Goal: Answer question/provide support: Share knowledge or assist other users

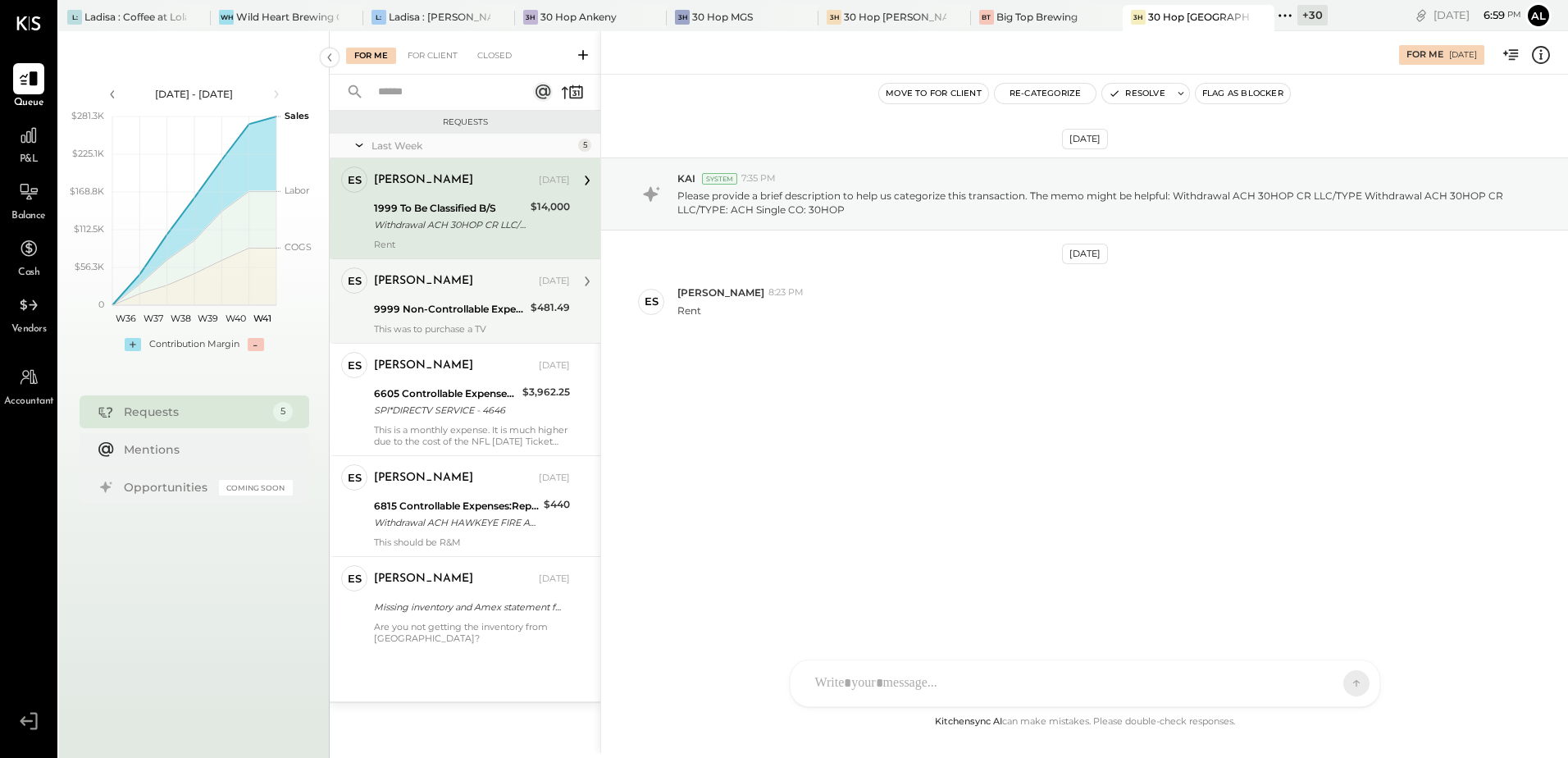
click at [482, 317] on div "9999 Non-Controllable Expenses:Other Income and Expenses:To Be Classified P&L" at bounding box center [450, 309] width 152 height 20
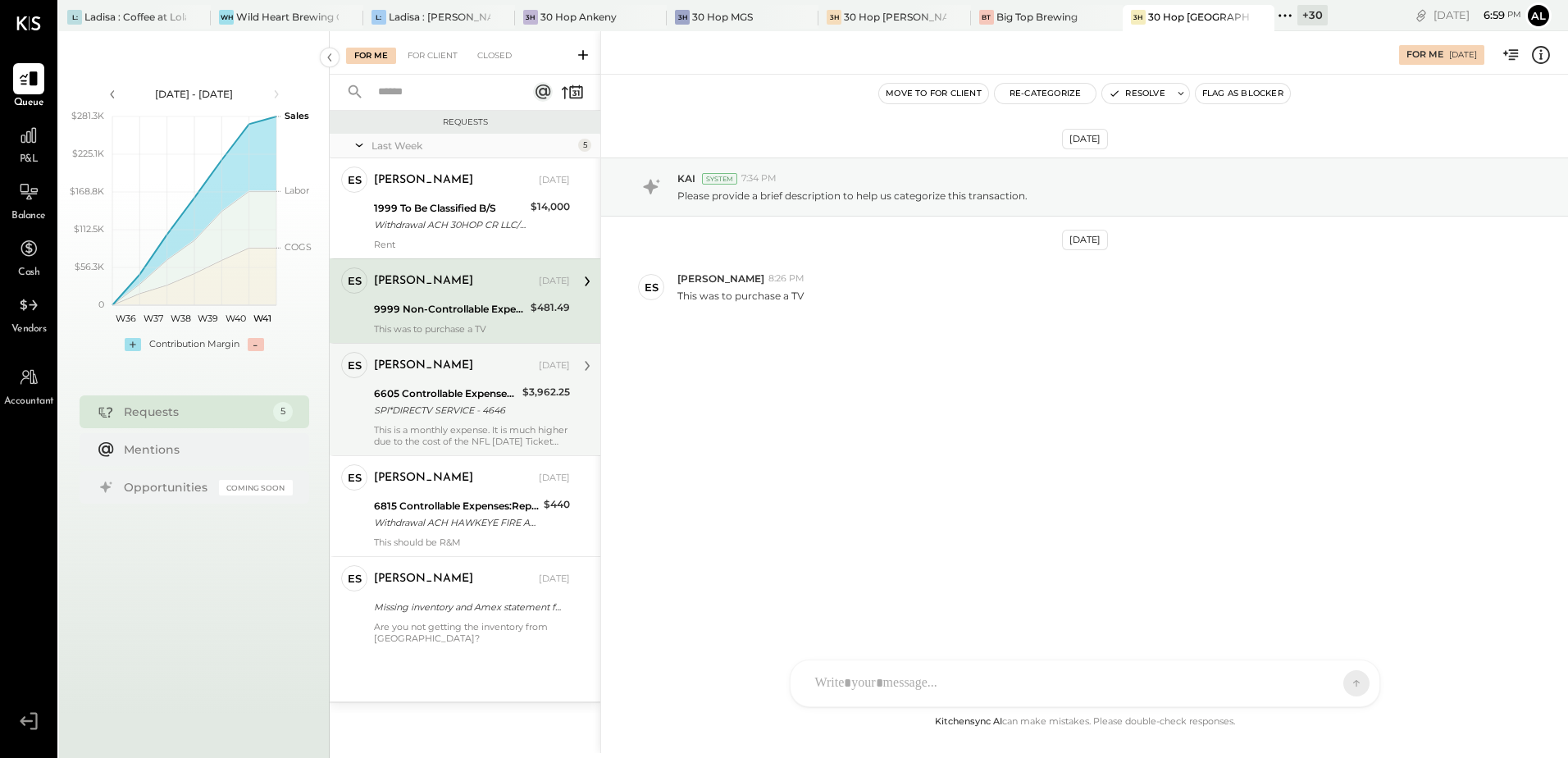
click at [456, 392] on div "6605 Controllable Expenses:General & Administrative Expenses:Phone and Internet" at bounding box center [446, 394] width 143 height 17
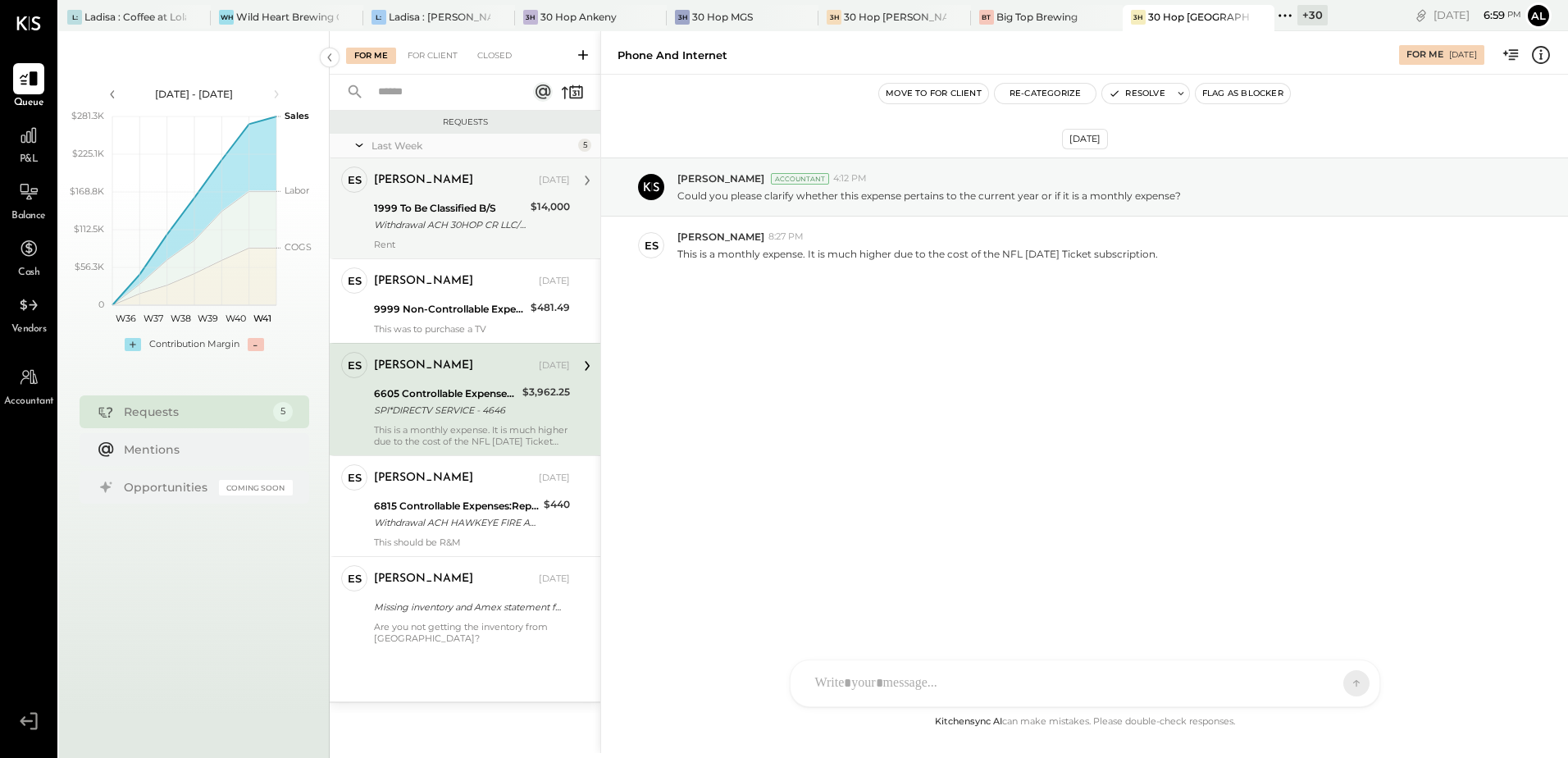
click at [422, 221] on div "Withdrawal ACH 30HOP CR LLC/TYPE Withdrawal ACH 30HOP CR LLC/TYPE: ACH Single C…" at bounding box center [450, 225] width 152 height 17
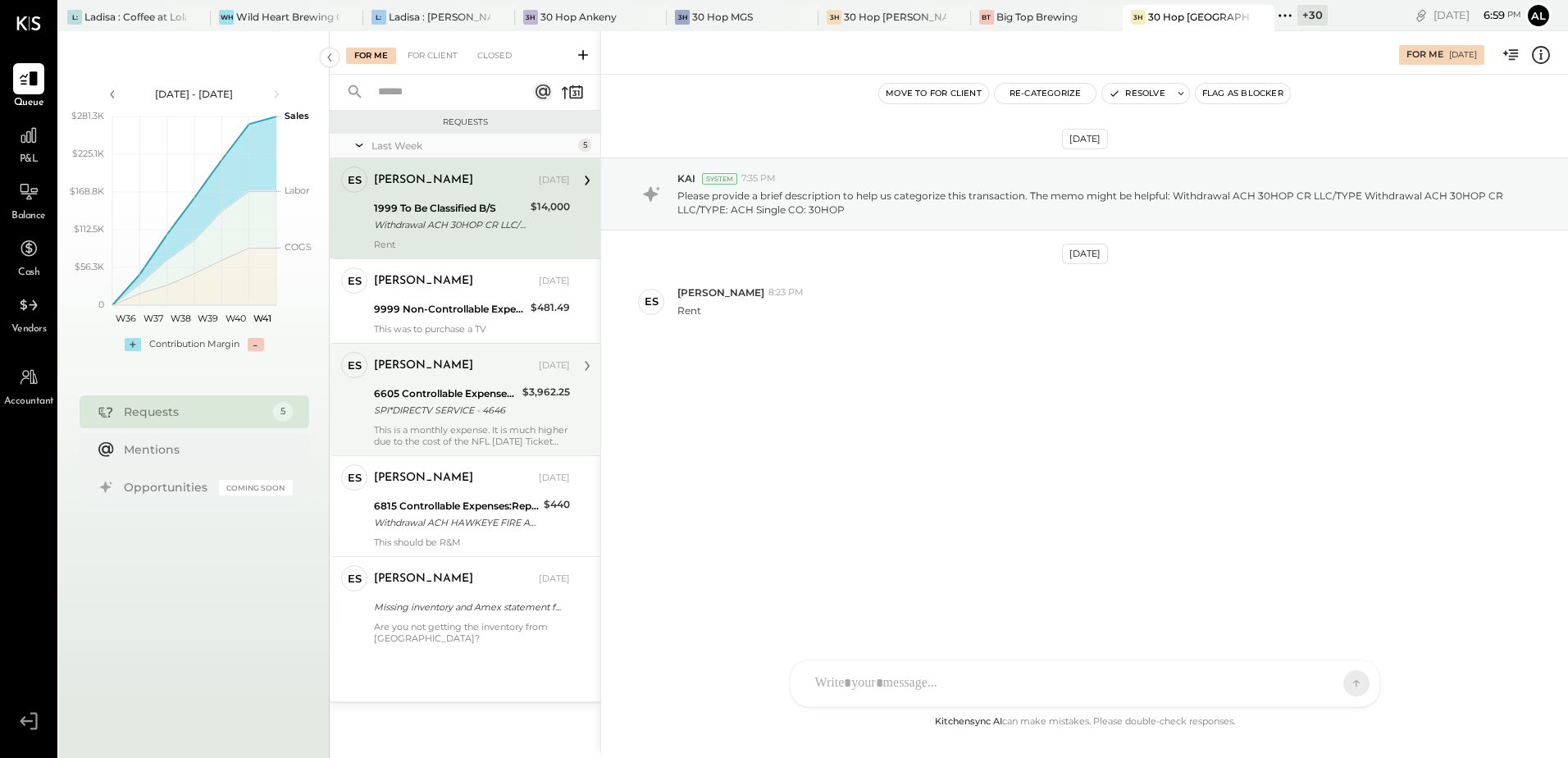
click at [422, 399] on div "6605 Controllable Expenses:General & Administrative Expenses:Phone and Internet" at bounding box center [446, 394] width 143 height 17
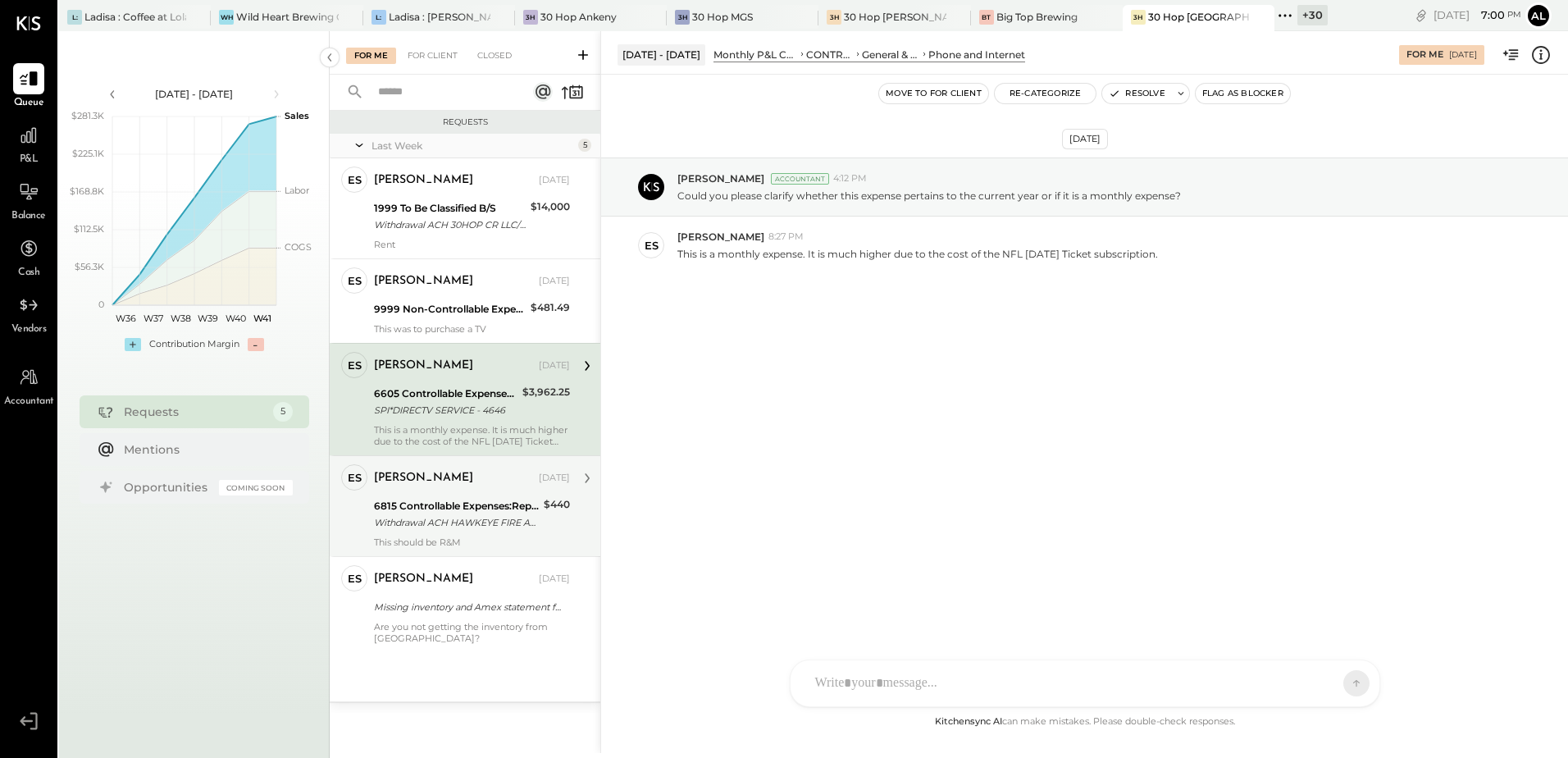
click at [400, 527] on div "Withdrawal ACH HAWKEYE FIRE AND/ Withdrawal ACH HAWKEYE FIRE AND/TYPE: SALE CO:…" at bounding box center [456, 523] width 165 height 17
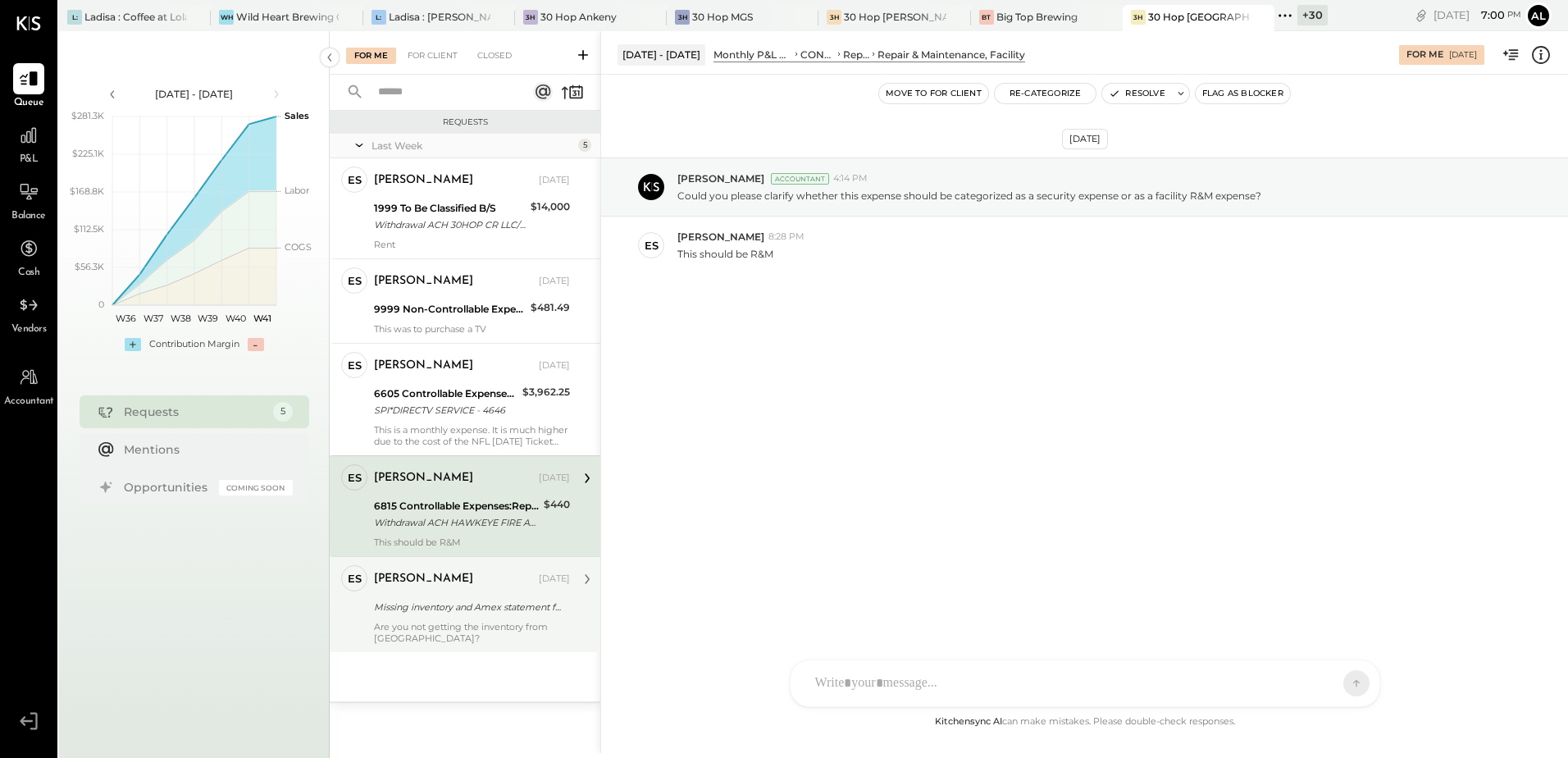
click at [412, 581] on div "[PERSON_NAME]" at bounding box center [423, 579] width 99 height 17
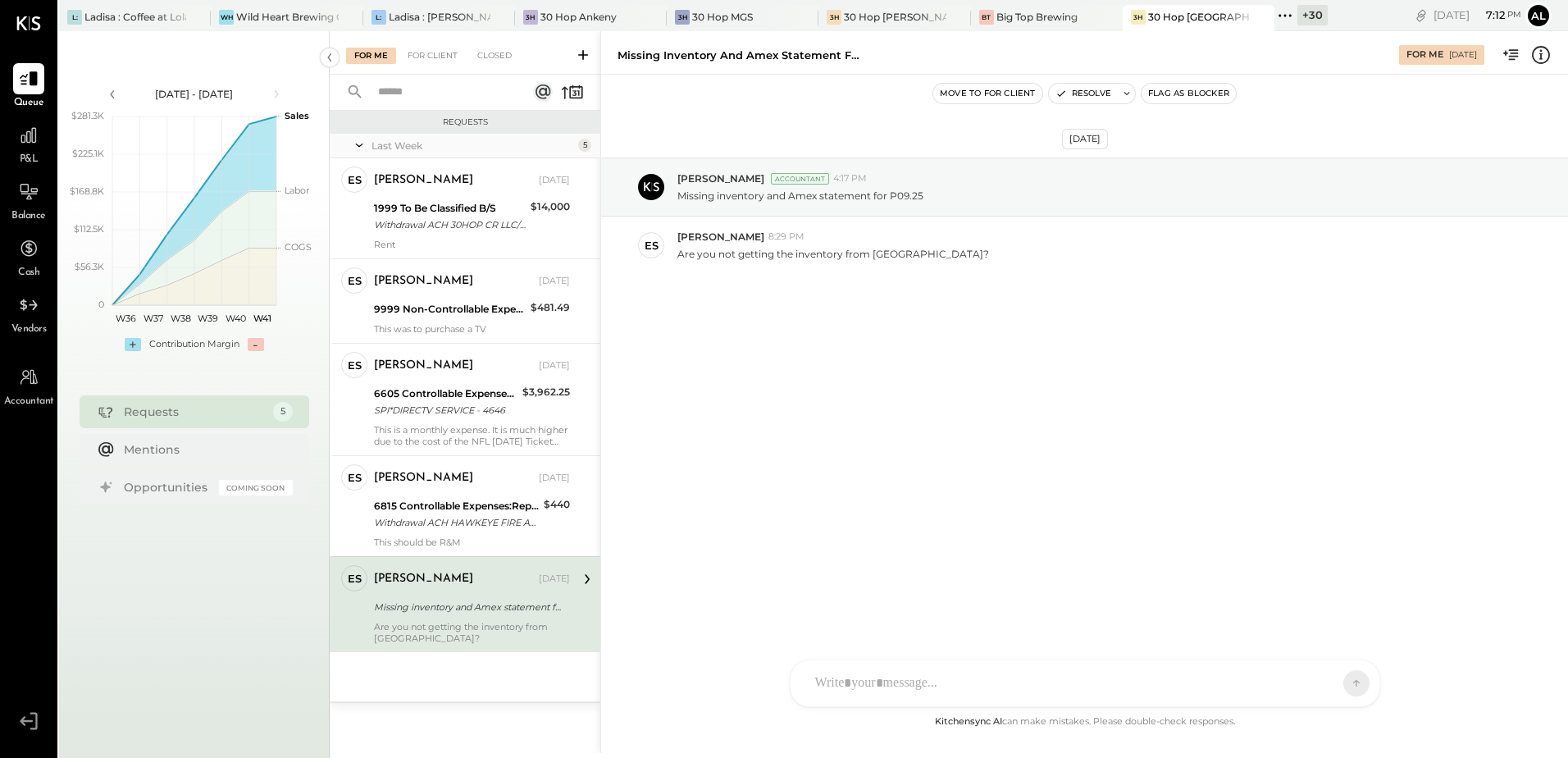
click at [770, 529] on div "Oct 6th, 2025 Dhwani Solanki Accountant 4:17 PM Missing inventory and Amex stat…" at bounding box center [1084, 393] width 967 height 637
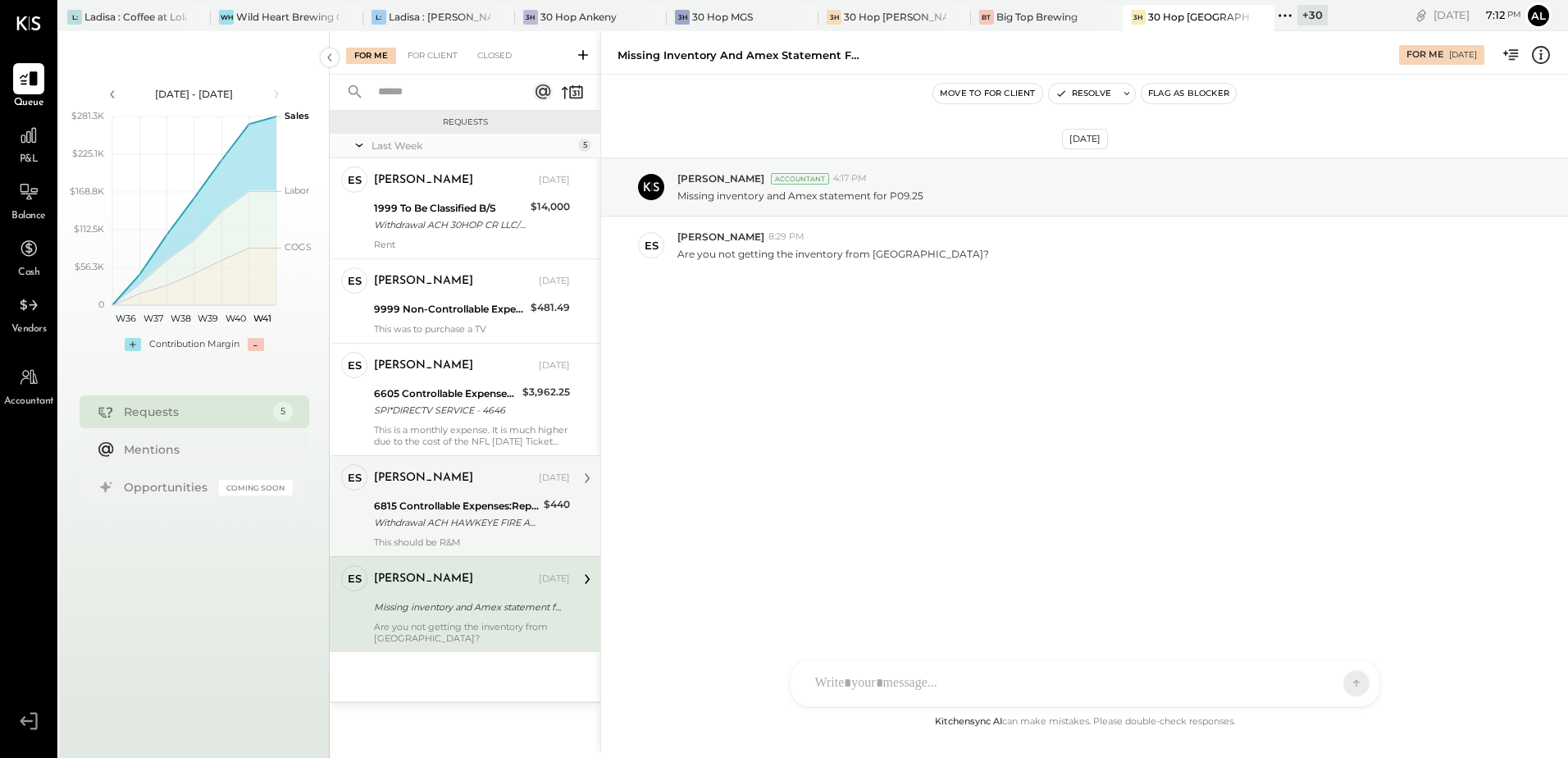
click at [500, 508] on div "6815 Controllable Expenses:Repairs & Maintenance:Repair & Maintenance, Facility" at bounding box center [456, 506] width 165 height 17
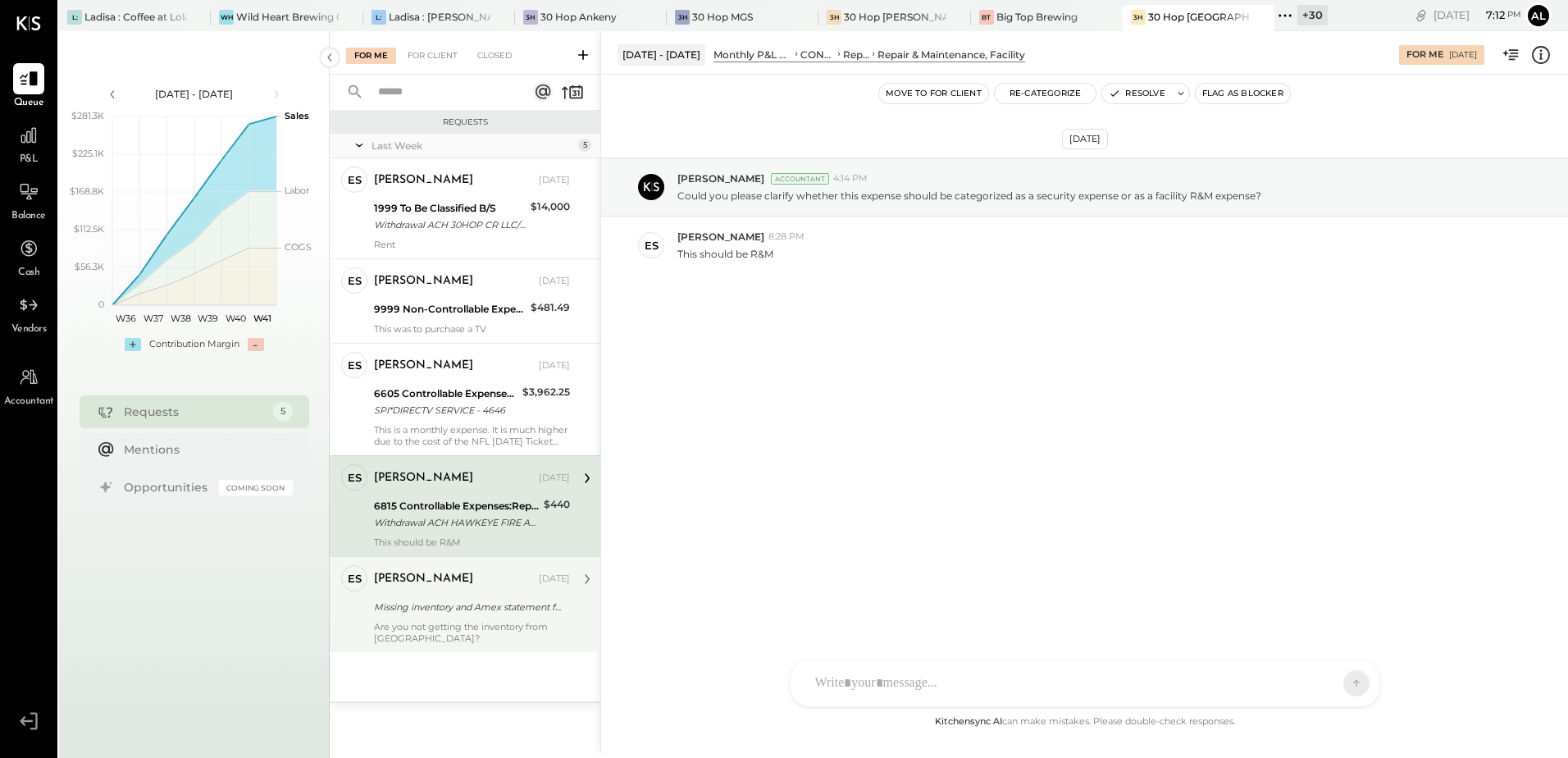
click at [488, 601] on div "Missing inventory and Amex statement for P09.25" at bounding box center [469, 607] width 191 height 17
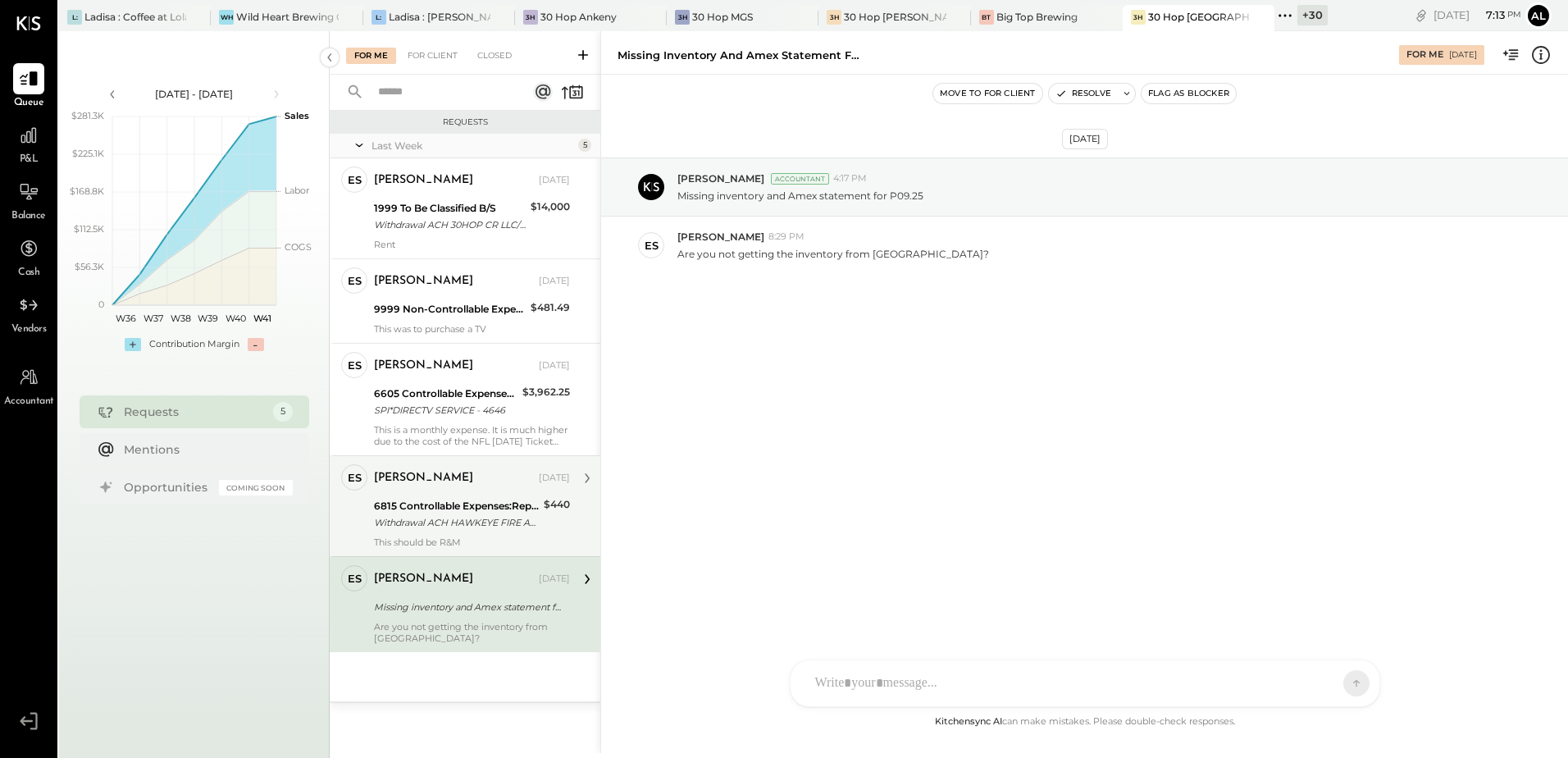
click at [435, 520] on div "Withdrawal ACH HAWKEYE FIRE AND/ Withdrawal ACH HAWKEYE FIRE AND/TYPE: SALE CO:…" at bounding box center [456, 523] width 165 height 17
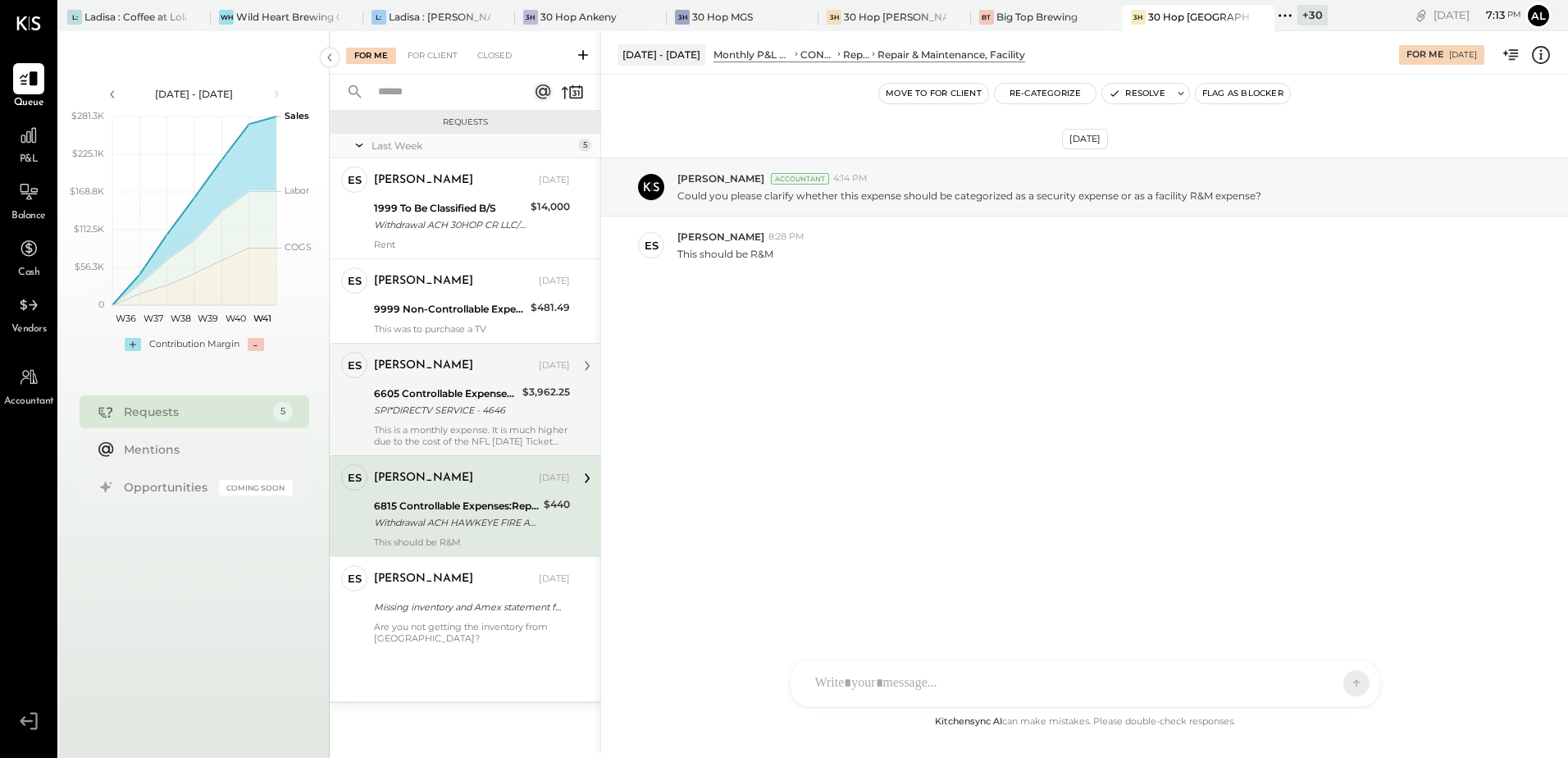
click at [423, 433] on div "This is a monthly expense. It is much higher due to the cost of the NFL Sunday …" at bounding box center [471, 436] width 196 height 23
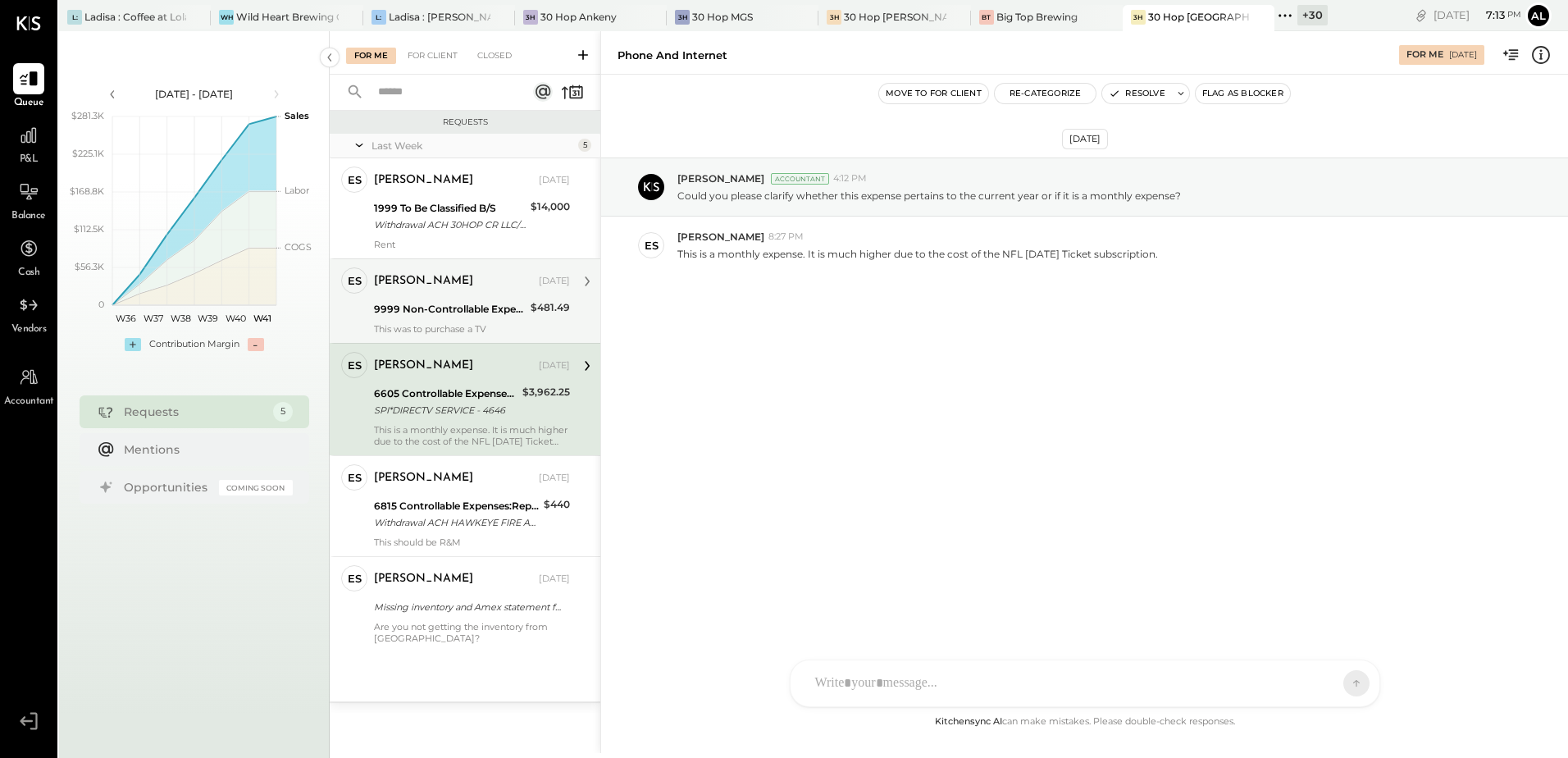
click at [431, 307] on div "9999 Non-Controllable Expenses:Other Income and Expenses:To Be Classified P&L" at bounding box center [450, 309] width 152 height 17
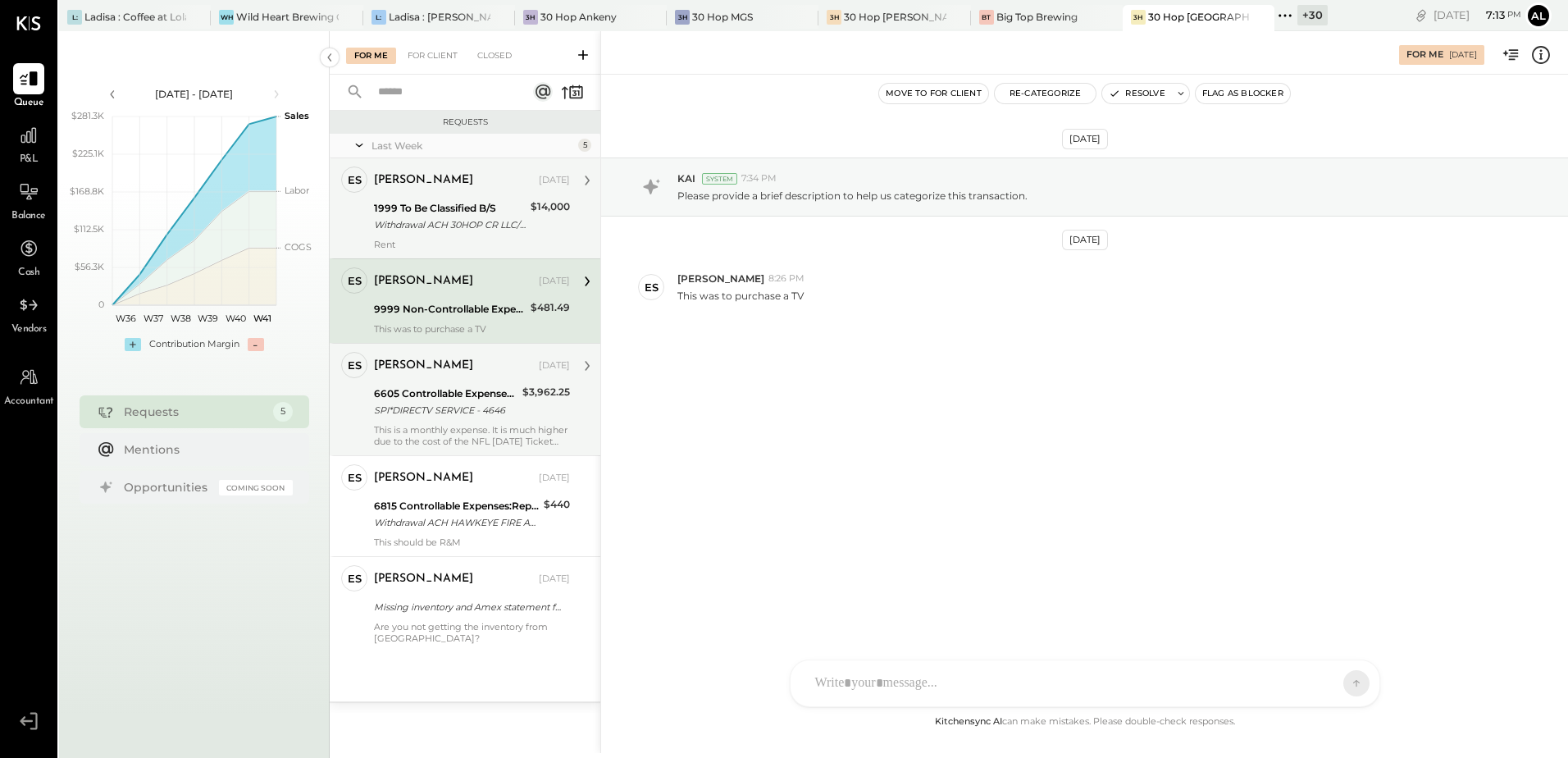
click at [440, 228] on div "Withdrawal ACH 30HOP CR LLC/TYPE Withdrawal ACH 30HOP CR LLC/TYPE: ACH Single C…" at bounding box center [450, 225] width 152 height 17
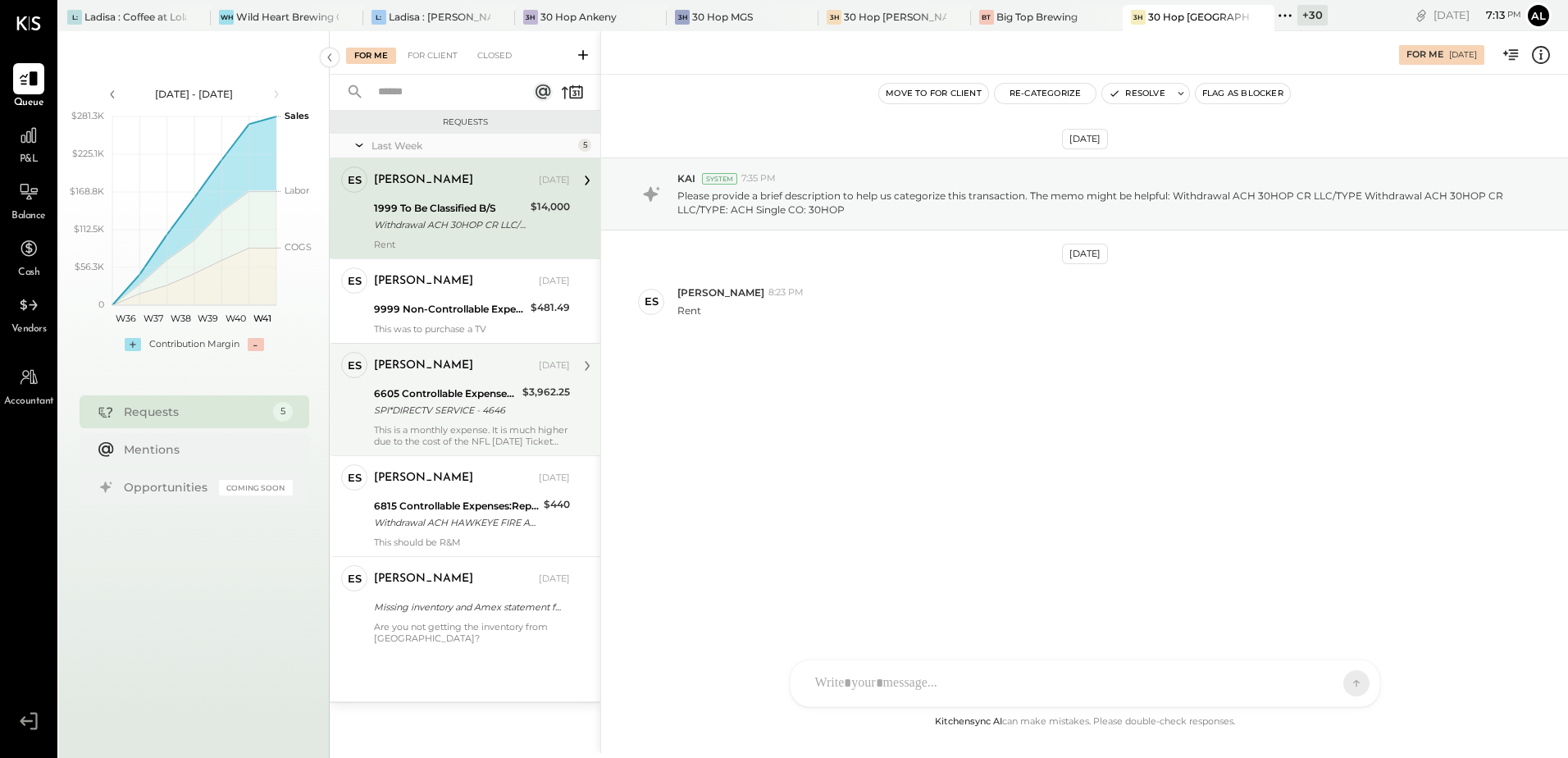
click at [430, 192] on div "[PERSON_NAME] [DATE]" at bounding box center [471, 180] width 196 height 27
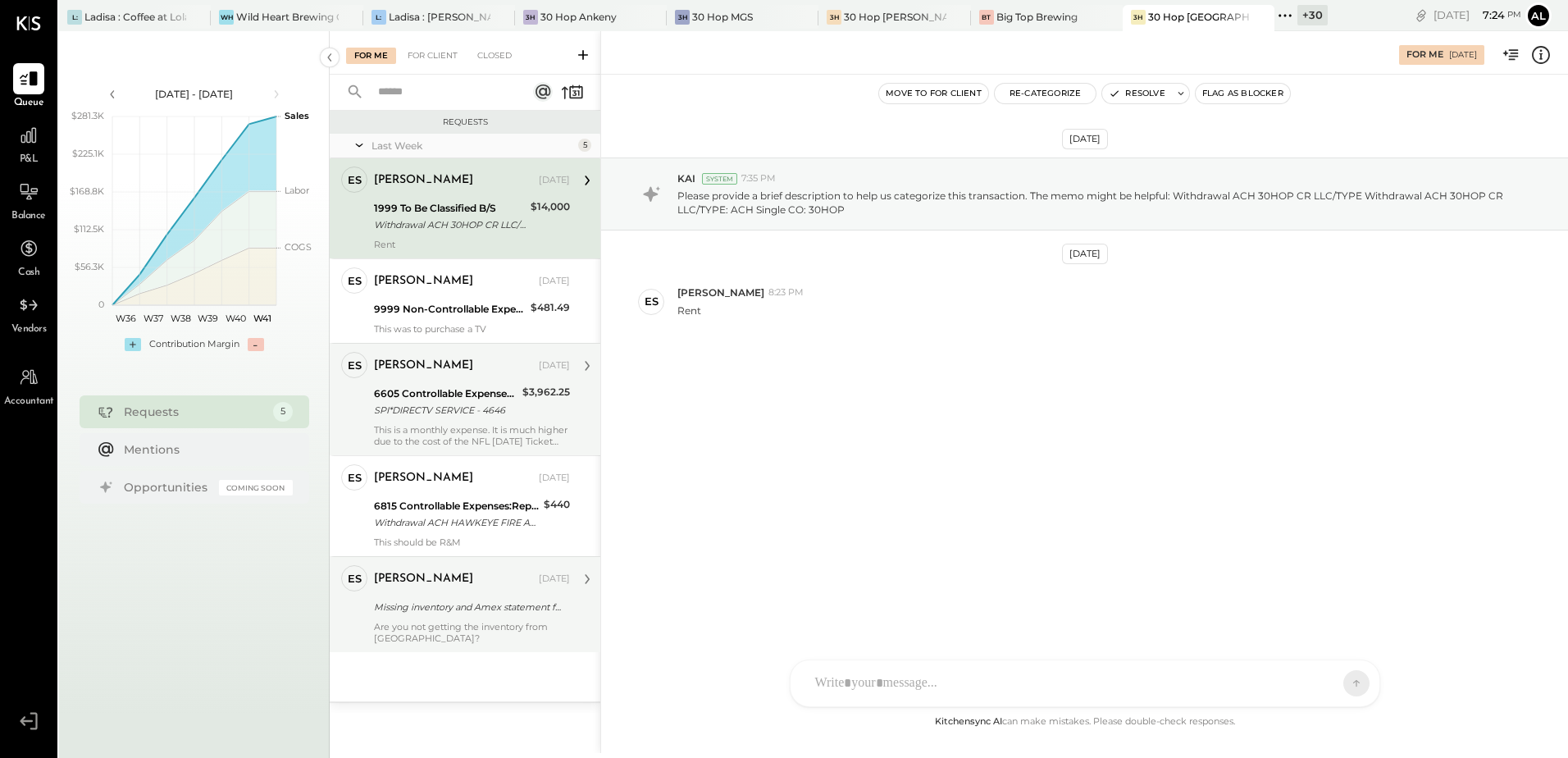
click at [500, 628] on div "Are you not getting the inventory from Margin Edge?" at bounding box center [471, 633] width 196 height 23
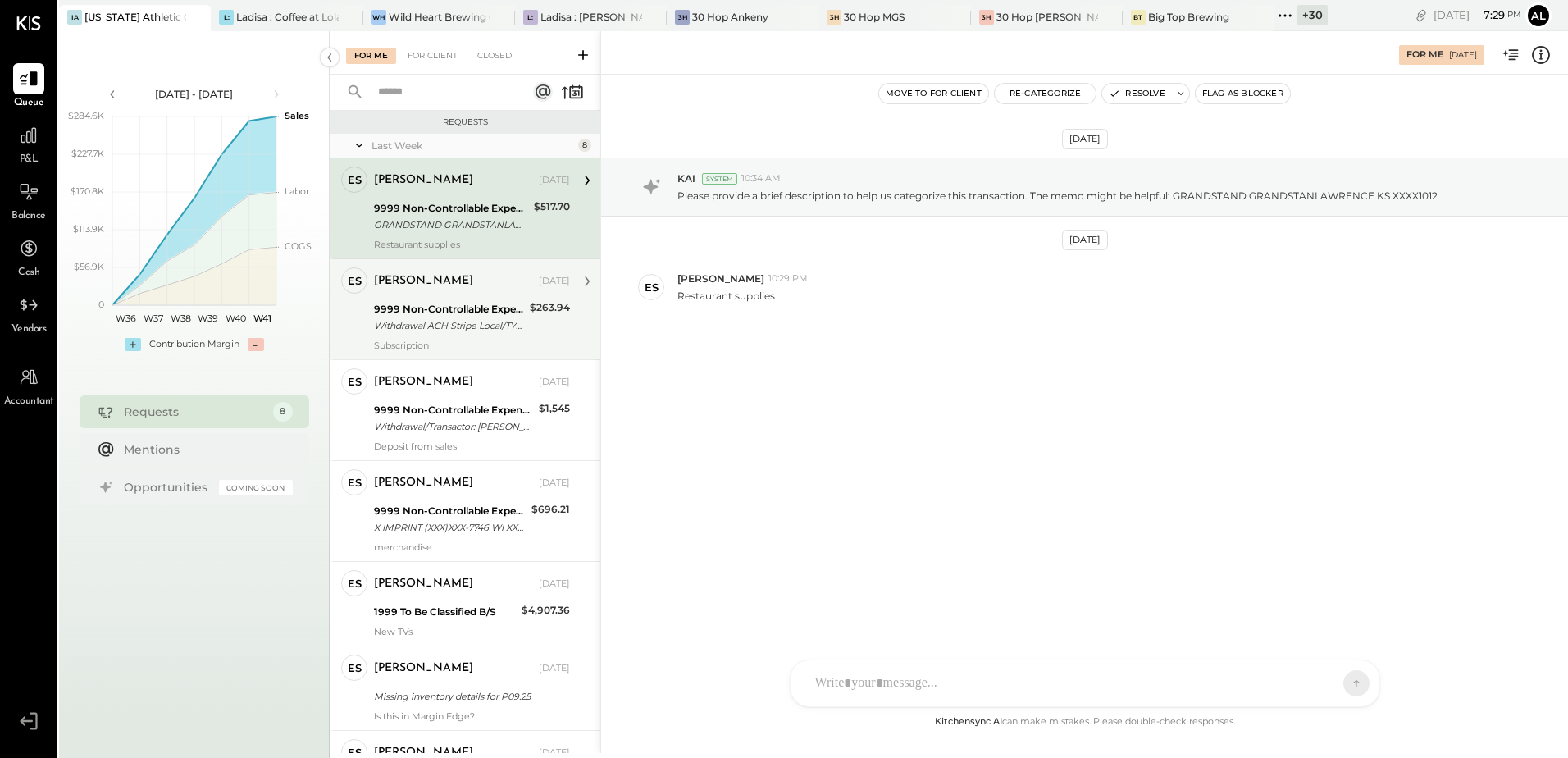
click at [461, 312] on div "9999 Non-Controllable Expenses:Other Income and Expenses:To Be Classified P&L" at bounding box center [449, 309] width 151 height 17
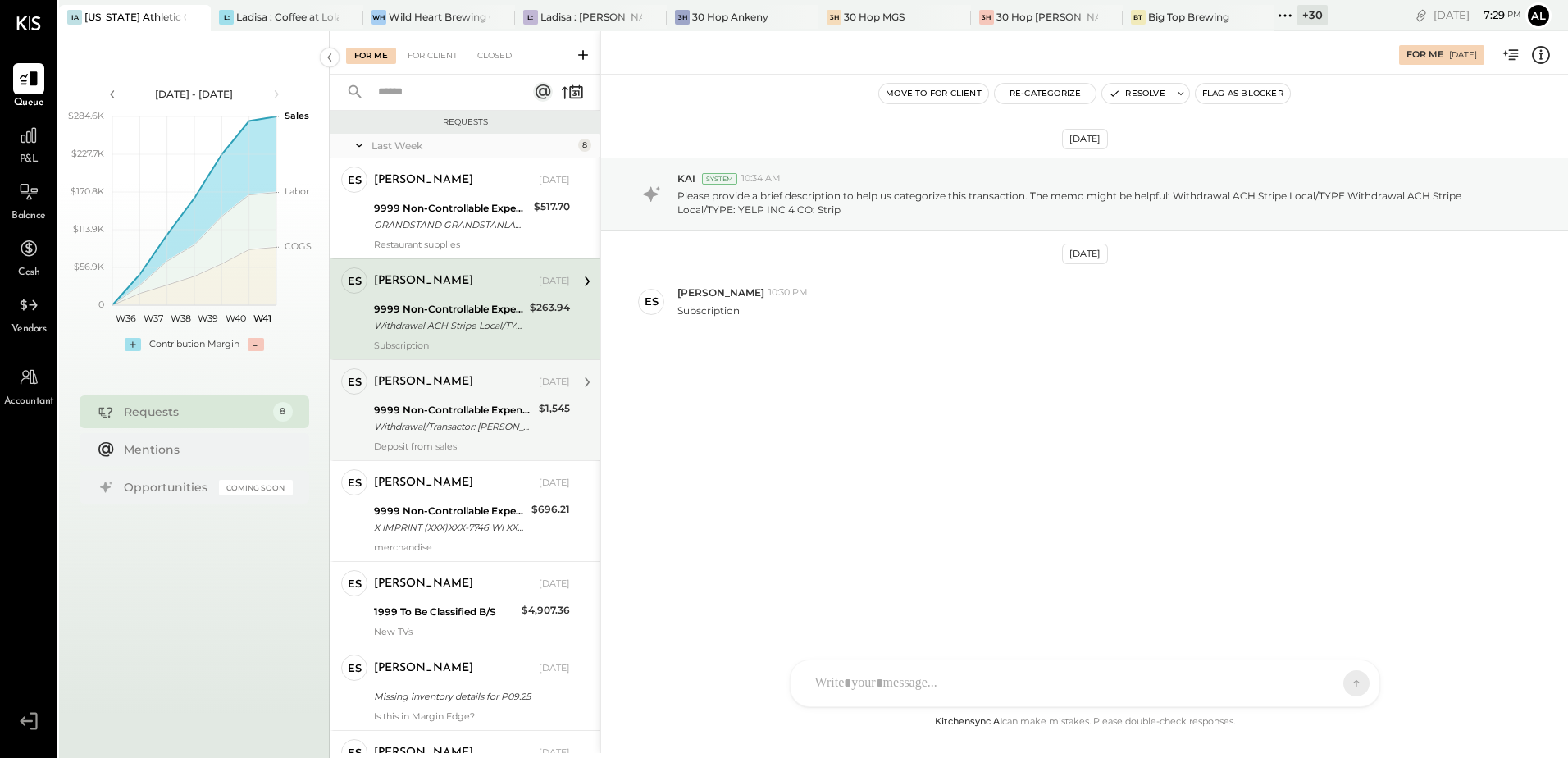
click at [455, 433] on div "Withdrawal/Transactor: CALE ROBI Withdrawal/Transactor: CALE ROBIN PRUESS" at bounding box center [454, 426] width 160 height 17
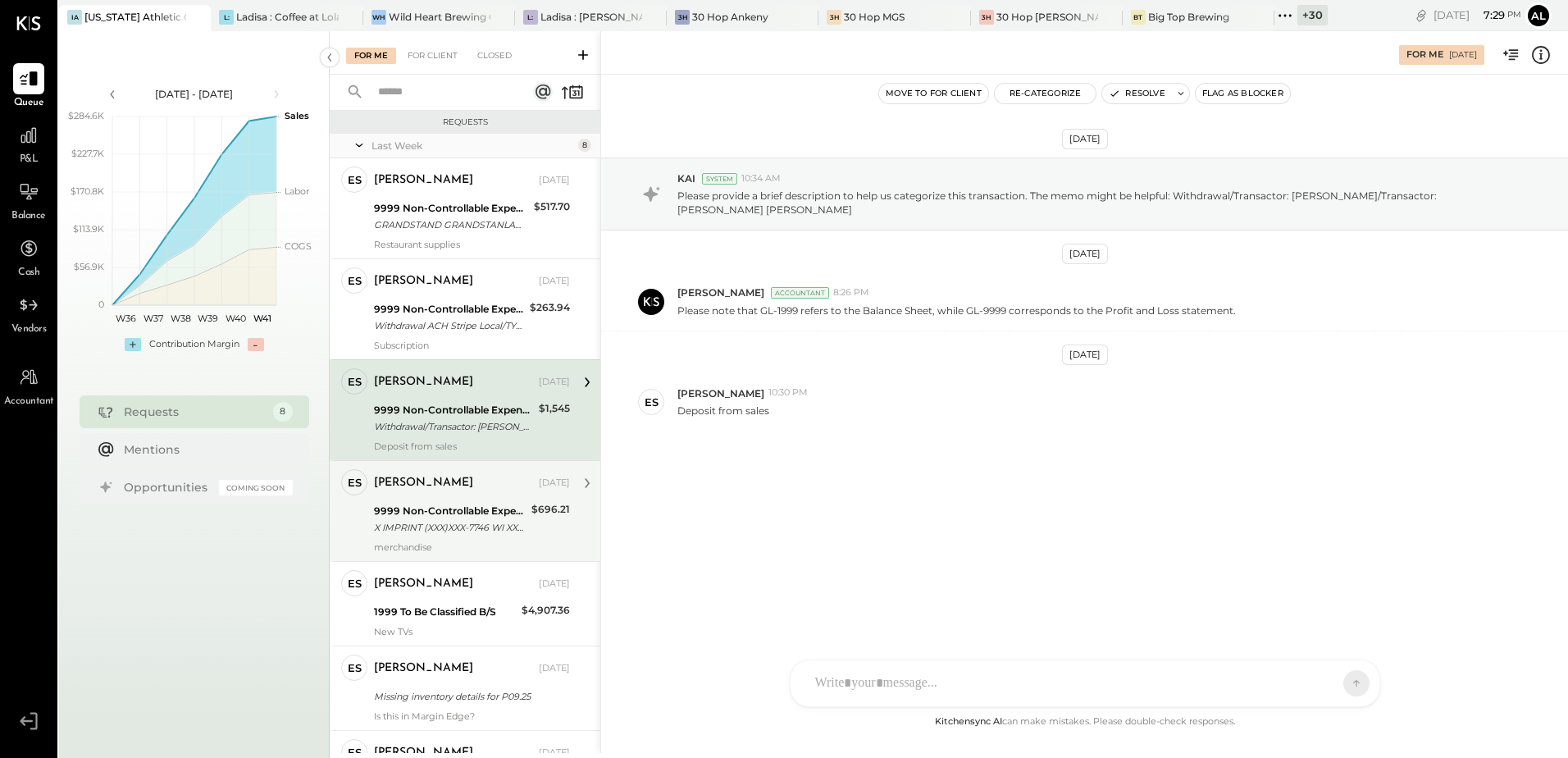
click at [450, 506] on div "9999 Non-Controllable Expenses:Other Income and Expenses:To Be Classified P&L" at bounding box center [450, 511] width 152 height 17
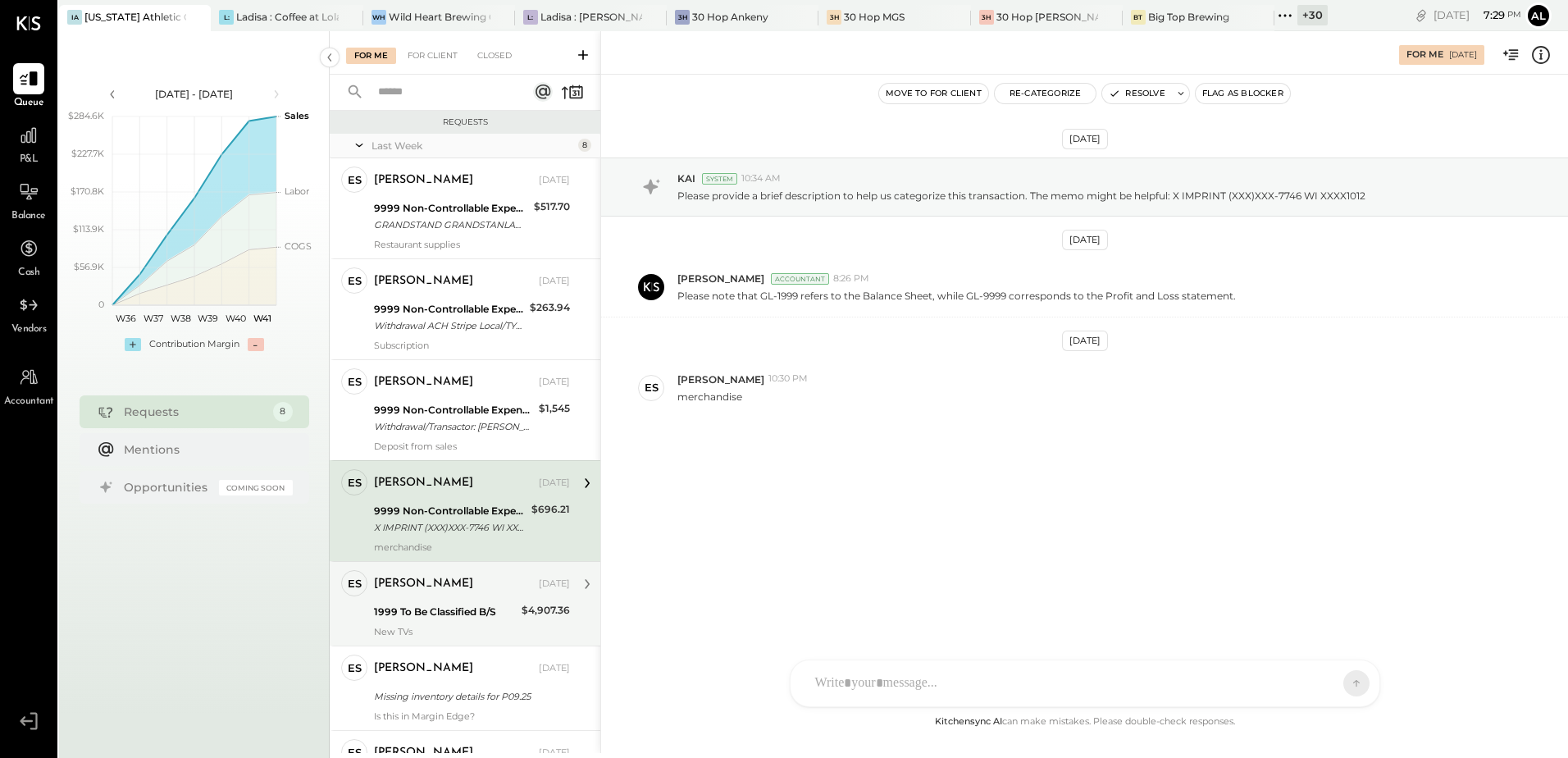
click at [441, 612] on div "1999 To Be Classified B/S" at bounding box center [445, 612] width 142 height 17
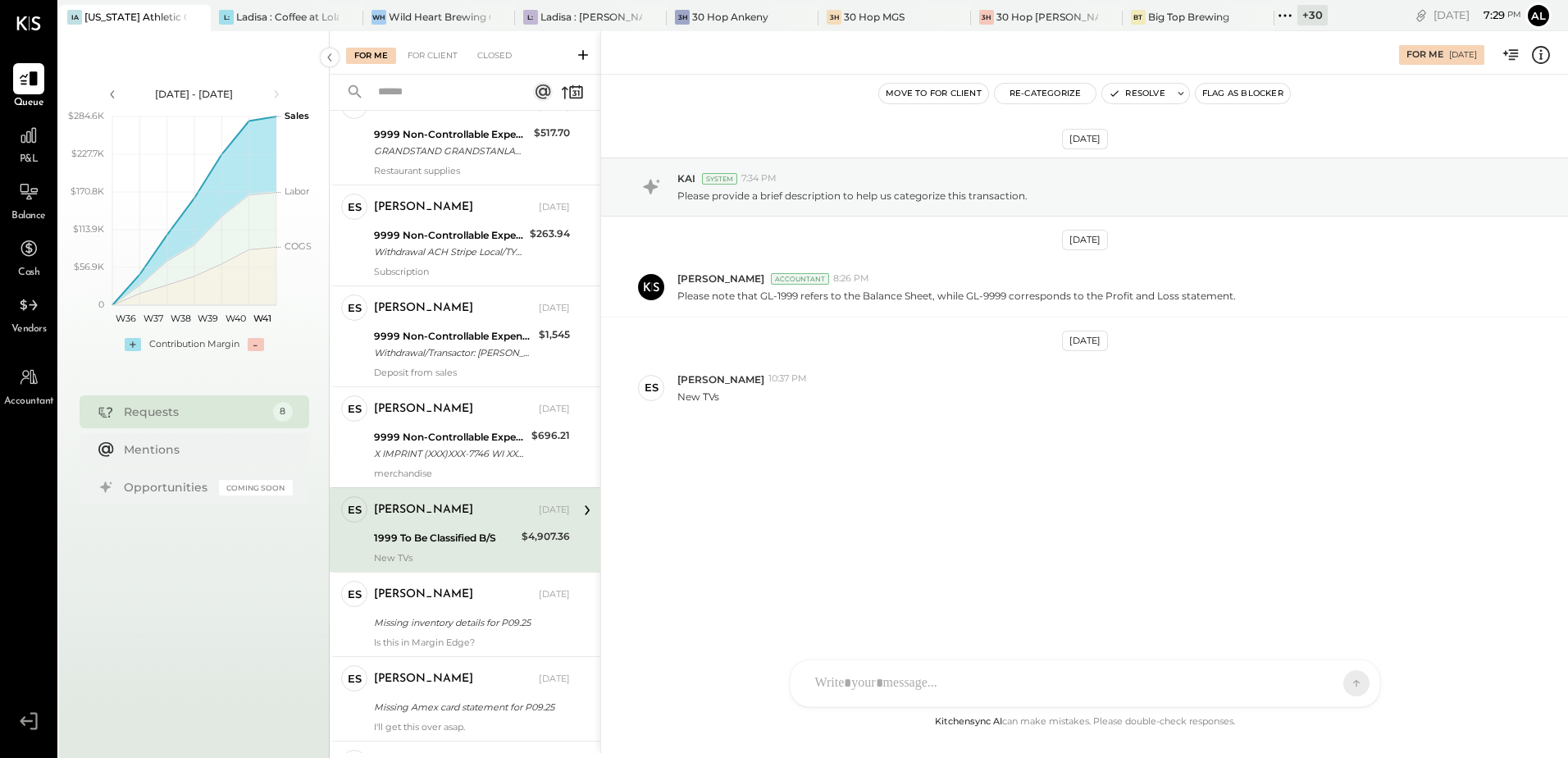
scroll to position [164, 0]
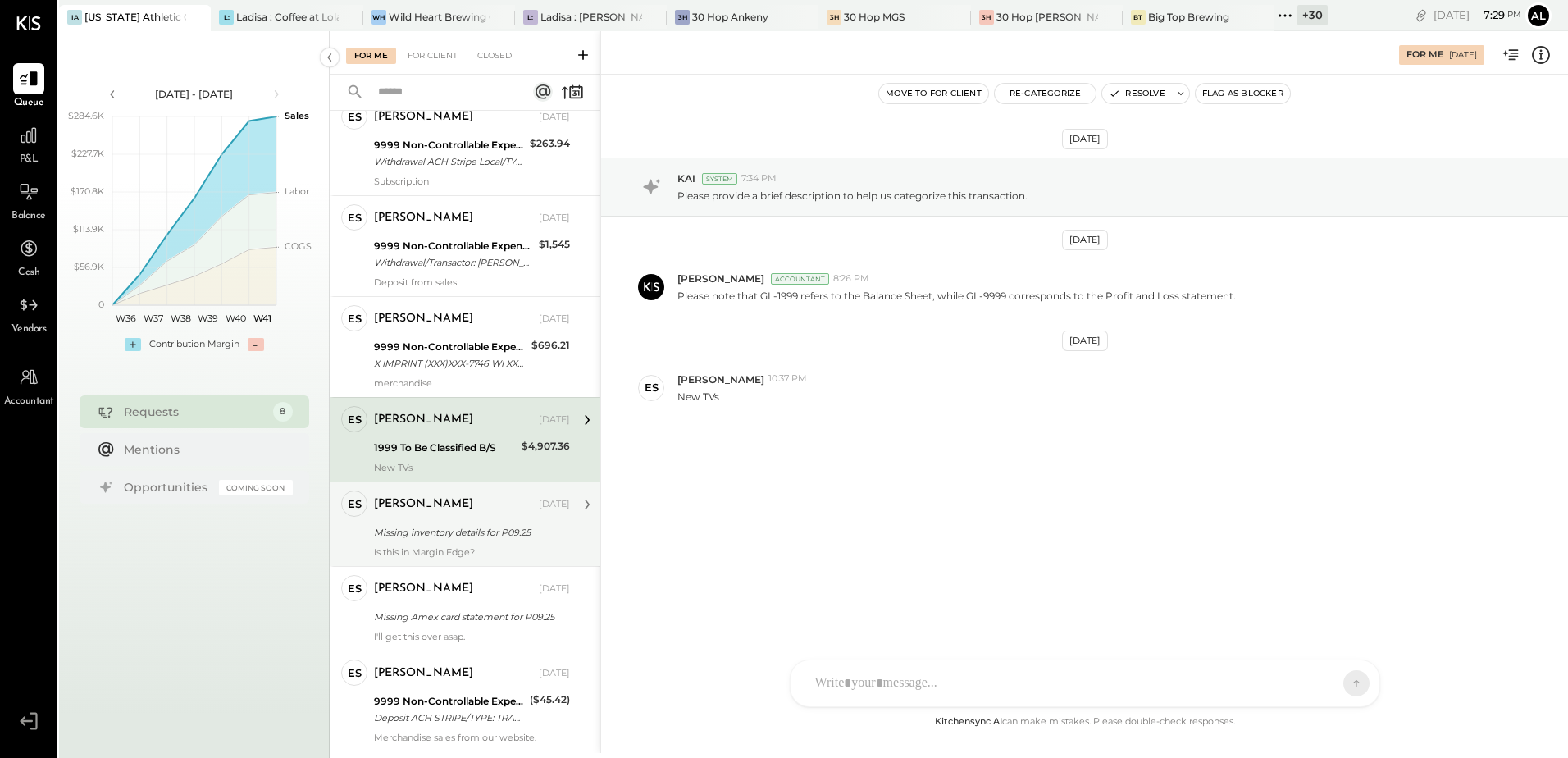
click at [432, 525] on div "Missing inventory details for P09.25" at bounding box center [469, 532] width 191 height 17
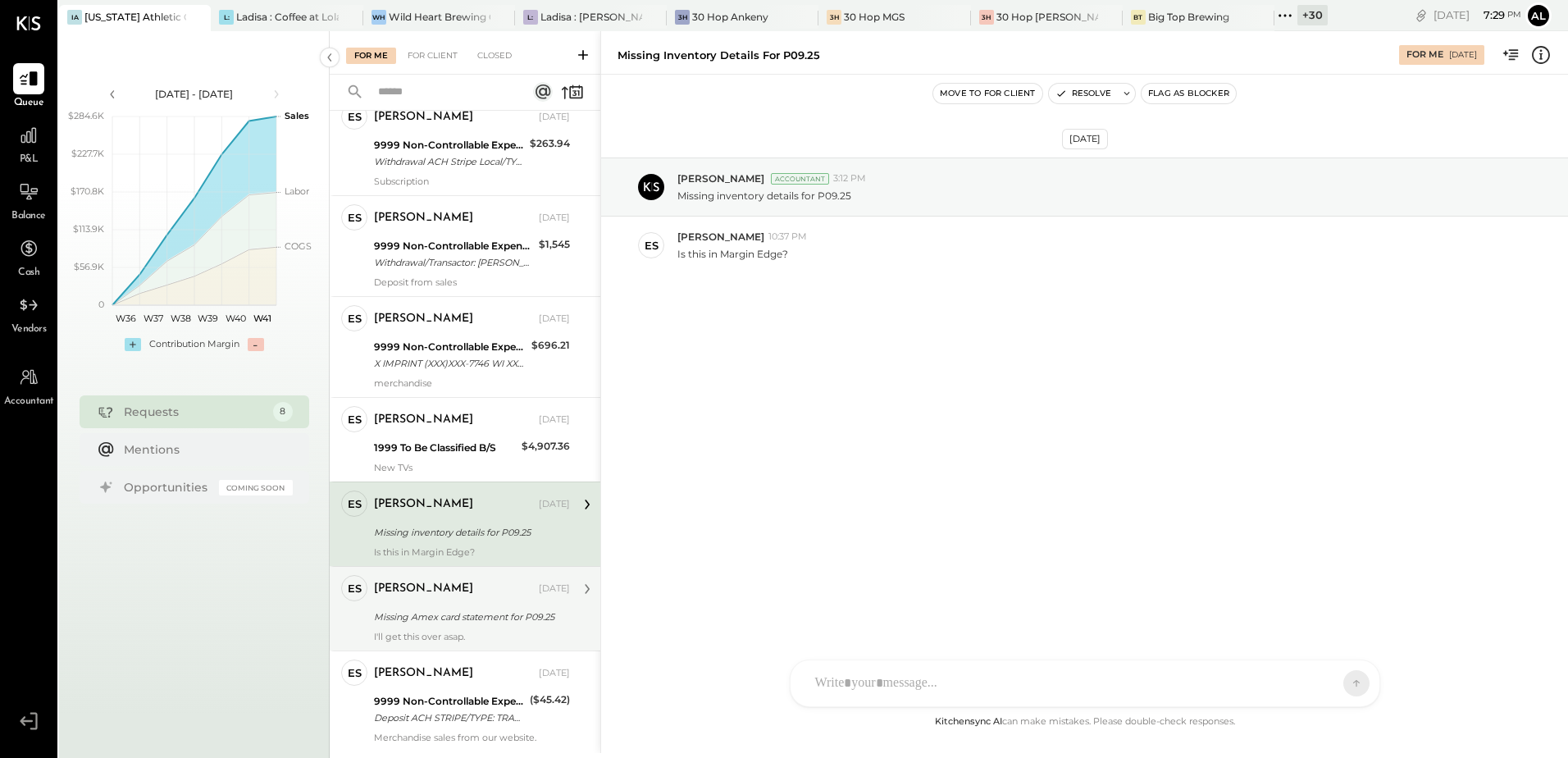
click at [420, 598] on div "Erik Shewmaker Oct 06, 2025" at bounding box center [471, 589] width 196 height 23
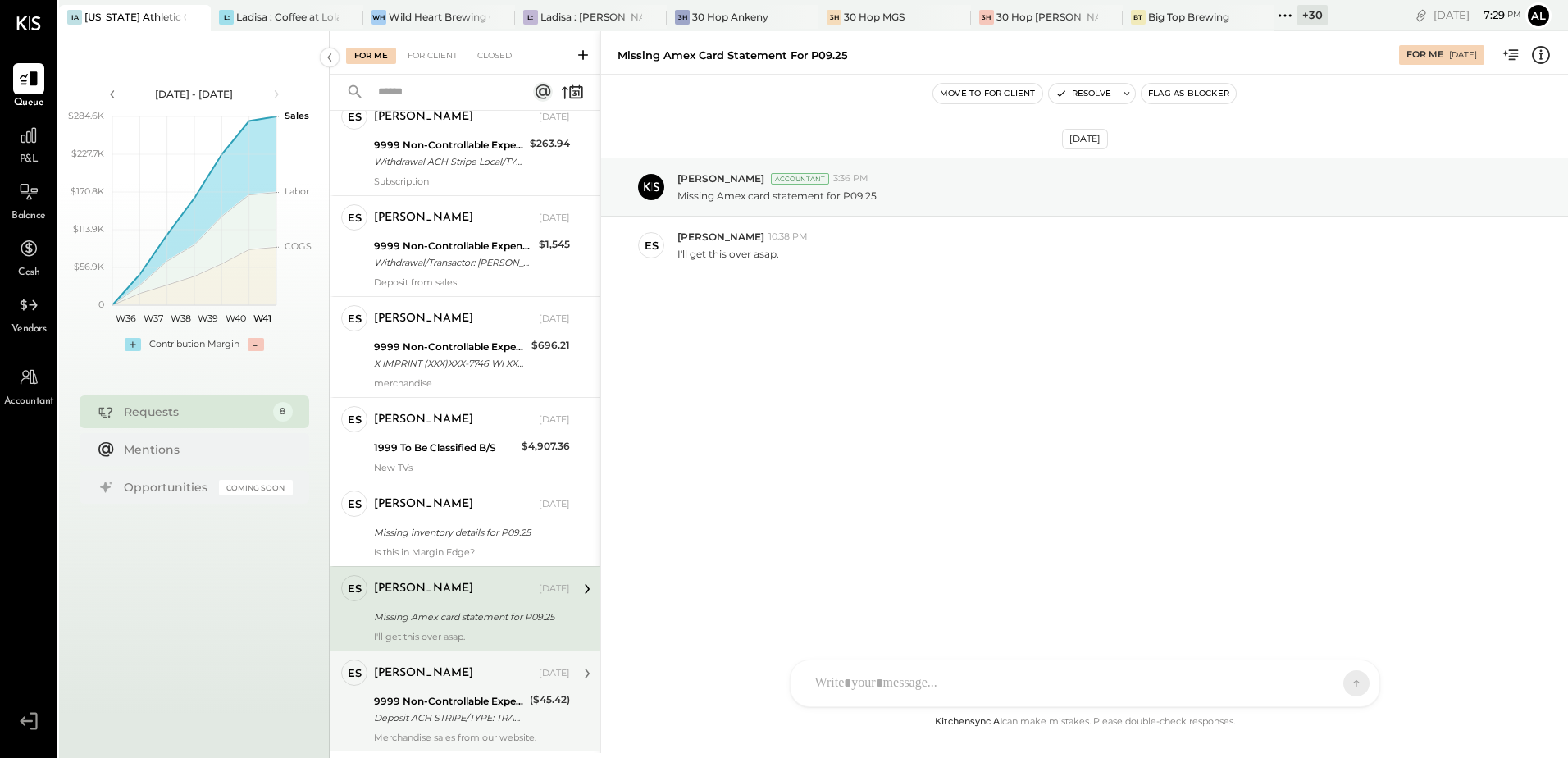
click at [432, 696] on div "9999 Non-Controllable Expenses:Other Income and Expenses:To Be Classified P&L" at bounding box center [449, 701] width 151 height 17
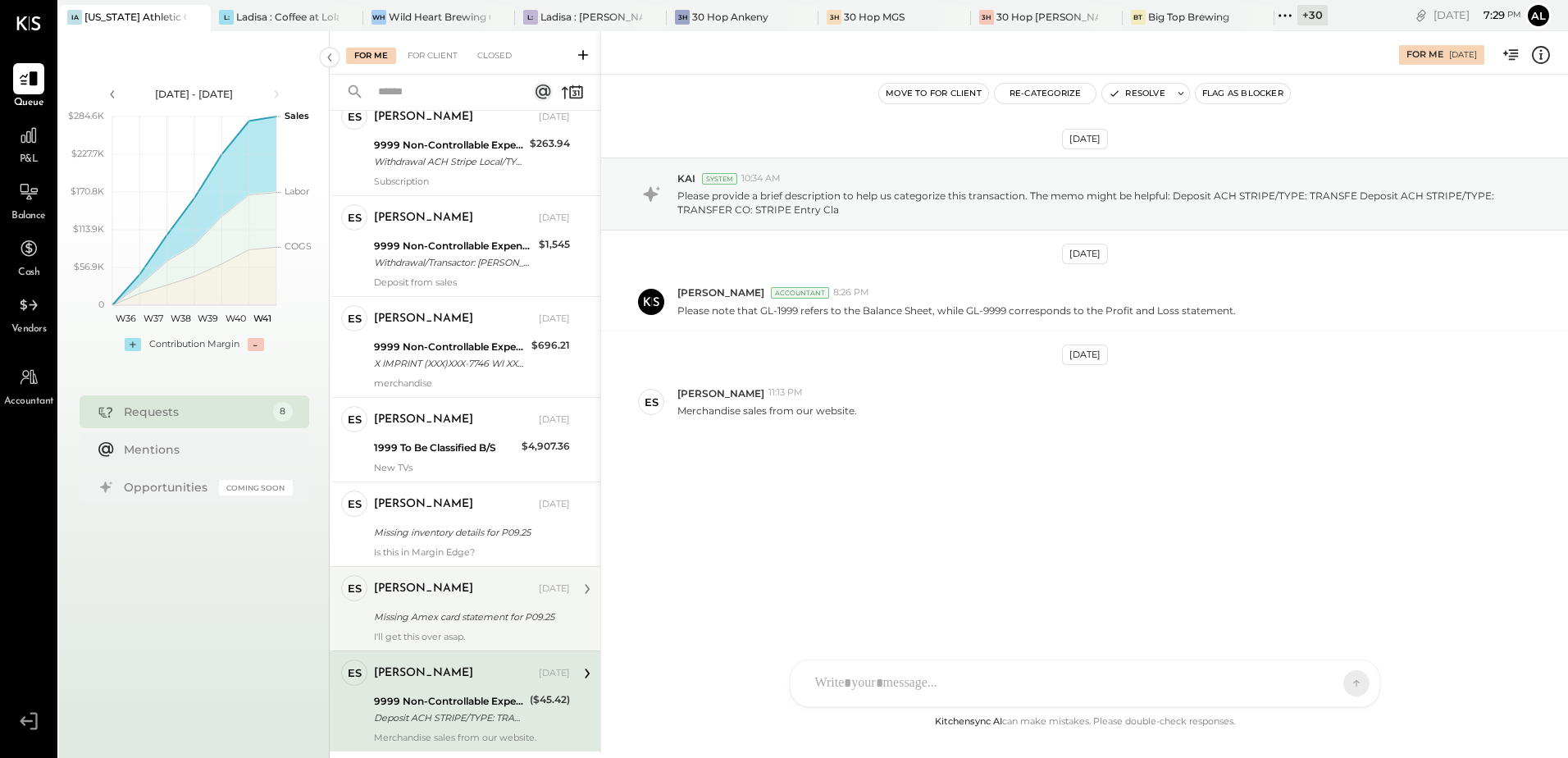
scroll to position [209, 0]
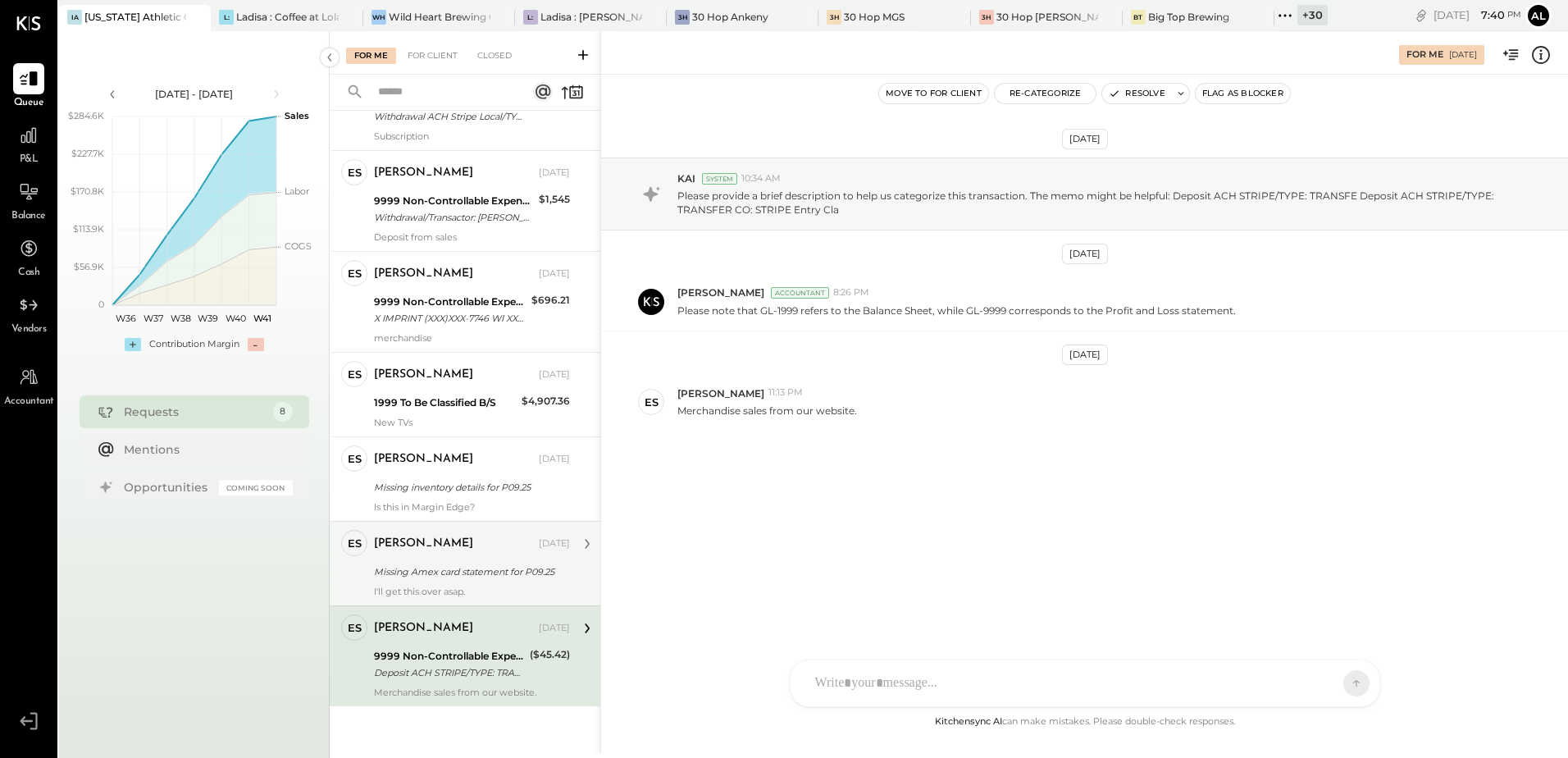
click at [458, 571] on div "Missing Amex card statement for P09.25" at bounding box center [469, 572] width 191 height 17
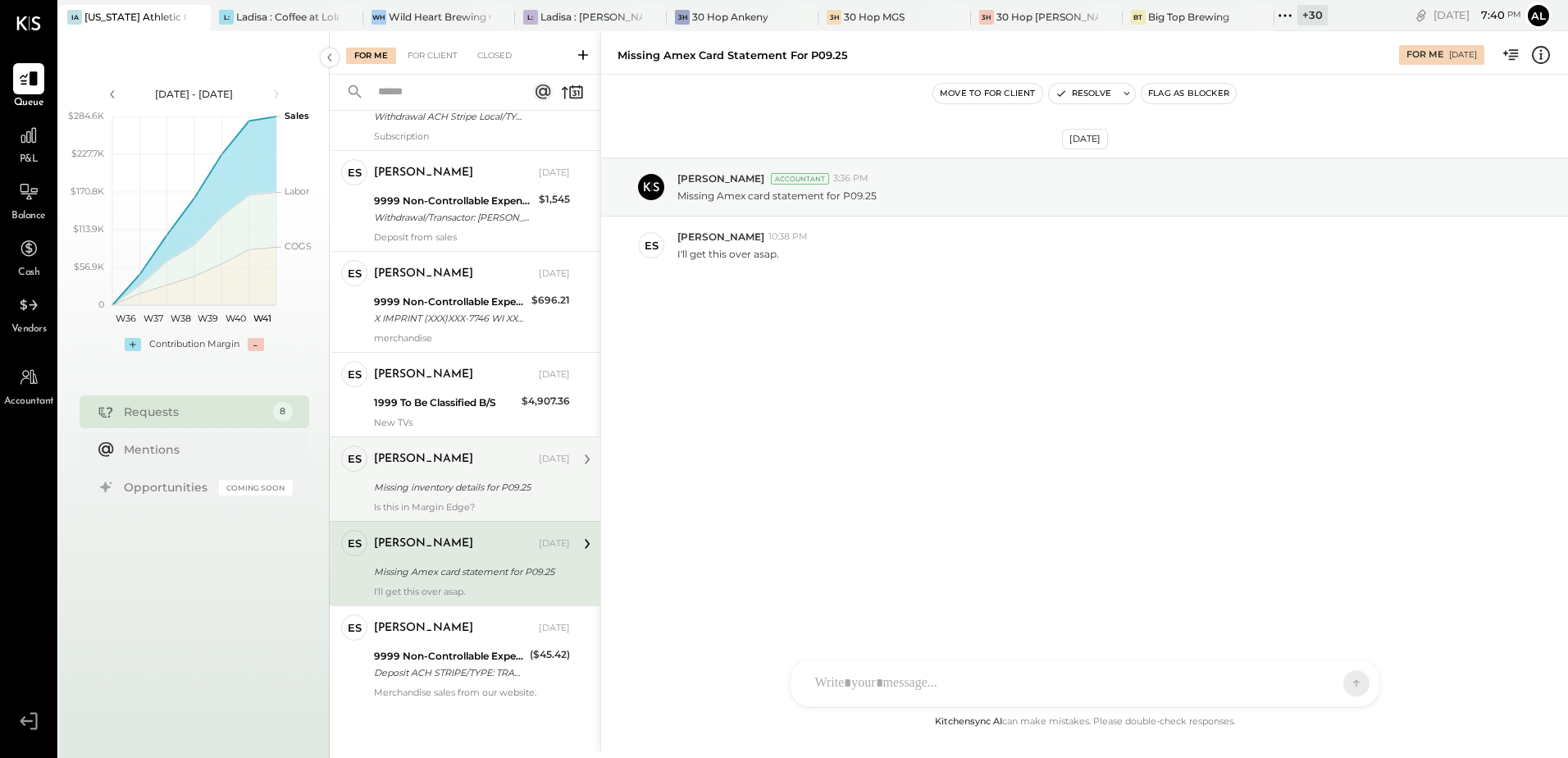
click at [470, 500] on div "Erik Shewmaker Oct 06, 2025 Missing inventory details for P09.25 Is this in Mar…" at bounding box center [471, 479] width 196 height 67
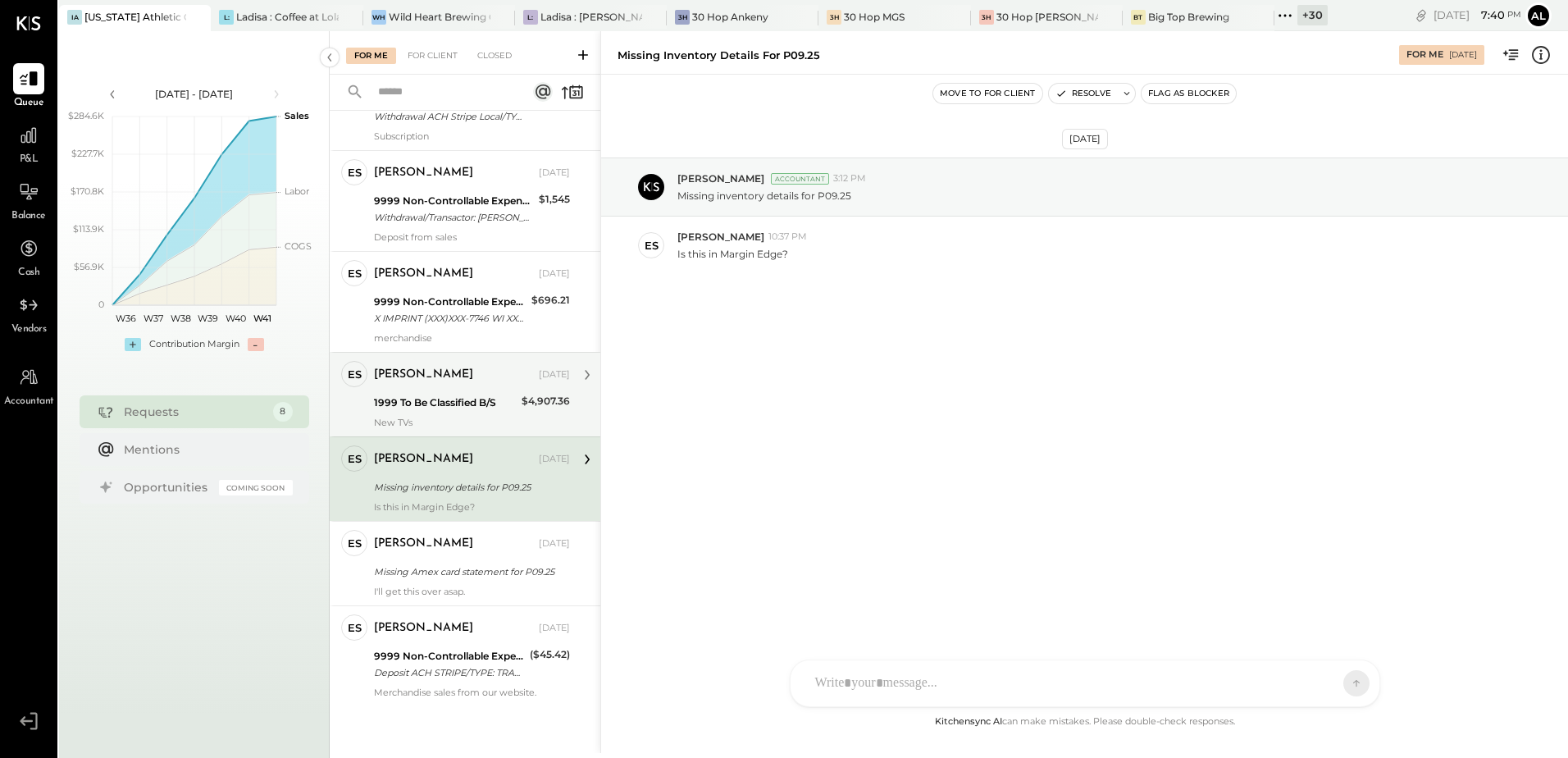
click at [470, 421] on div "New TVs" at bounding box center [471, 422] width 196 height 12
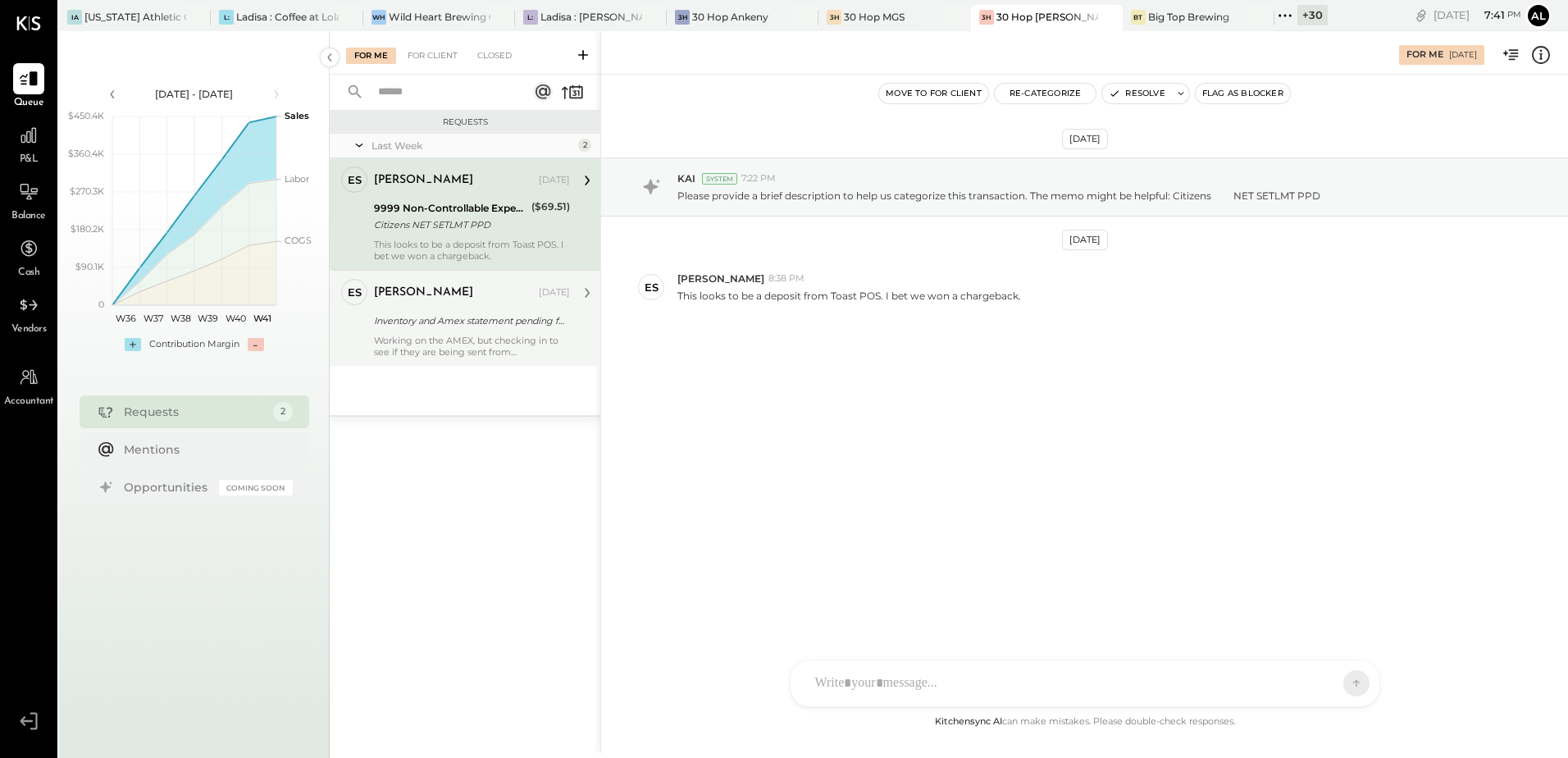
click at [470, 307] on div "Erik Shewmaker Oct 06, 2025 Inventory and Amex statement pending for P09.25 Wor…" at bounding box center [471, 318] width 196 height 79
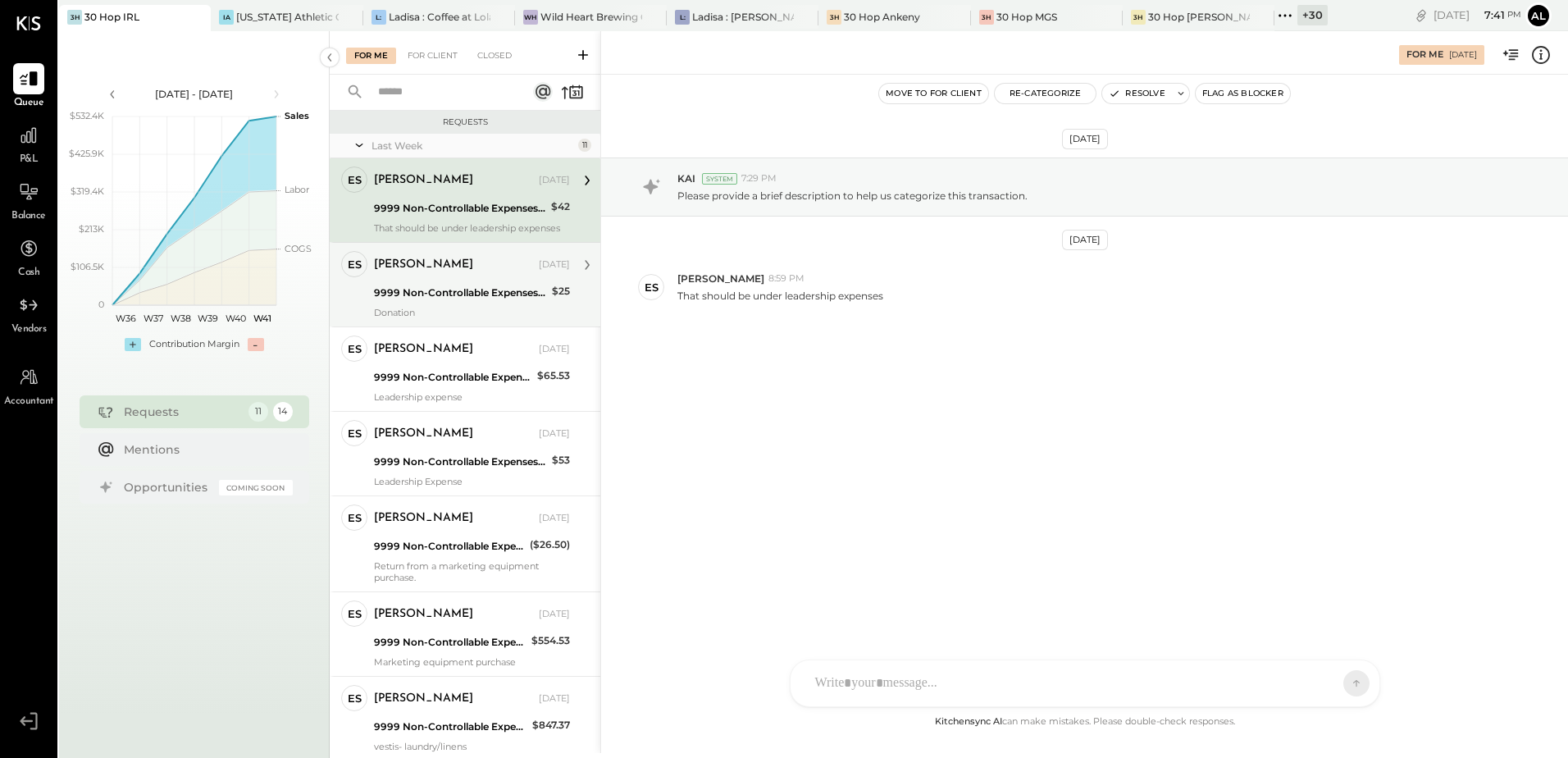
click at [449, 272] on div "[PERSON_NAME]" at bounding box center [423, 265] width 99 height 17
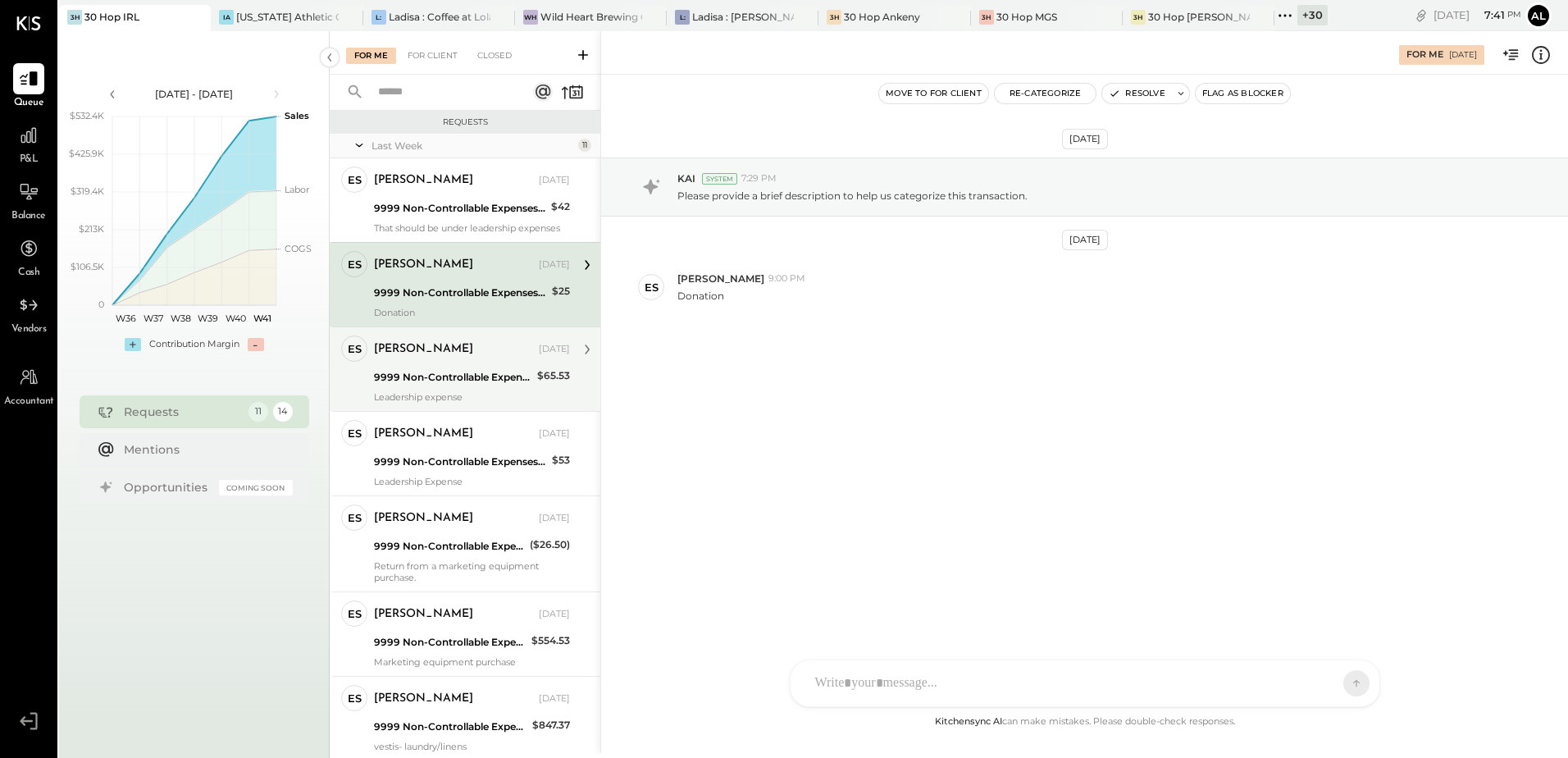
click at [446, 363] on div "Erik Shewmaker Oct 06, 2025 9999 Non-Controllable Expenses:Other Income and Exp…" at bounding box center [471, 369] width 196 height 67
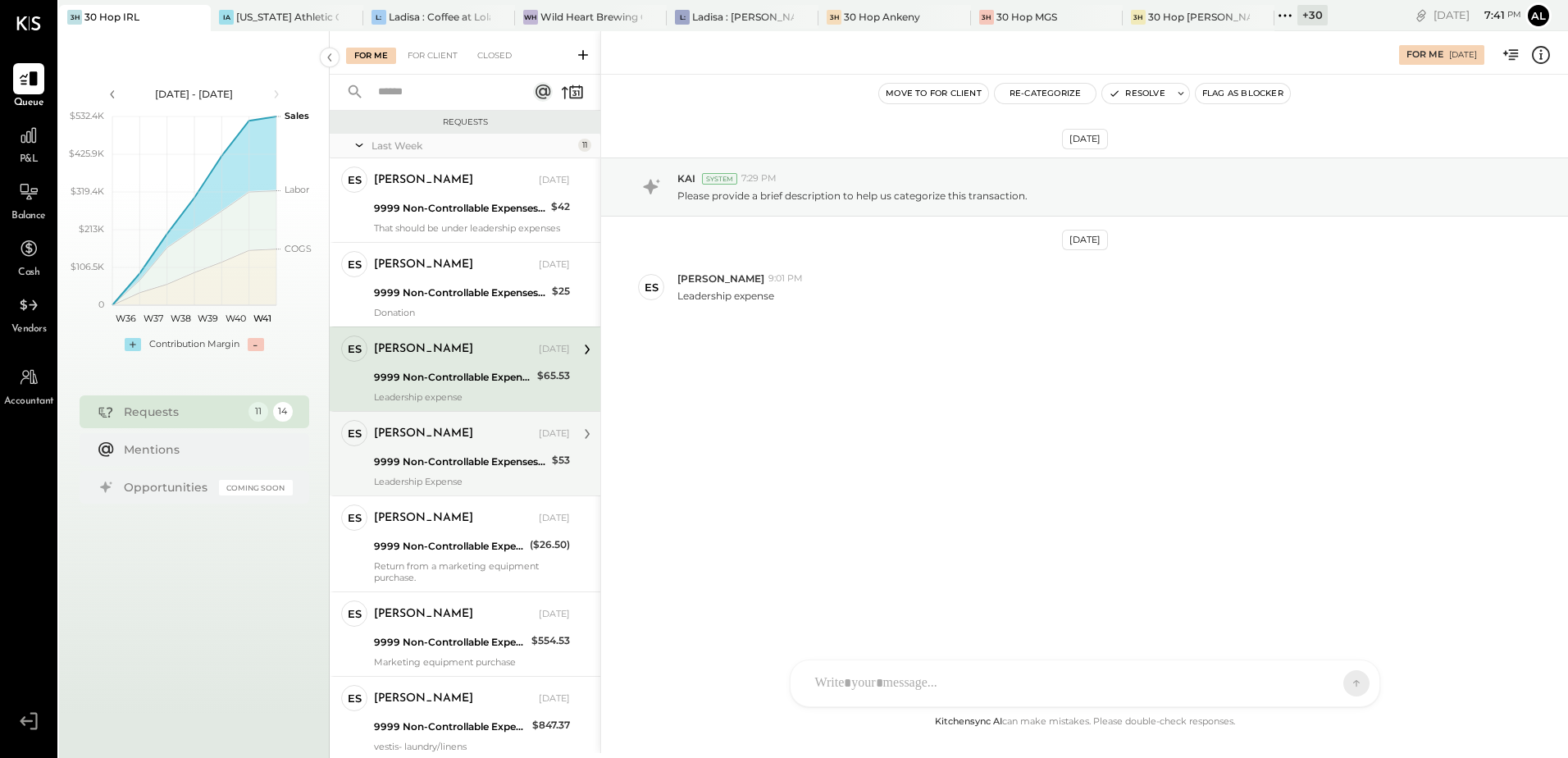
click at [433, 461] on div "9999 Non-Controllable Expenses:Other Income and Expenses:To Be Classified P&L" at bounding box center [460, 462] width 173 height 17
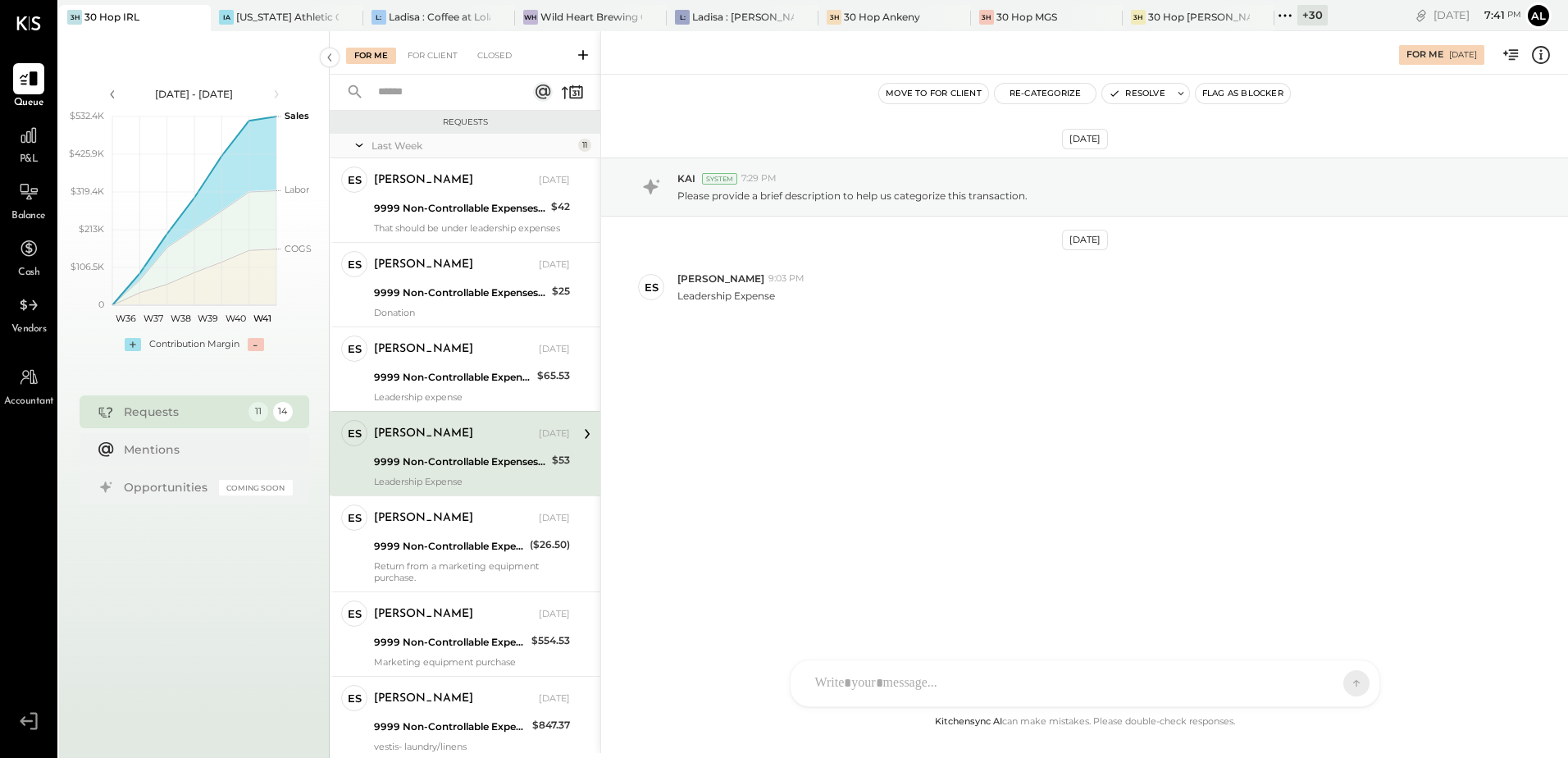
scroll to position [82, 0]
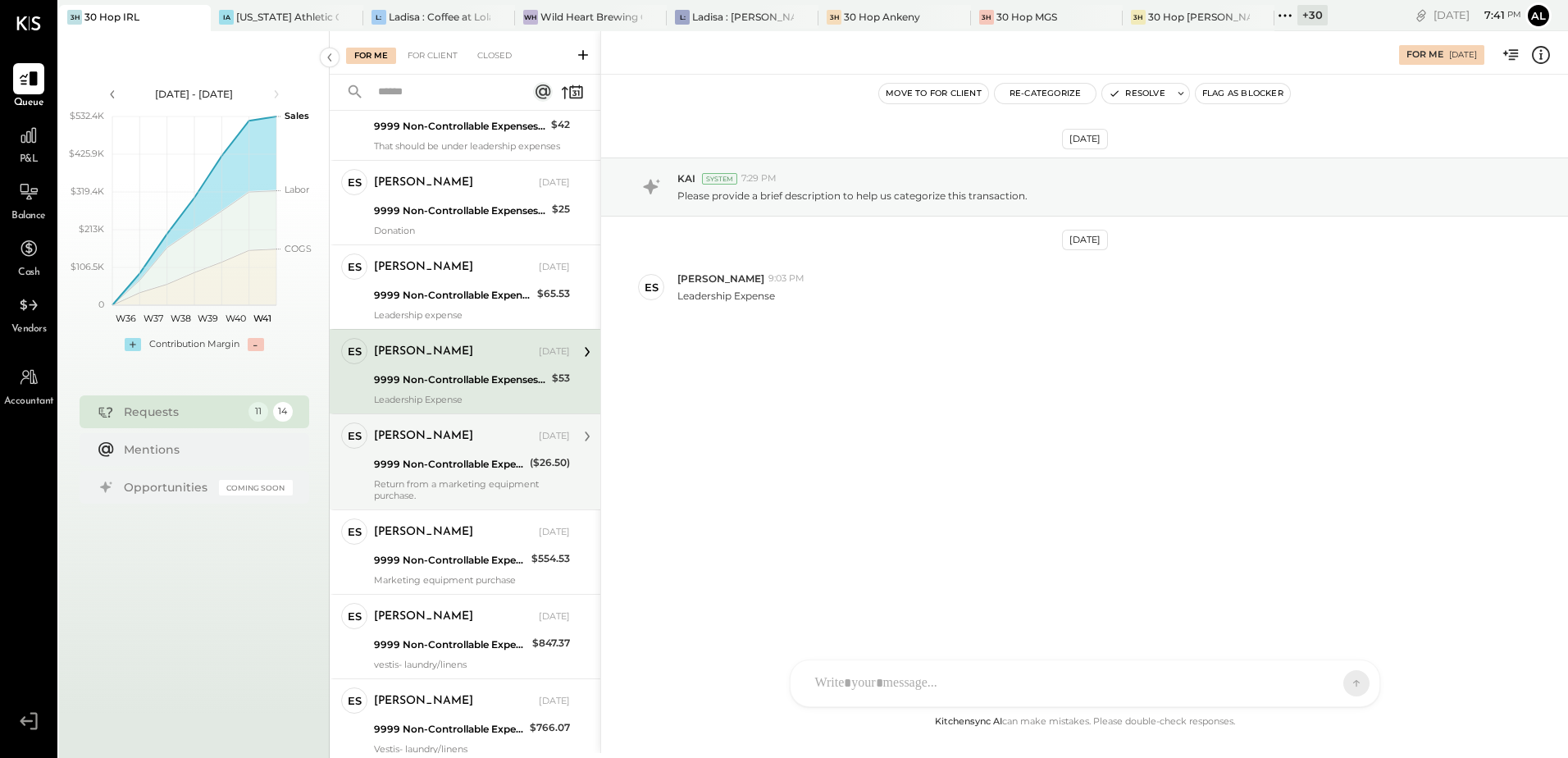
click at [443, 446] on div "[PERSON_NAME] [DATE]" at bounding box center [471, 436] width 196 height 23
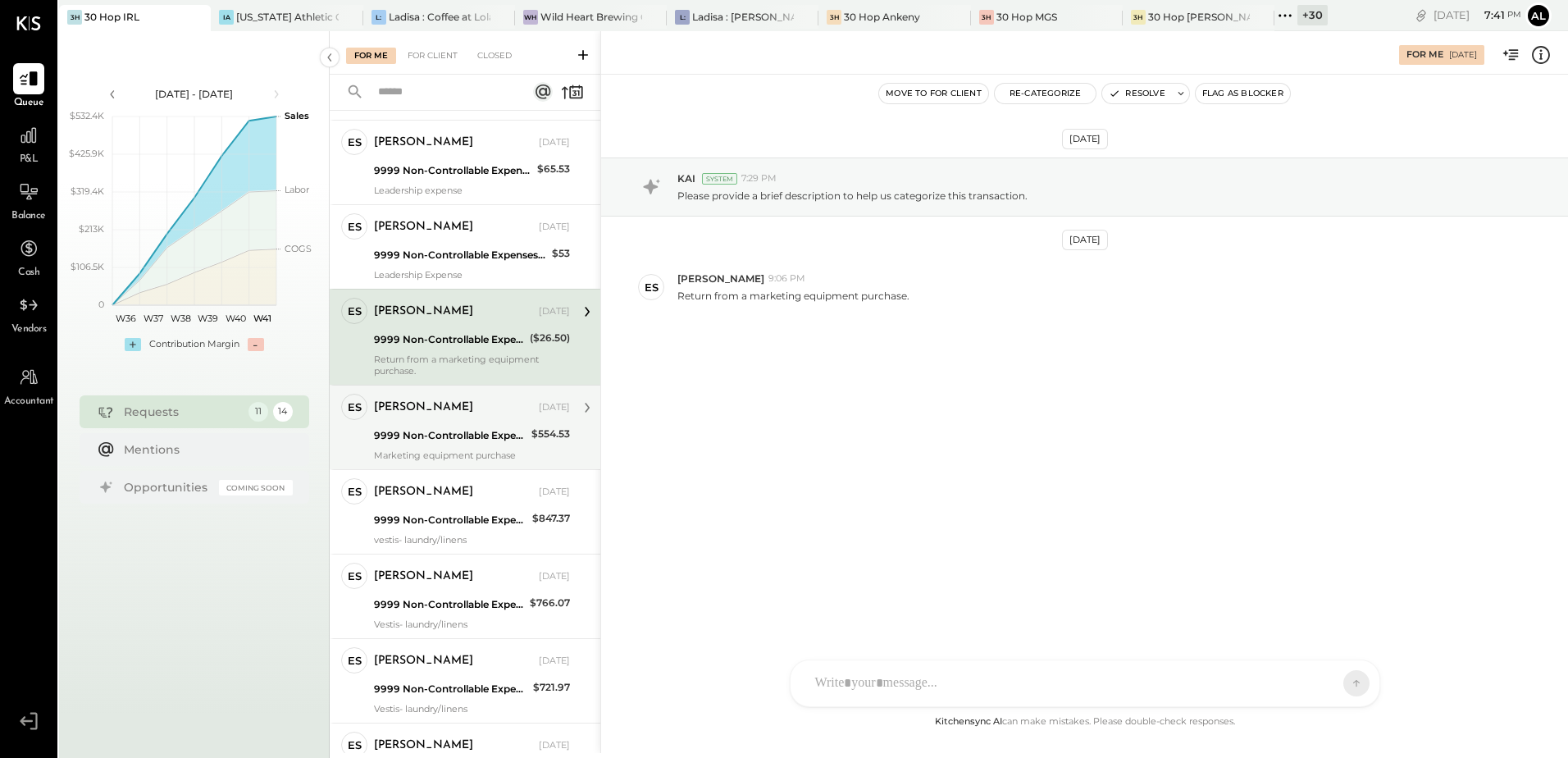
scroll to position [246, 0]
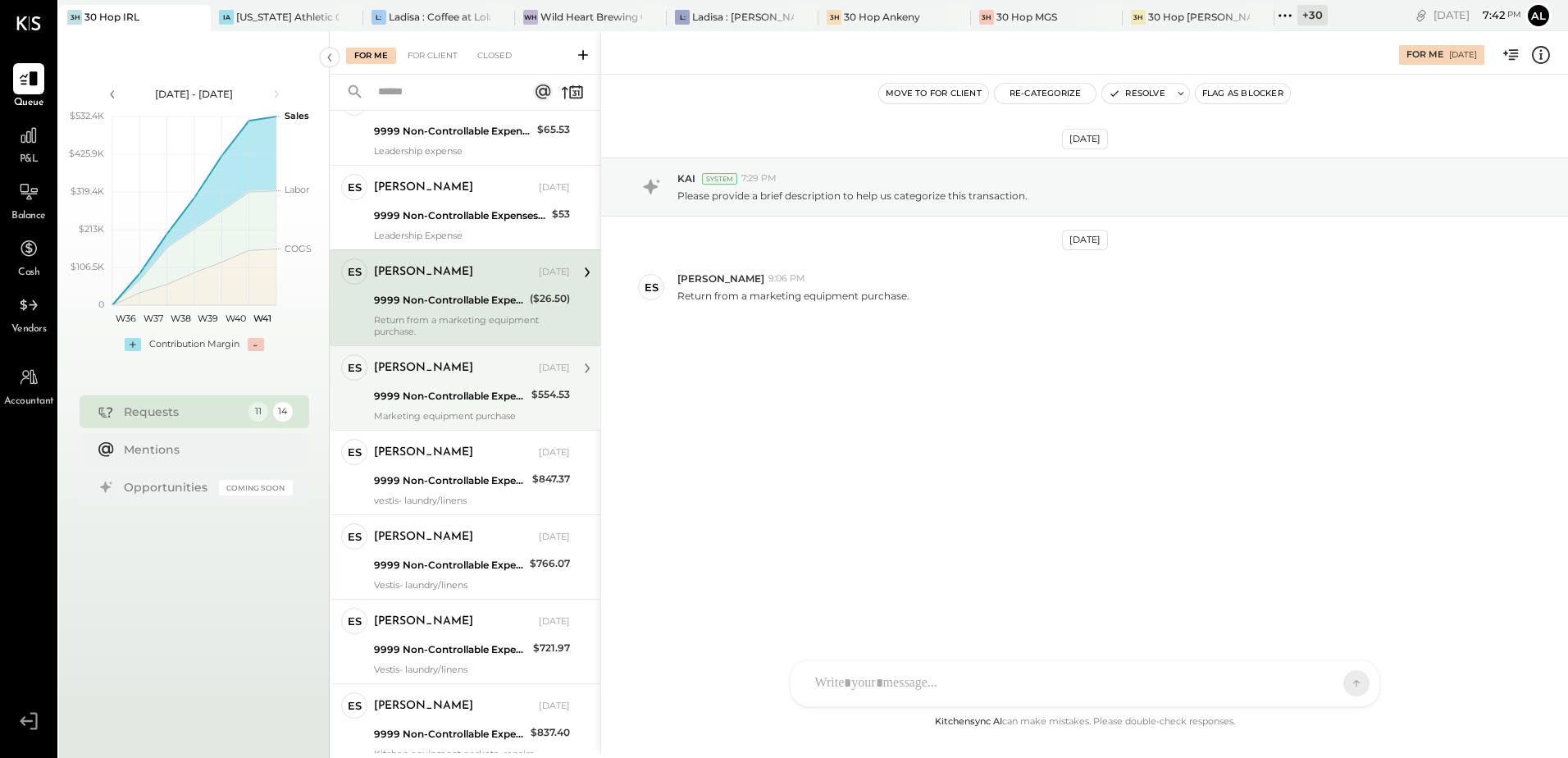
click at [443, 403] on div "9999 Non-Controllable Expenses:Other Income and Expenses:To Be Classified P&L" at bounding box center [450, 396] width 152 height 17
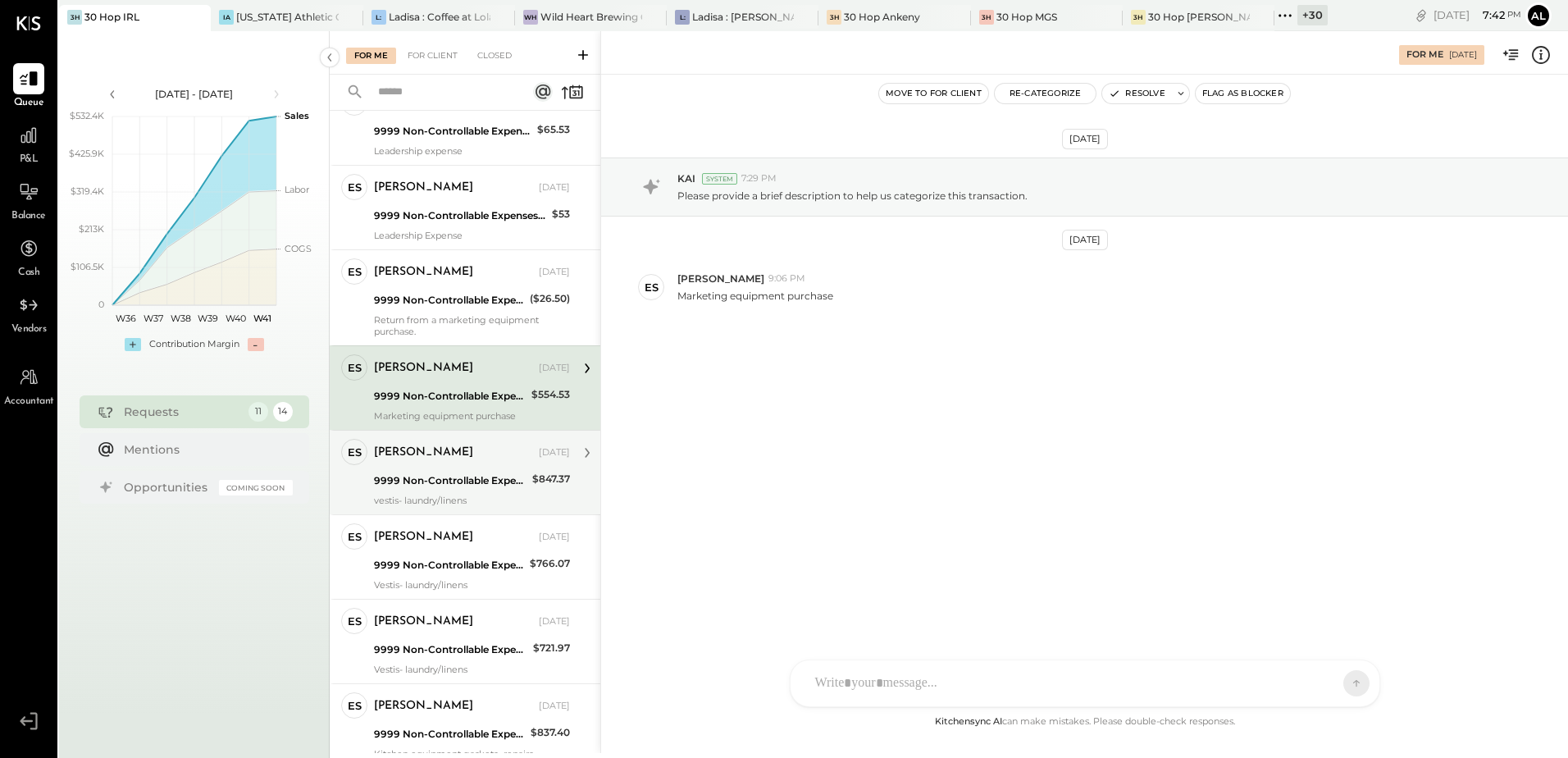
click at [429, 473] on div "9999 Non-Controllable Expenses:Other Income and Expenses:To Be Classified P&L" at bounding box center [450, 481] width 153 height 17
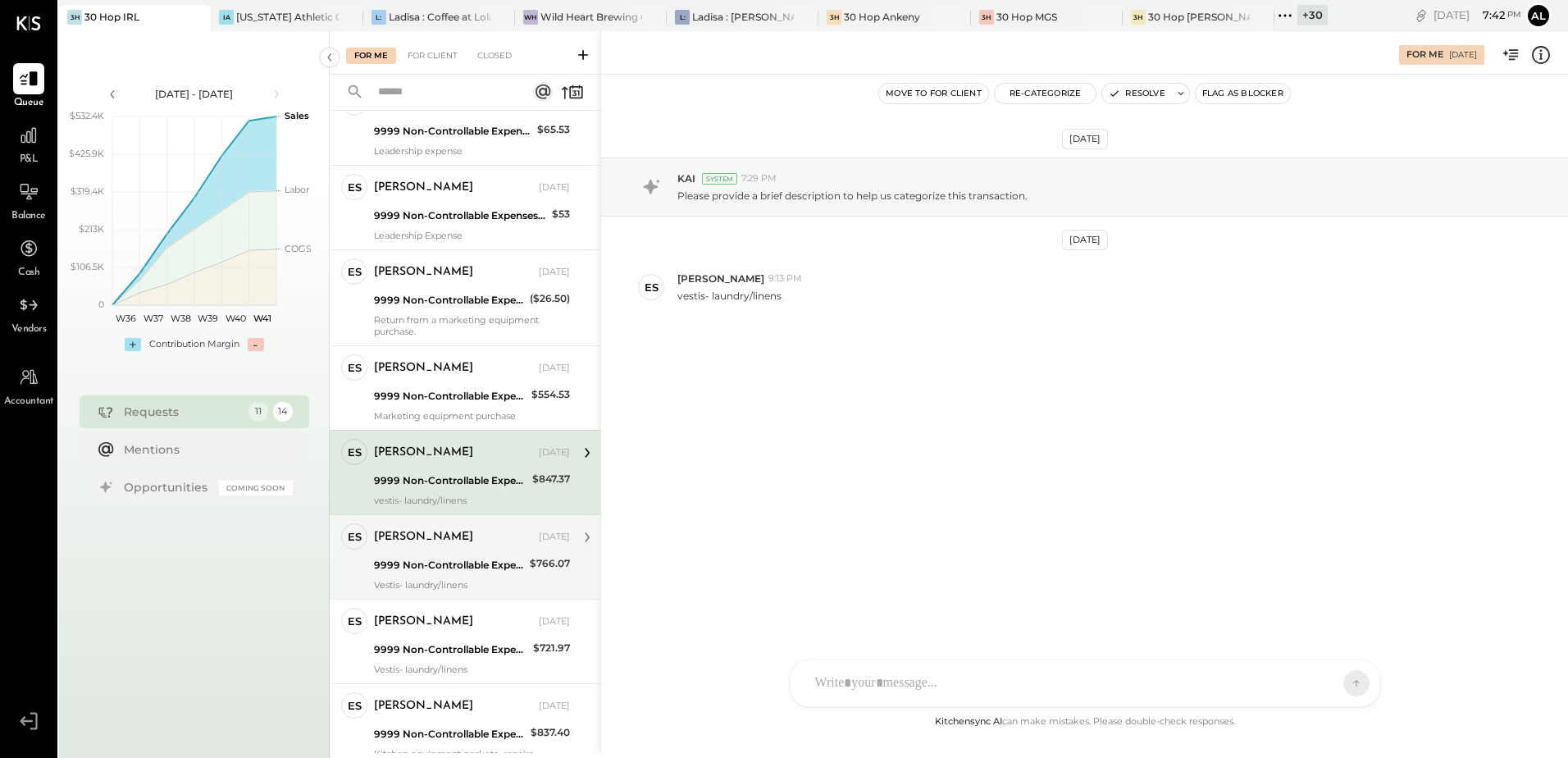
click at [441, 559] on div "9999 Non-Controllable Expenses:Other Income and Expenses:To Be Classified P&L" at bounding box center [449, 566] width 151 height 17
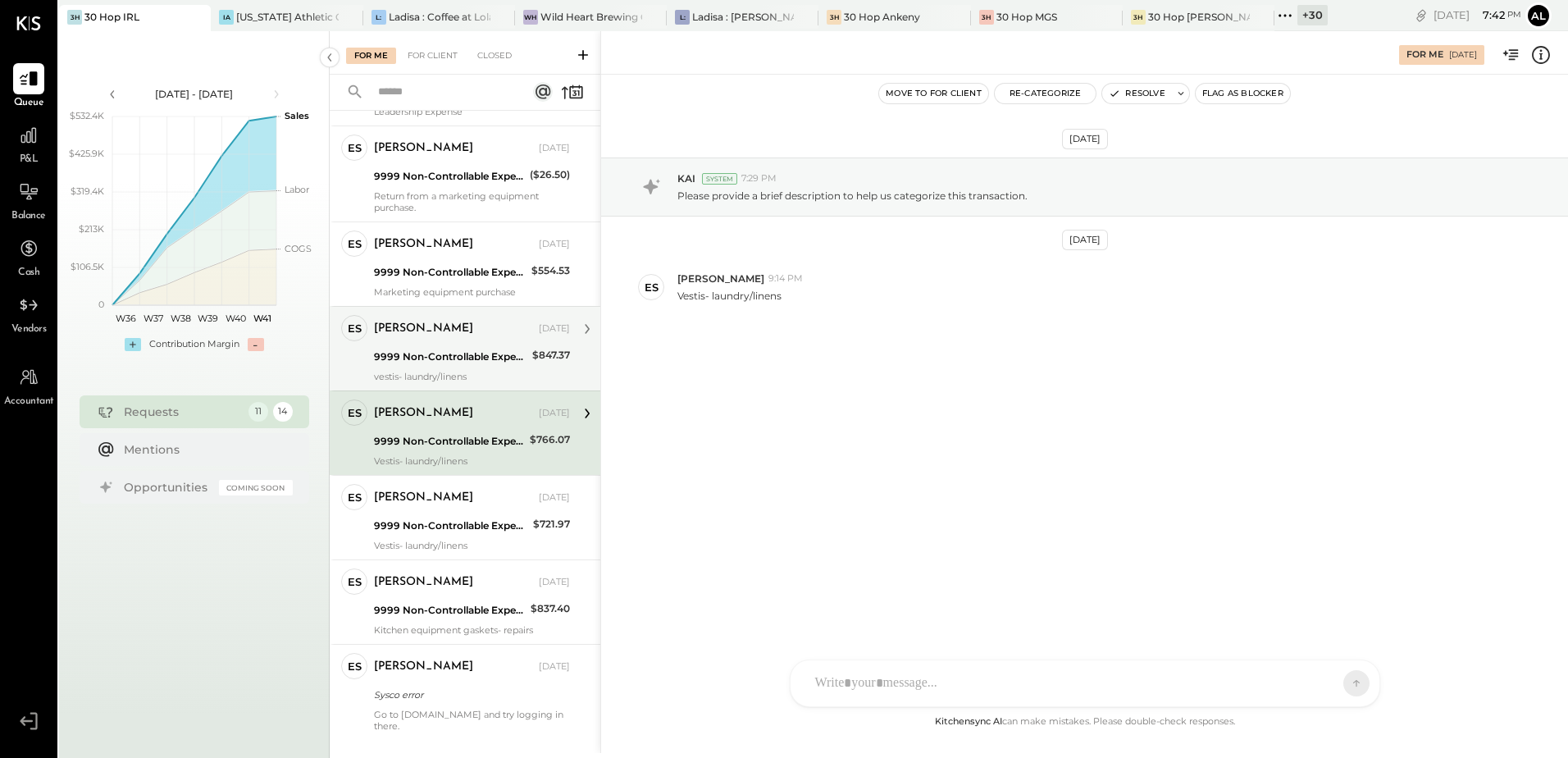
scroll to position [404, 0]
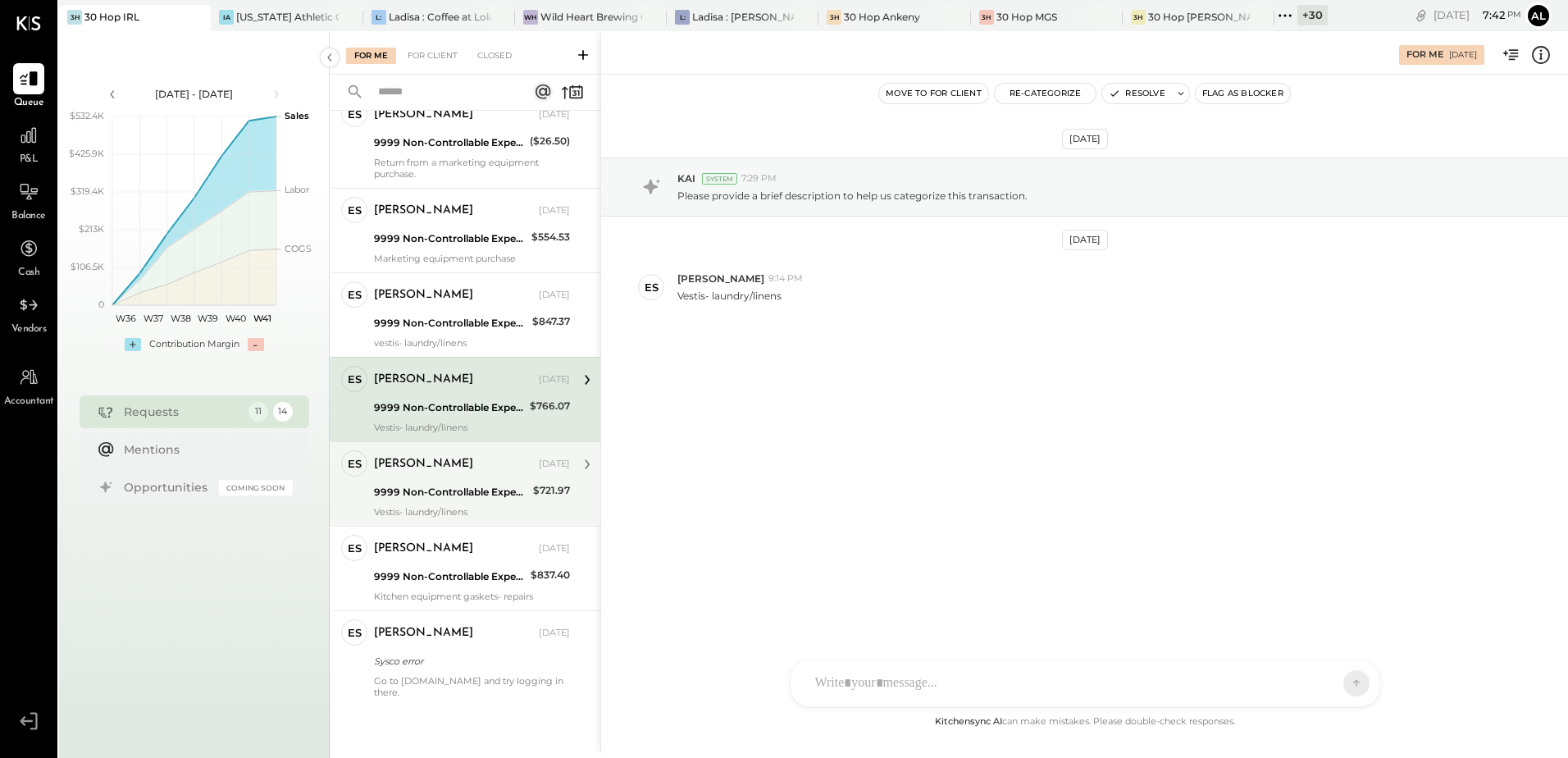
click at [435, 489] on div "9999 Non-Controllable Expenses:Other Income and Expenses:To Be Classified P&L" at bounding box center [450, 492] width 154 height 17
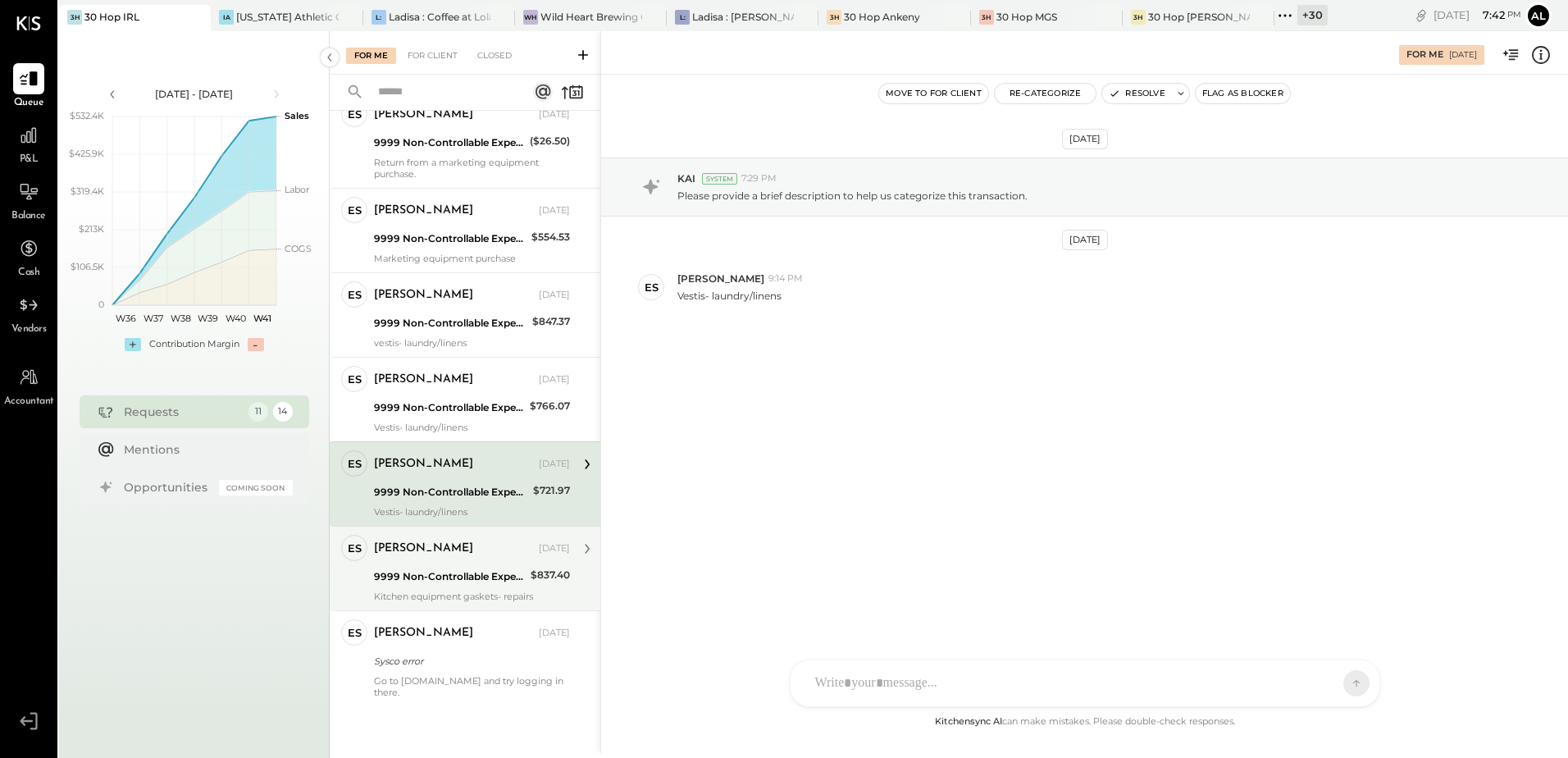
drag, startPoint x: 457, startPoint y: 562, endPoint x: 458, endPoint y: 550, distance: 12.0
click at [458, 563] on div "Erik Shewmaker Oct 06, 2025 9999 Non-Controllable Expenses:Other Income and Exp…" at bounding box center [471, 568] width 196 height 67
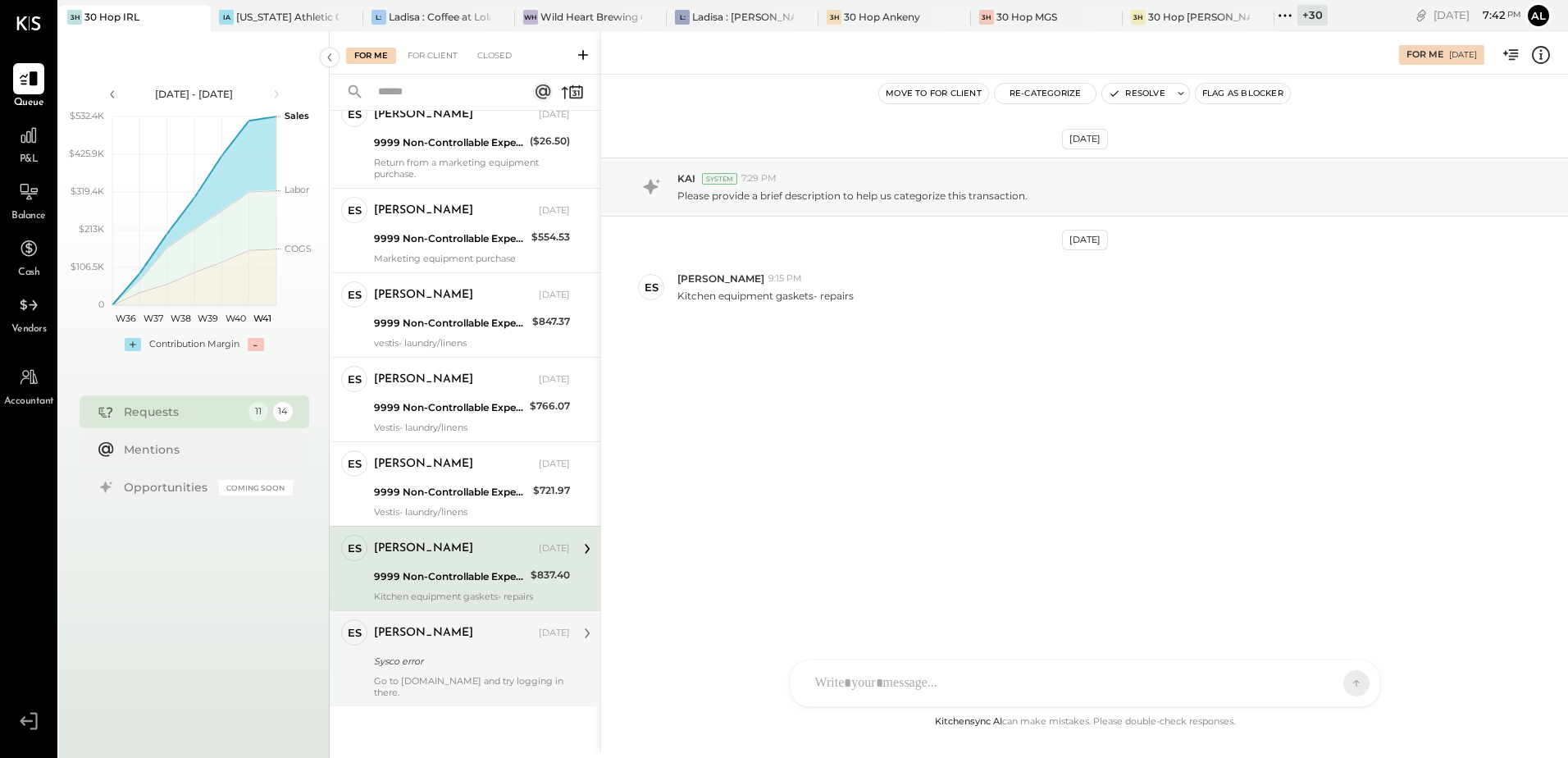
click at [444, 671] on div "Erik Shewmaker Oct 06, 2025 Sysco error Go to pay.sysco.com and try logging in …" at bounding box center [471, 659] width 196 height 79
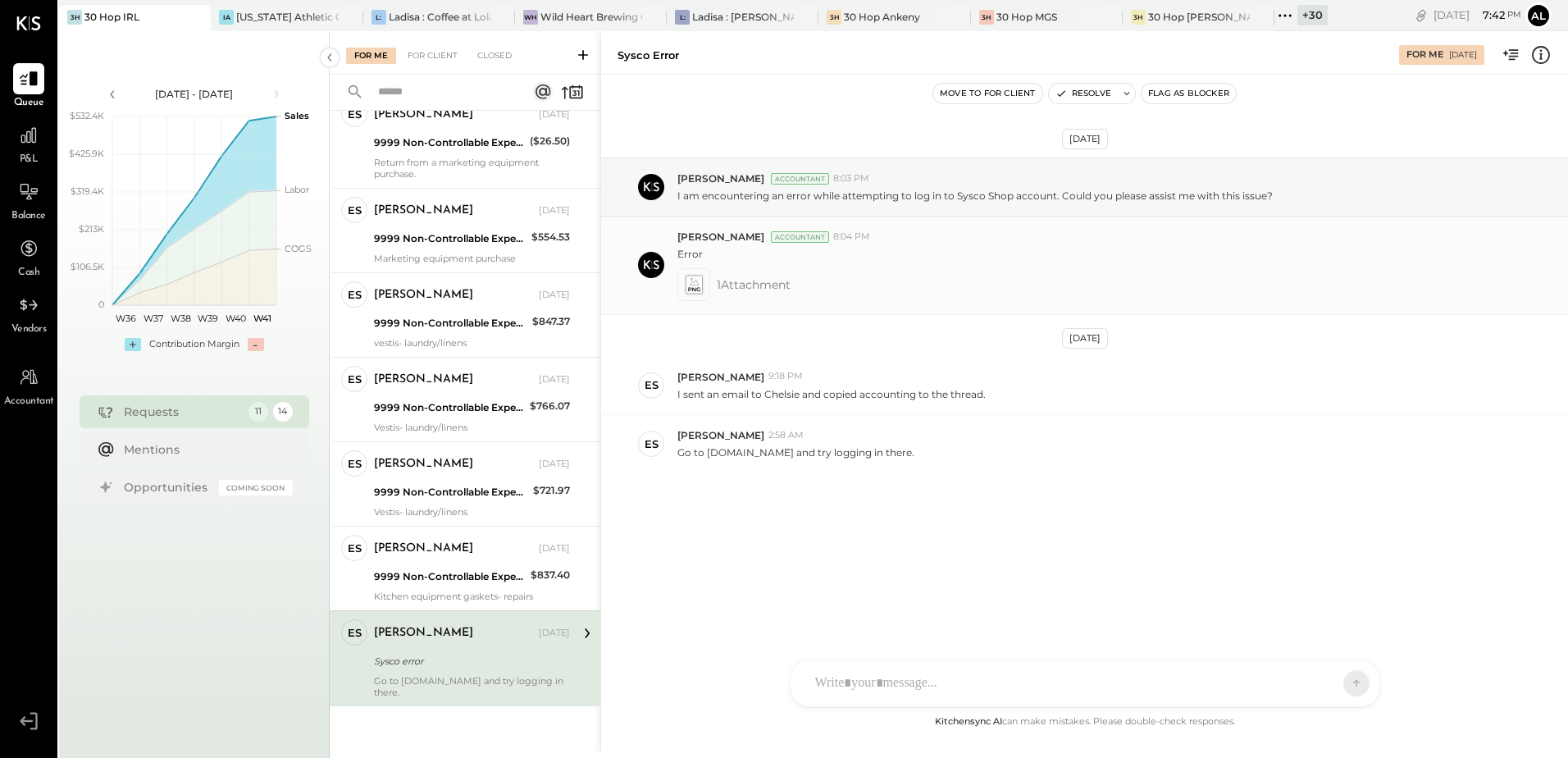
click at [695, 293] on icon at bounding box center [693, 284] width 17 height 19
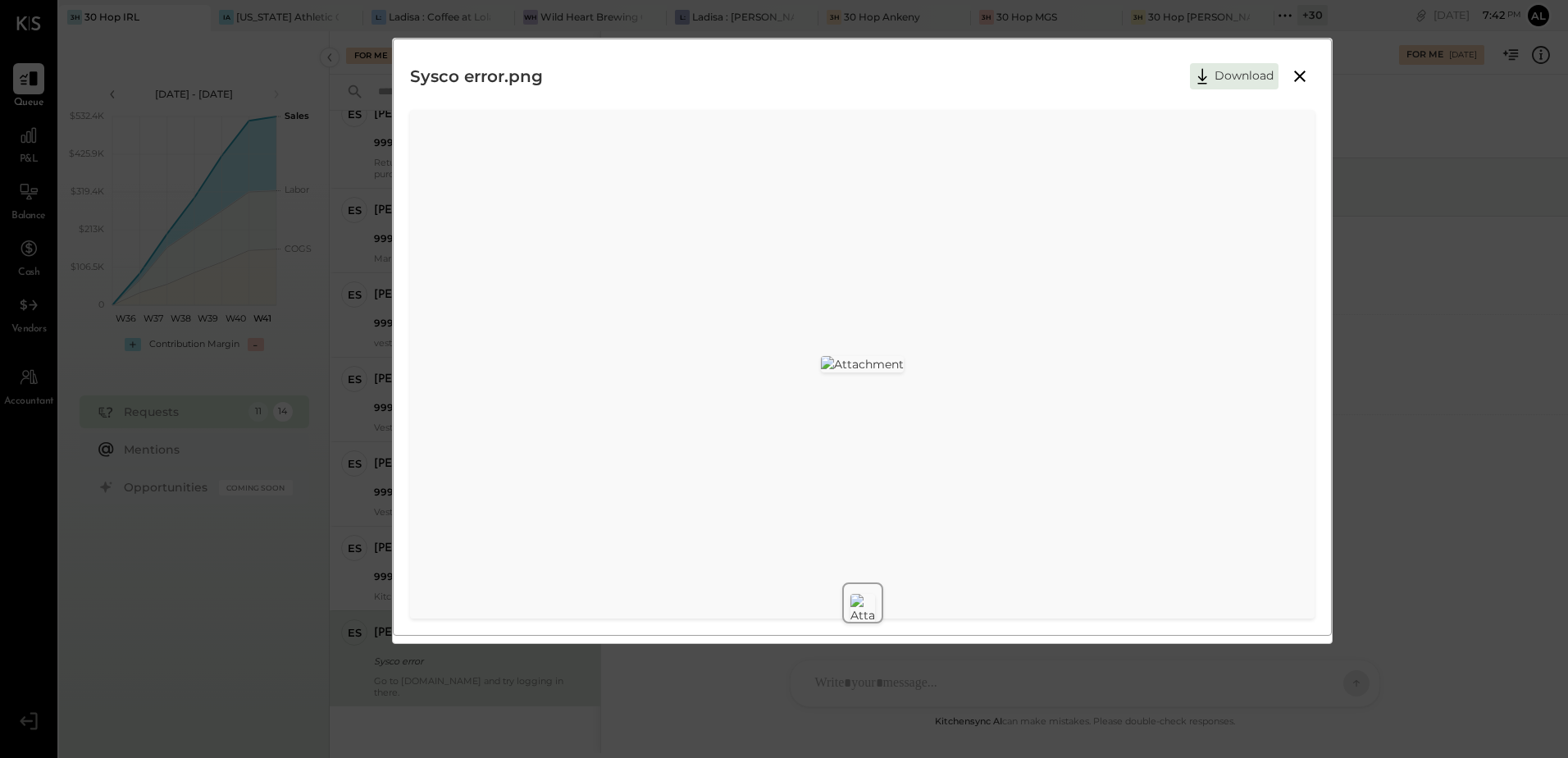
click at [1306, 79] on icon at bounding box center [1300, 77] width 20 height 20
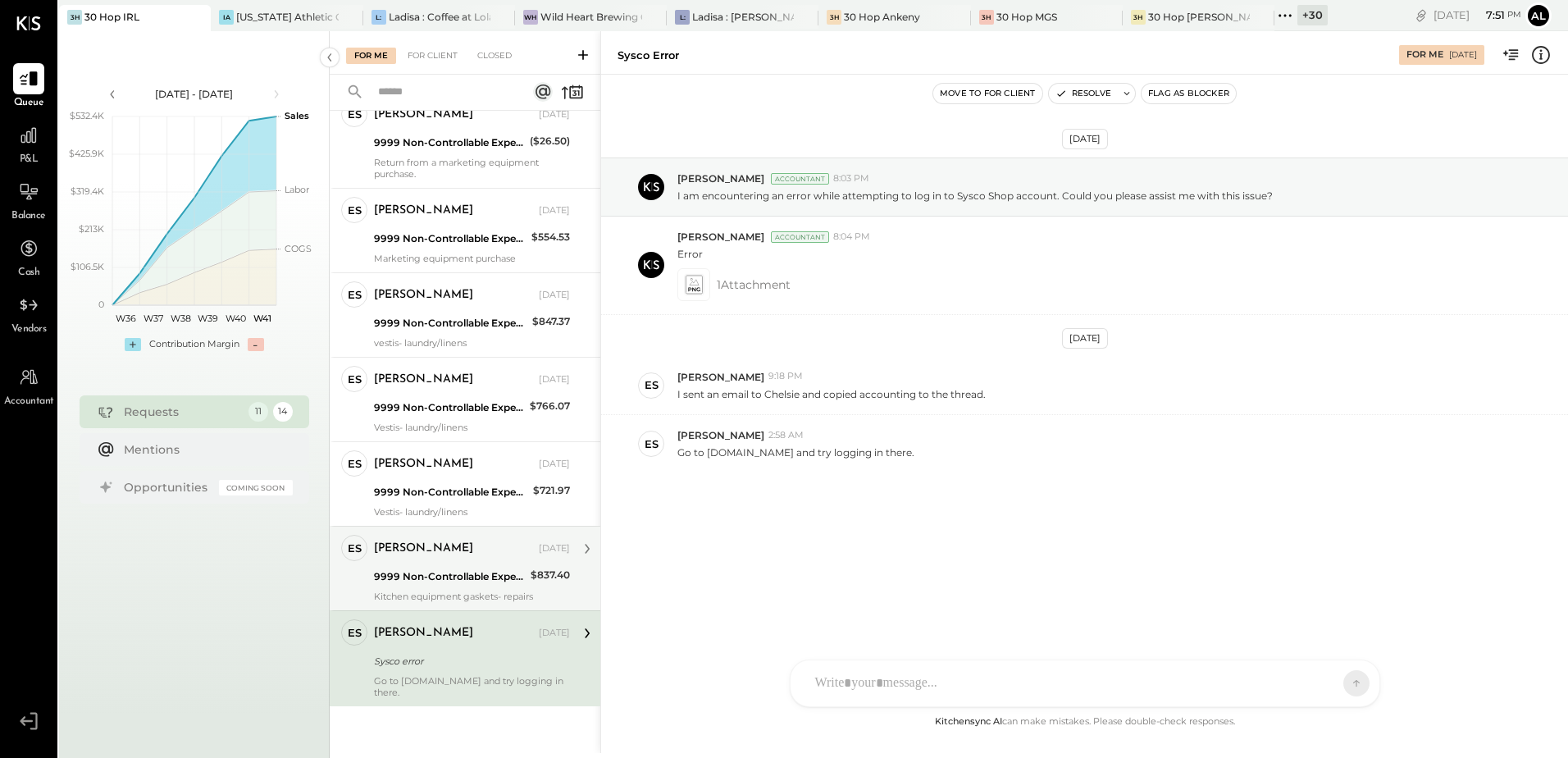
click at [465, 580] on div "9999 Non-Controllable Expenses:Other Income and Expenses:To Be Classified P&L" at bounding box center [450, 577] width 152 height 17
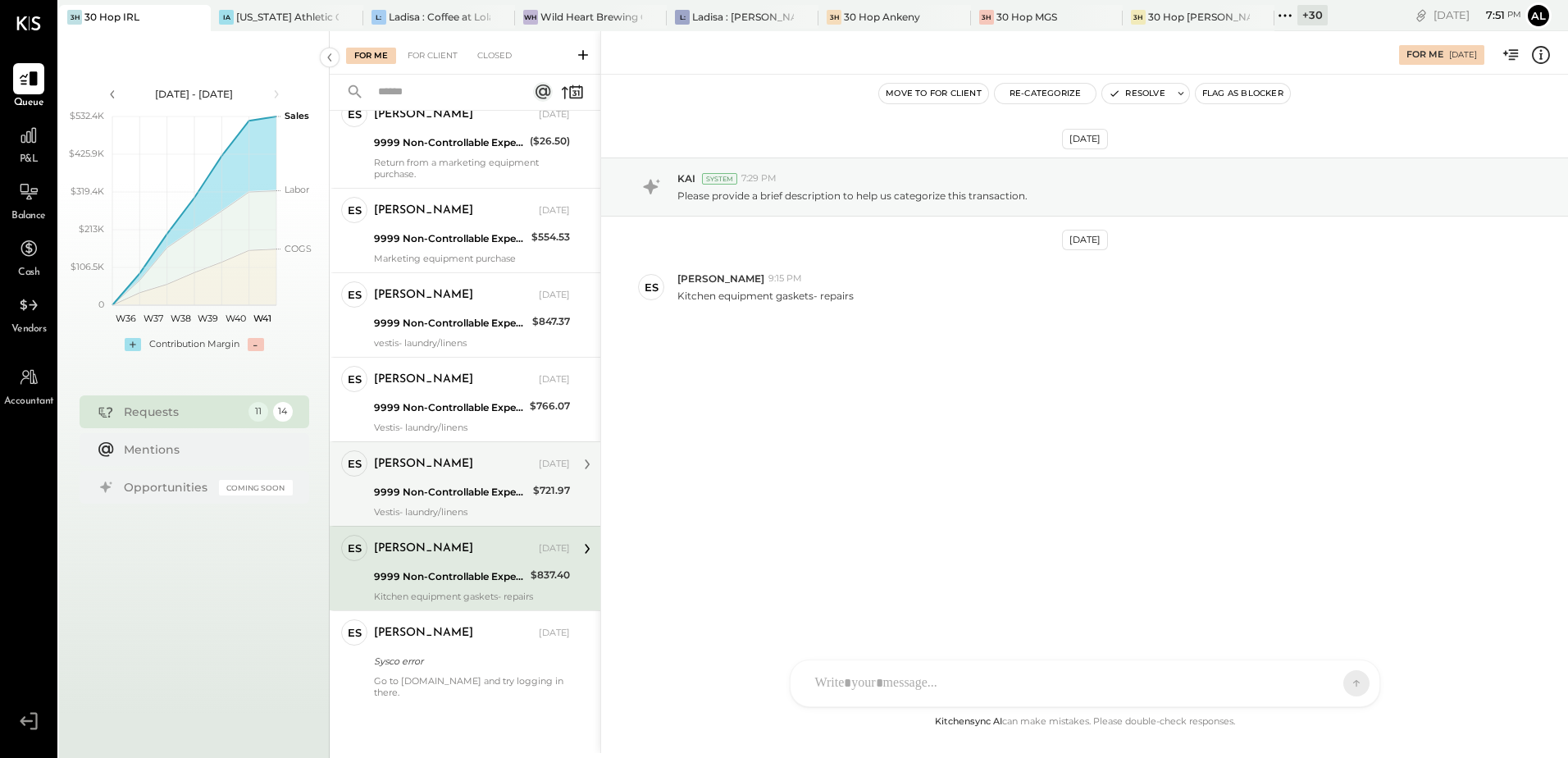
click at [464, 471] on div "Erik Shewmaker" at bounding box center [455, 465] width 162 height 17
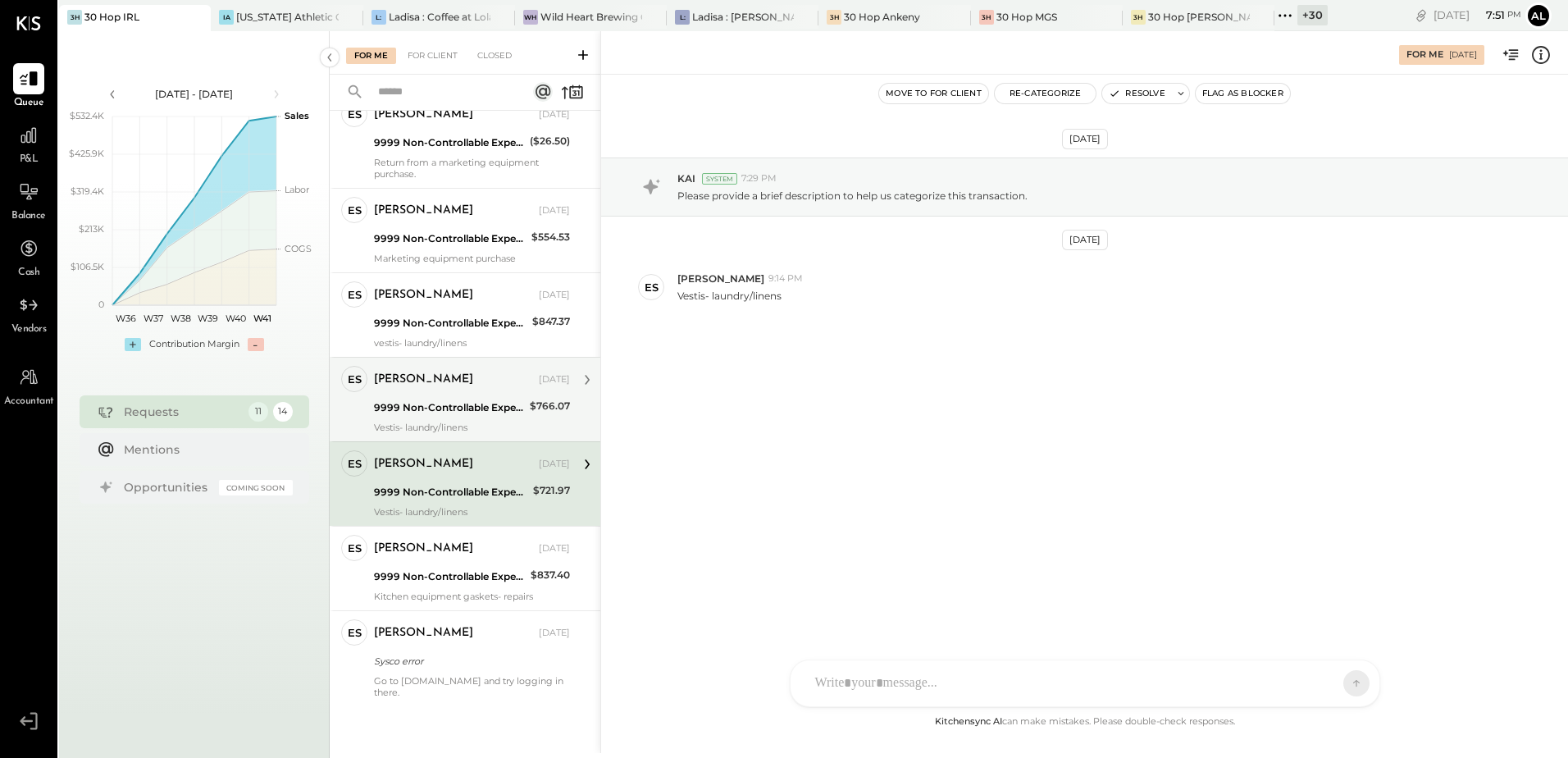
click at [455, 431] on div "Vestis- laundry/linens" at bounding box center [471, 427] width 196 height 12
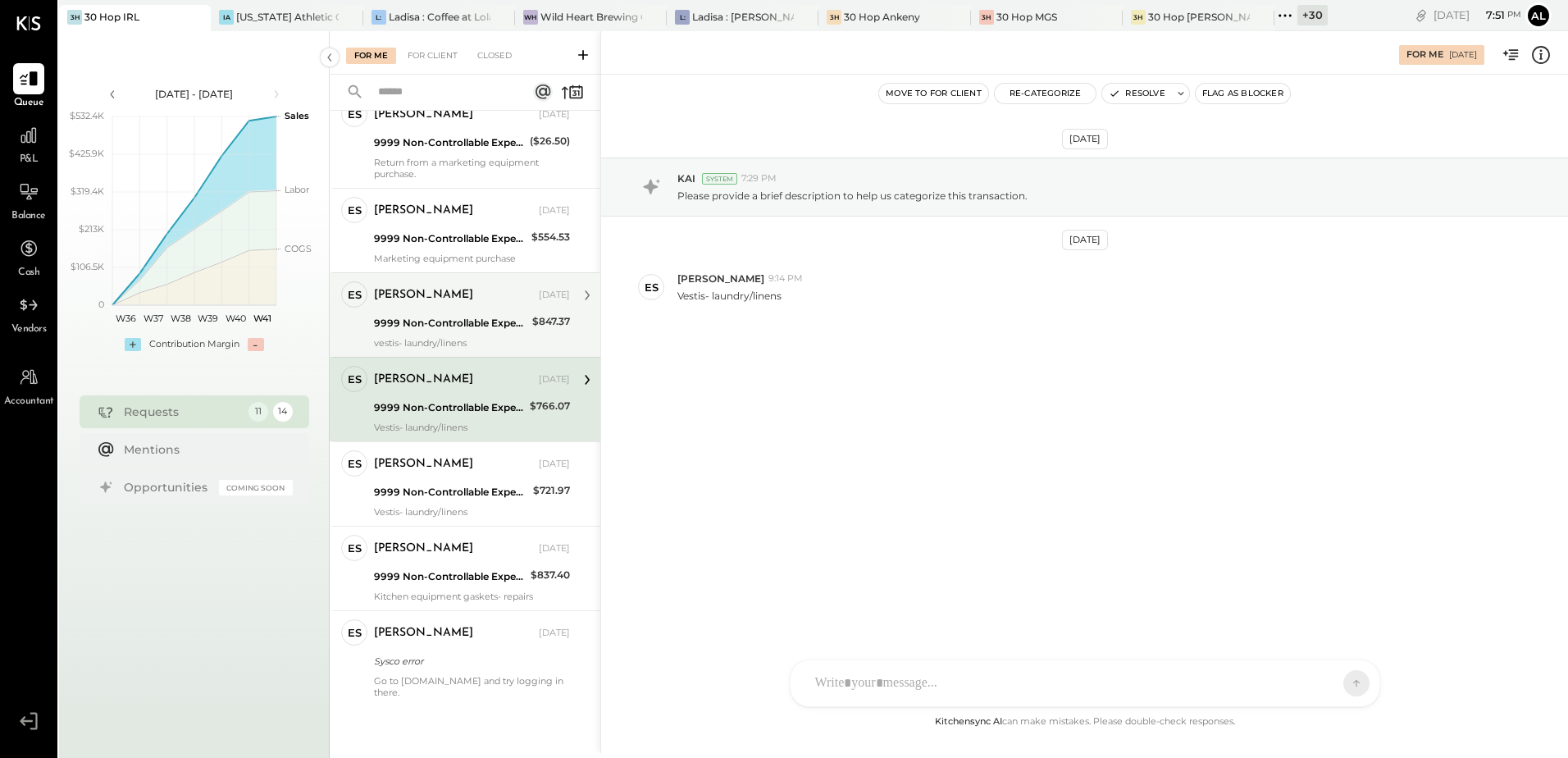
click at [453, 337] on div "vestis- laundry/linens" at bounding box center [471, 343] width 196 height 12
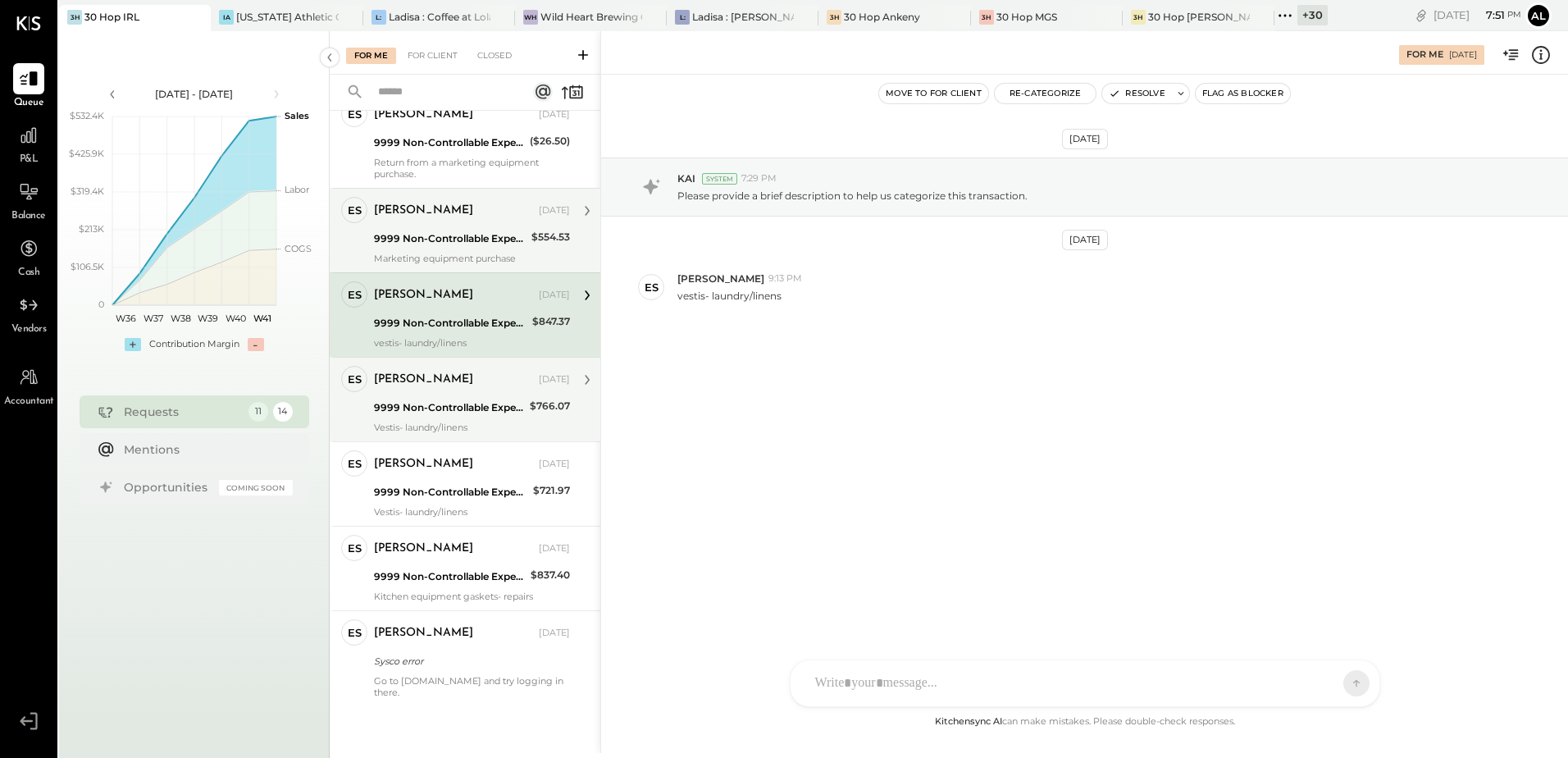
click at [440, 257] on div "Marketing equipment purchase" at bounding box center [471, 258] width 196 height 12
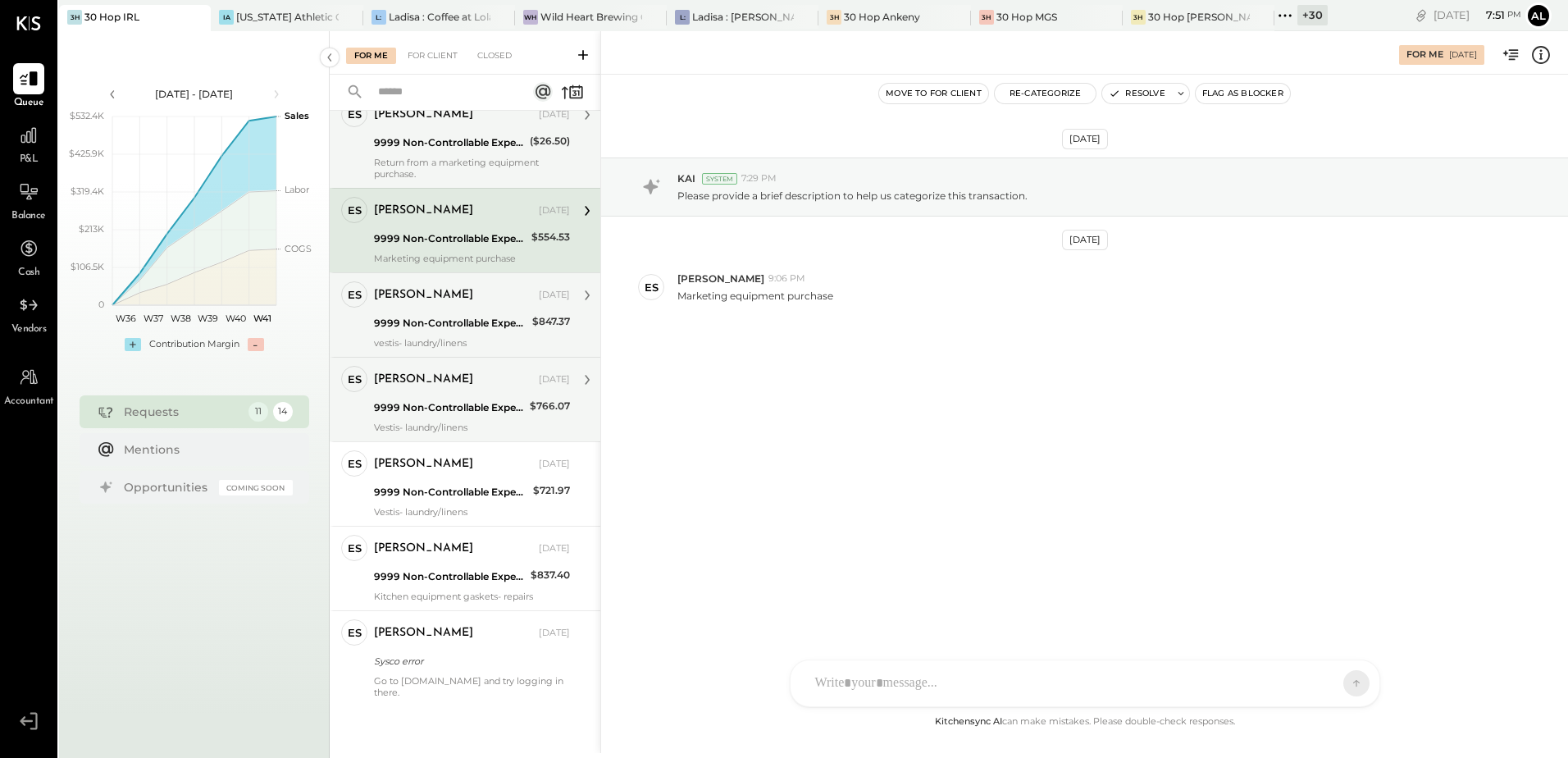
click at [426, 158] on div "Return from a marketing equipment purchase." at bounding box center [471, 168] width 196 height 23
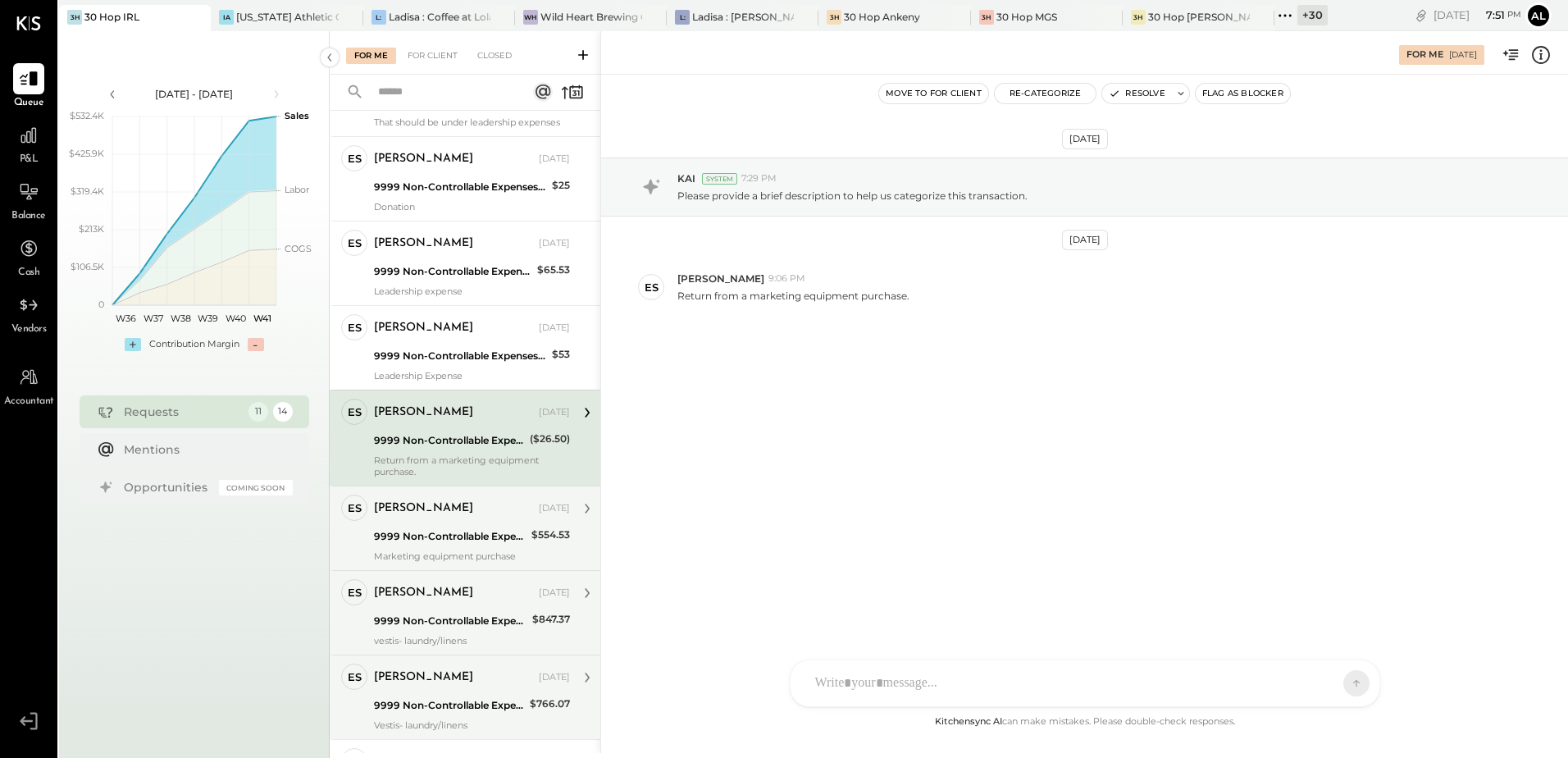
scroll to position [76, 0]
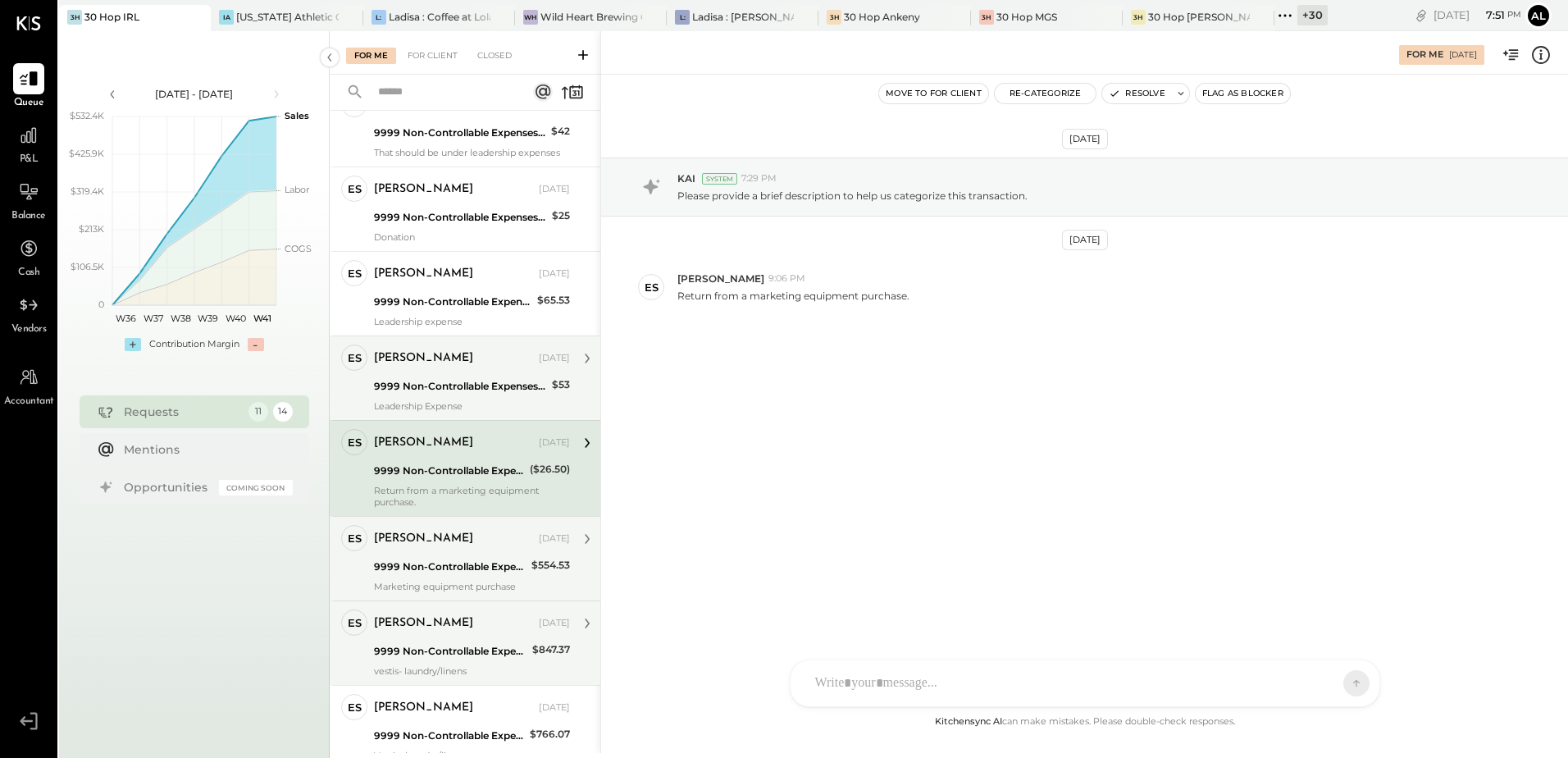
click at [423, 389] on div "9999 Non-Controllable Expenses:Other Income and Expenses:To Be Classified P&L" at bounding box center [460, 386] width 173 height 17
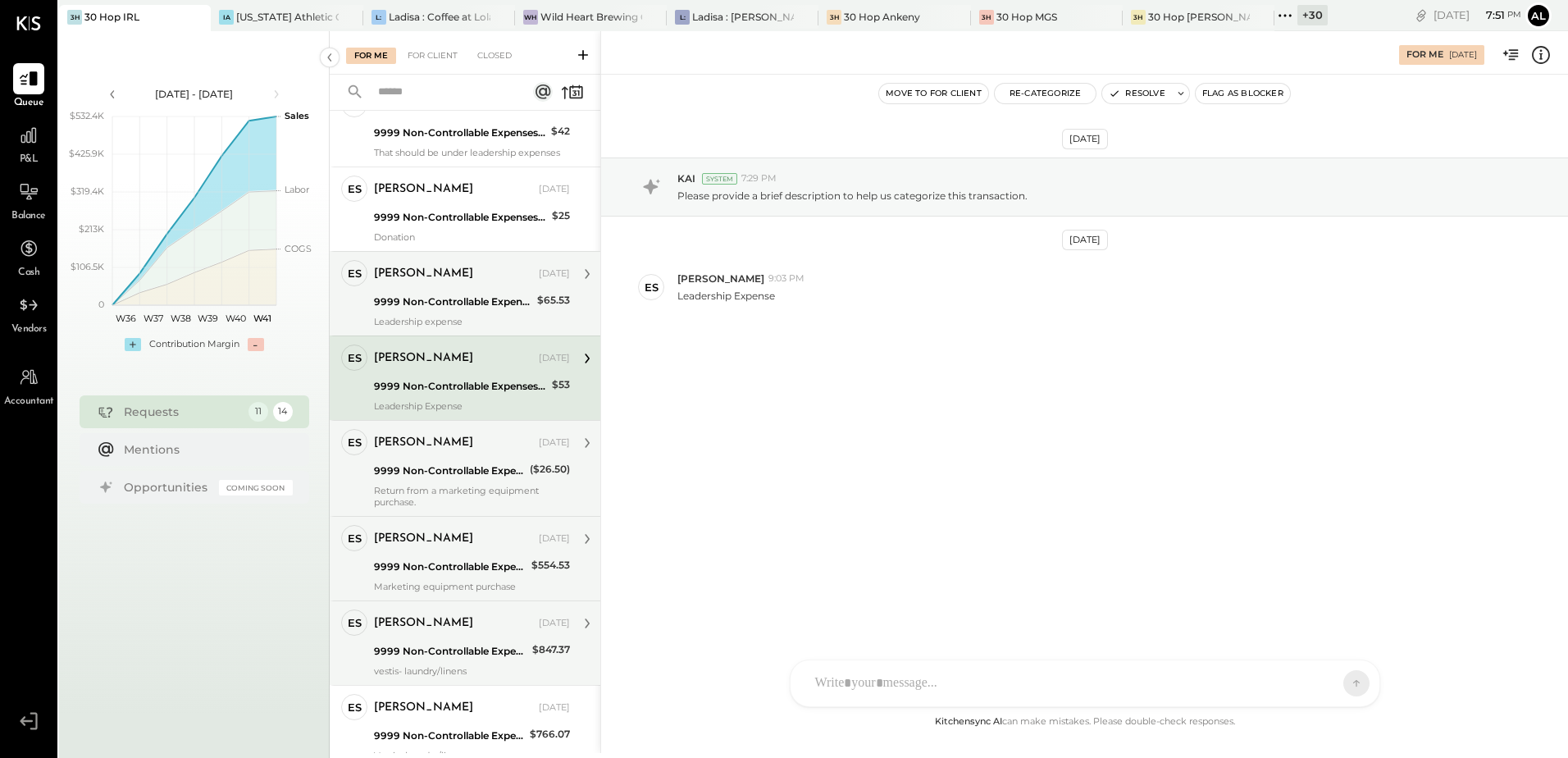
click at [416, 307] on div "9999 Non-Controllable Expenses:Other Income and Expenses:To Be Classified P&L" at bounding box center [453, 302] width 158 height 17
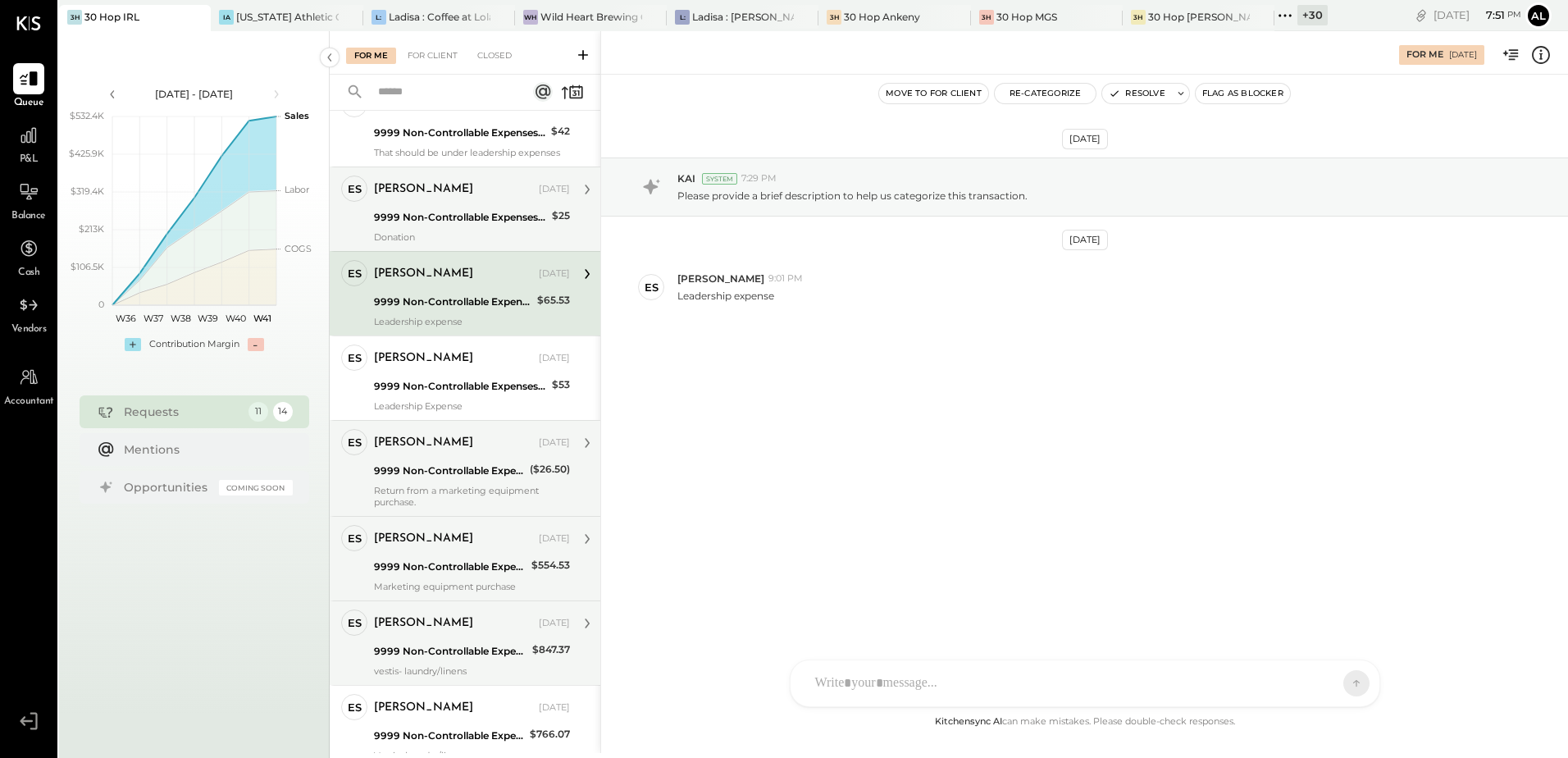
click at [423, 213] on div "9999 Non-Controllable Expenses:Other Income and Expenses:To Be Classified P&L" at bounding box center [460, 217] width 173 height 17
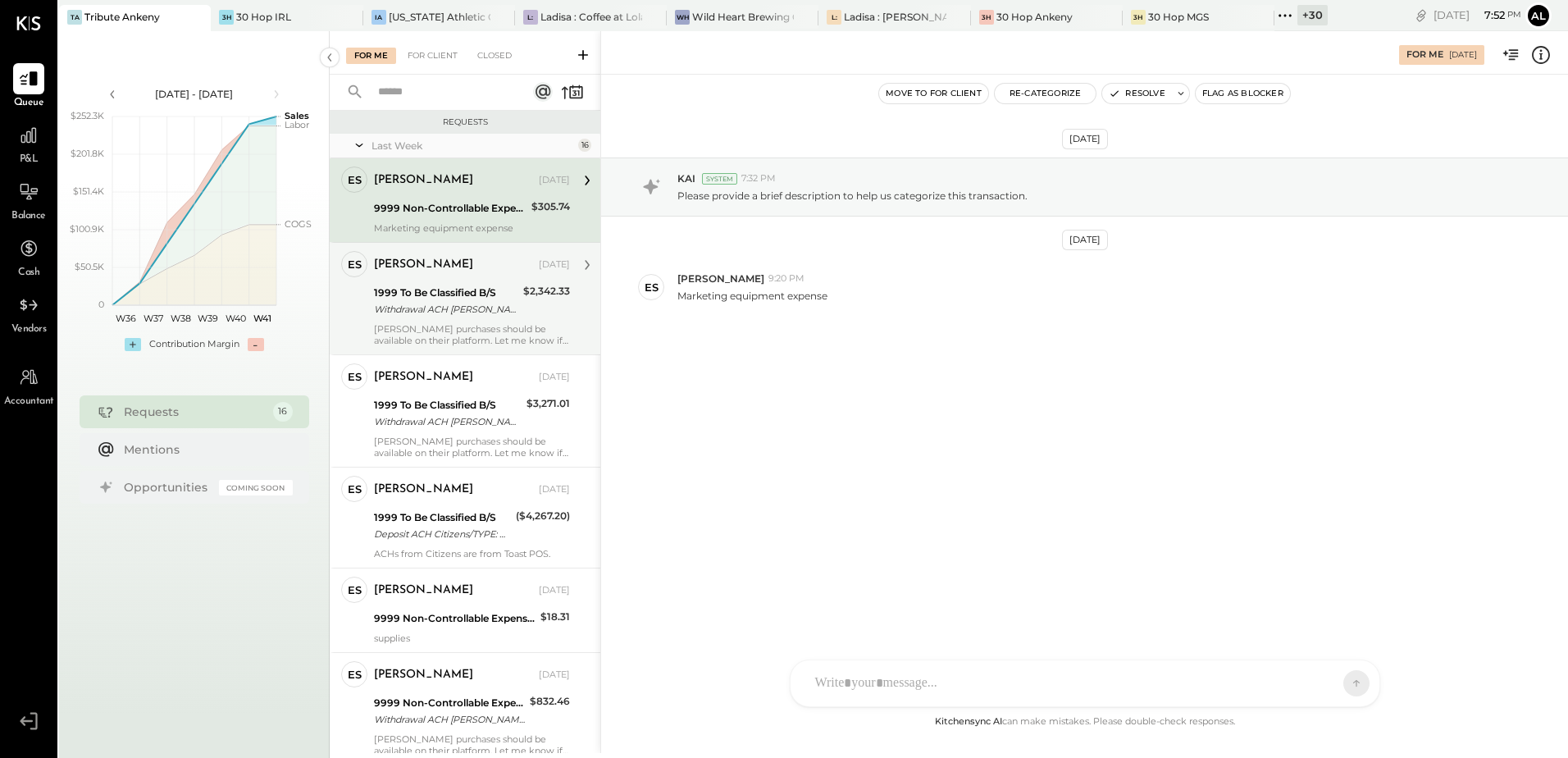
click at [425, 282] on div "[PERSON_NAME] [DATE] 1999 To Be Classified B/S Withdrawal ACH [PERSON_NAME] & C…" at bounding box center [471, 298] width 196 height 95
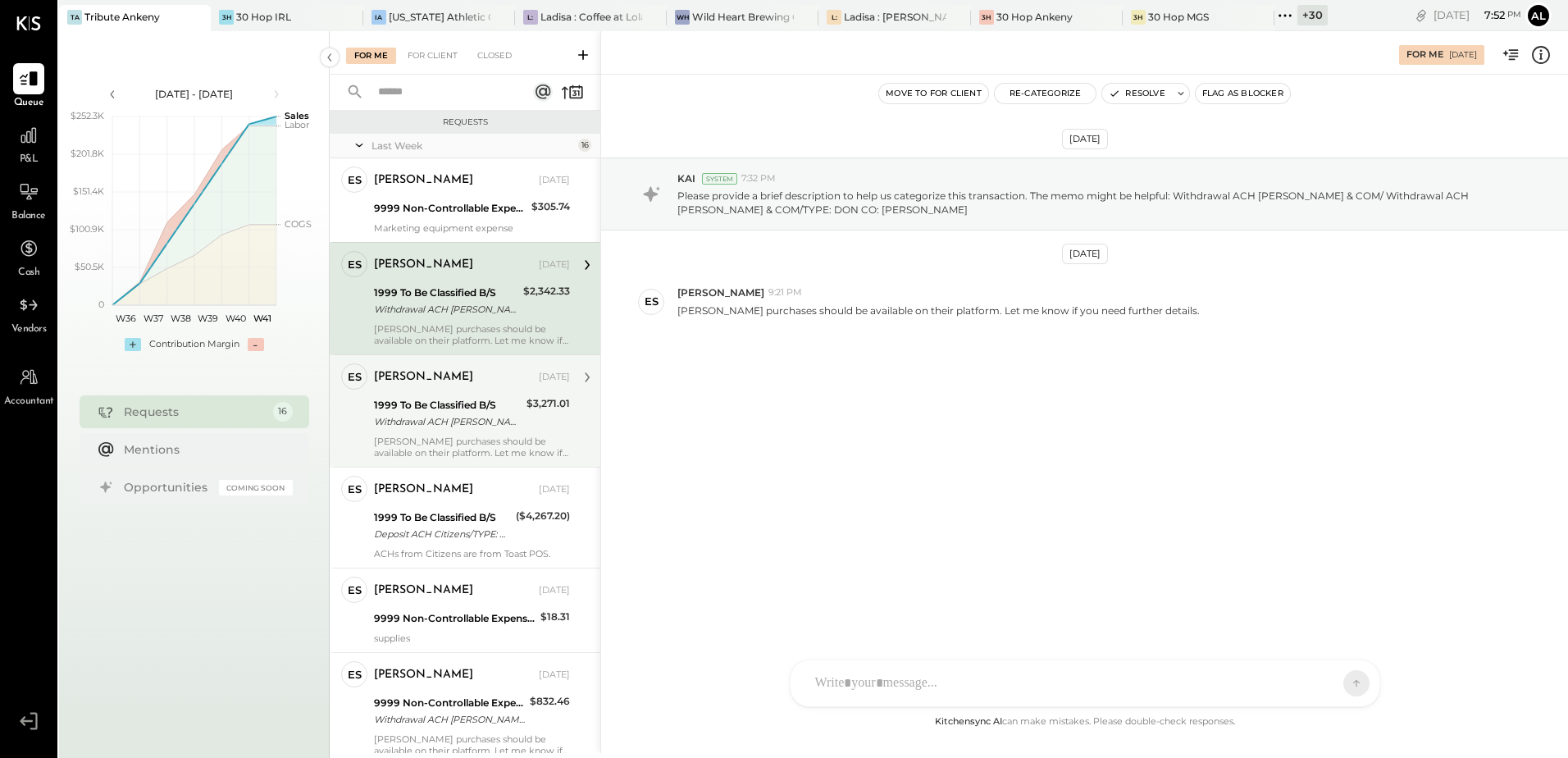
click at [446, 396] on div "1999 To Be Classified B/S Withdrawal ACH [PERSON_NAME] & COM/ Withdrawal ACH [P…" at bounding box center [447, 413] width 147 height 36
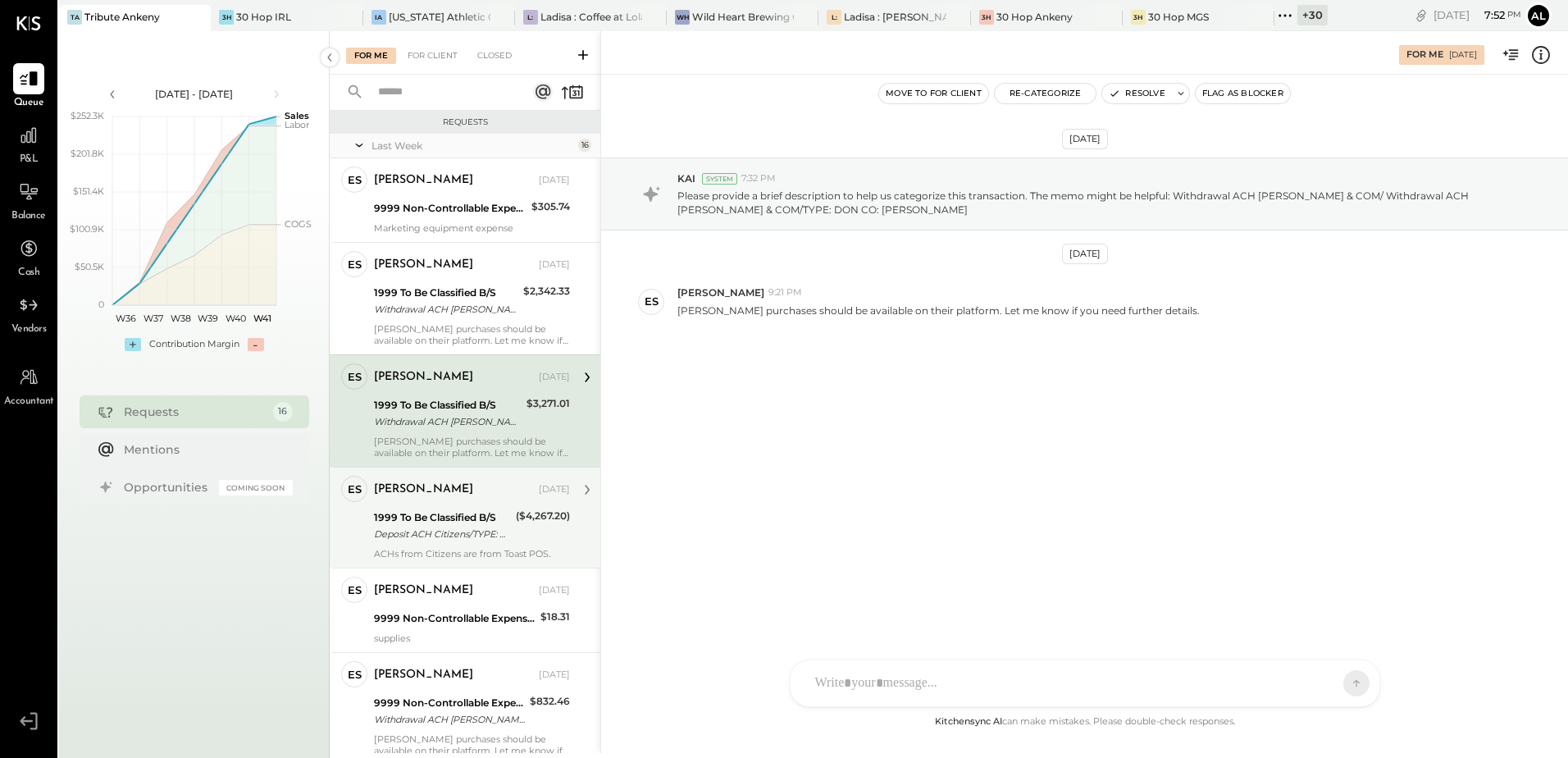
drag, startPoint x: 386, startPoint y: 521, endPoint x: 421, endPoint y: 525, distance: 35.2
click at [386, 520] on div "1999 To Be Classified B/S" at bounding box center [442, 518] width 137 height 17
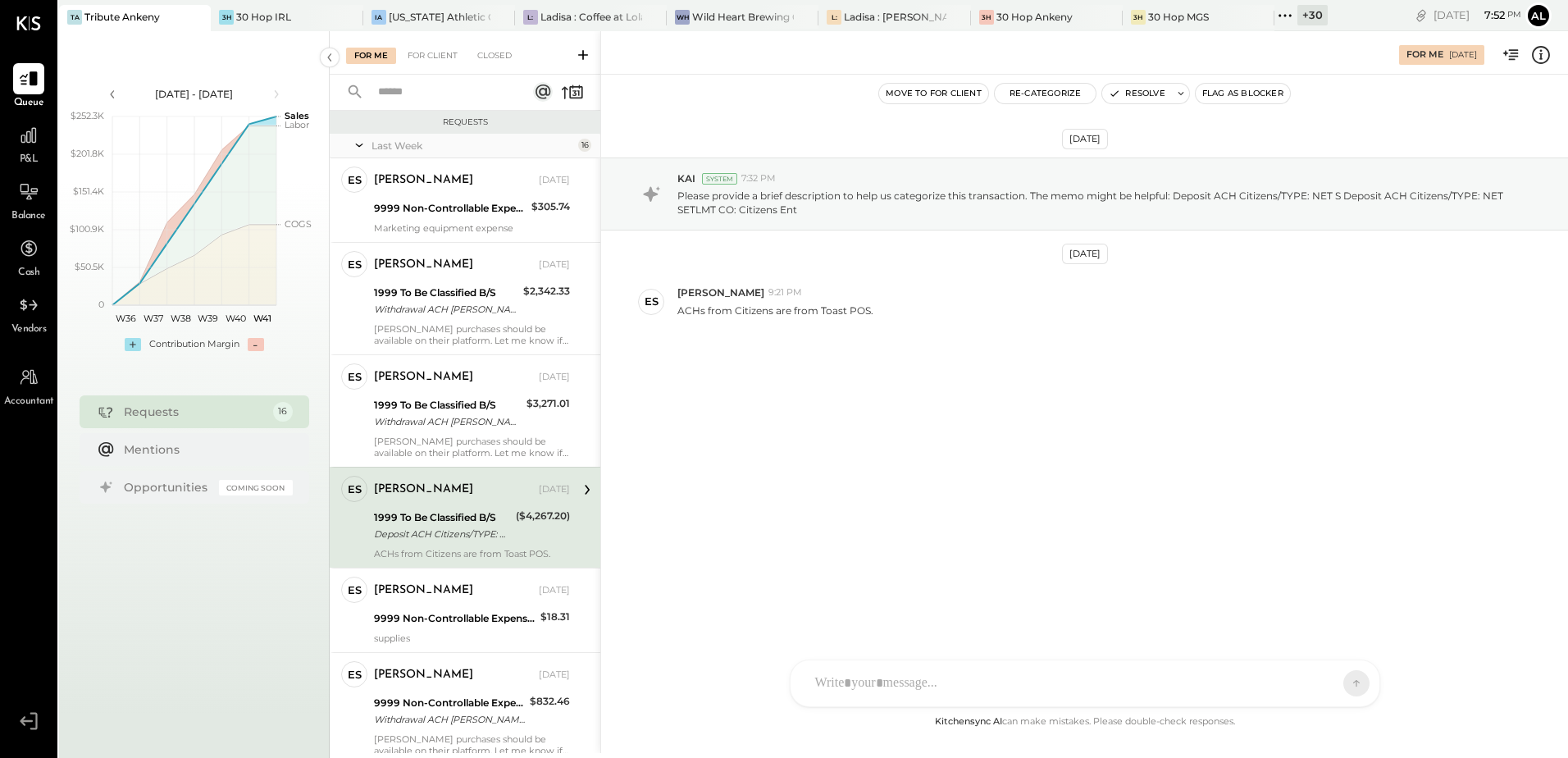
scroll to position [82, 0]
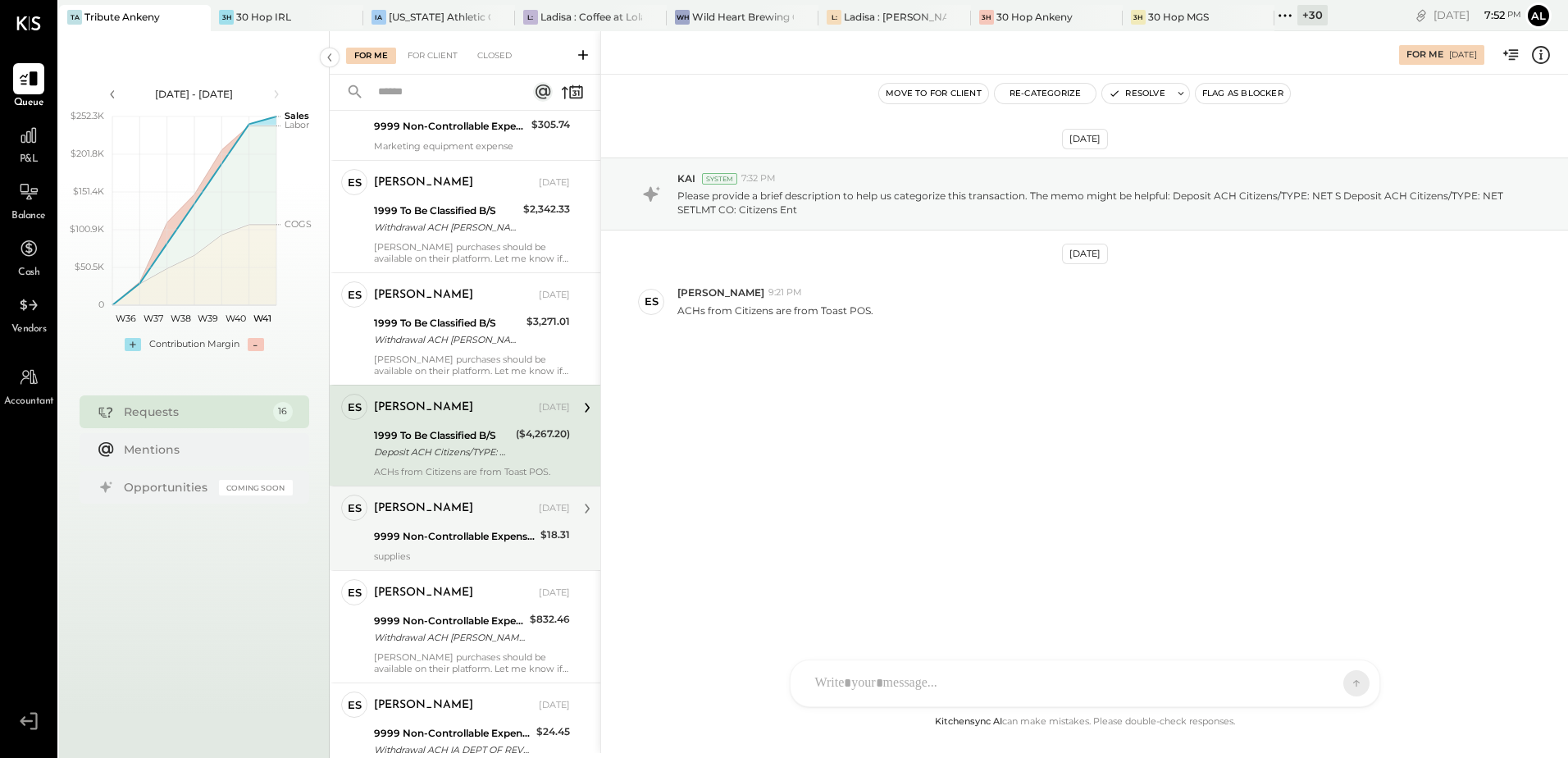
click at [428, 519] on div "[PERSON_NAME] [DATE]" at bounding box center [471, 509] width 196 height 23
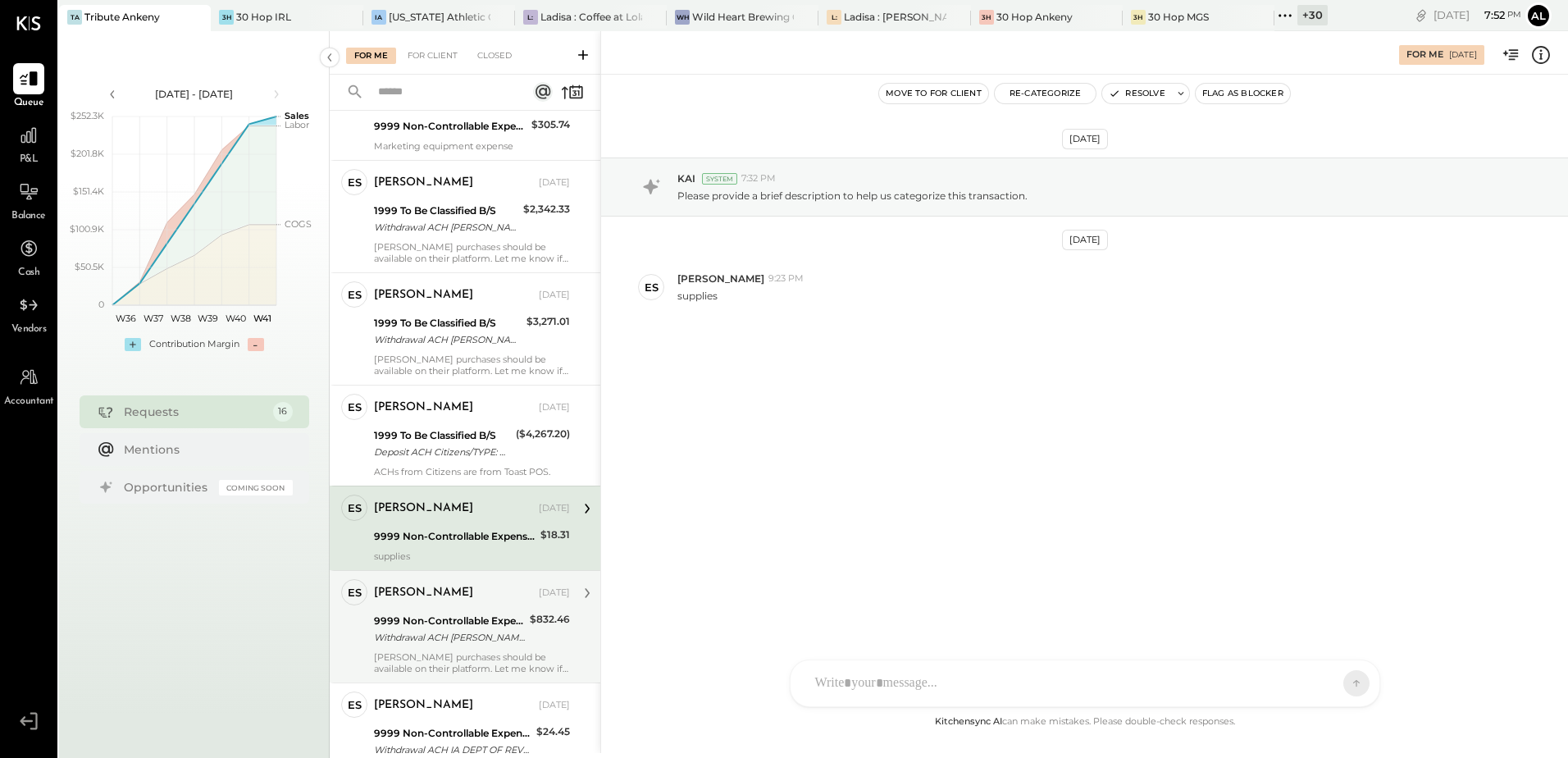
click at [448, 619] on div "9999 Non-Controllable Expenses:Other Income and Expenses:To Be Classified P&L" at bounding box center [449, 621] width 151 height 17
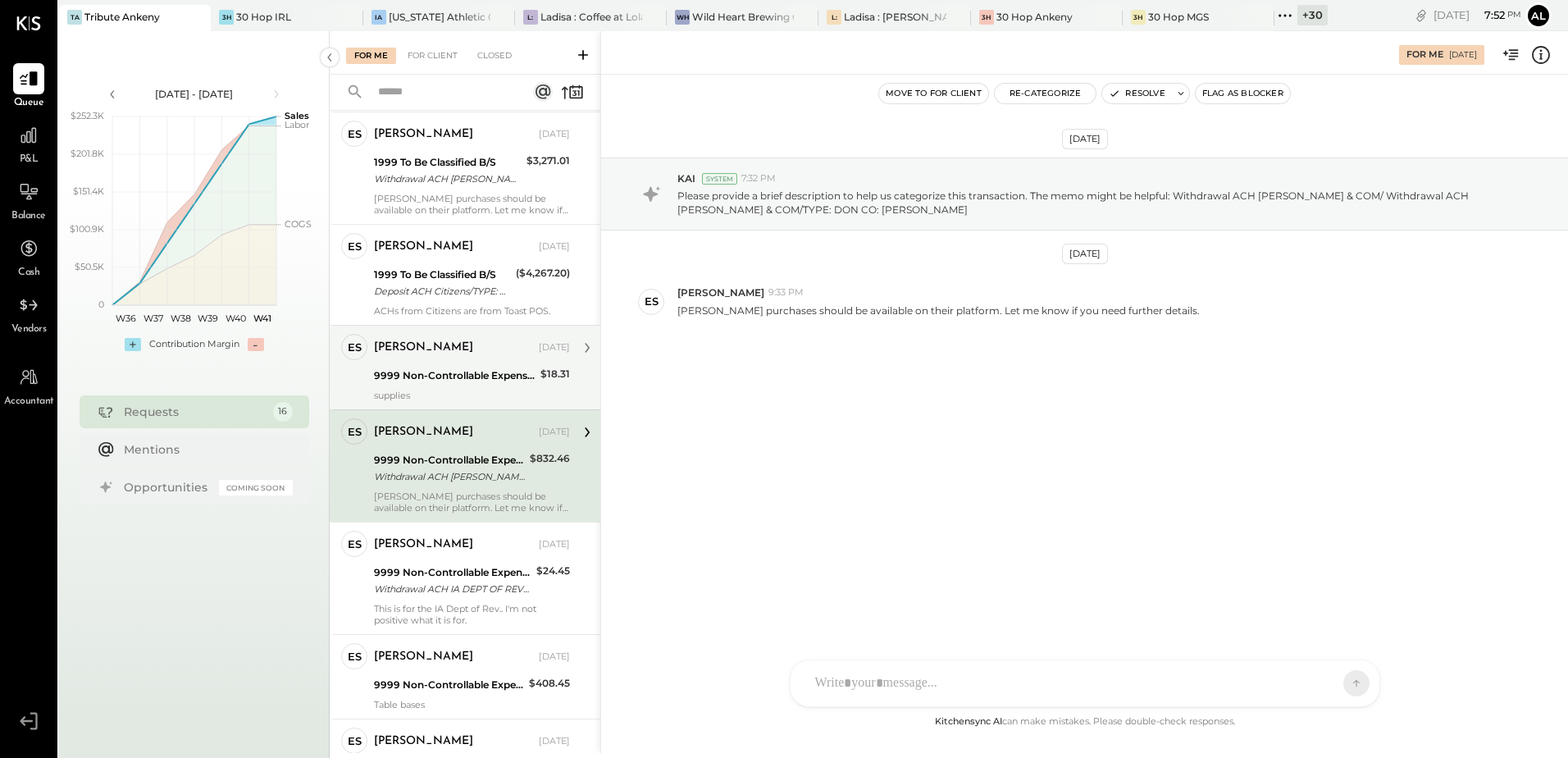
scroll to position [246, 0]
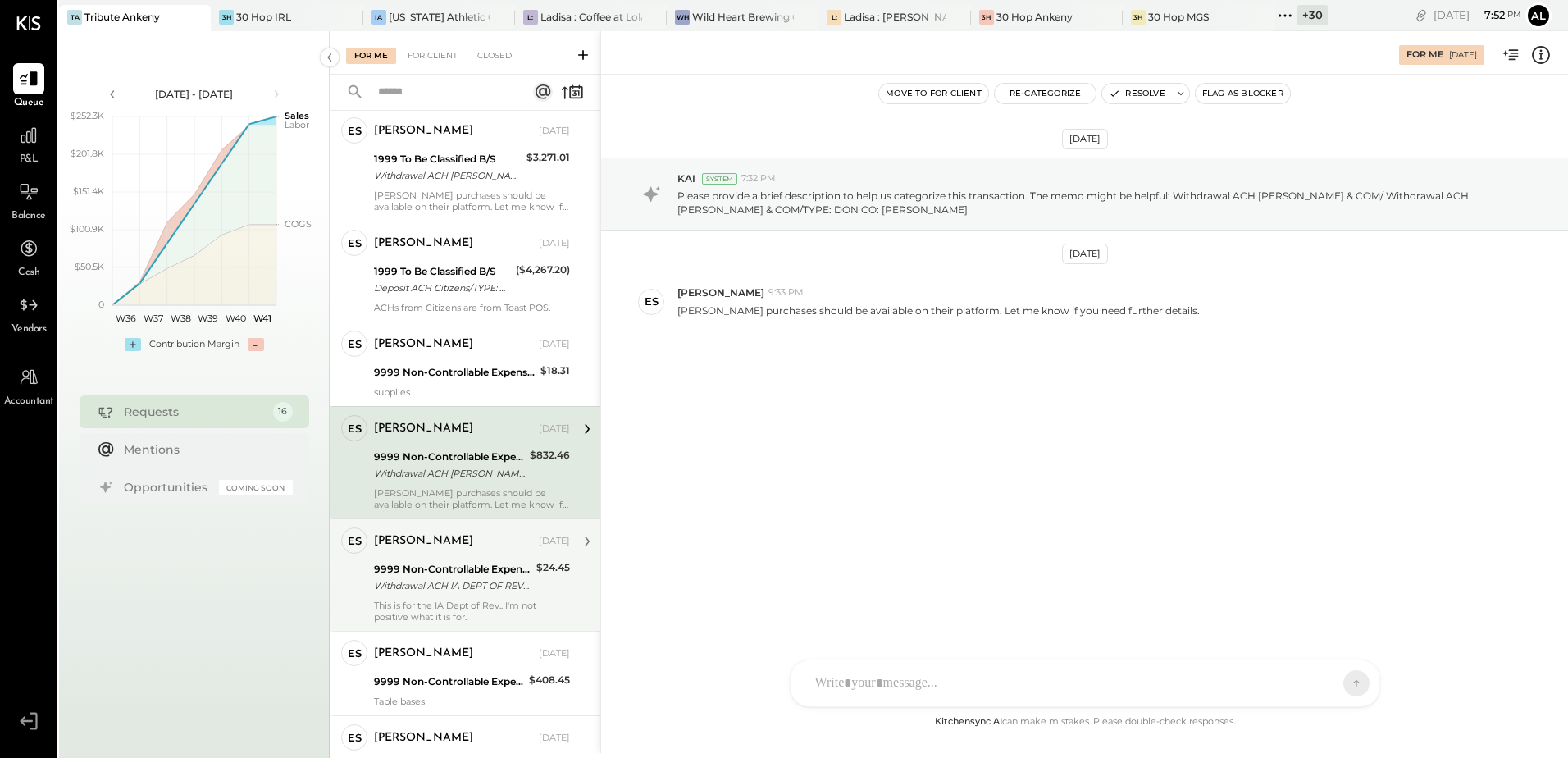
click at [431, 558] on div "Erik Shewmaker Oct 06, 2025 9999 Non-Controllable Expenses:Other Income and Exp…" at bounding box center [471, 575] width 196 height 95
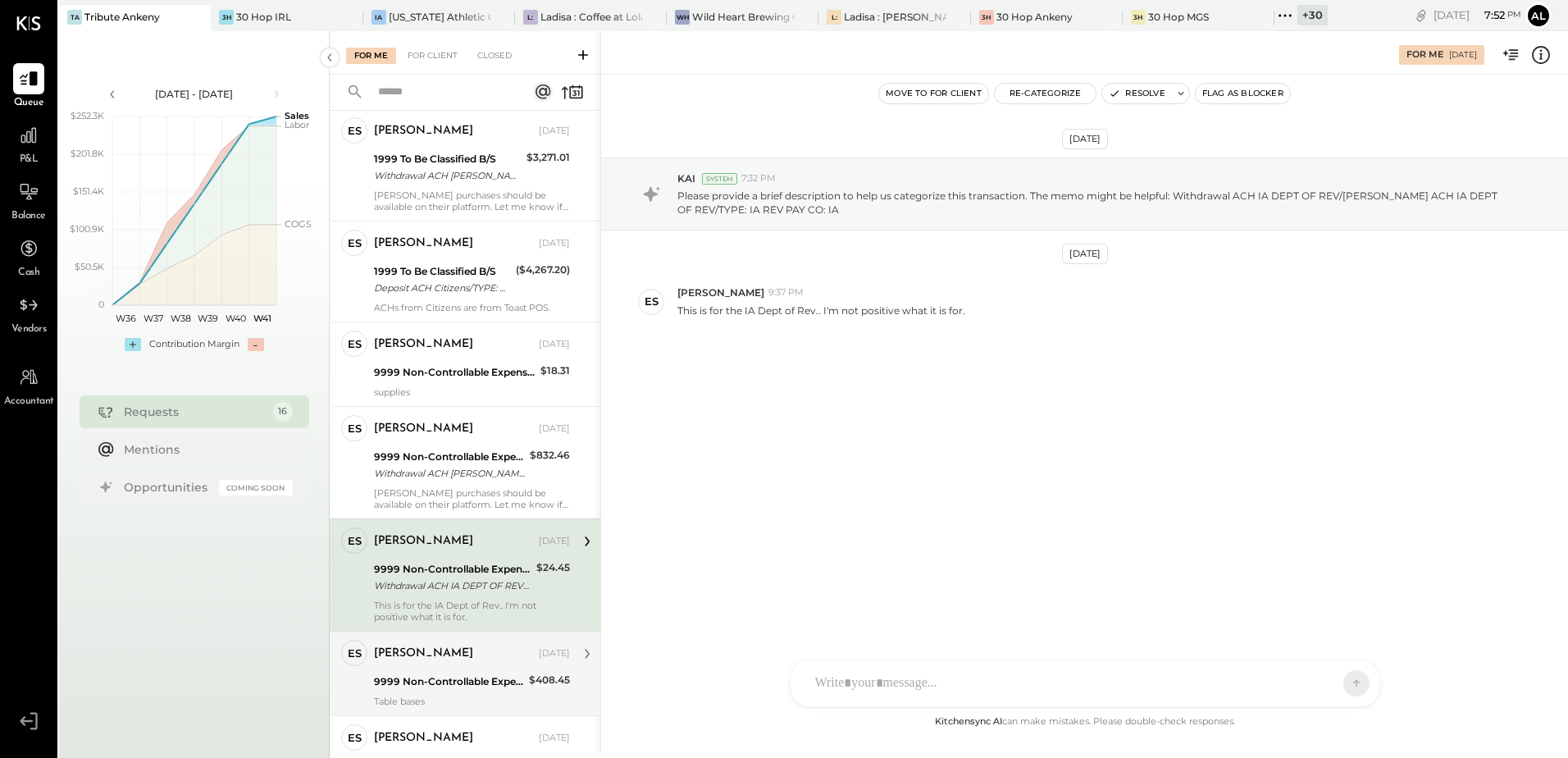
click at [456, 696] on div "Table bases" at bounding box center [471, 701] width 196 height 12
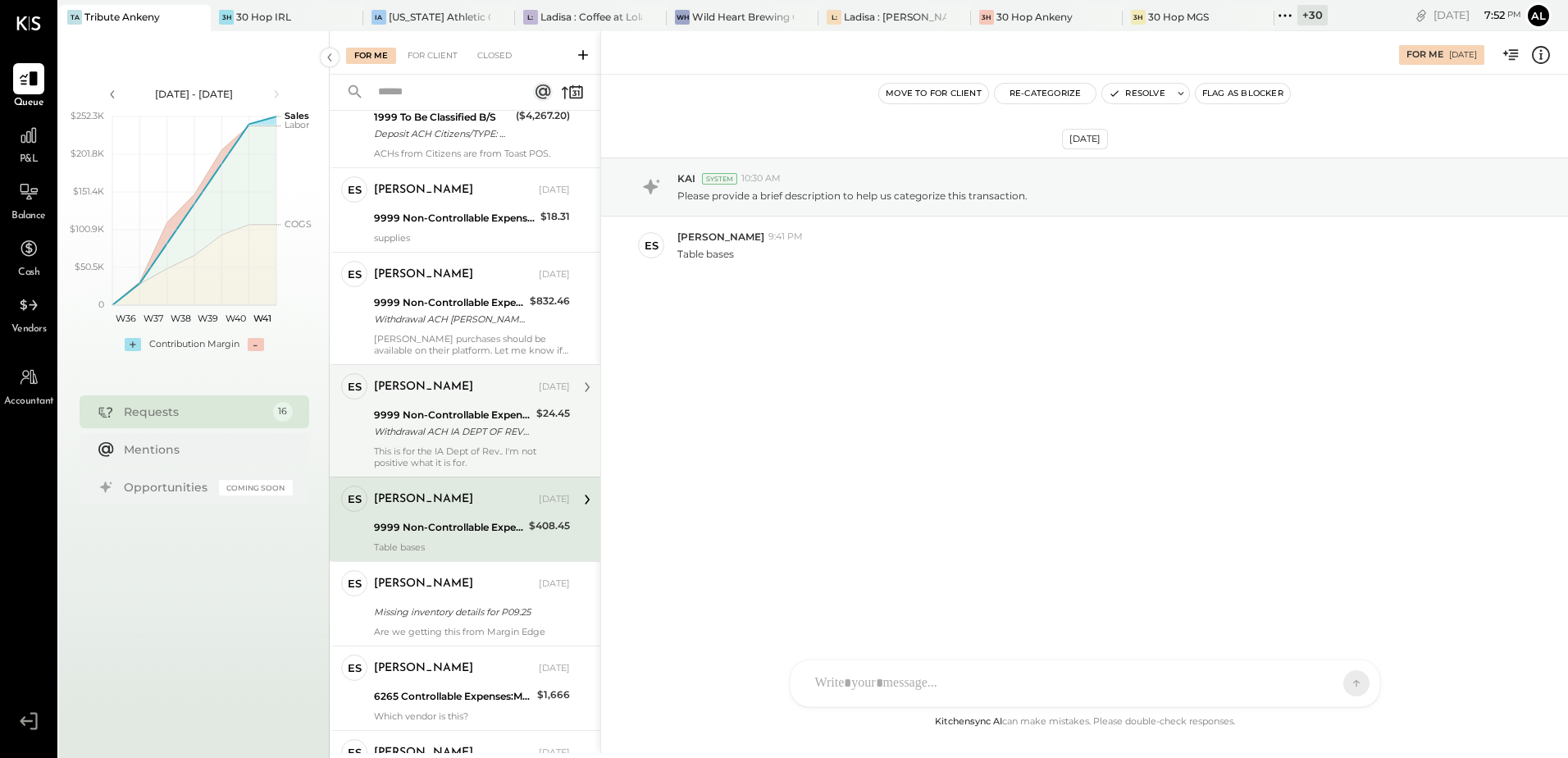
scroll to position [410, 0]
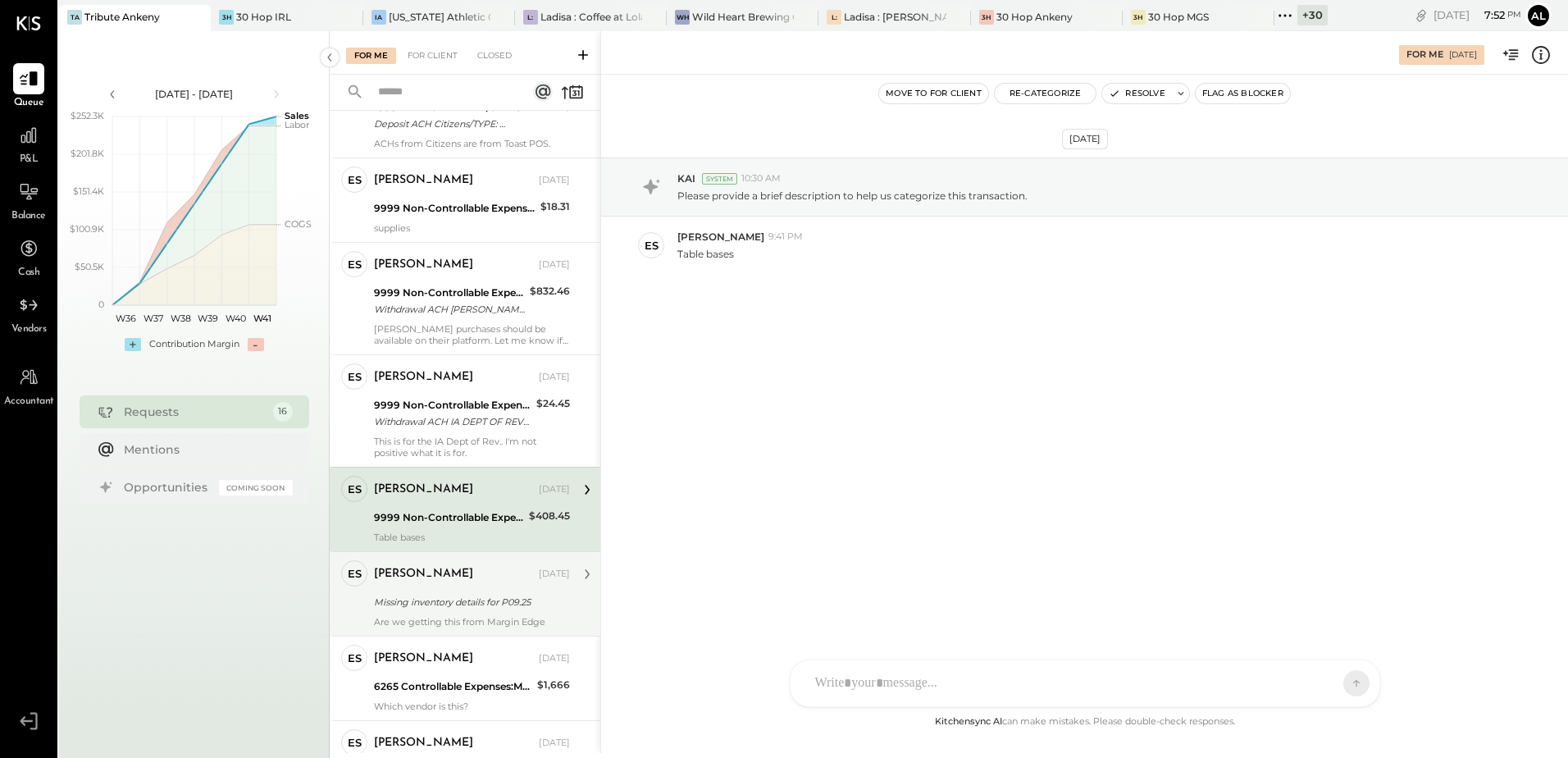
click at [426, 611] on div "Missing inventory details for P09.25" at bounding box center [469, 602] width 191 height 20
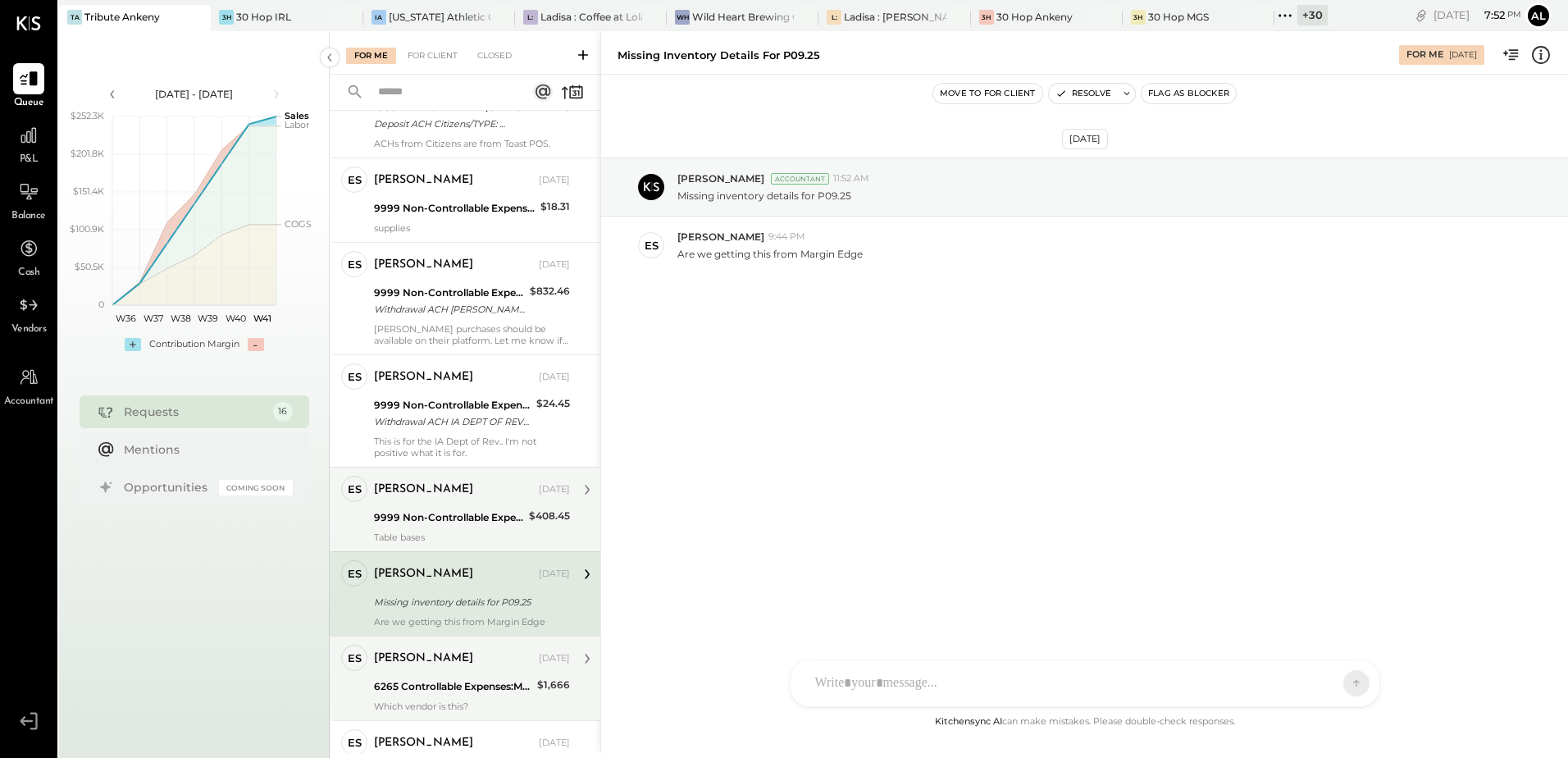
click at [465, 679] on div "6265 Controllable Expenses:Marketing & Advertising:Graphic Design" at bounding box center [453, 687] width 158 height 17
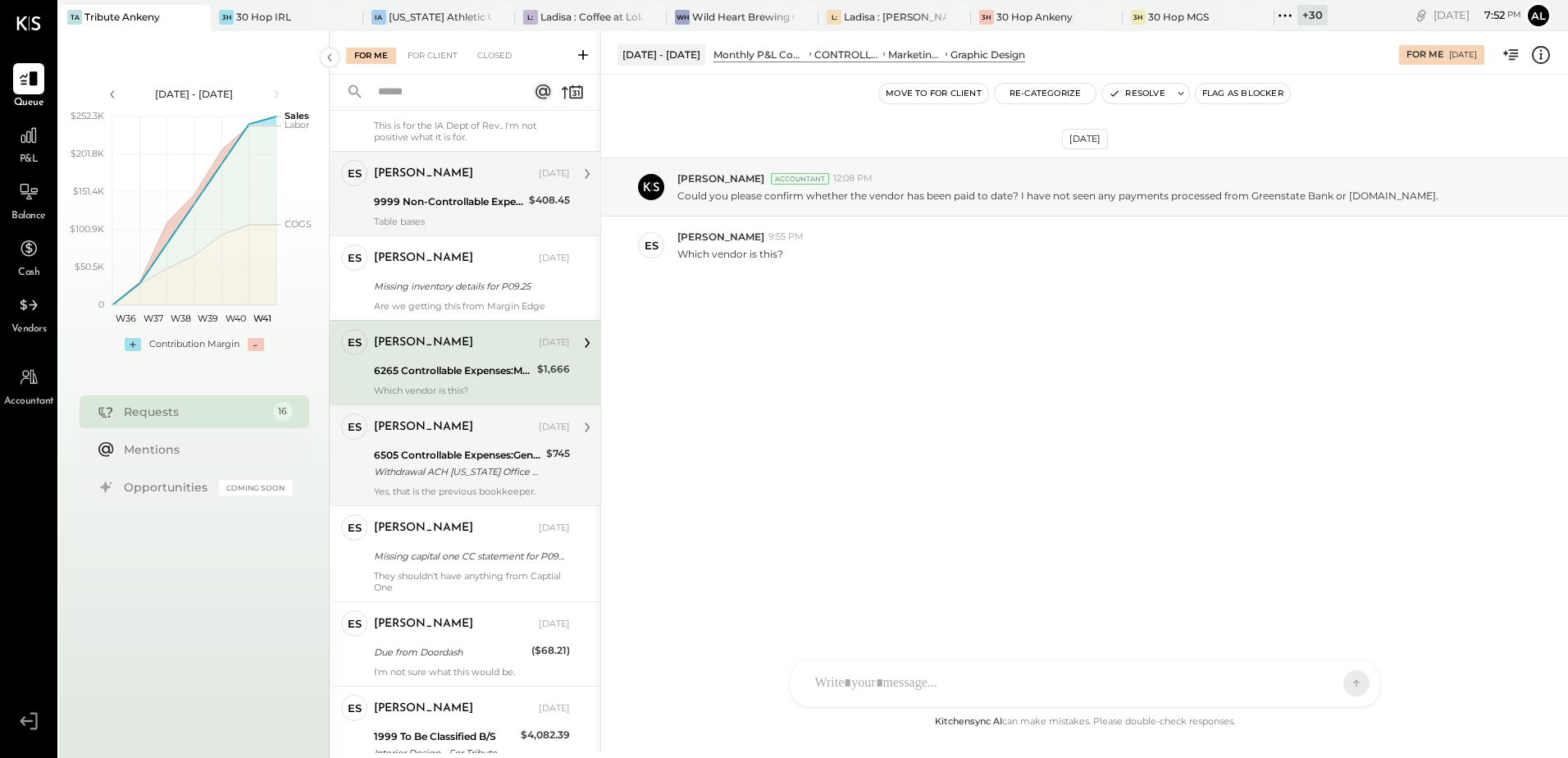
scroll to position [738, 0]
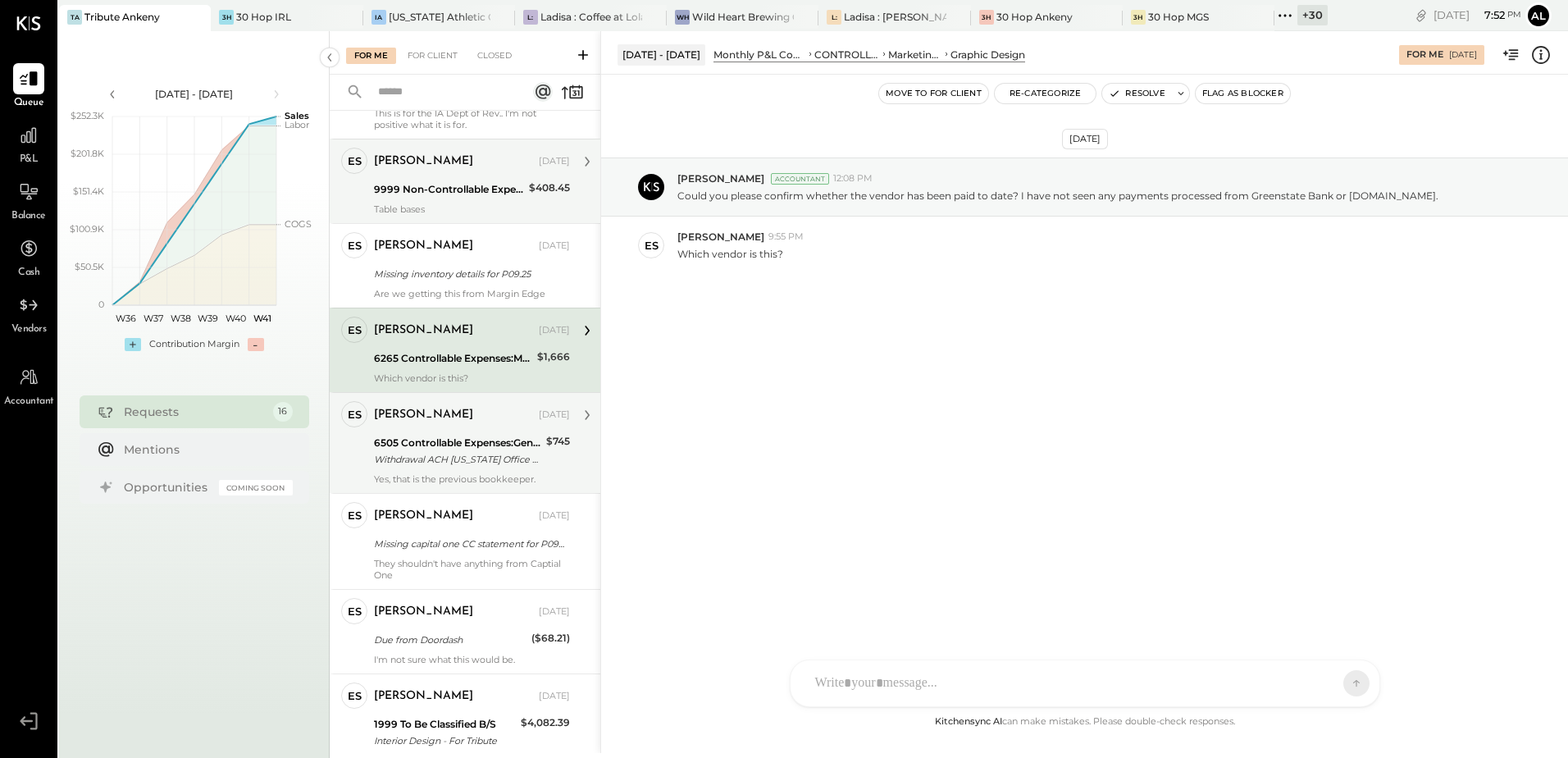
click at [461, 475] on div "Yes, that is the previous bookkeeper." at bounding box center [471, 479] width 196 height 12
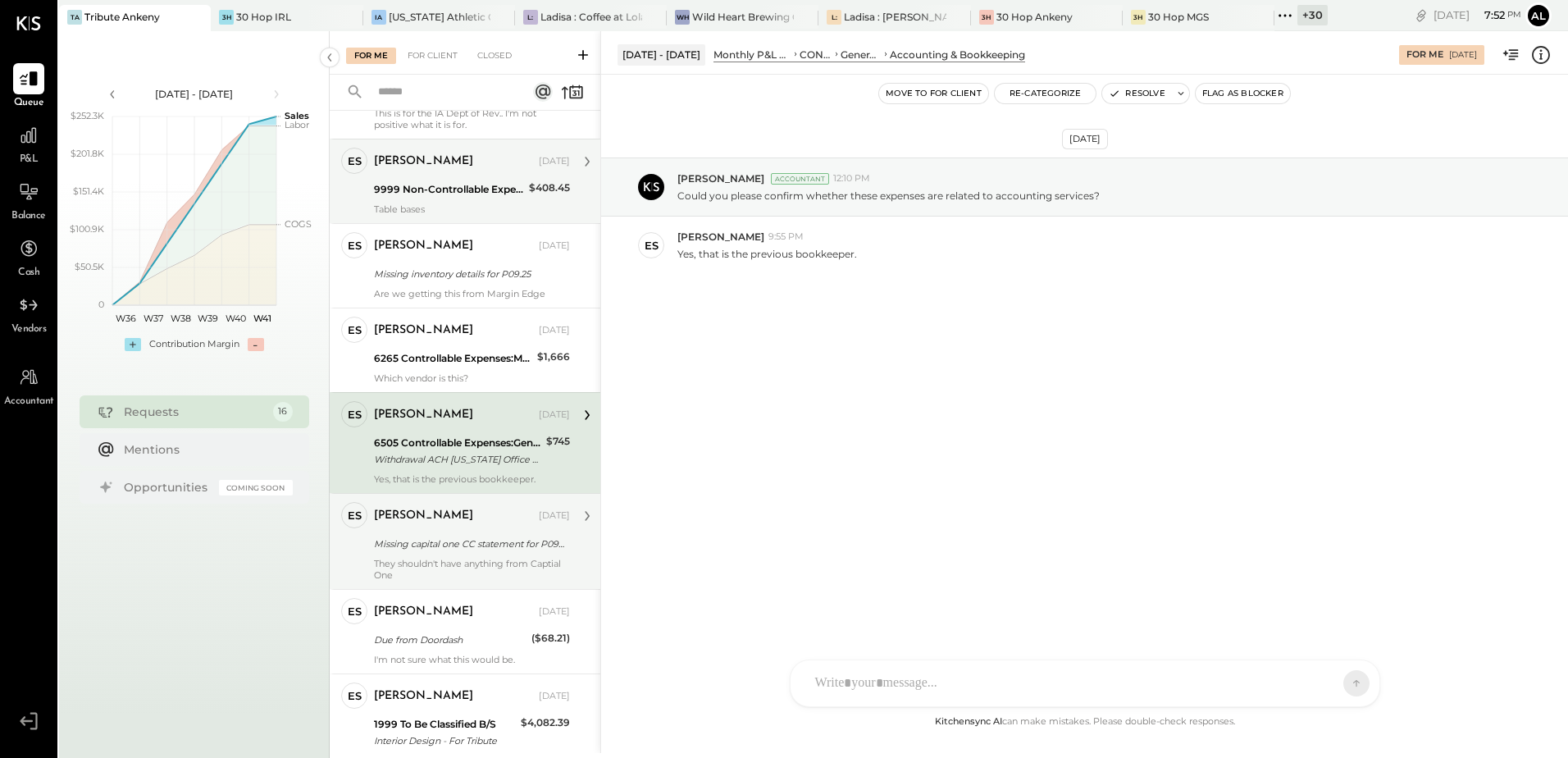
click at [458, 532] on div "Erik Shewmaker Oct 06, 2025 Missing capital one CC statement for P09.25 They sh…" at bounding box center [471, 541] width 196 height 79
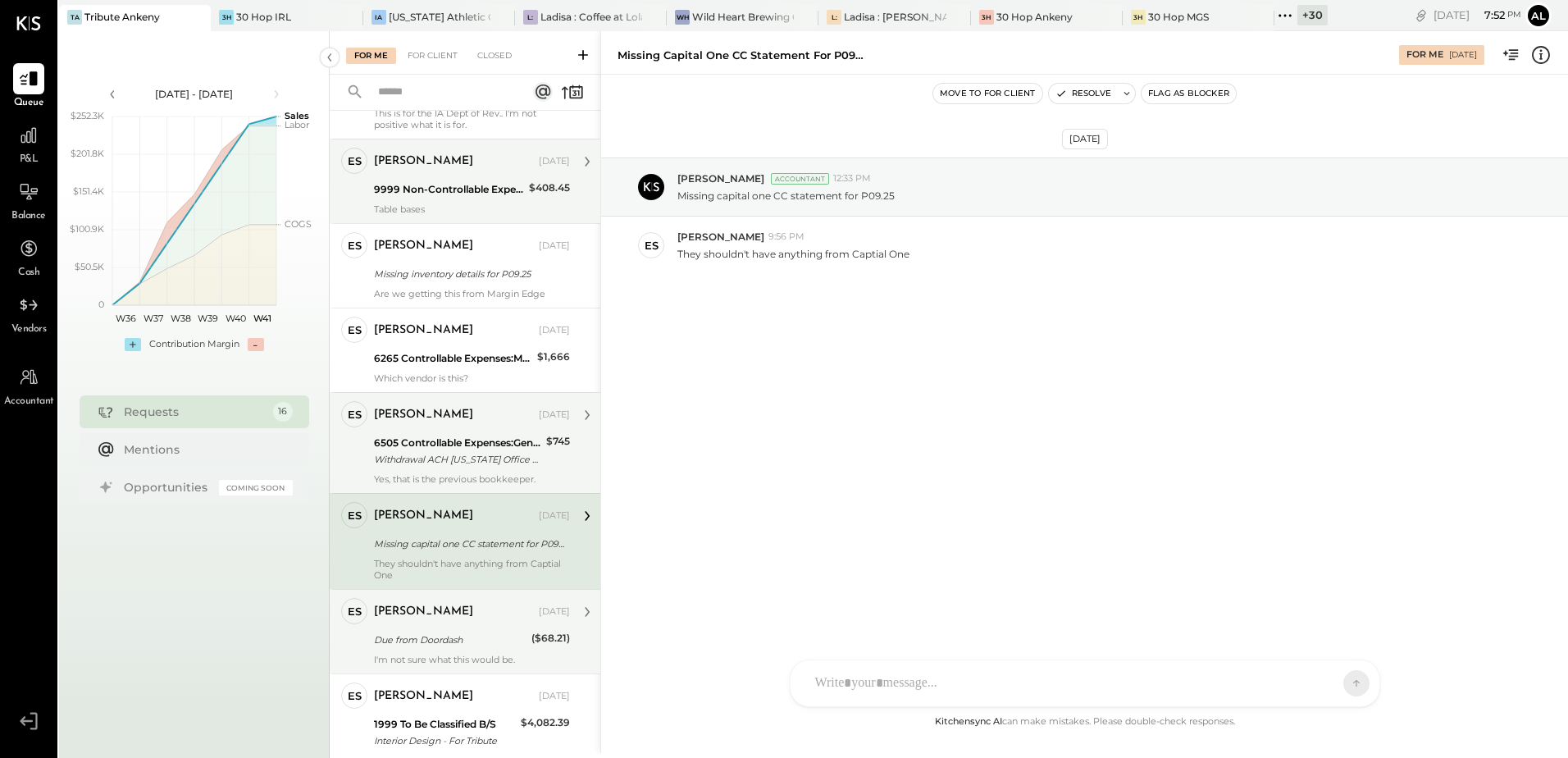
click at [450, 638] on div "Due from Doordash" at bounding box center [450, 640] width 152 height 17
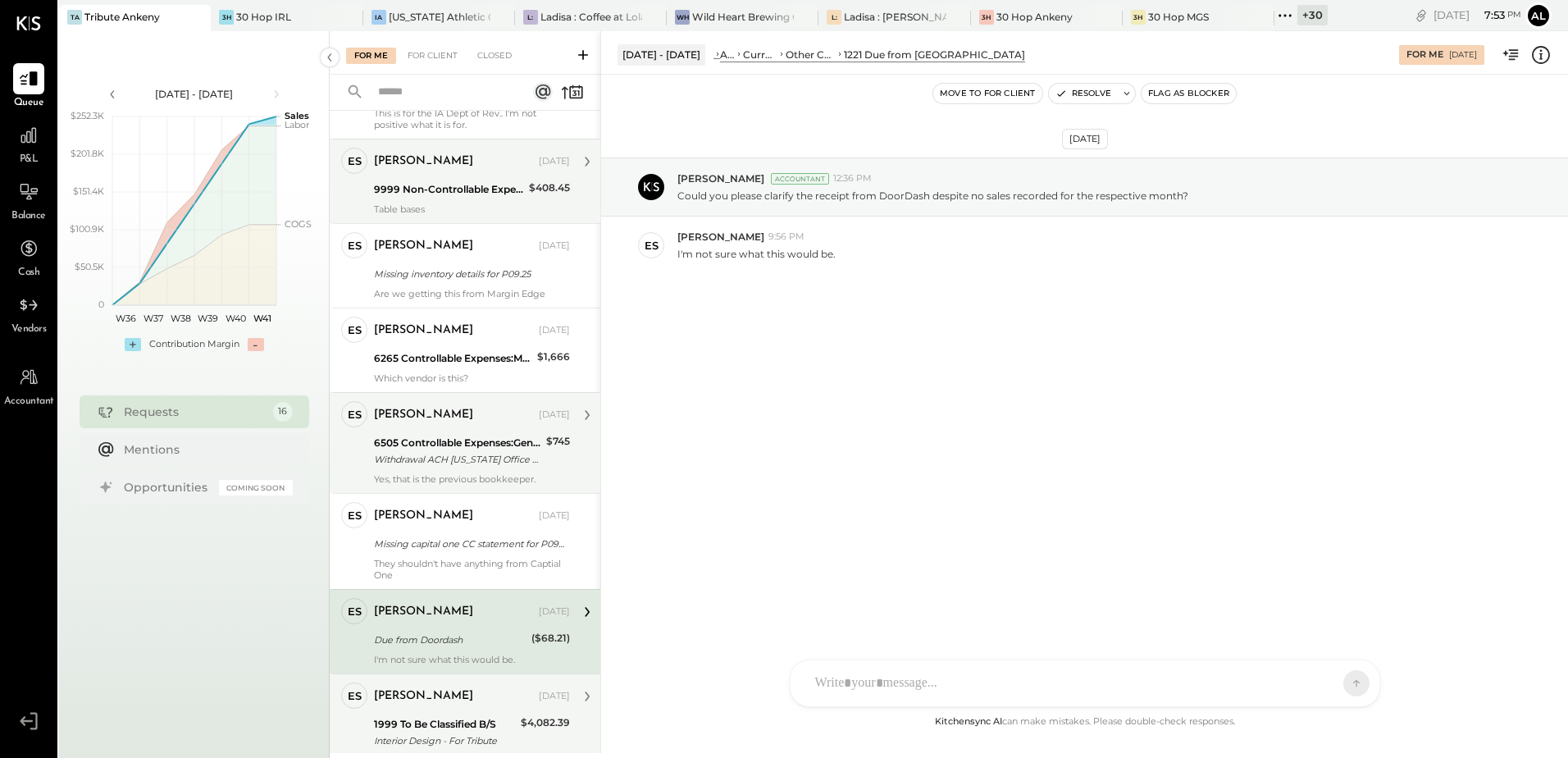
click at [453, 729] on div "1999 To Be Classified B/S" at bounding box center [445, 725] width 142 height 17
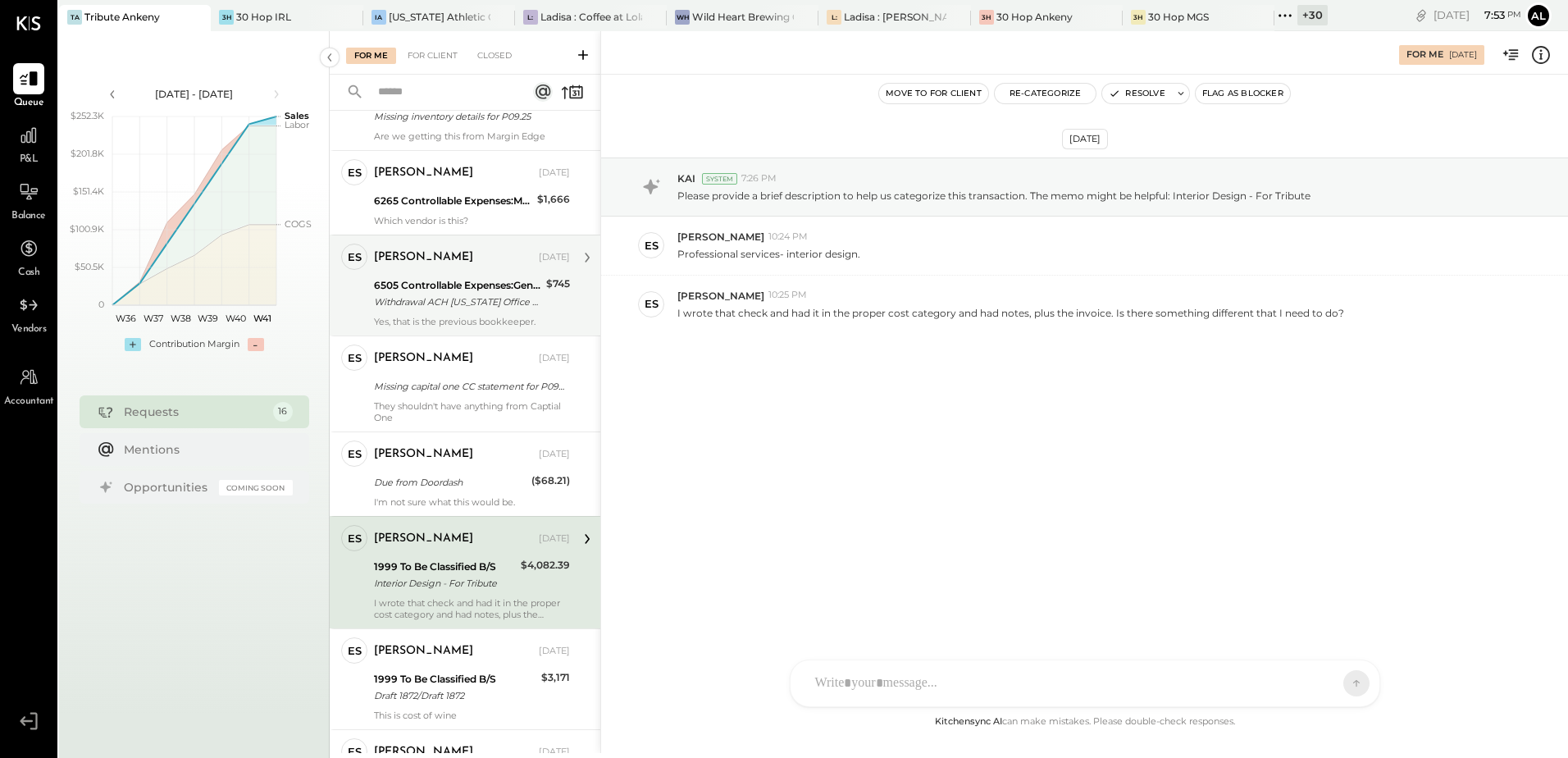
scroll to position [902, 0]
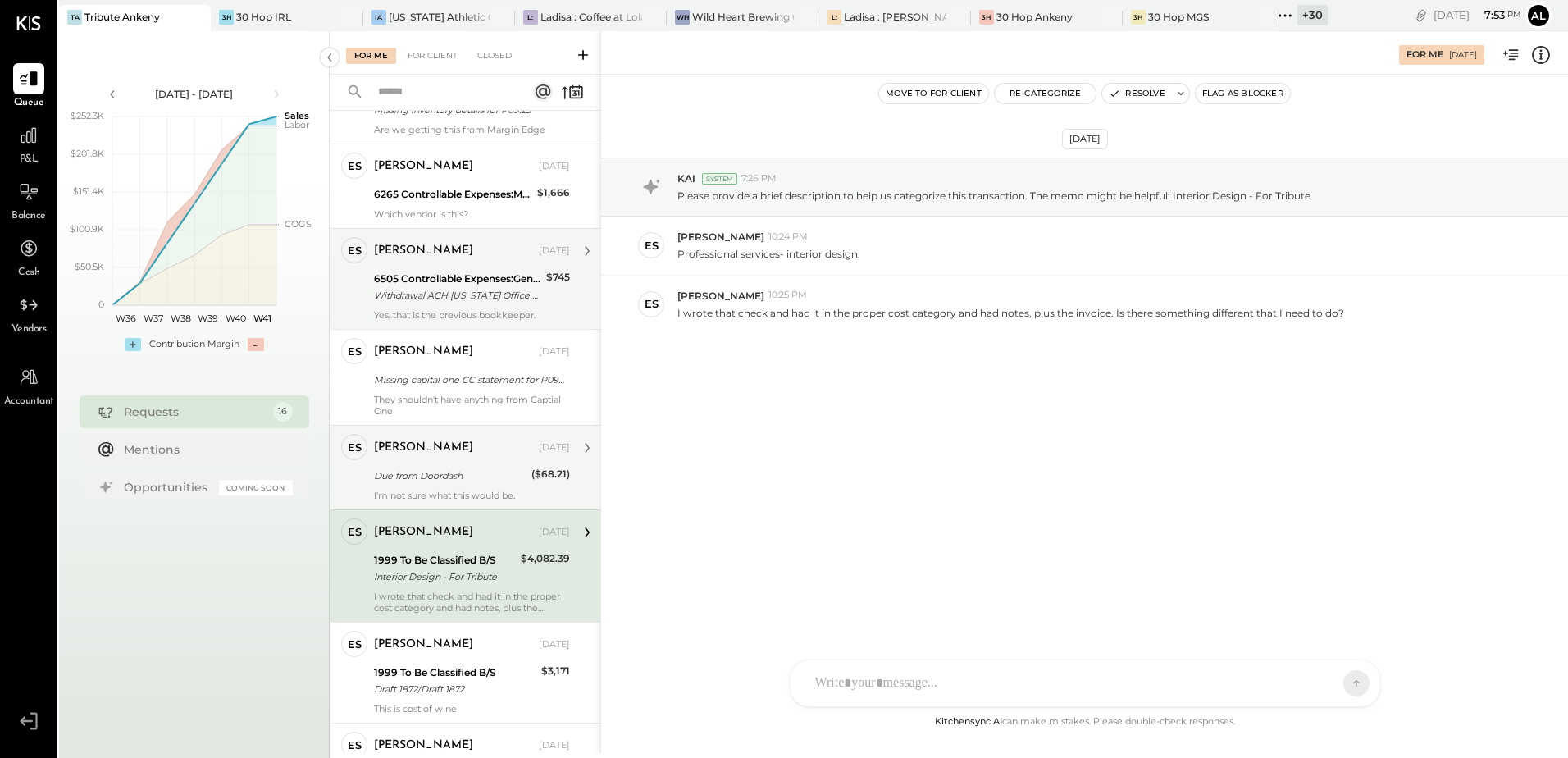
click at [447, 490] on div "I'm not sure what this would be." at bounding box center [471, 496] width 196 height 12
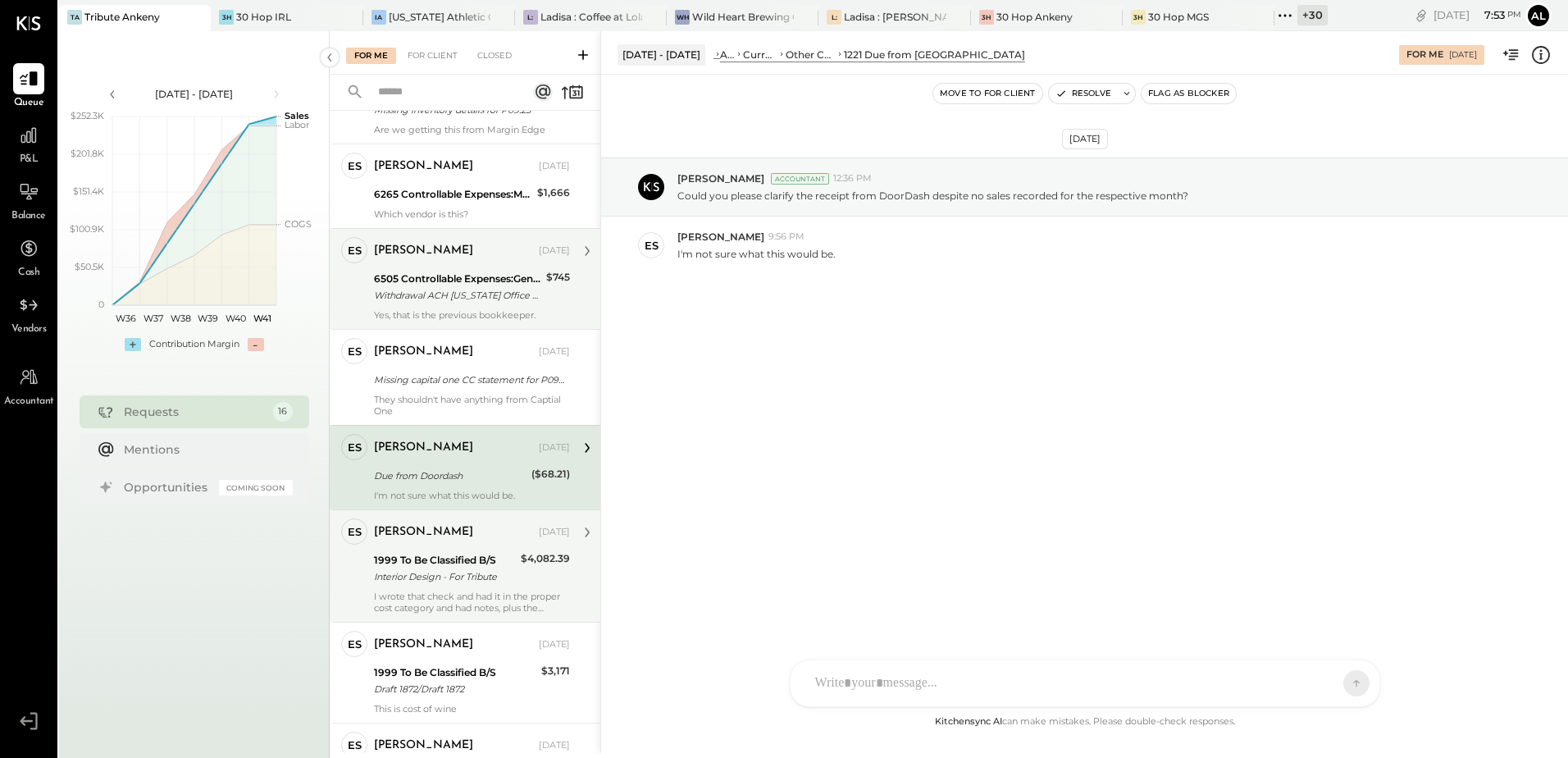
click at [456, 556] on div "1999 To Be Classified B/S" at bounding box center [445, 561] width 142 height 17
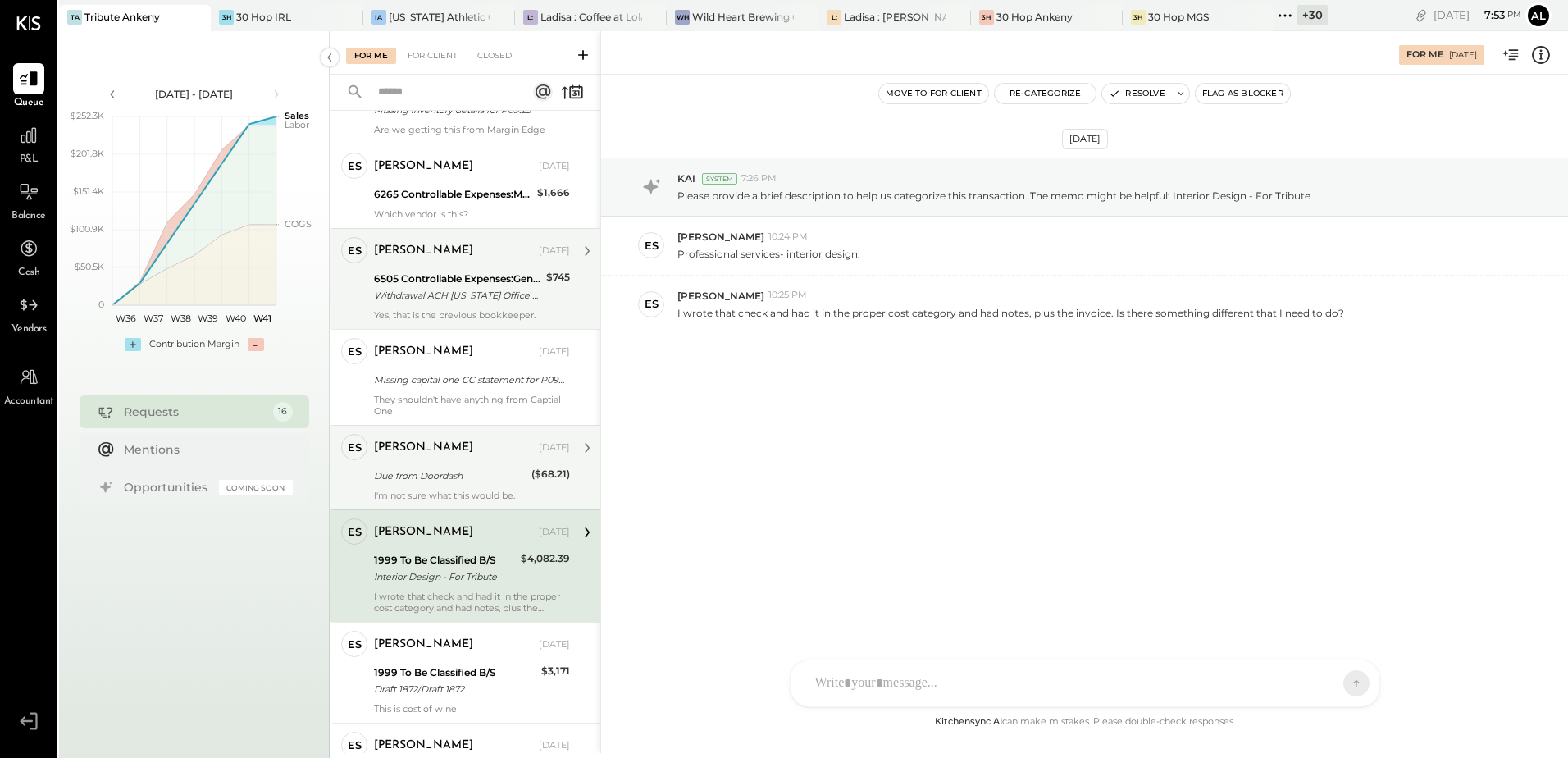
click at [450, 470] on div "Due from Doordash" at bounding box center [450, 476] width 152 height 17
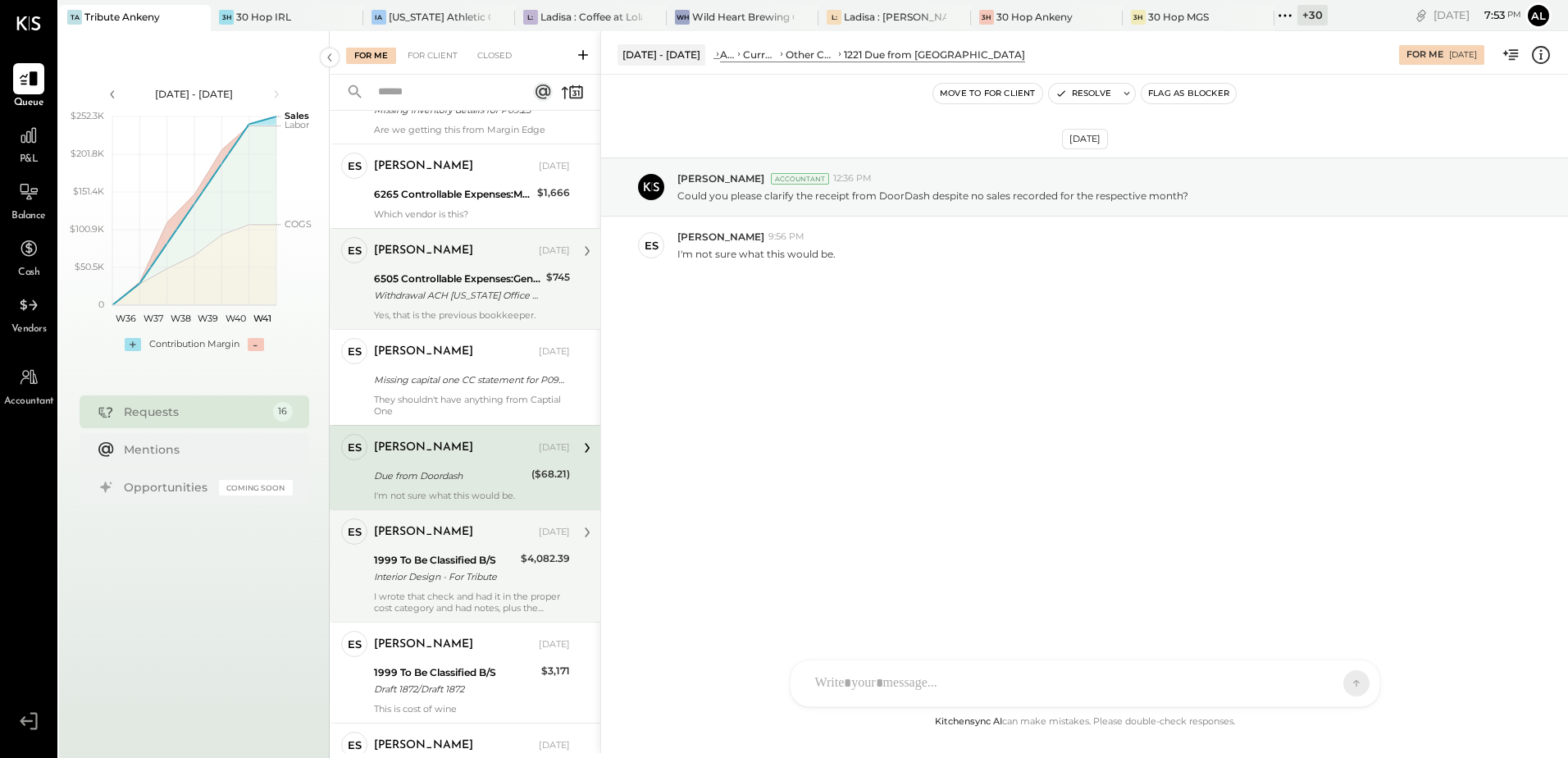
click at [455, 537] on div "[PERSON_NAME]" at bounding box center [423, 532] width 99 height 17
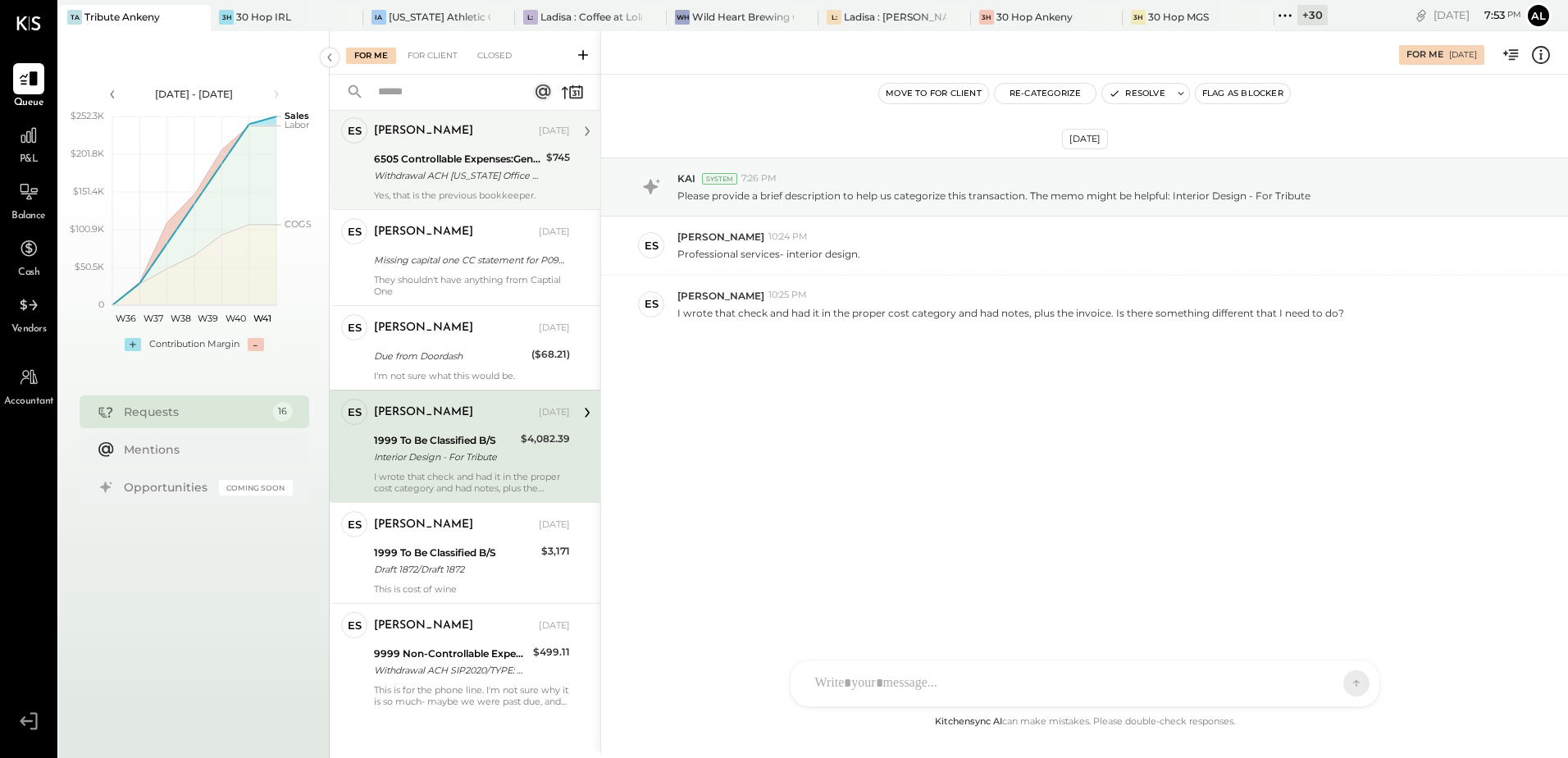
scroll to position [1031, 0]
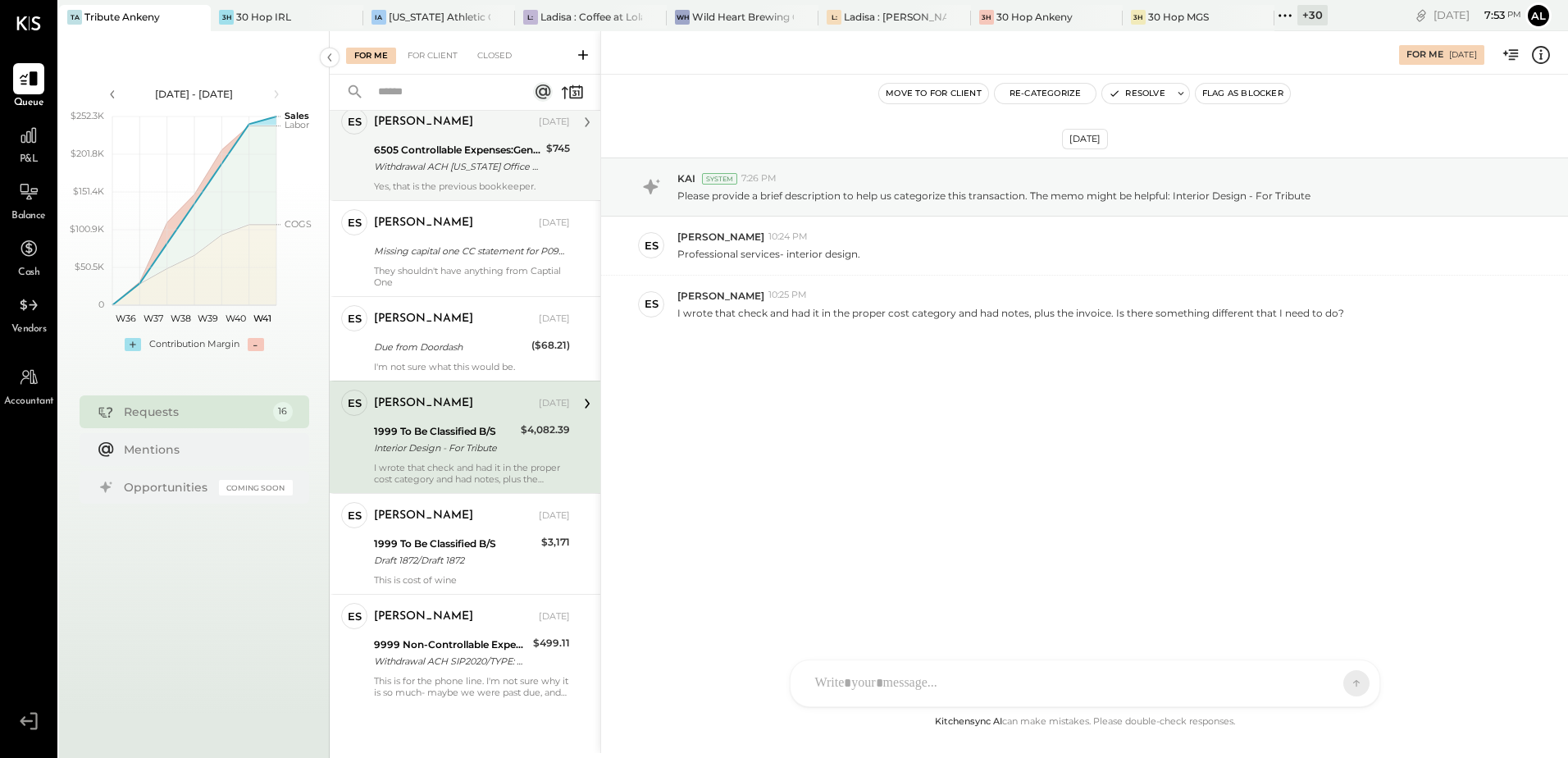
click at [455, 537] on div "1999 To Be Classified B/S" at bounding box center [455, 544] width 162 height 17
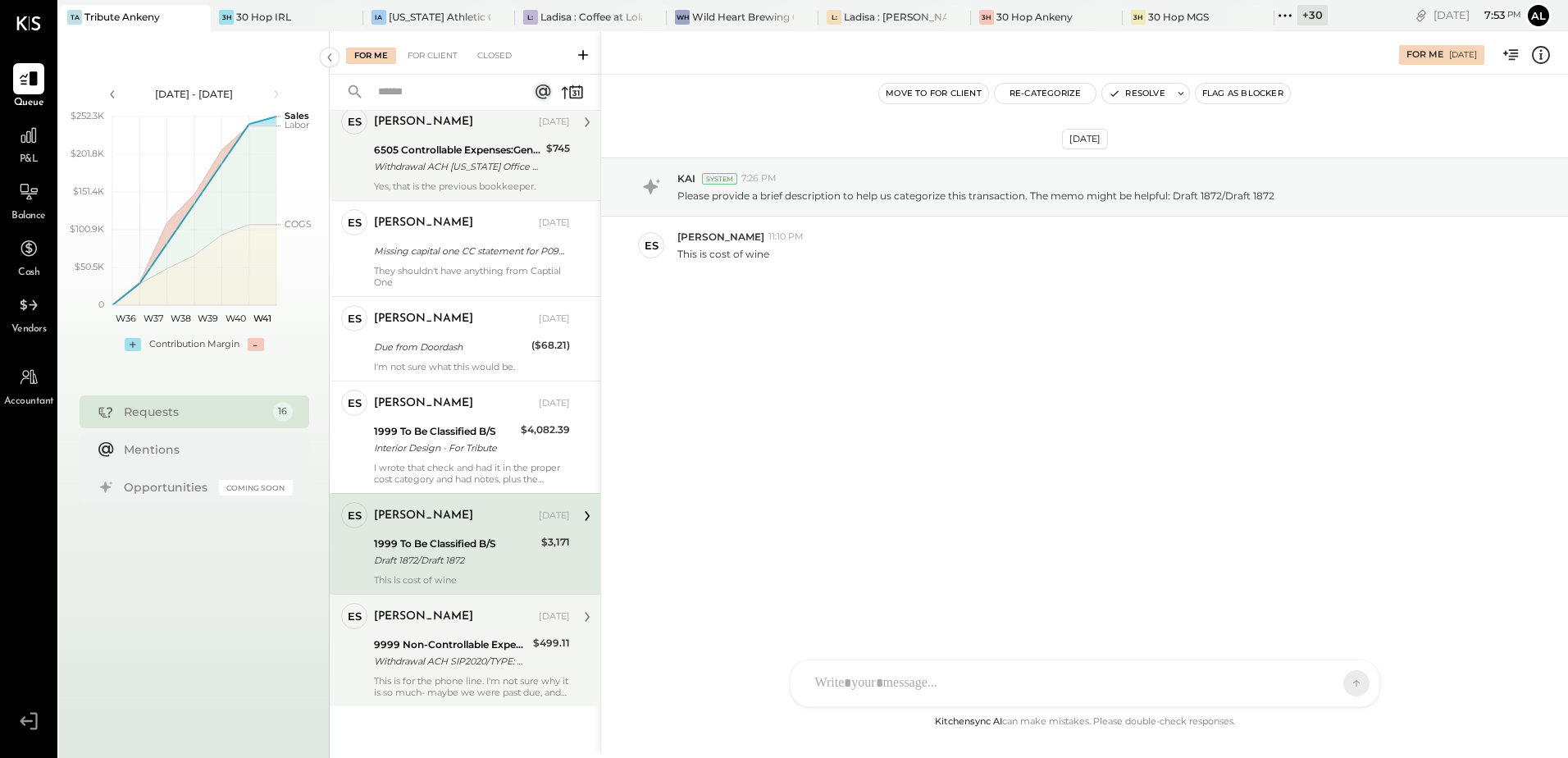
click at [470, 635] on div "9999 Non-Controllable Expenses:Other Income and Expenses:To Be Classified P&L W…" at bounding box center [450, 652] width 154 height 36
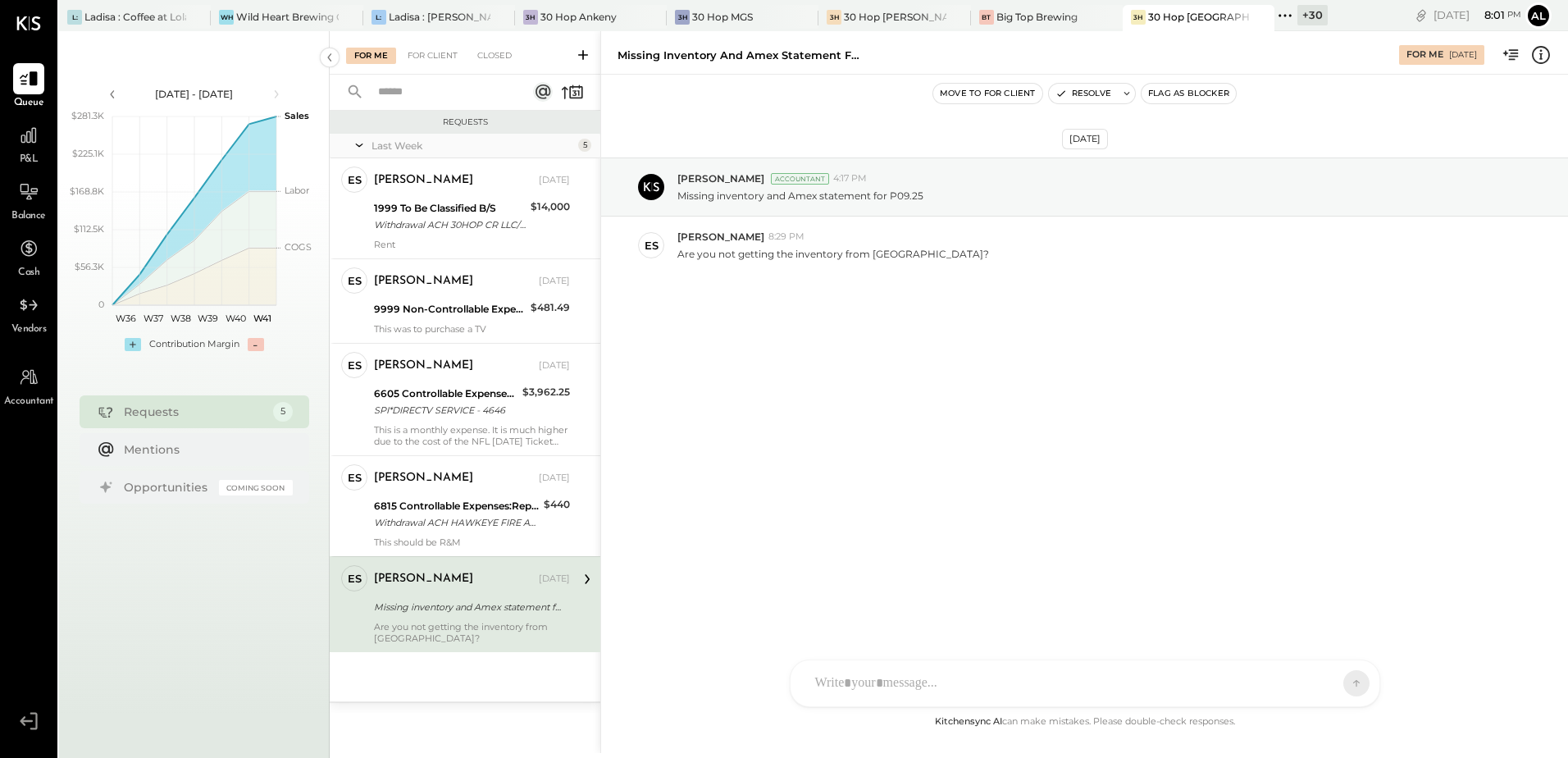
click at [1289, 17] on icon at bounding box center [1286, 16] width 22 height 22
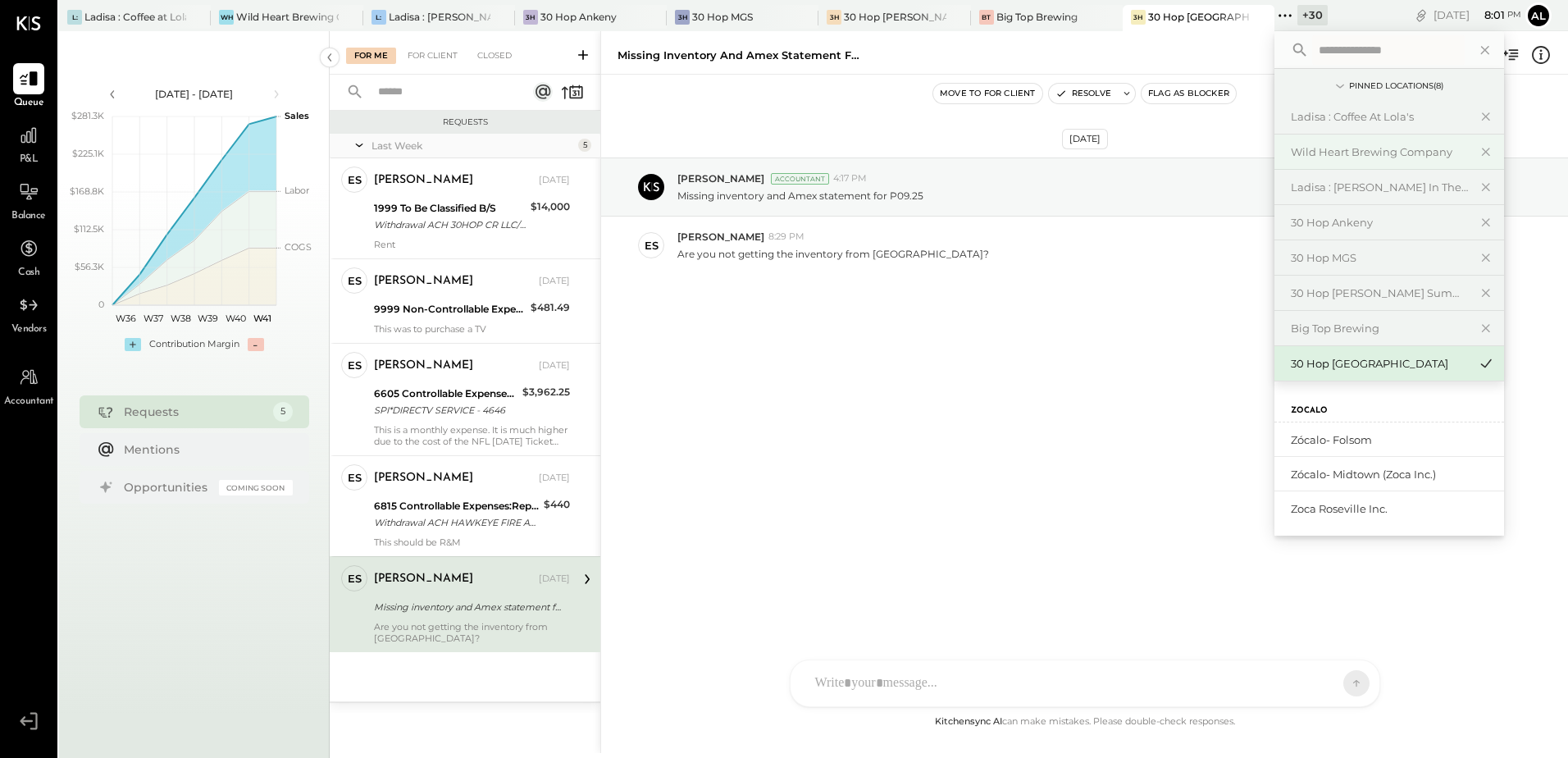
click at [1345, 157] on div "Wild Heart Brewing Company" at bounding box center [1379, 152] width 177 height 16
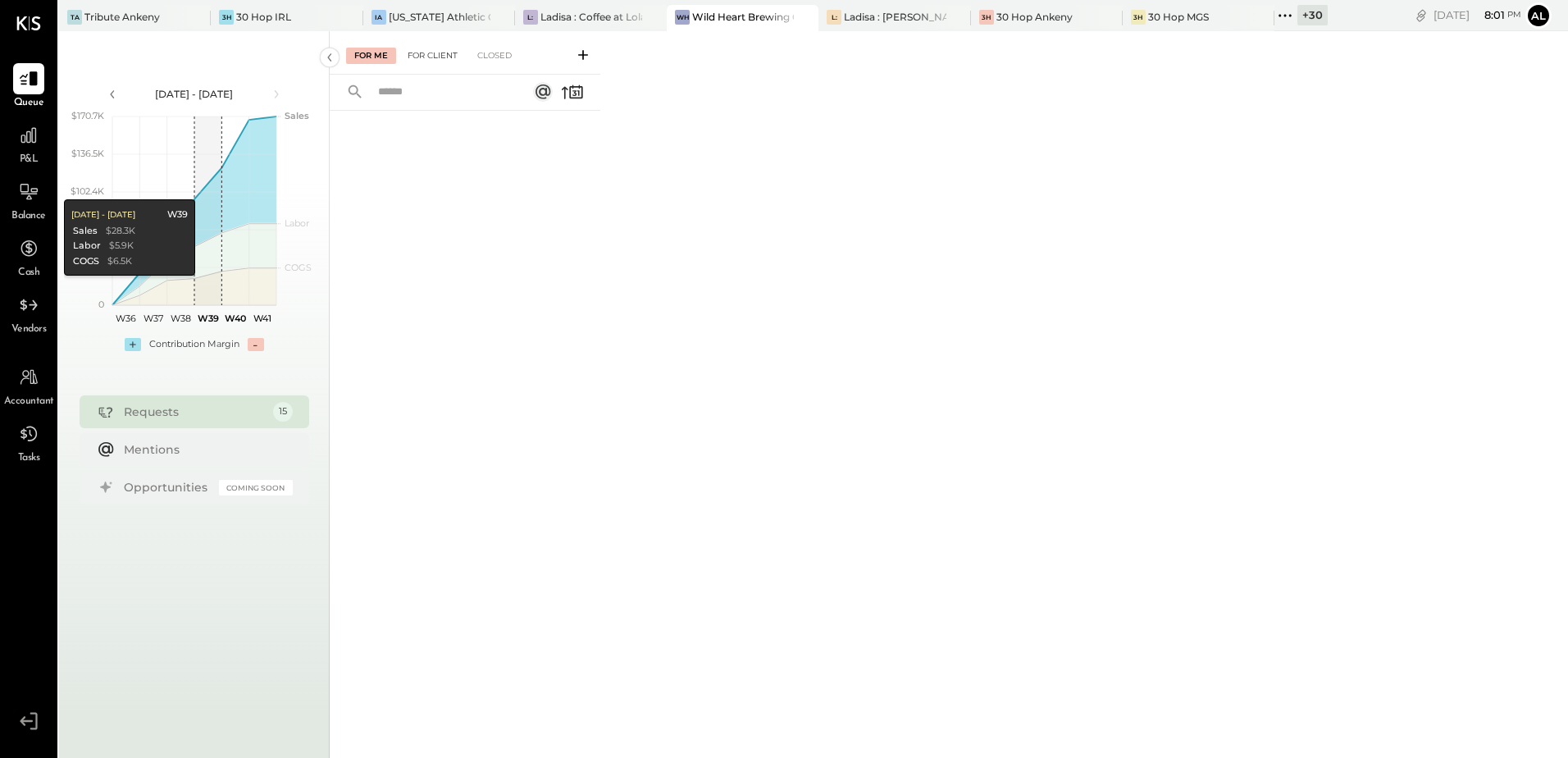
click at [446, 56] on div "For Client" at bounding box center [433, 56] width 67 height 17
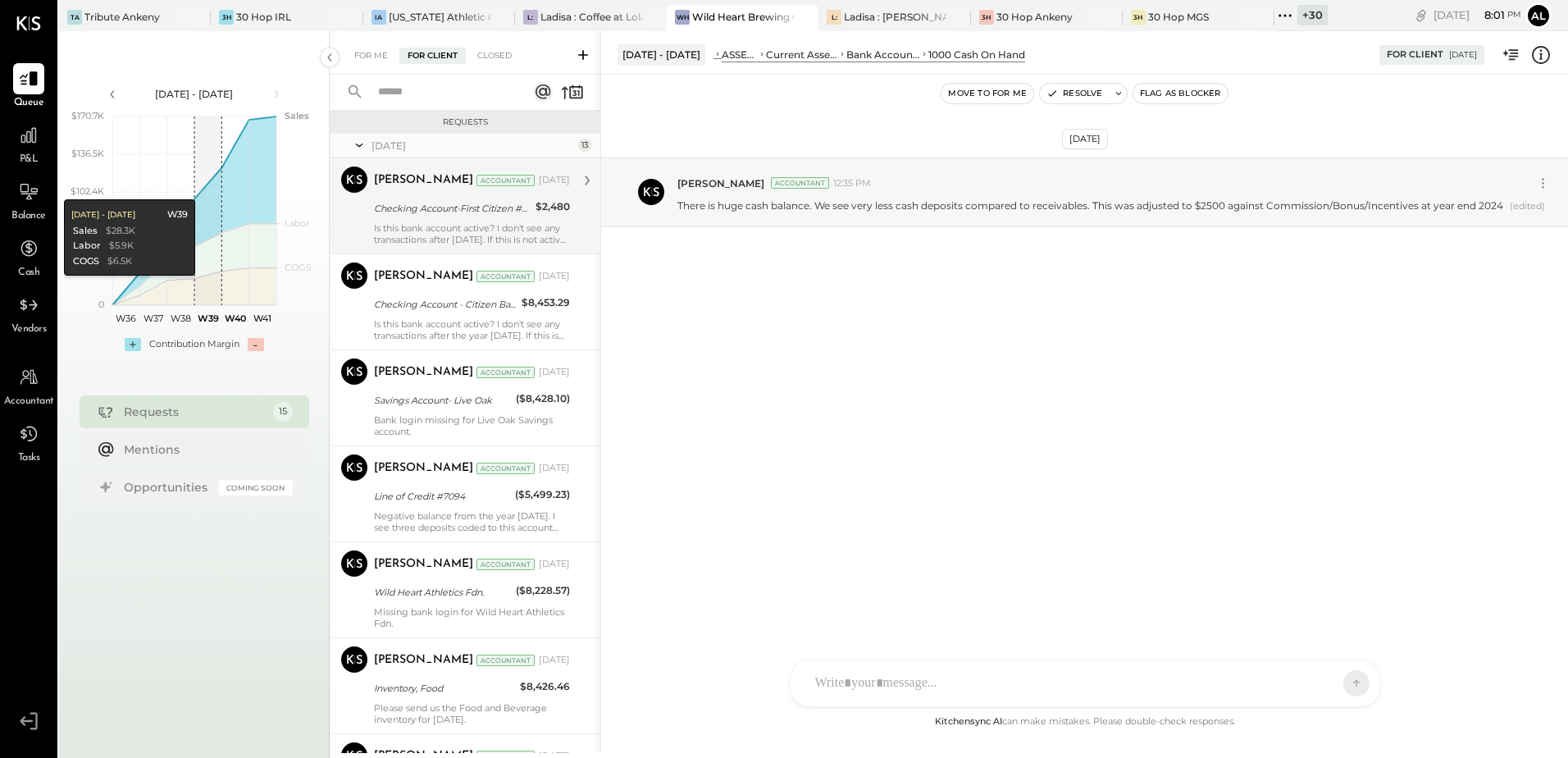
click at [455, 212] on div "Checking Account-First Citizen #0193" at bounding box center [452, 208] width 157 height 17
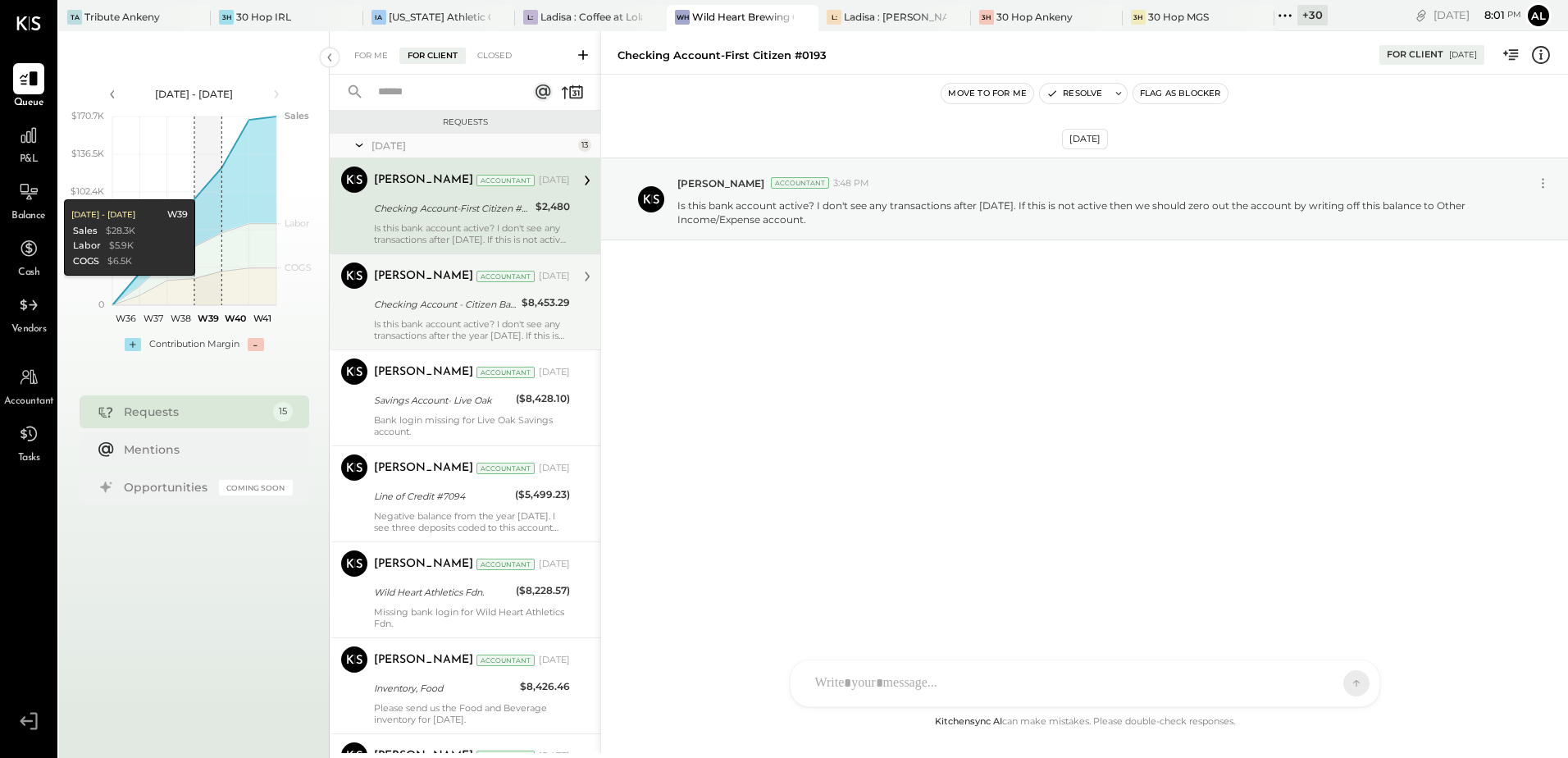
click at [447, 319] on div "Is this bank account active? I don't see any transactions after the year [DATE]…" at bounding box center [471, 330] width 196 height 23
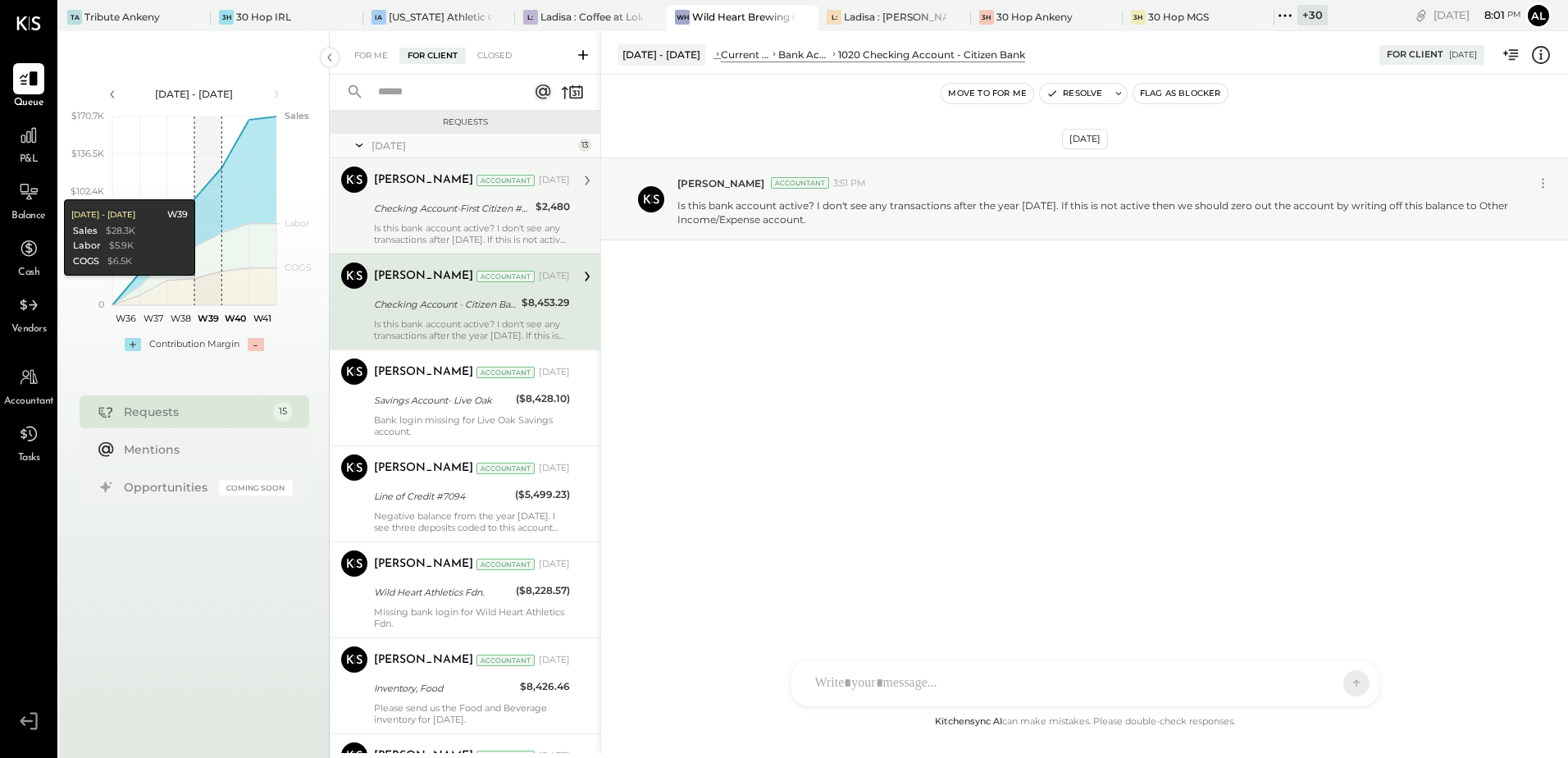
click at [475, 233] on div "Is this bank account active? I don't see any transactions after [DATE]. If this…" at bounding box center [471, 234] width 196 height 23
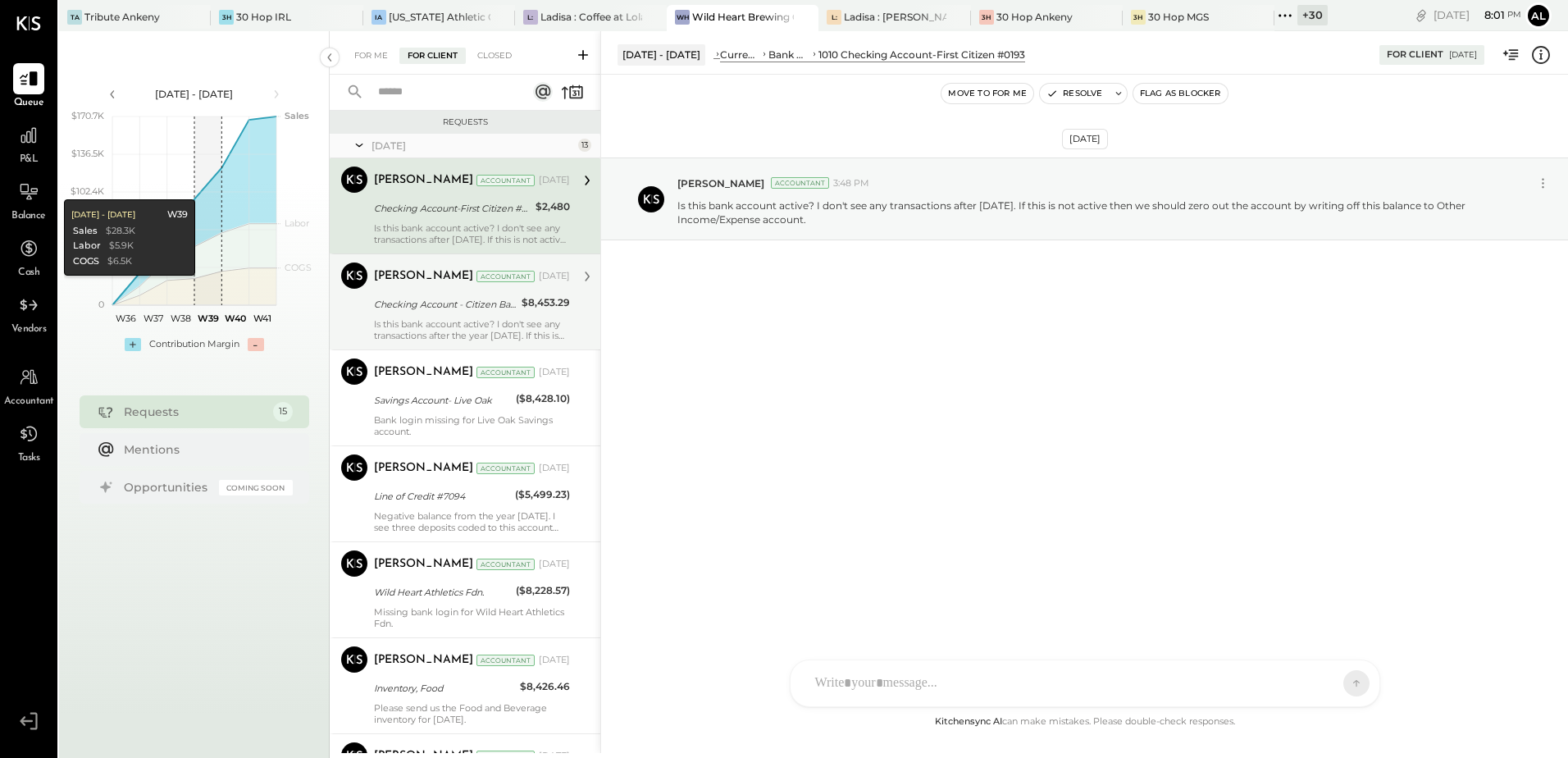
click at [475, 318] on div "Is this bank account active? I don't see any transactions after the year [DATE]…" at bounding box center [471, 330] width 196 height 23
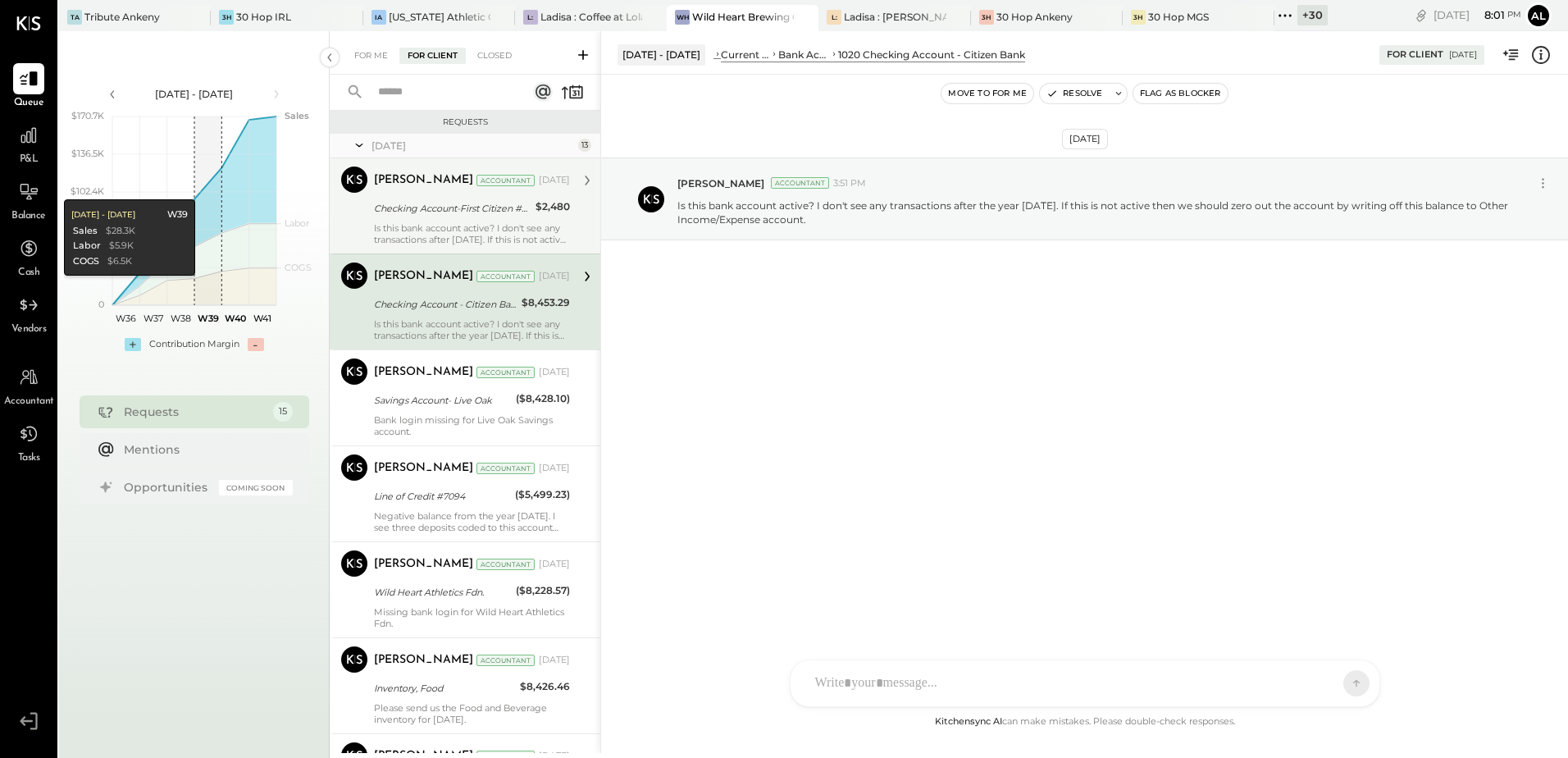
scroll to position [82, 0]
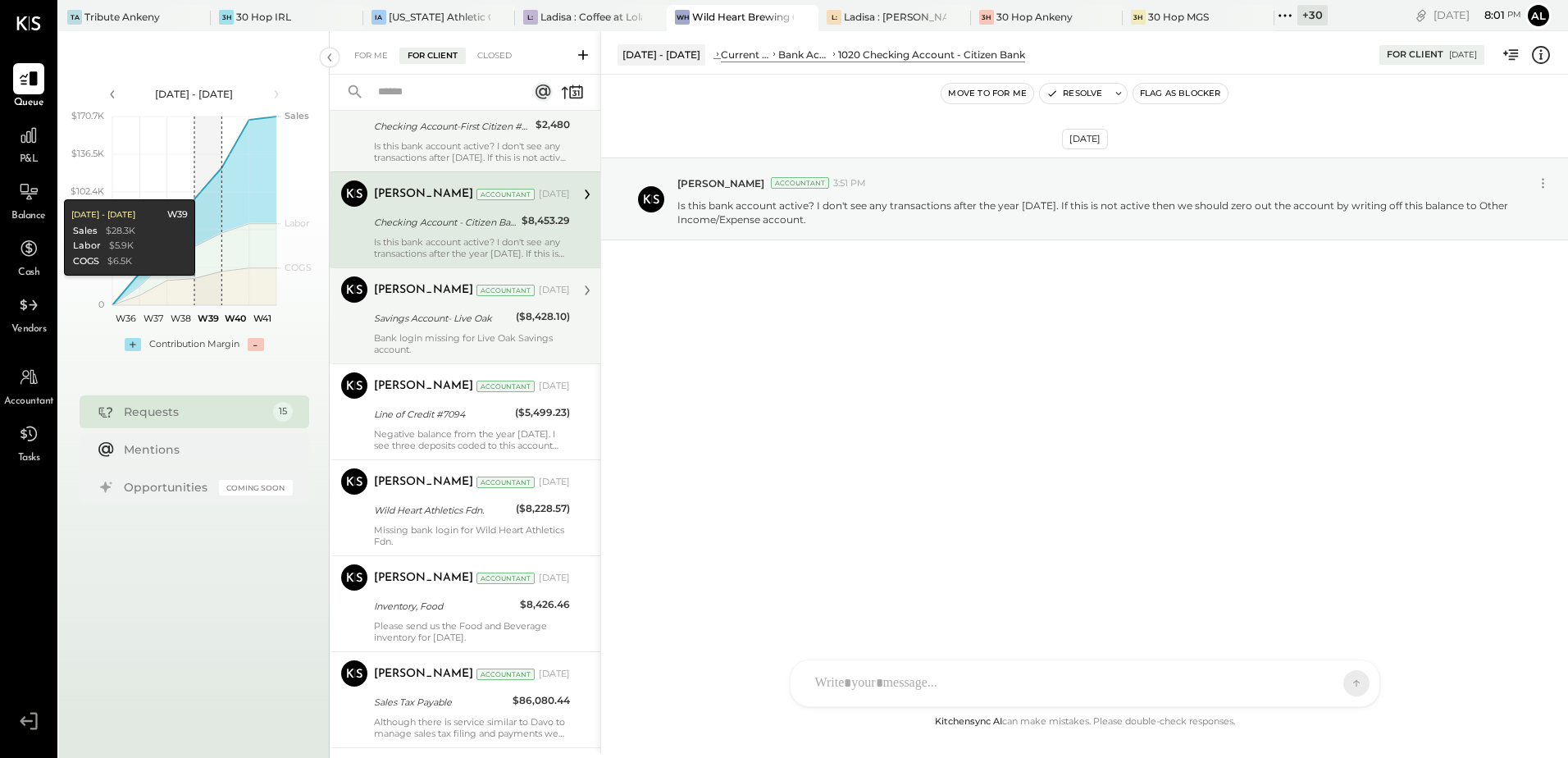
click at [474, 317] on div "Savings Account- Live Oak" at bounding box center [442, 318] width 137 height 17
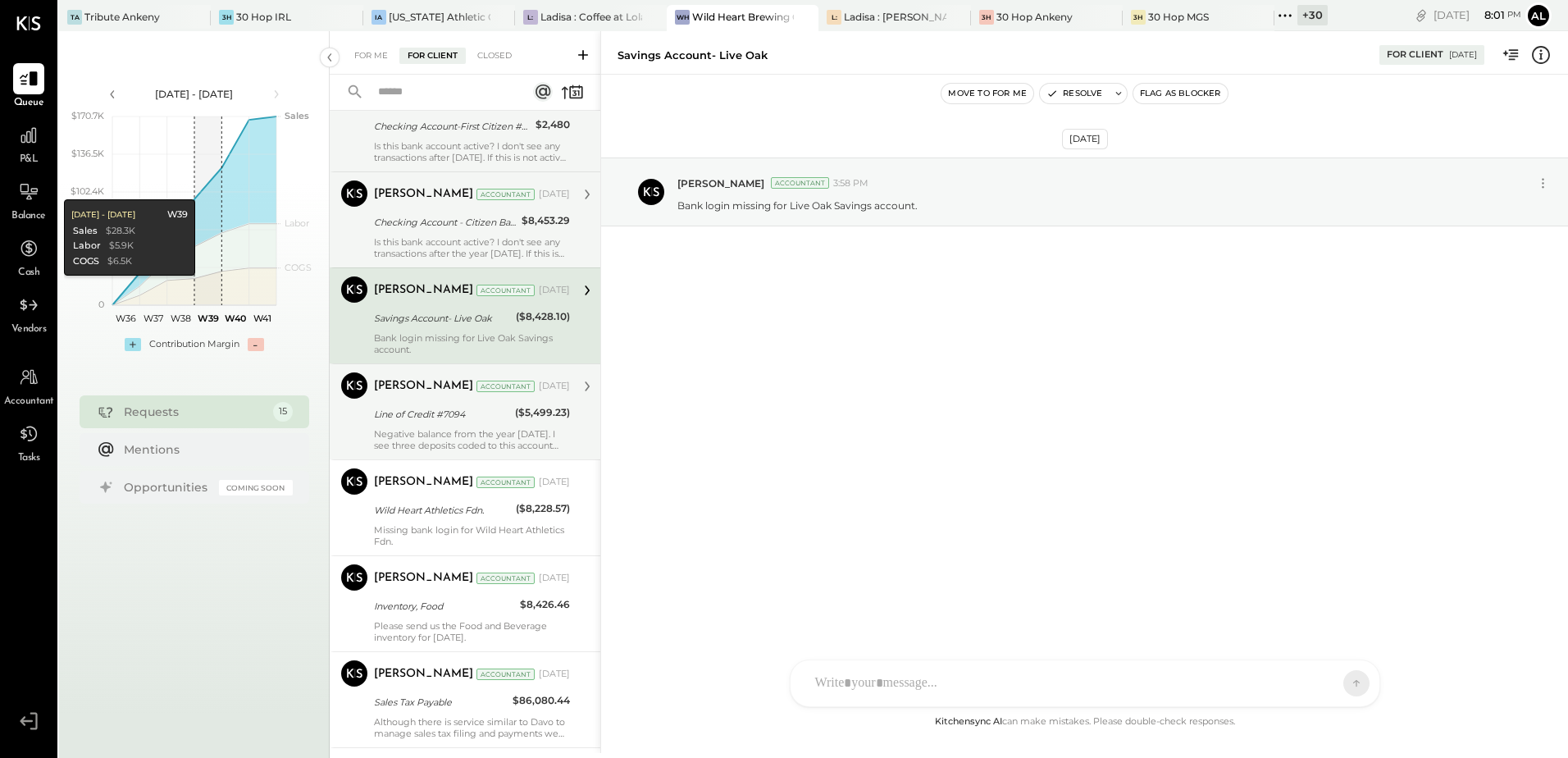
click at [471, 439] on div "Negative balance from the year [DATE]. I see three deposits coded to this accou…" at bounding box center [471, 440] width 196 height 23
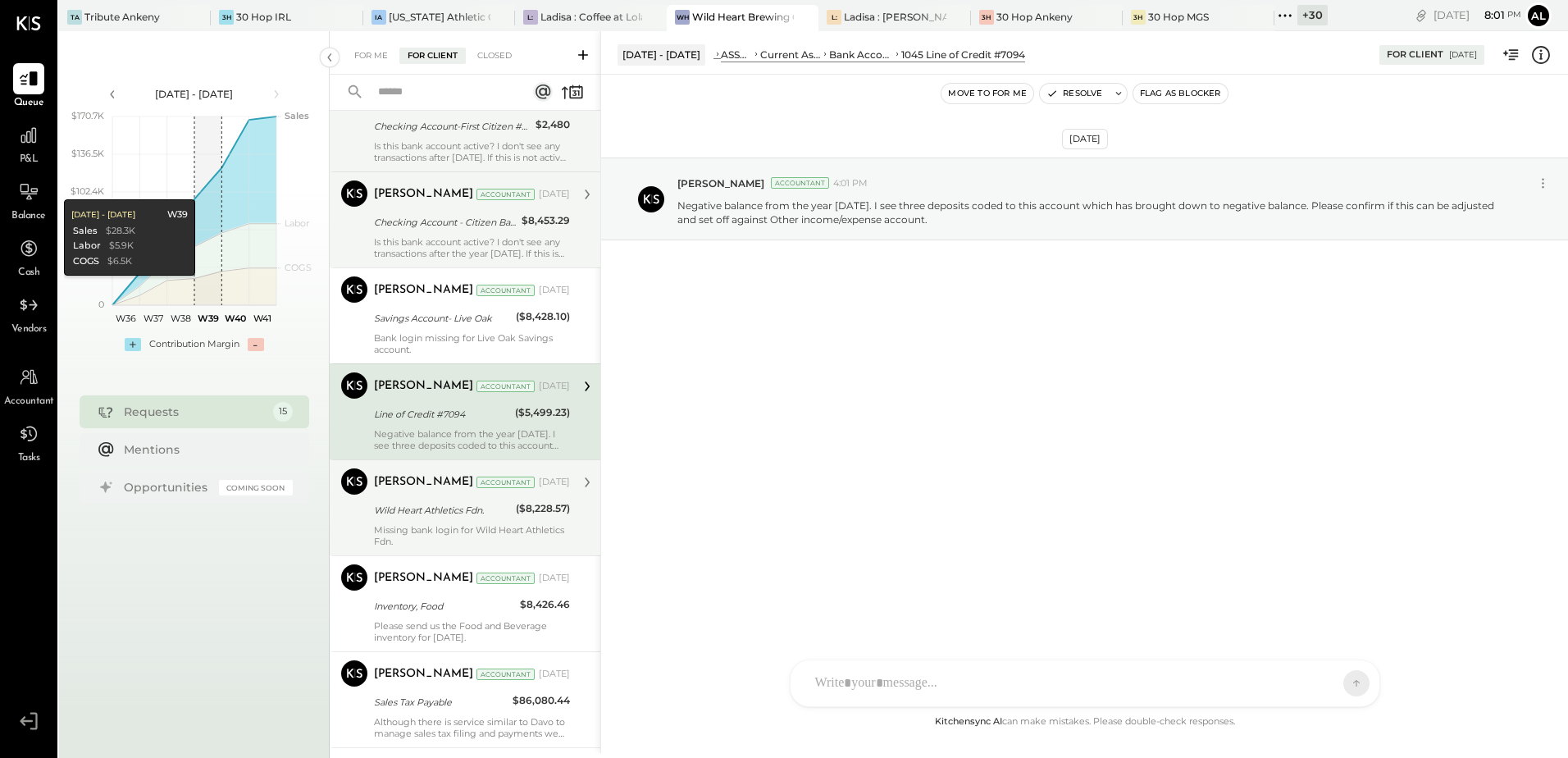
click at [472, 533] on div "Missing bank login for Wild Heart Athletics Fdn." at bounding box center [471, 536] width 196 height 23
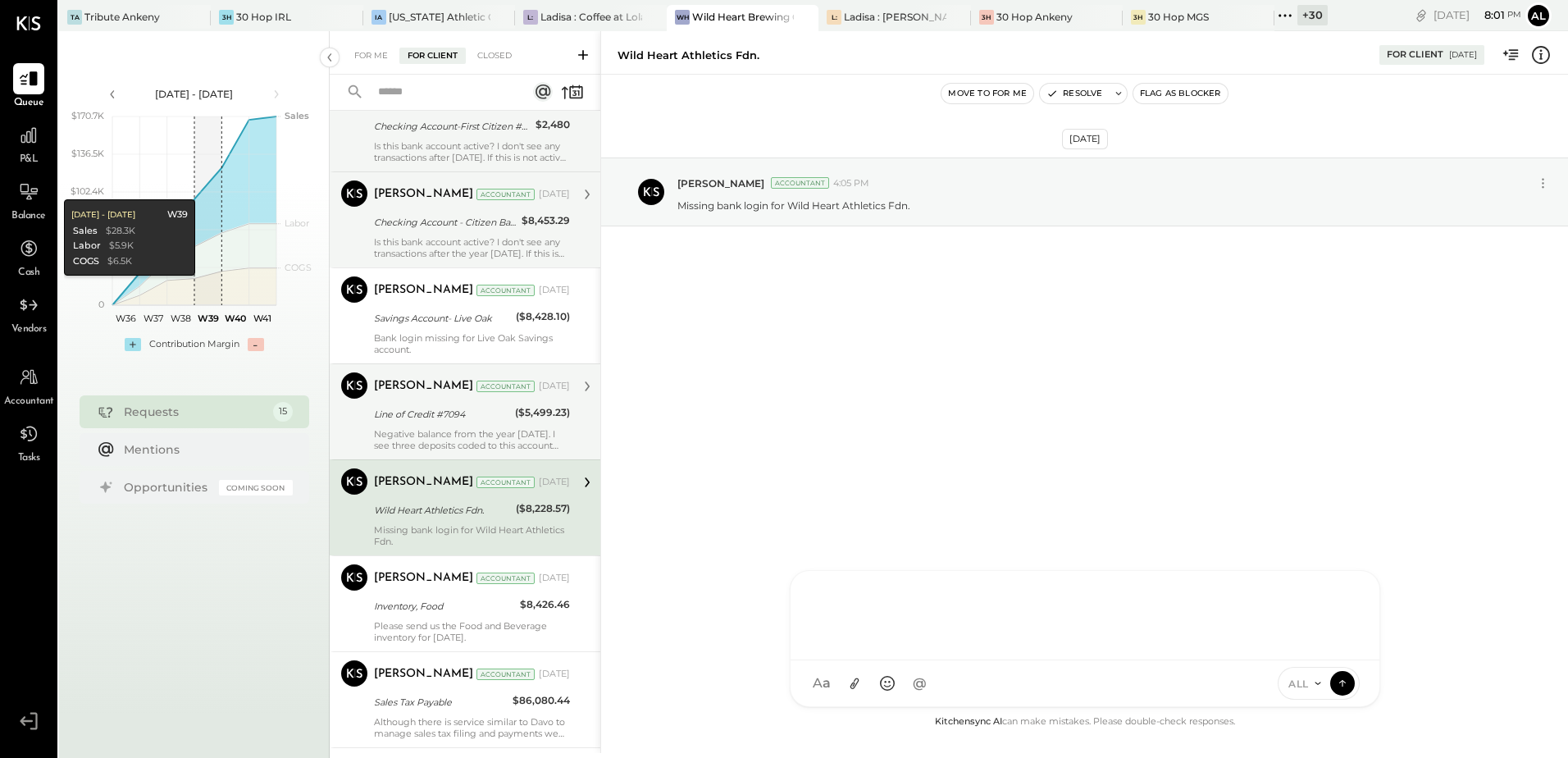
click at [830, 685] on div "AM [PERSON_NAME] [PERSON_NAME] [PERSON_NAME] B bsponseller AR [PERSON_NAME] AP …" at bounding box center [1084, 639] width 590 height 137
click at [888, 404] on div "[DATE] [PERSON_NAME] Accountant 4:05 PM Missing bank login for Wild Heart Athle…" at bounding box center [1084, 393] width 967 height 637
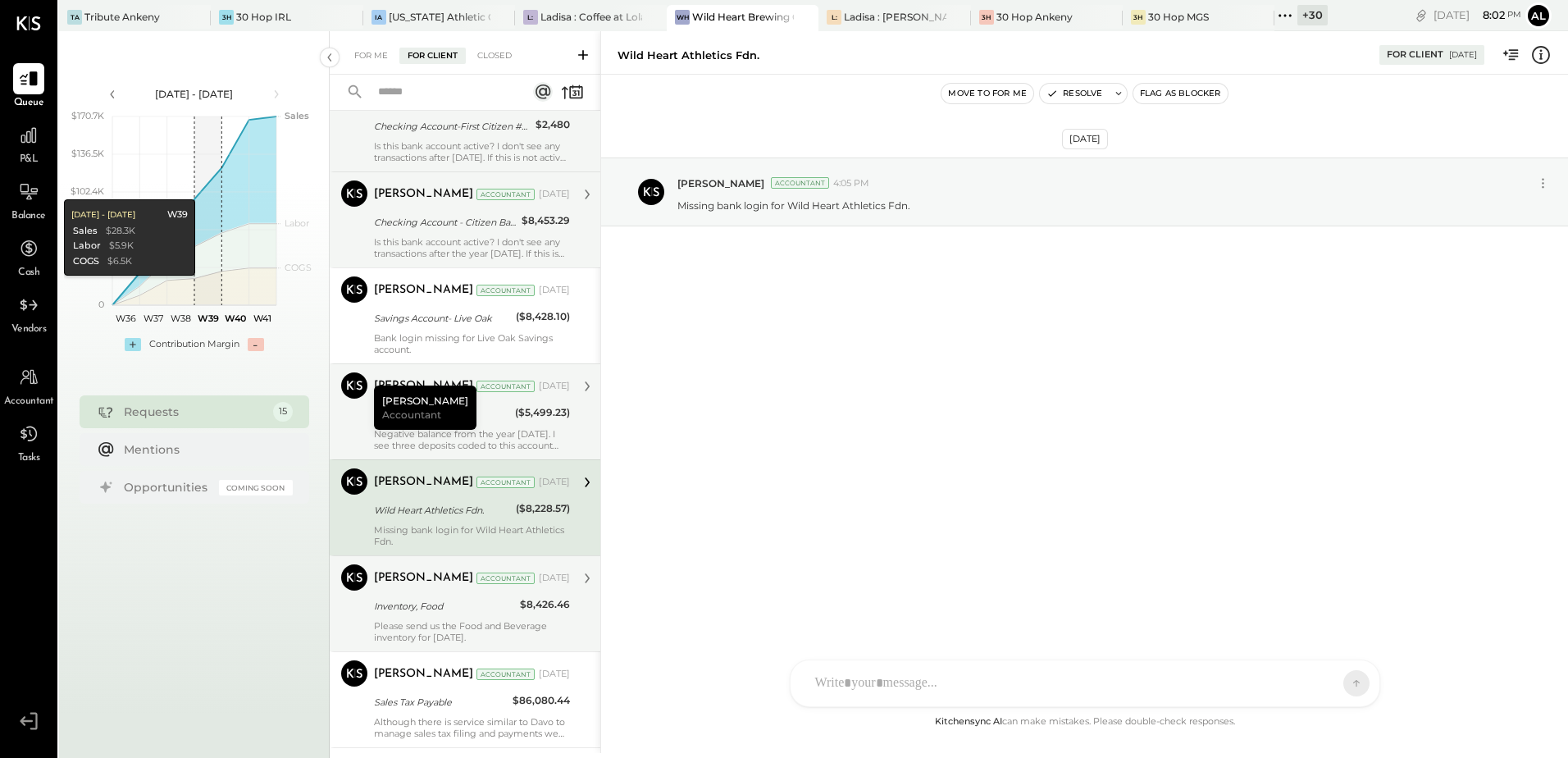
click at [450, 606] on div "Inventory, Food" at bounding box center [444, 606] width 141 height 17
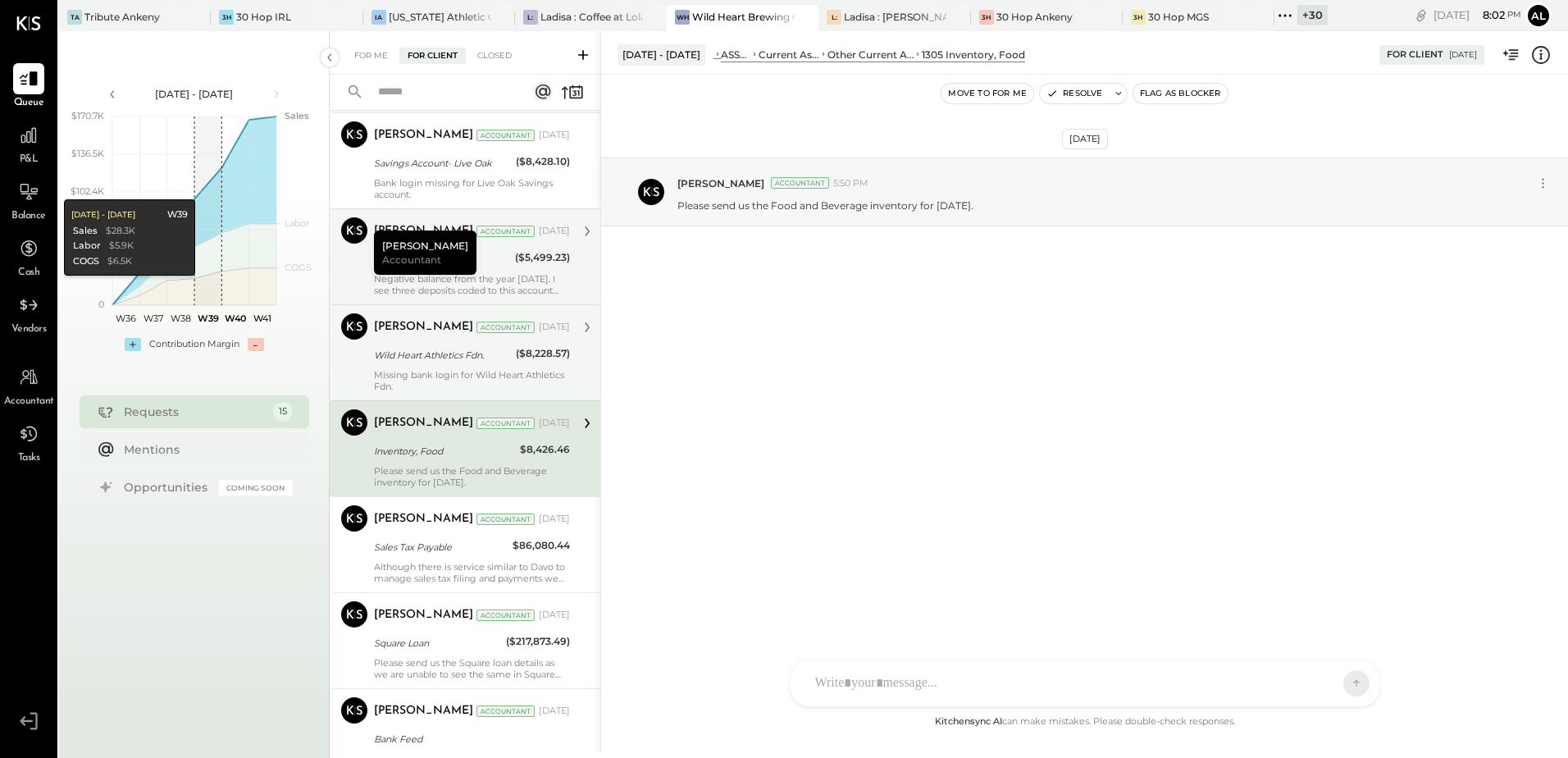
scroll to position [246, 0]
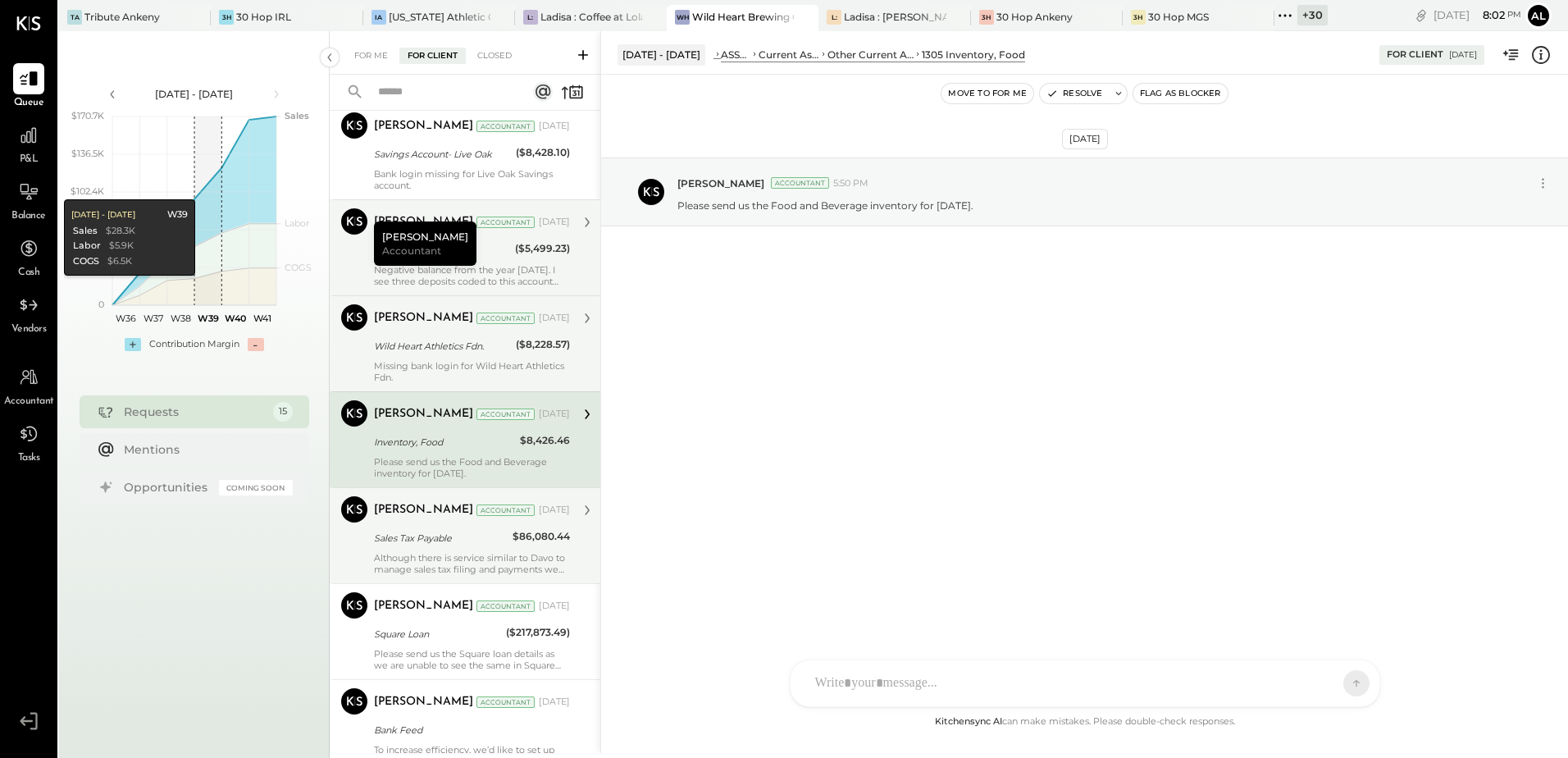
click at [461, 542] on div "Sales Tax Payable" at bounding box center [441, 538] width 134 height 17
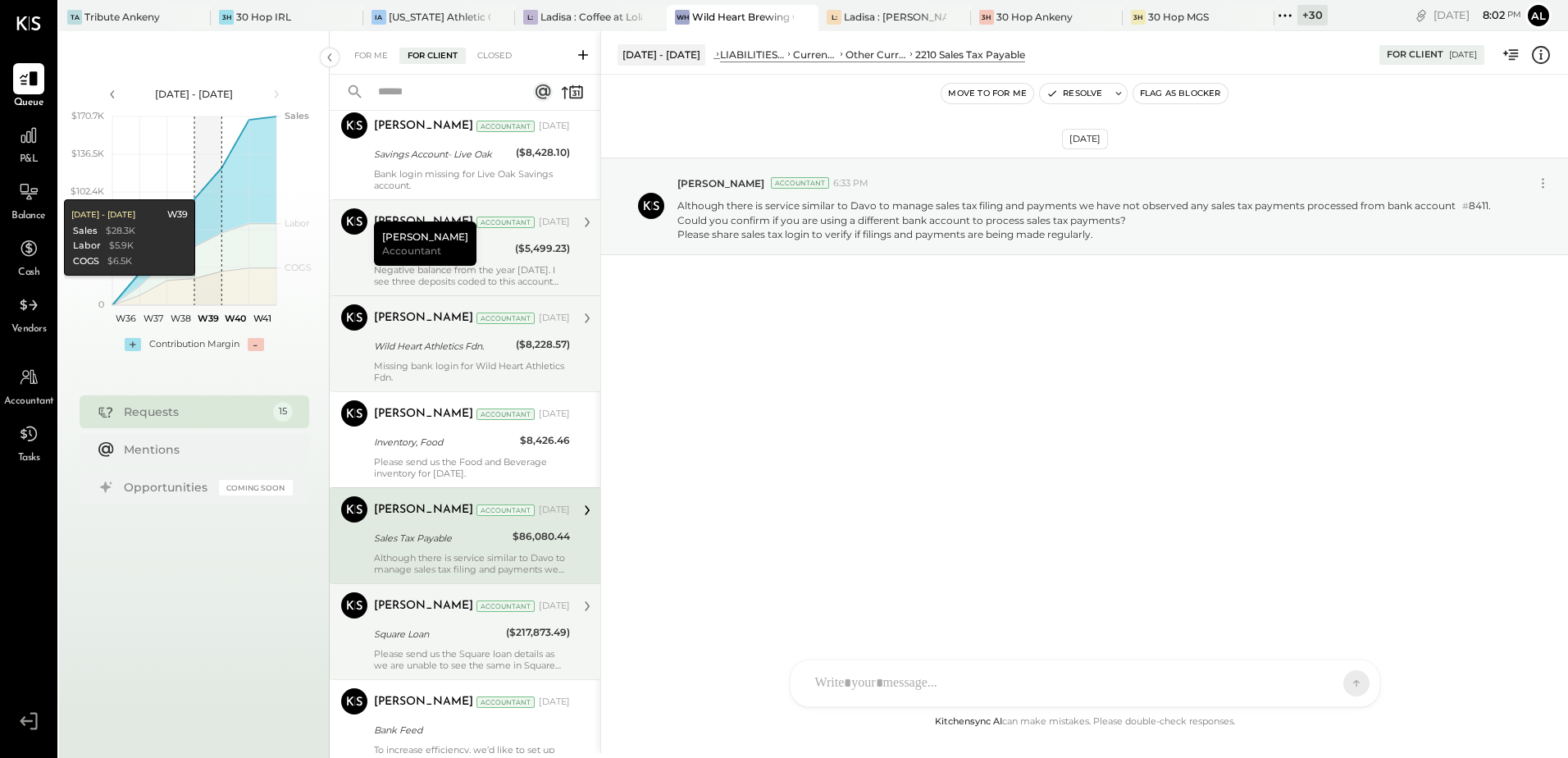
click at [453, 652] on div "Please send us the Square loan details as we are unable to see the same in Squa…" at bounding box center [471, 660] width 196 height 23
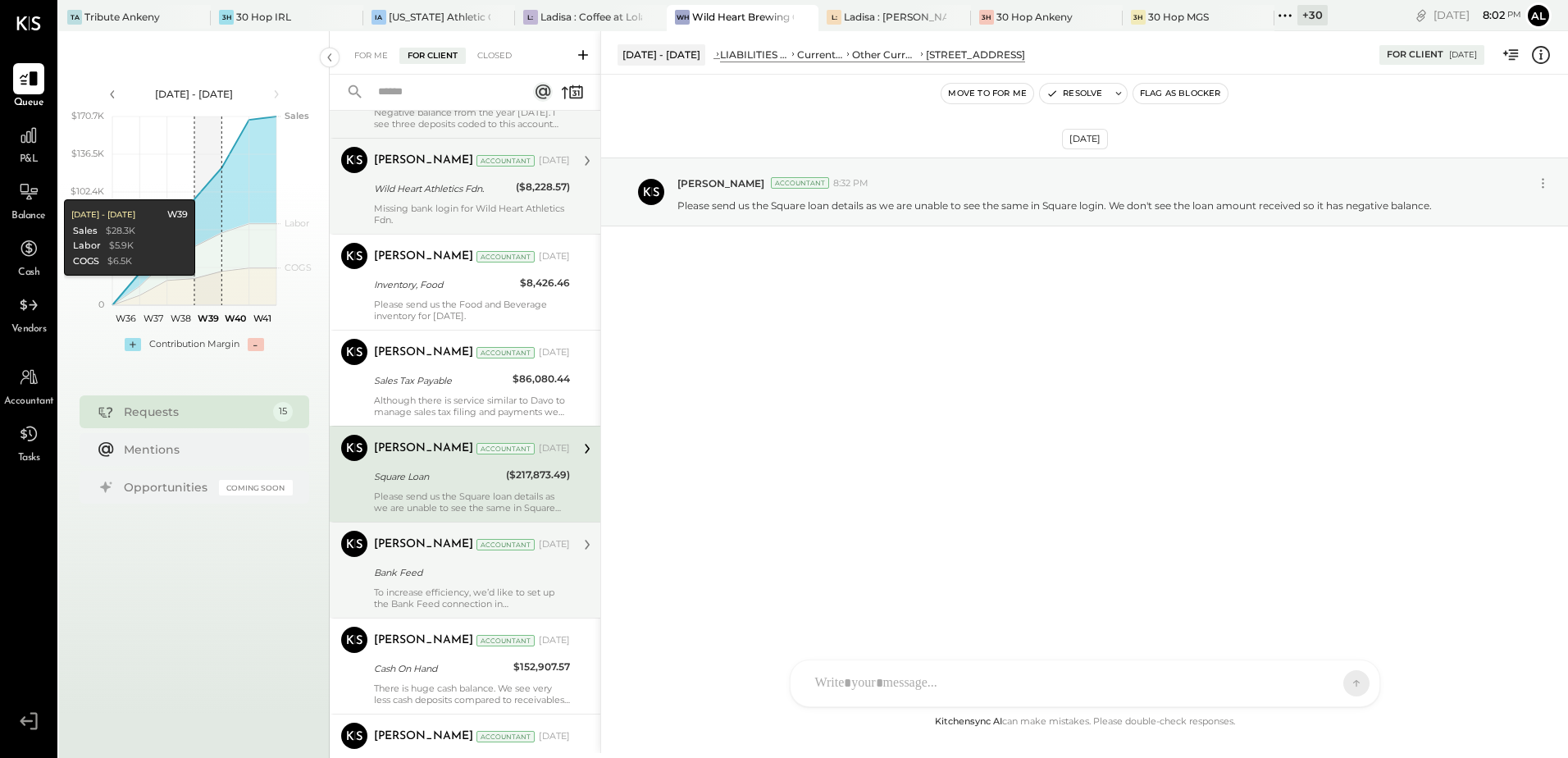
scroll to position [410, 0]
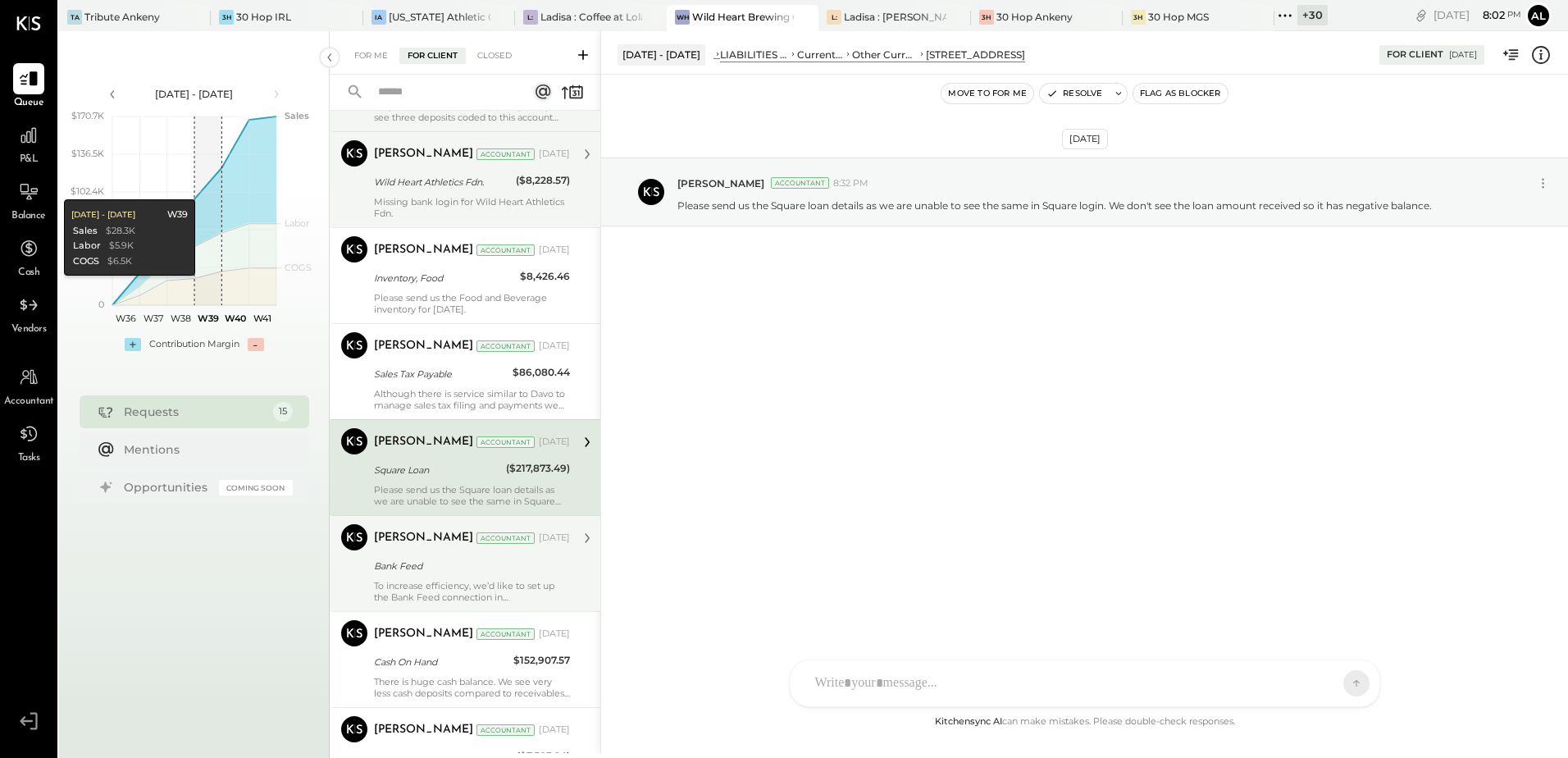
click at [463, 581] on div "To increase efficiency, we’d like to set up the Bank Feed connection in [GEOGRA…" at bounding box center [471, 591] width 196 height 23
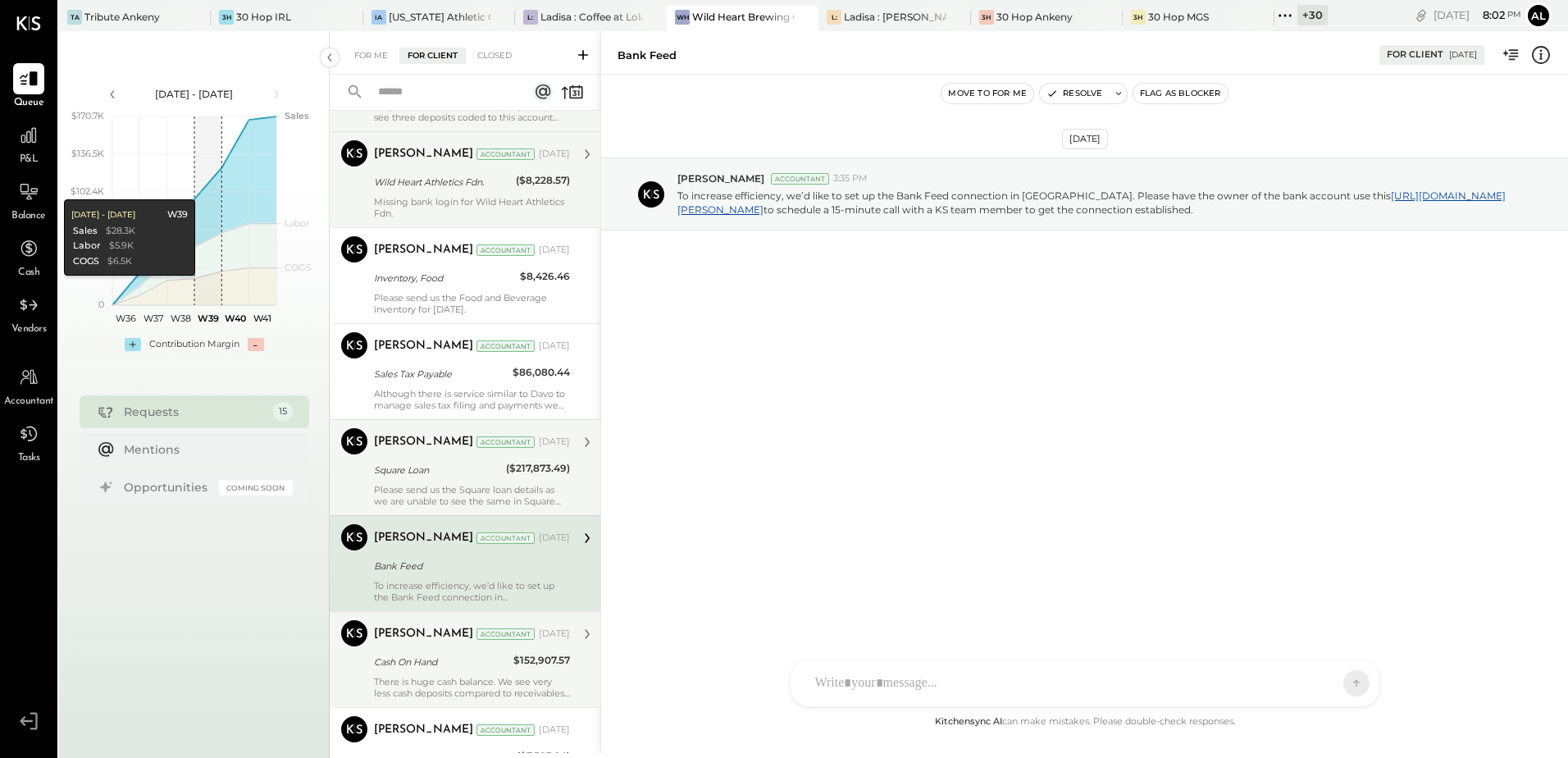
click at [412, 684] on div "There is huge cash balance. We see very less cash deposits compared to receivab…" at bounding box center [471, 688] width 196 height 23
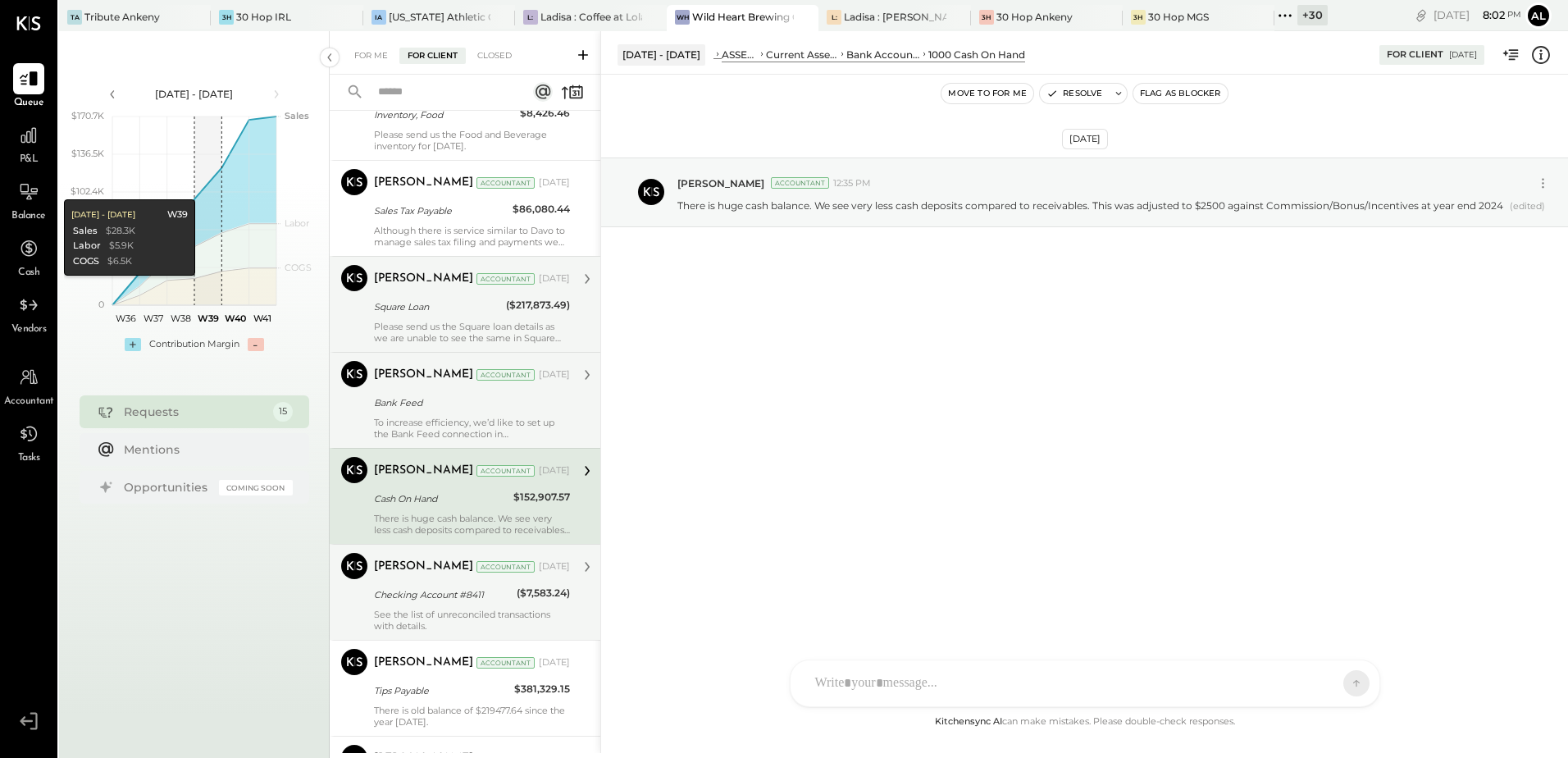
scroll to position [574, 0]
click at [446, 587] on div "Checking Account #8411" at bounding box center [442, 594] width 137 height 17
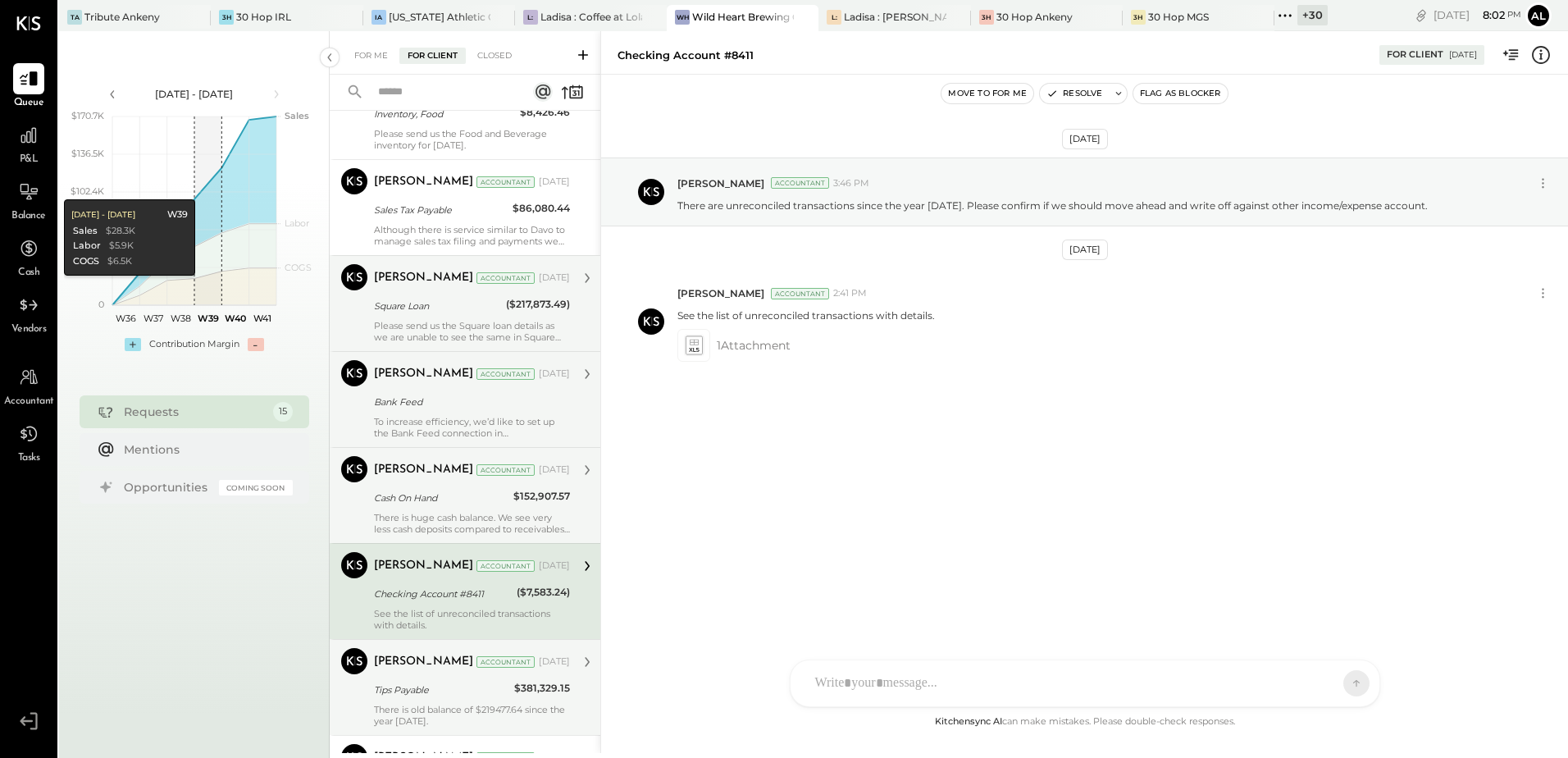
click at [461, 693] on div "Tips Payable" at bounding box center [441, 690] width 136 height 17
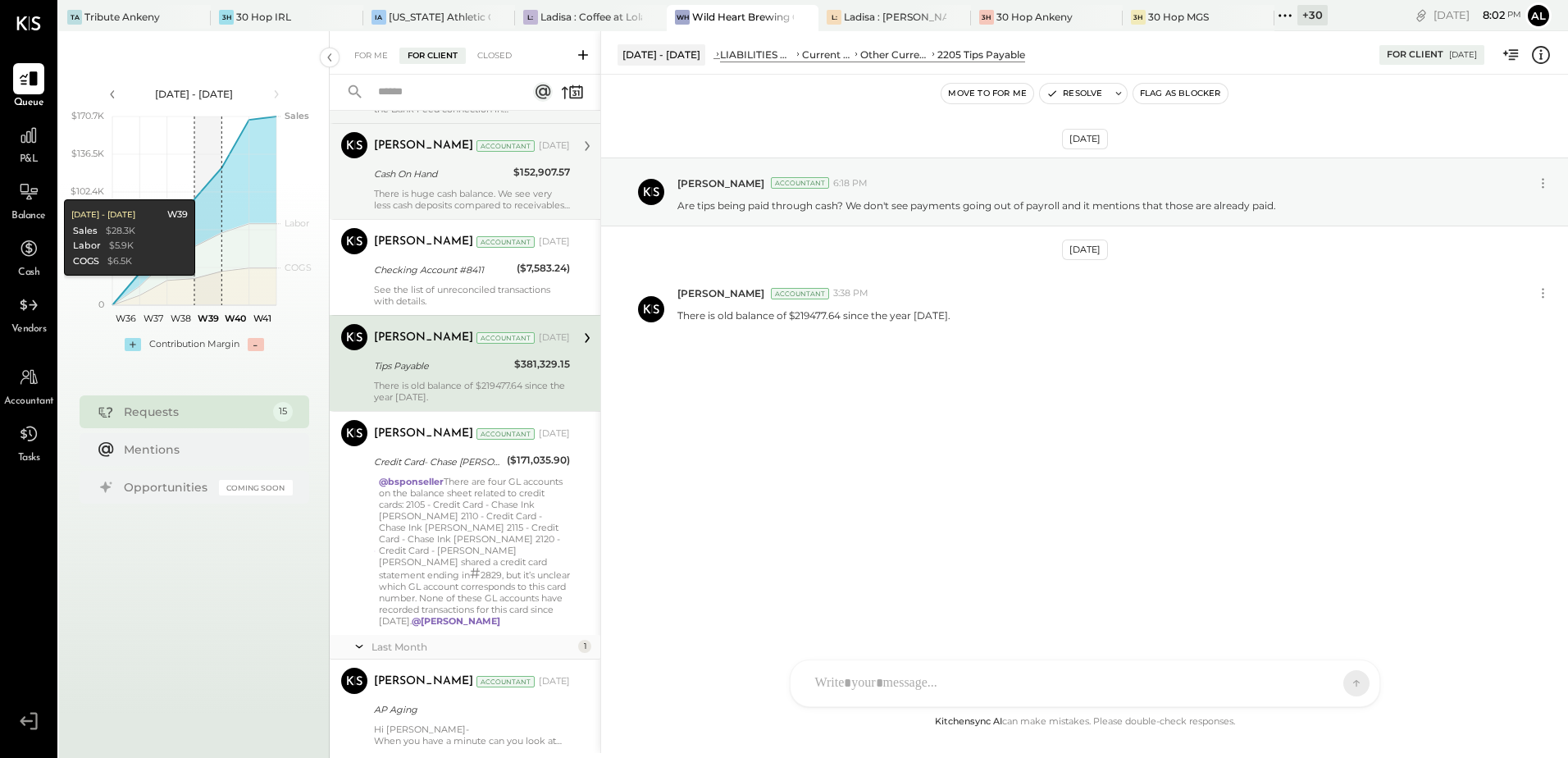
scroll to position [902, 0]
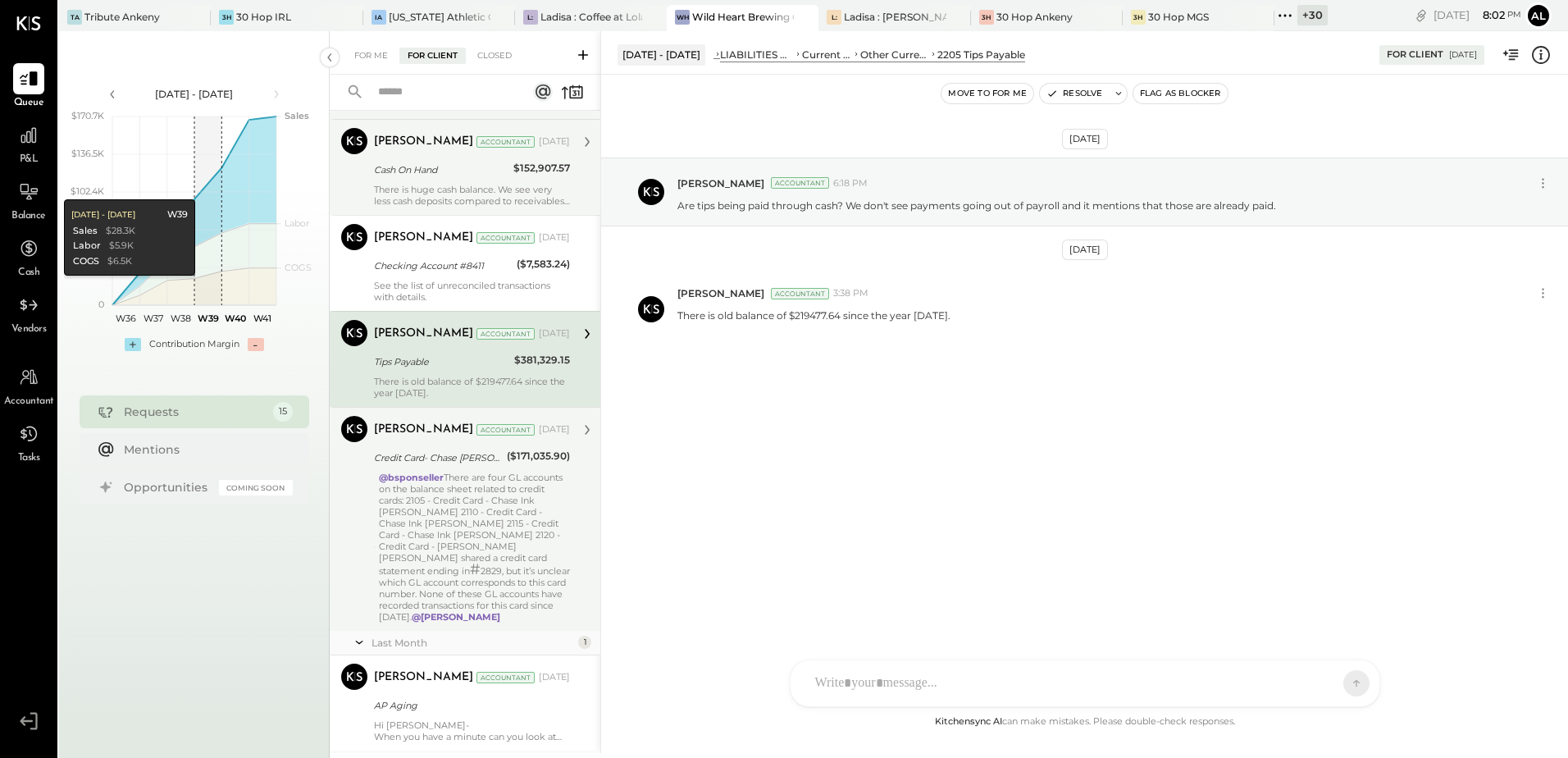
click at [492, 546] on div "@bsponseller There are four GL accounts on the balance sheet related to credit …" at bounding box center [474, 546] width 191 height 151
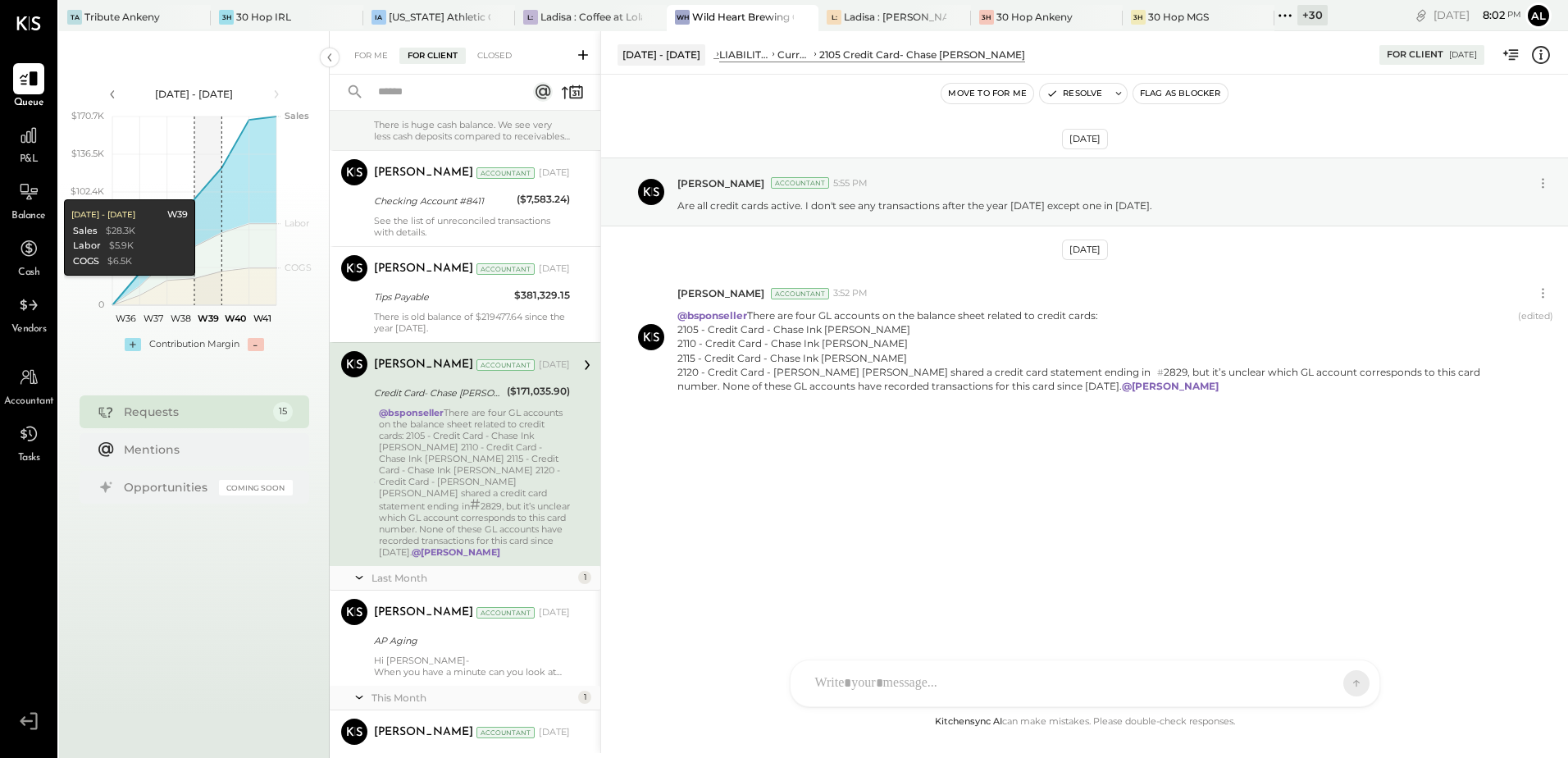
scroll to position [1055, 0]
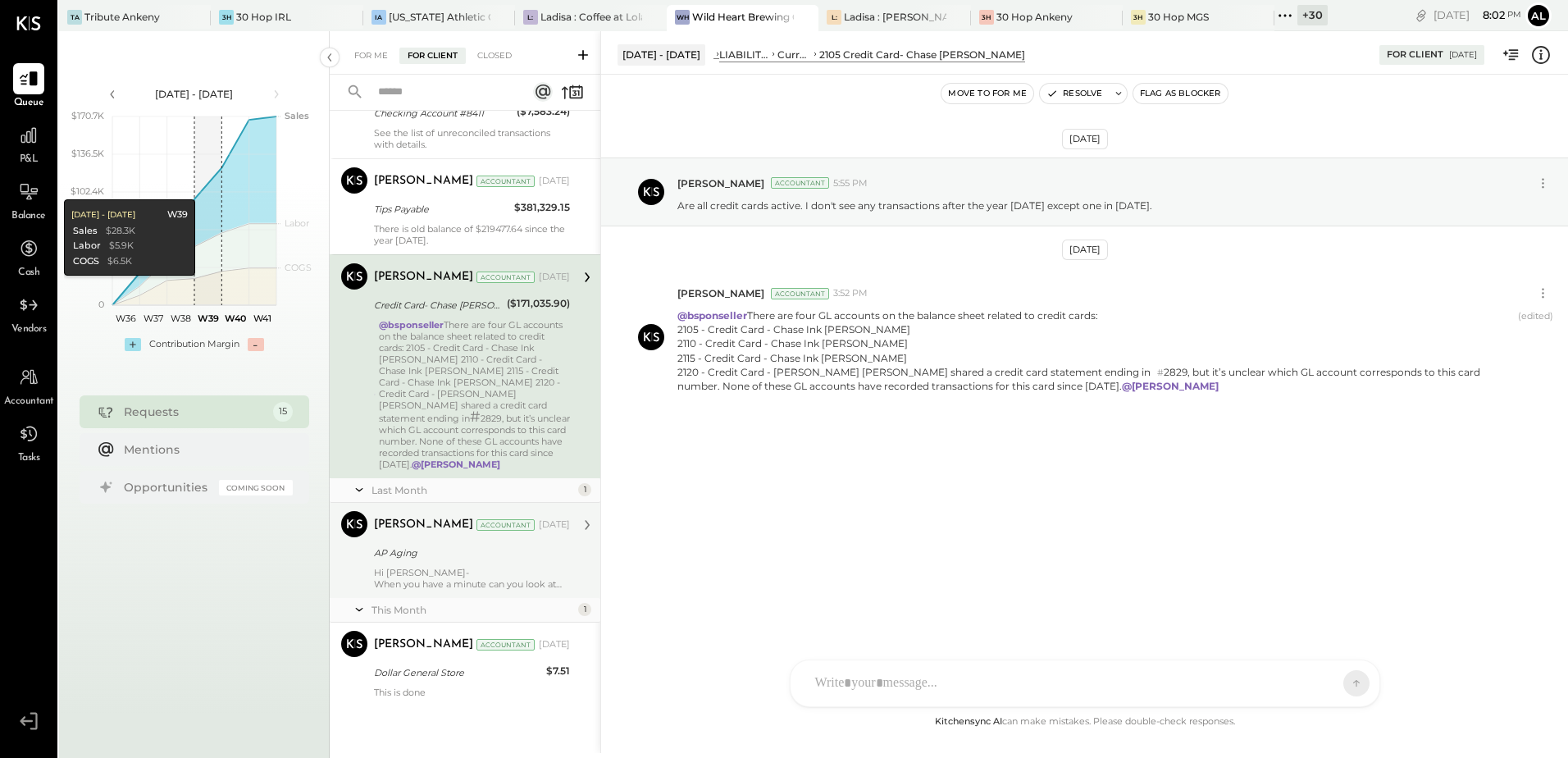
click at [485, 546] on div "AP Aging" at bounding box center [469, 553] width 191 height 17
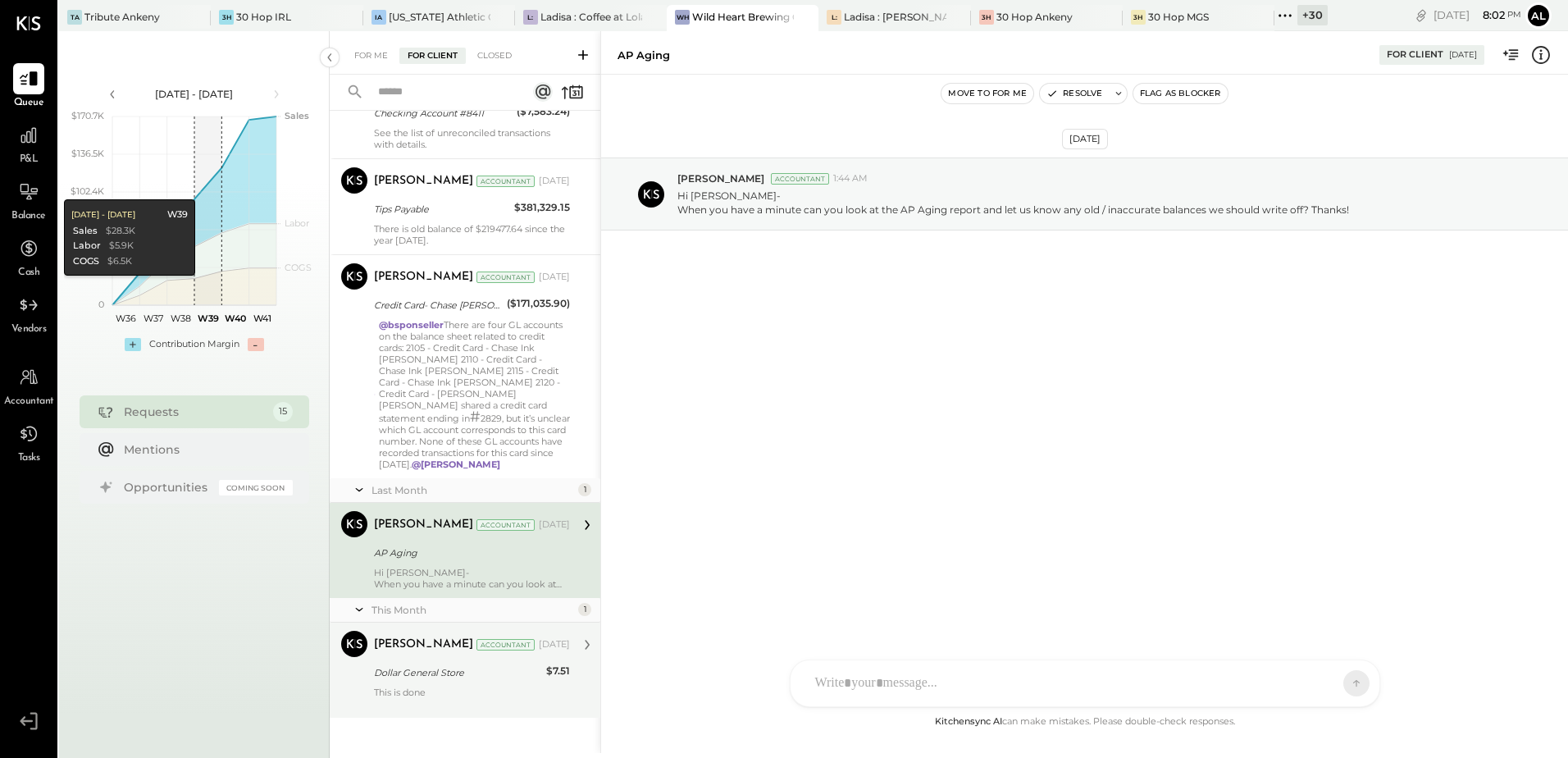
click at [452, 665] on div "Dollar General Store" at bounding box center [457, 673] width 167 height 17
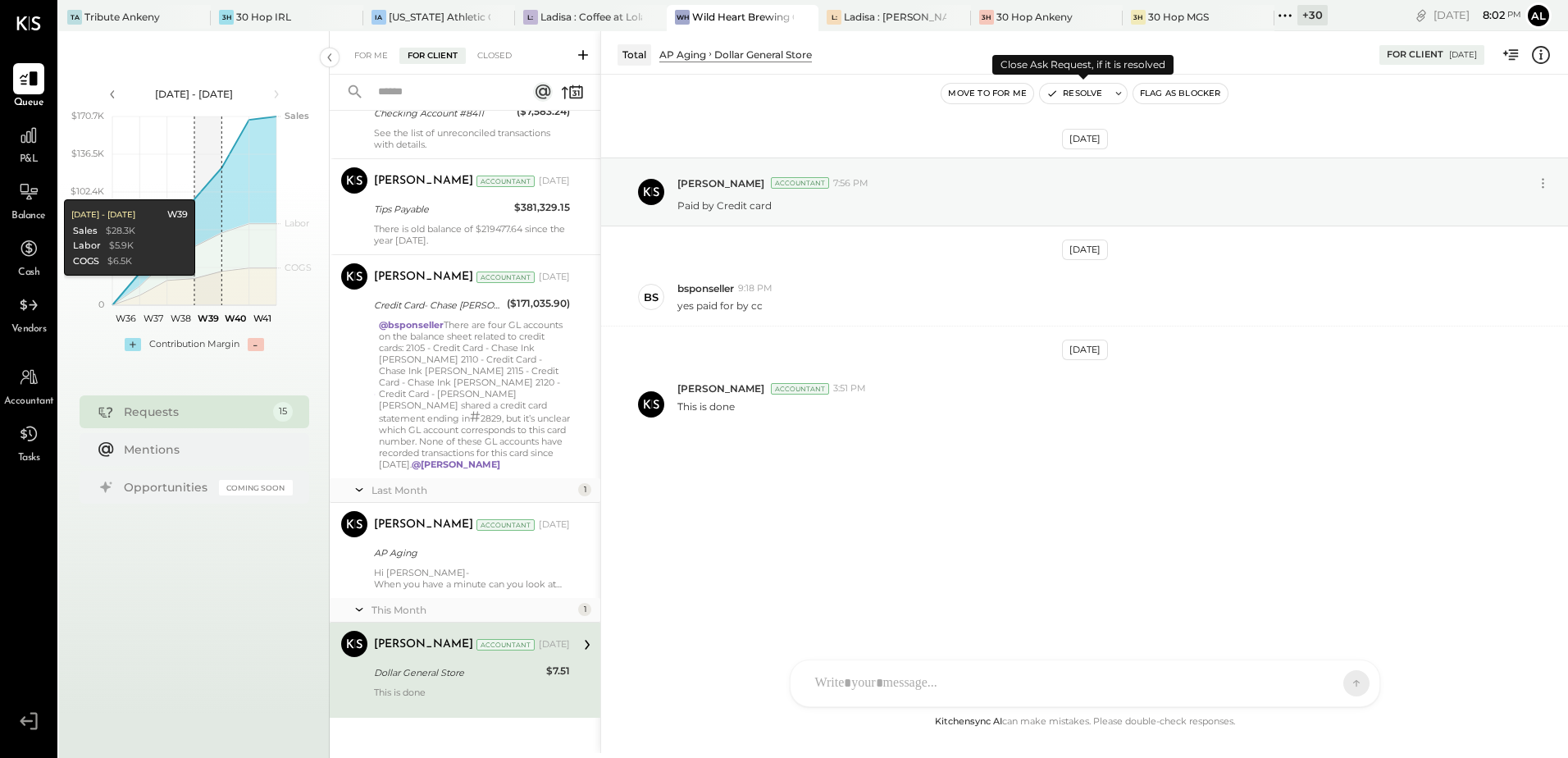
click at [1073, 97] on button "Resolve" at bounding box center [1074, 93] width 69 height 20
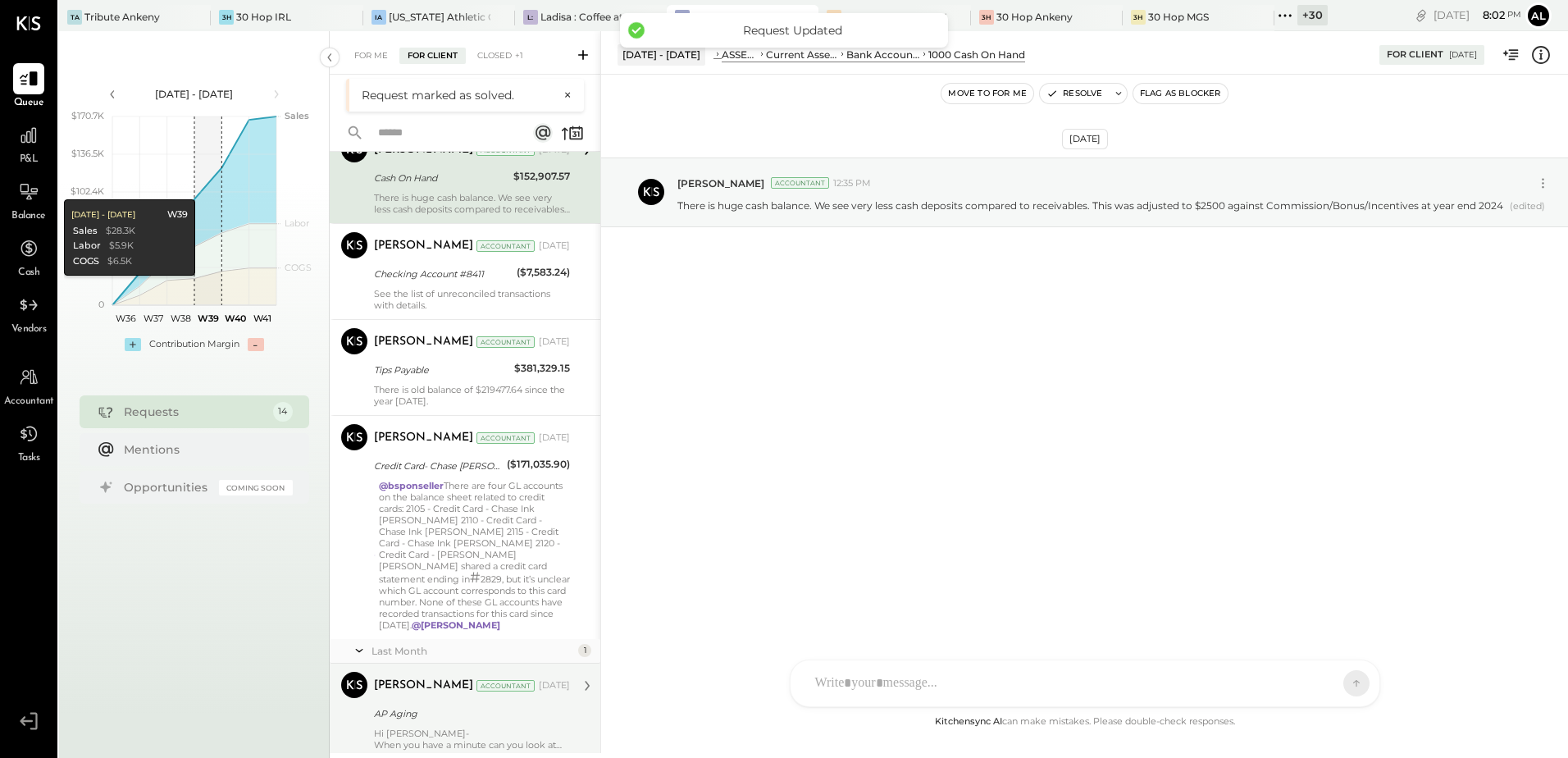
scroll to position [935, 0]
click at [476, 706] on div "AP Aging" at bounding box center [469, 714] width 191 height 17
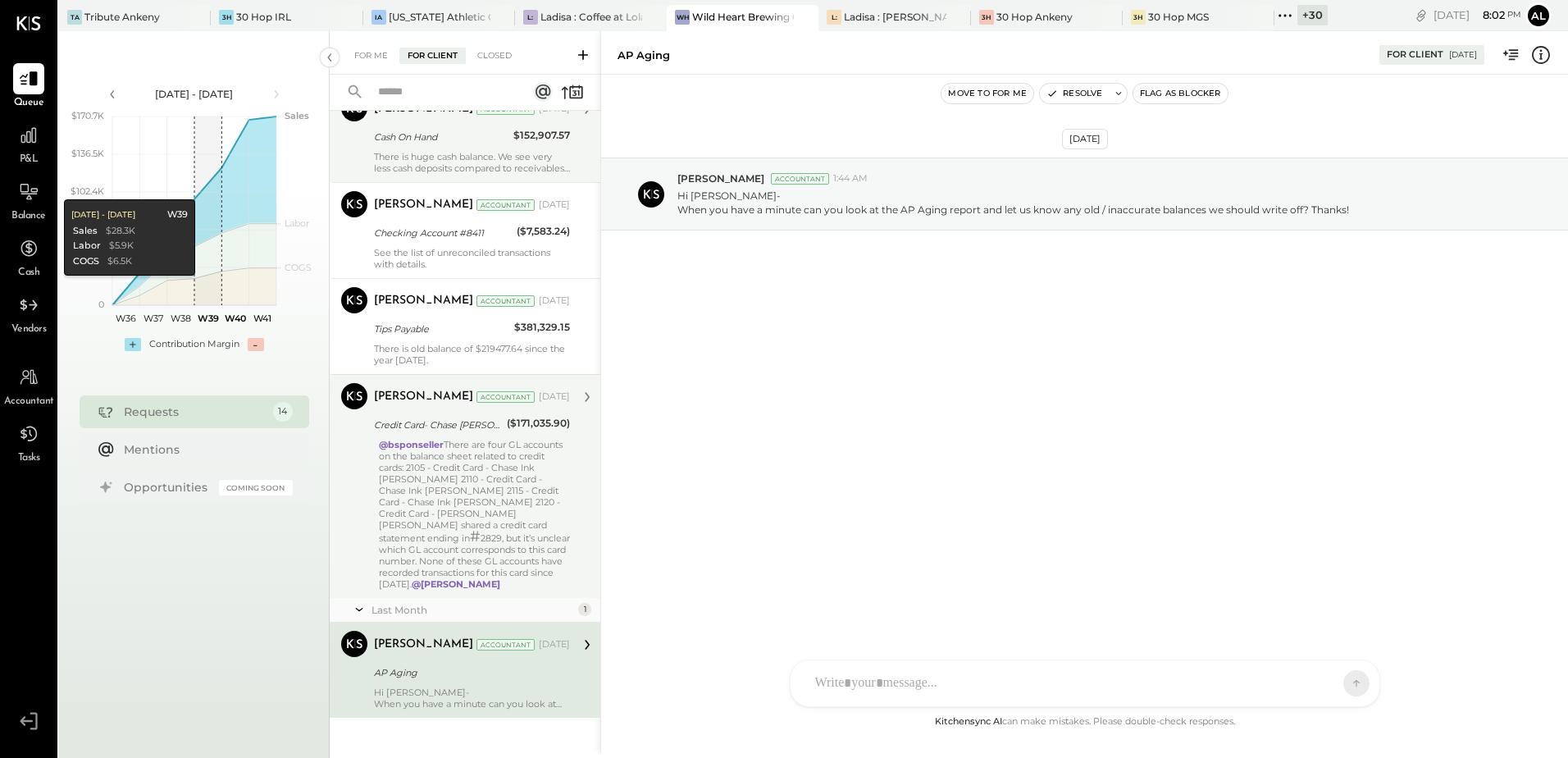
click at [465, 504] on div "@bsponseller There are four GL accounts on the balance sheet related to credit …" at bounding box center [474, 514] width 191 height 151
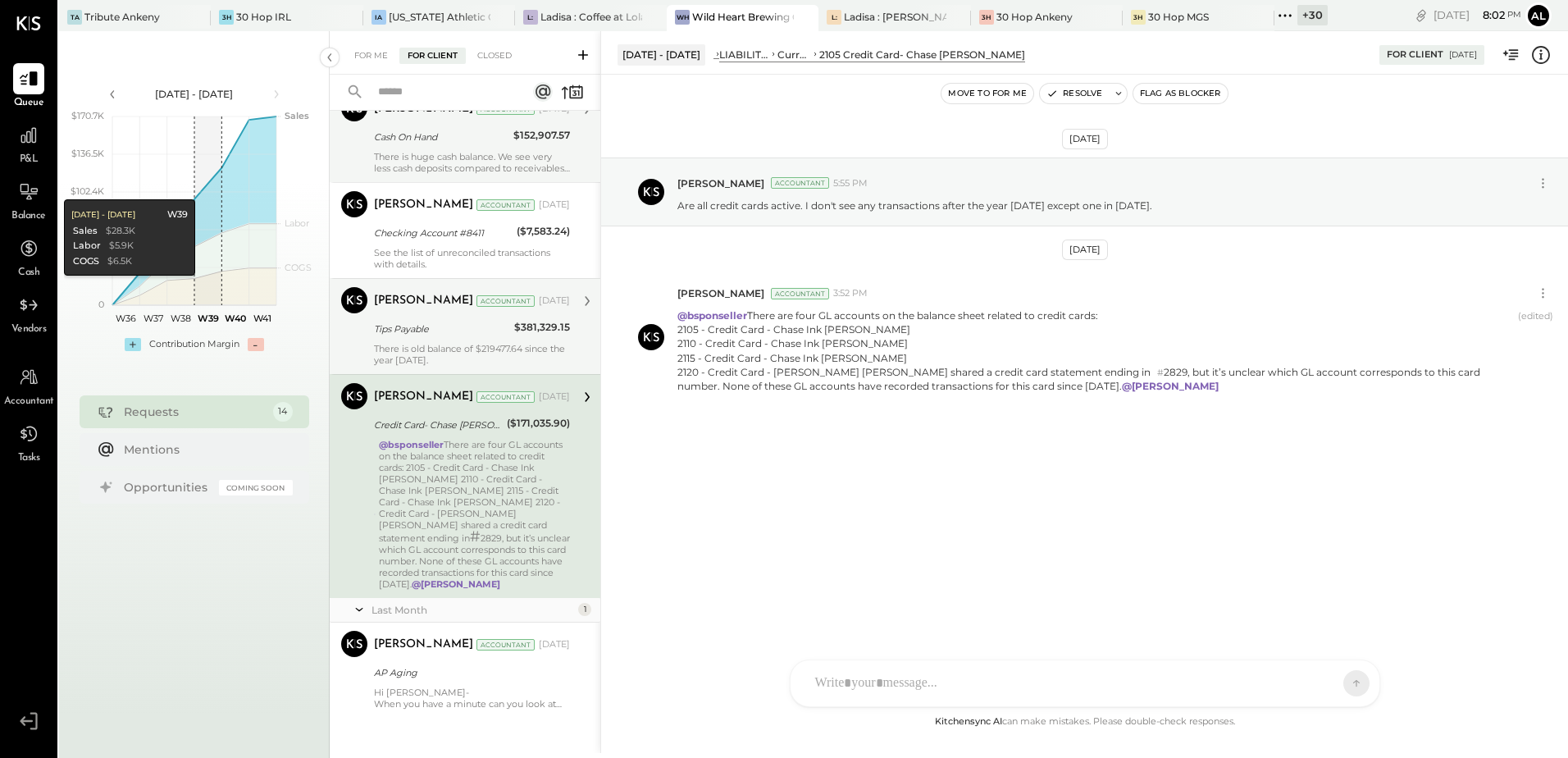
click at [448, 324] on div "Tips Payable" at bounding box center [441, 329] width 136 height 17
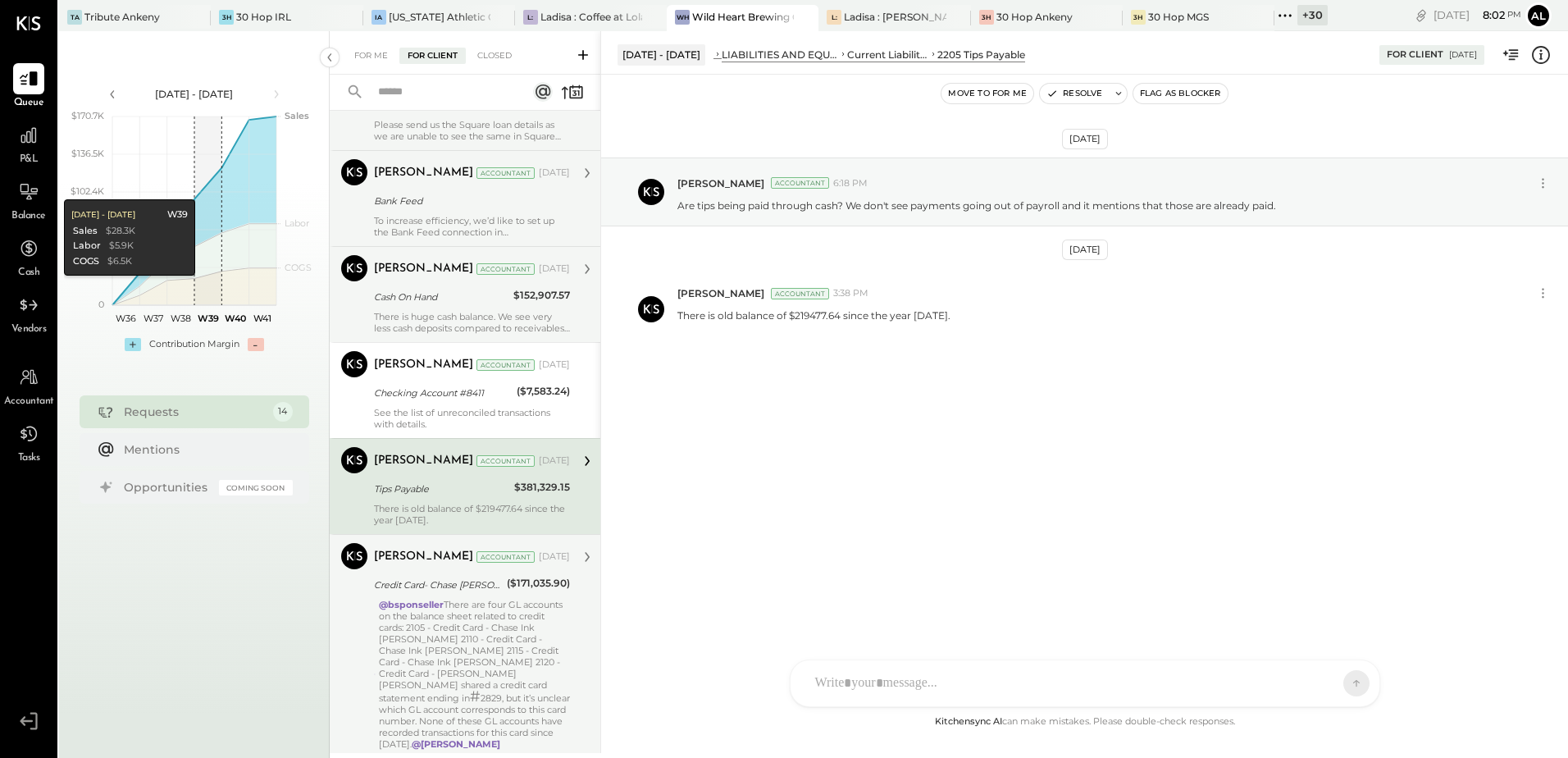
scroll to position [771, 0]
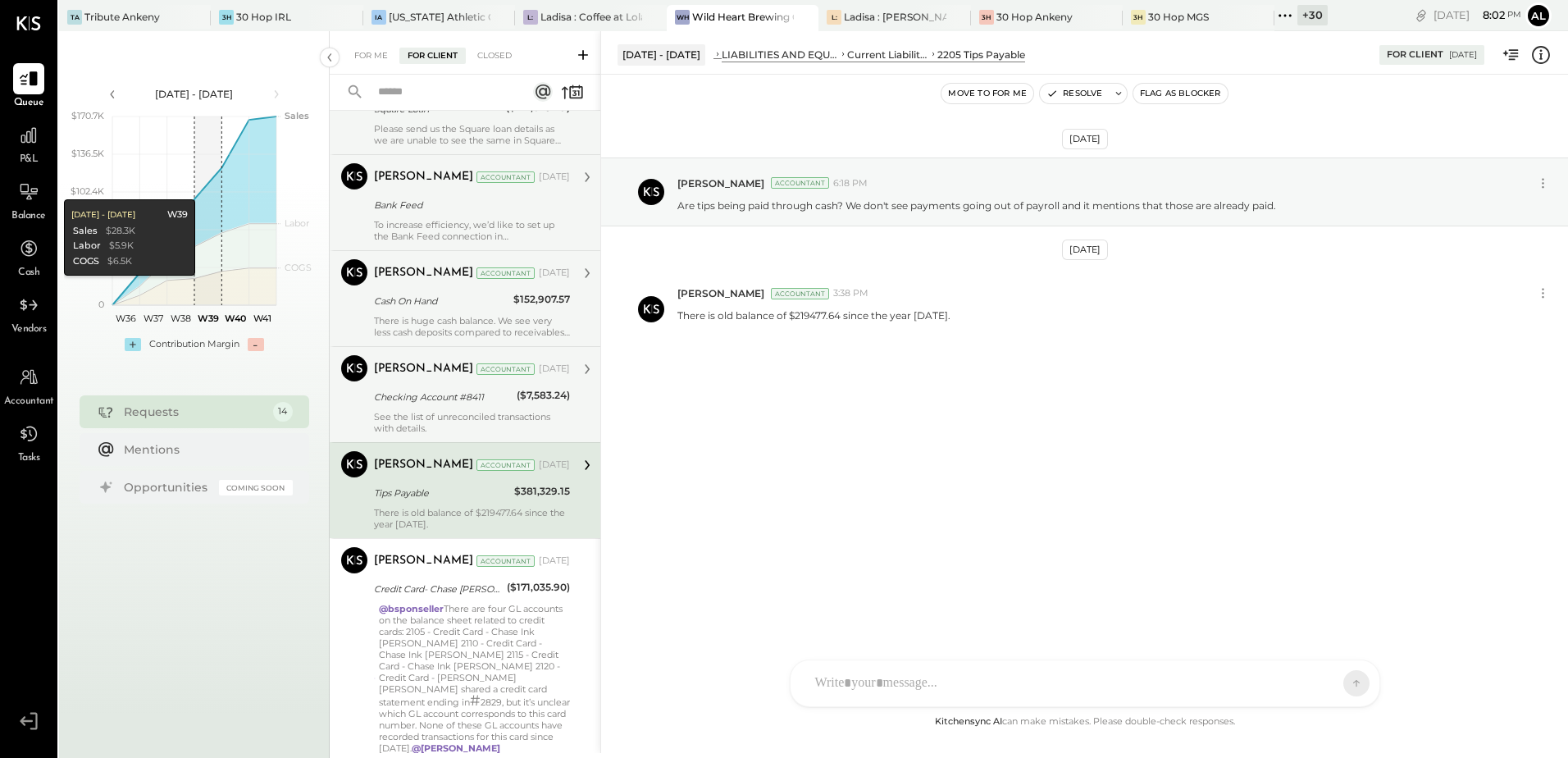
click at [453, 417] on div "See the list of unreconciled transactions with details." at bounding box center [471, 422] width 196 height 23
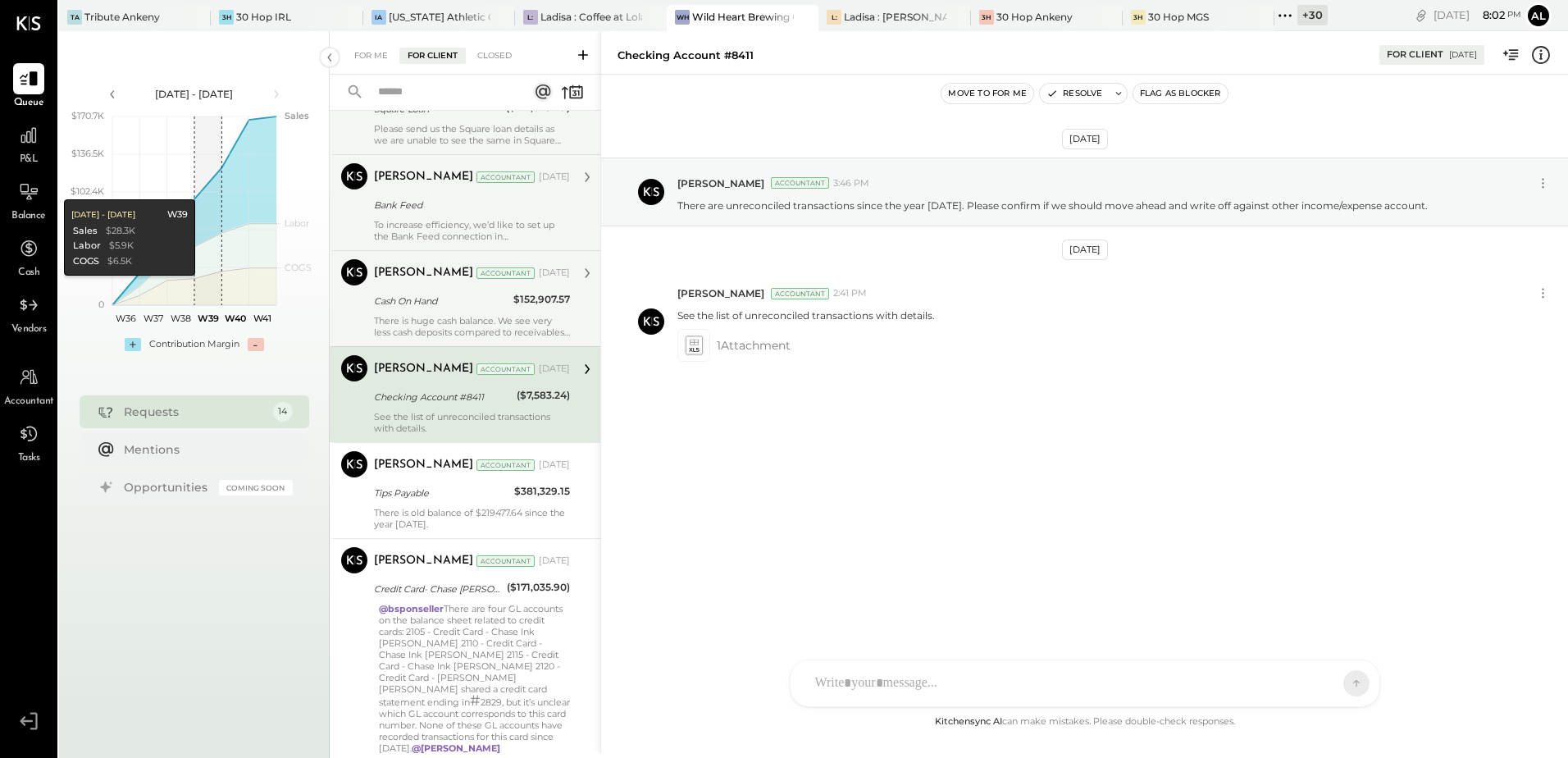
click at [451, 304] on div "Cash On Hand" at bounding box center [441, 302] width 135 height 17
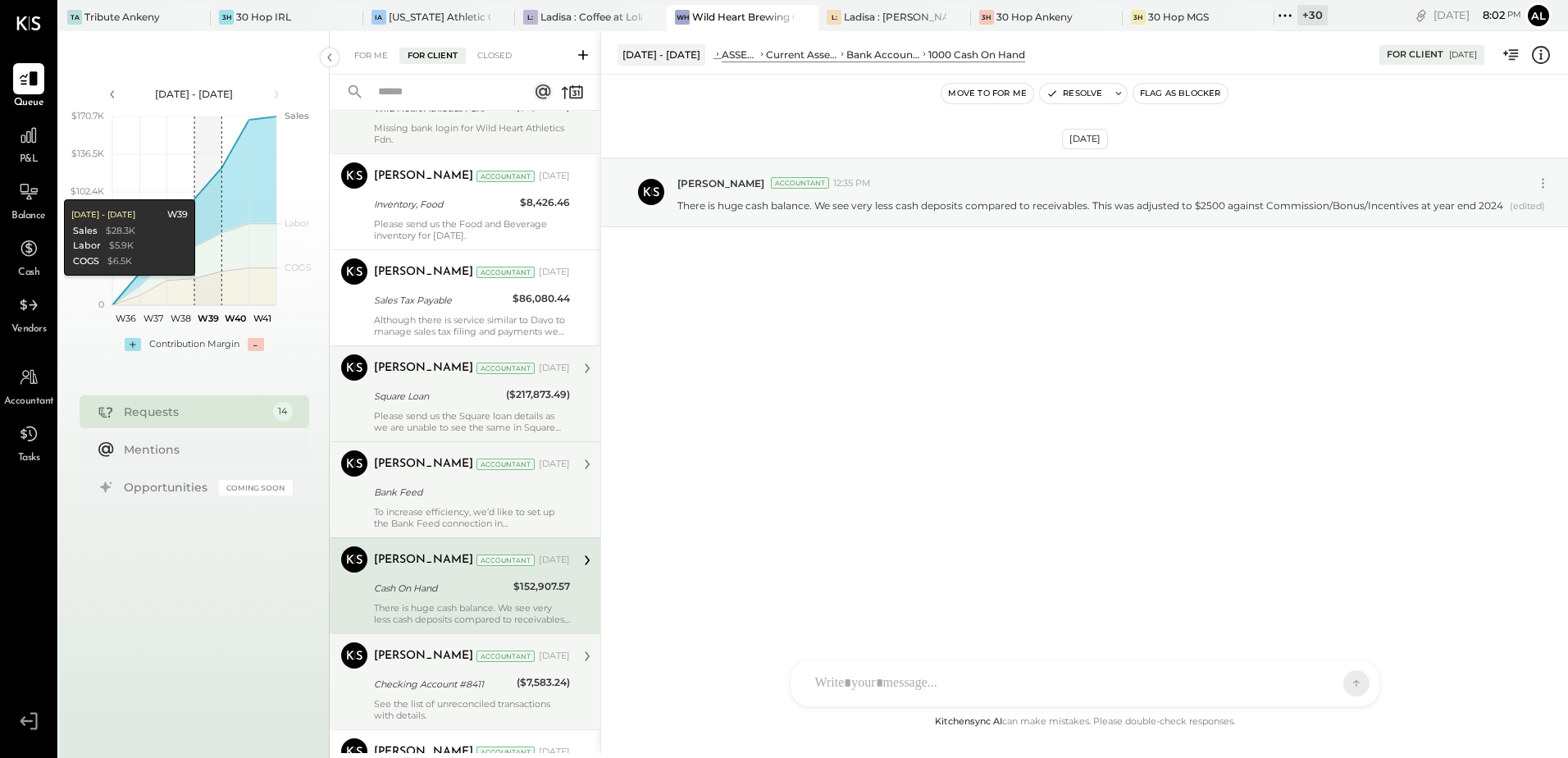
scroll to position [443, 0]
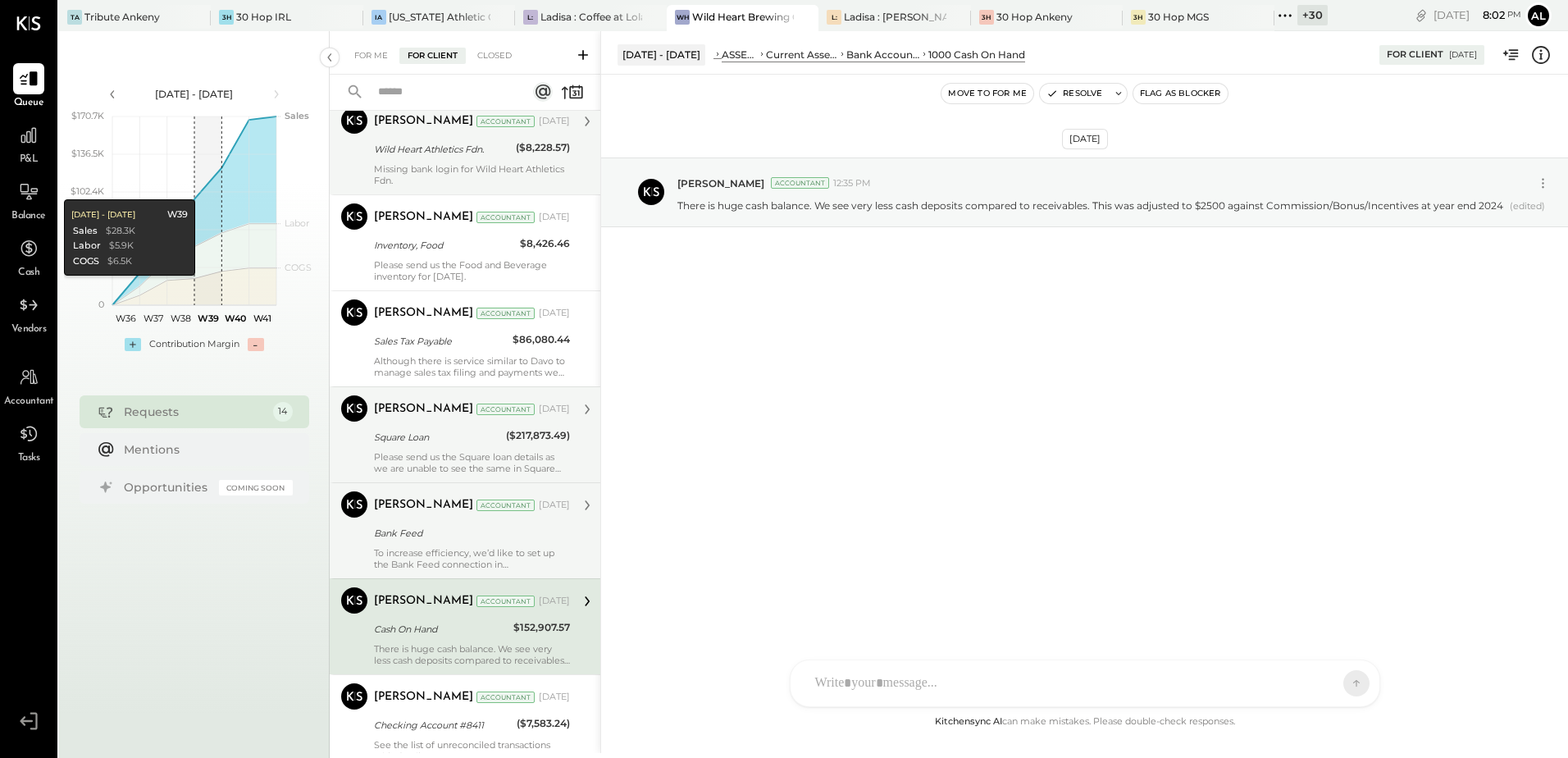
click at [413, 456] on div "Please send us the Square loan details as we are unable to see the same in Squa…" at bounding box center [471, 463] width 196 height 23
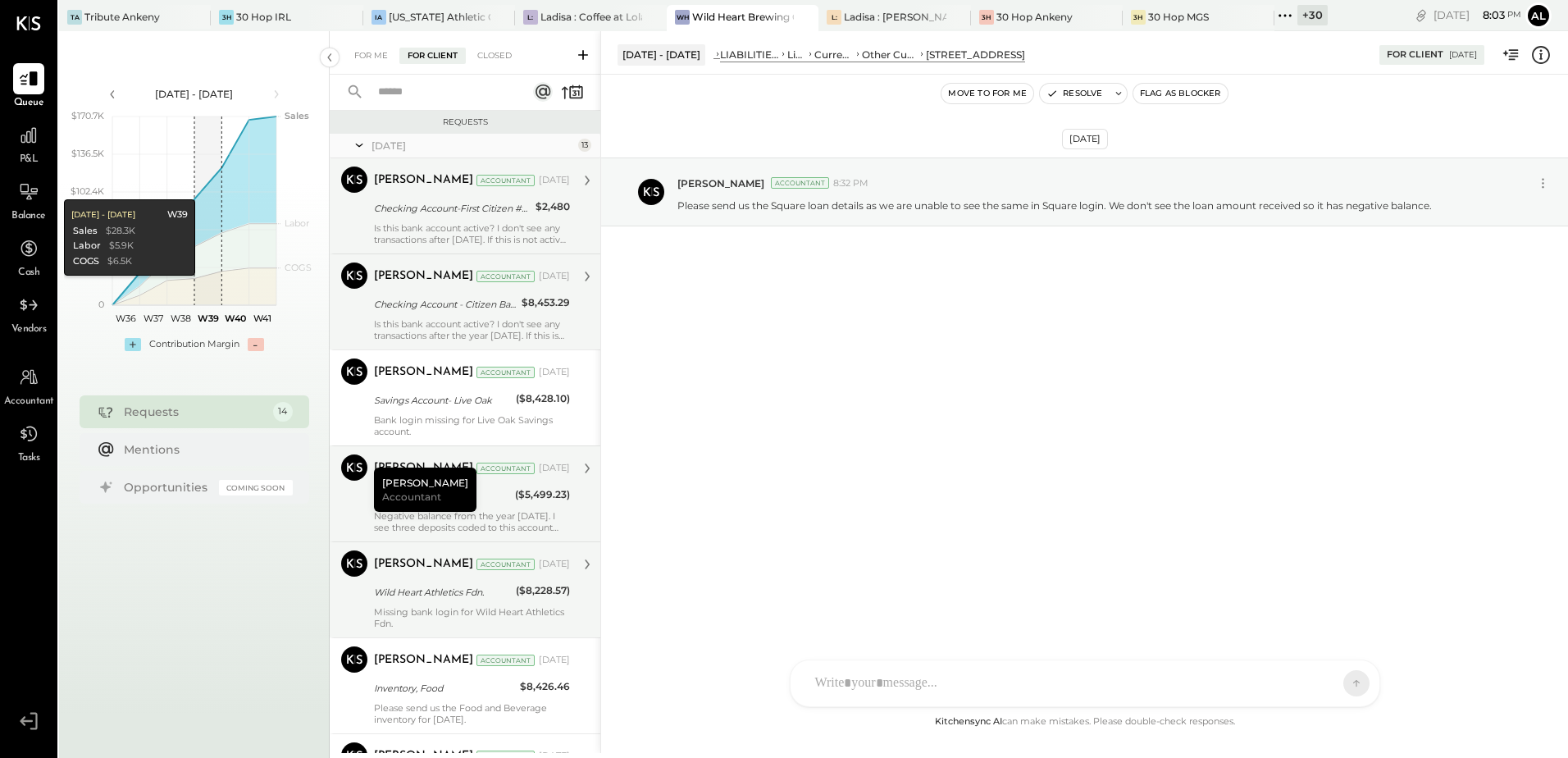
click at [429, 215] on div "Checking Account-First Citizen #0193" at bounding box center [452, 208] width 157 height 17
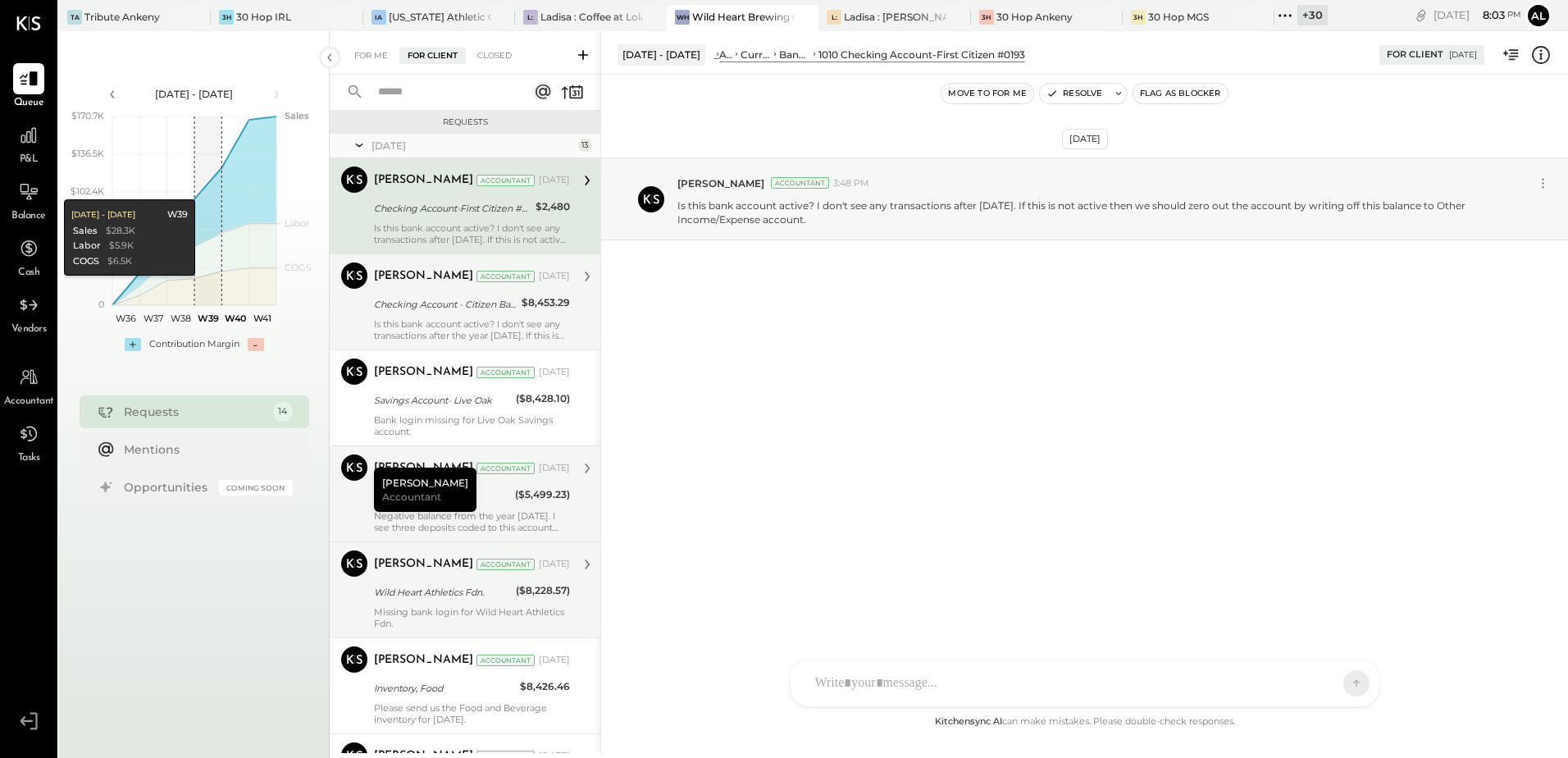
click at [461, 292] on div "[PERSON_NAME] Accountant [DATE] Checking Account - Citizen Bank $8,453.29 Is th…" at bounding box center [471, 302] width 196 height 79
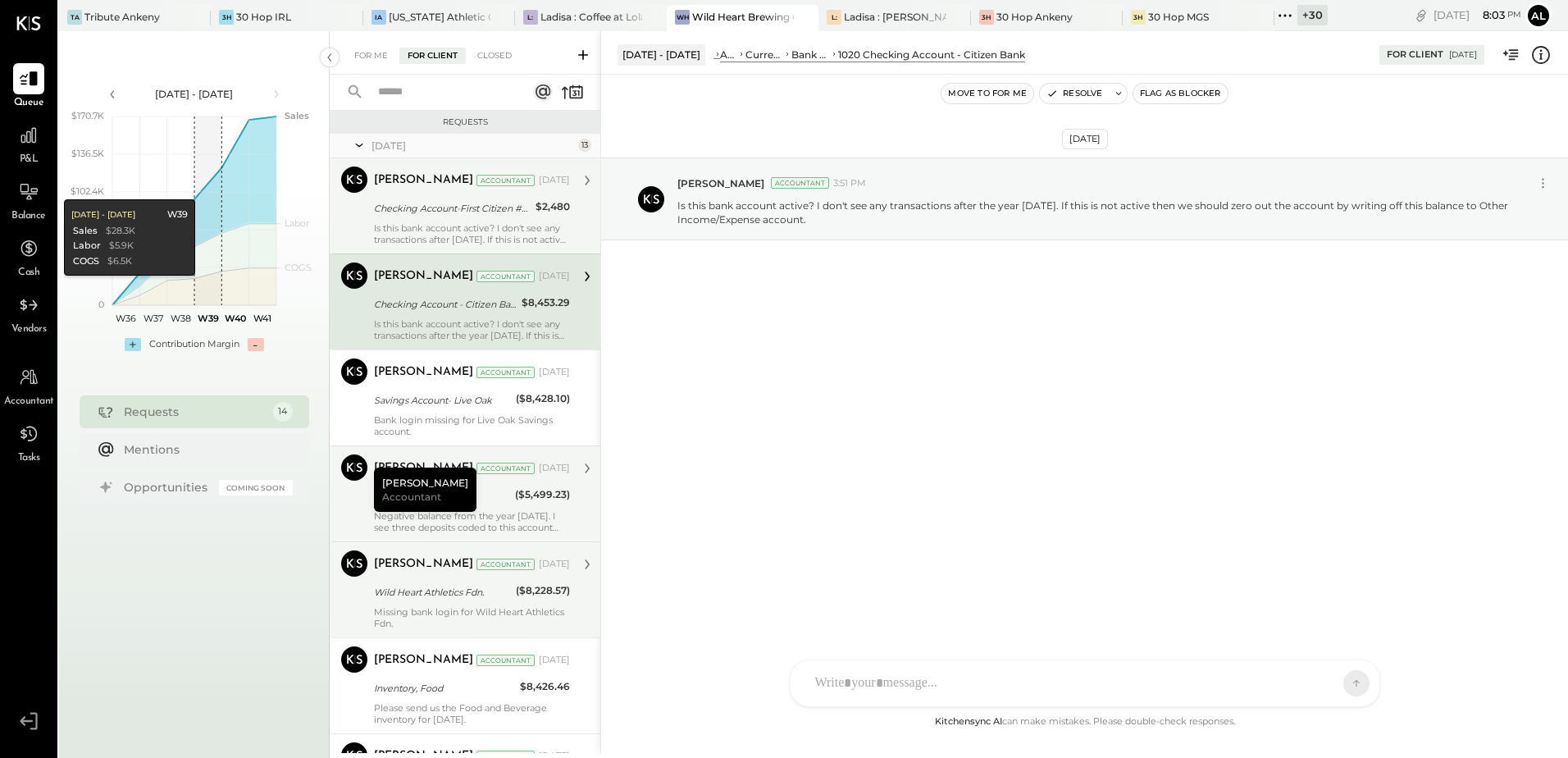
click at [447, 213] on div "Checking Account-First Citizen #0193" at bounding box center [452, 208] width 157 height 17
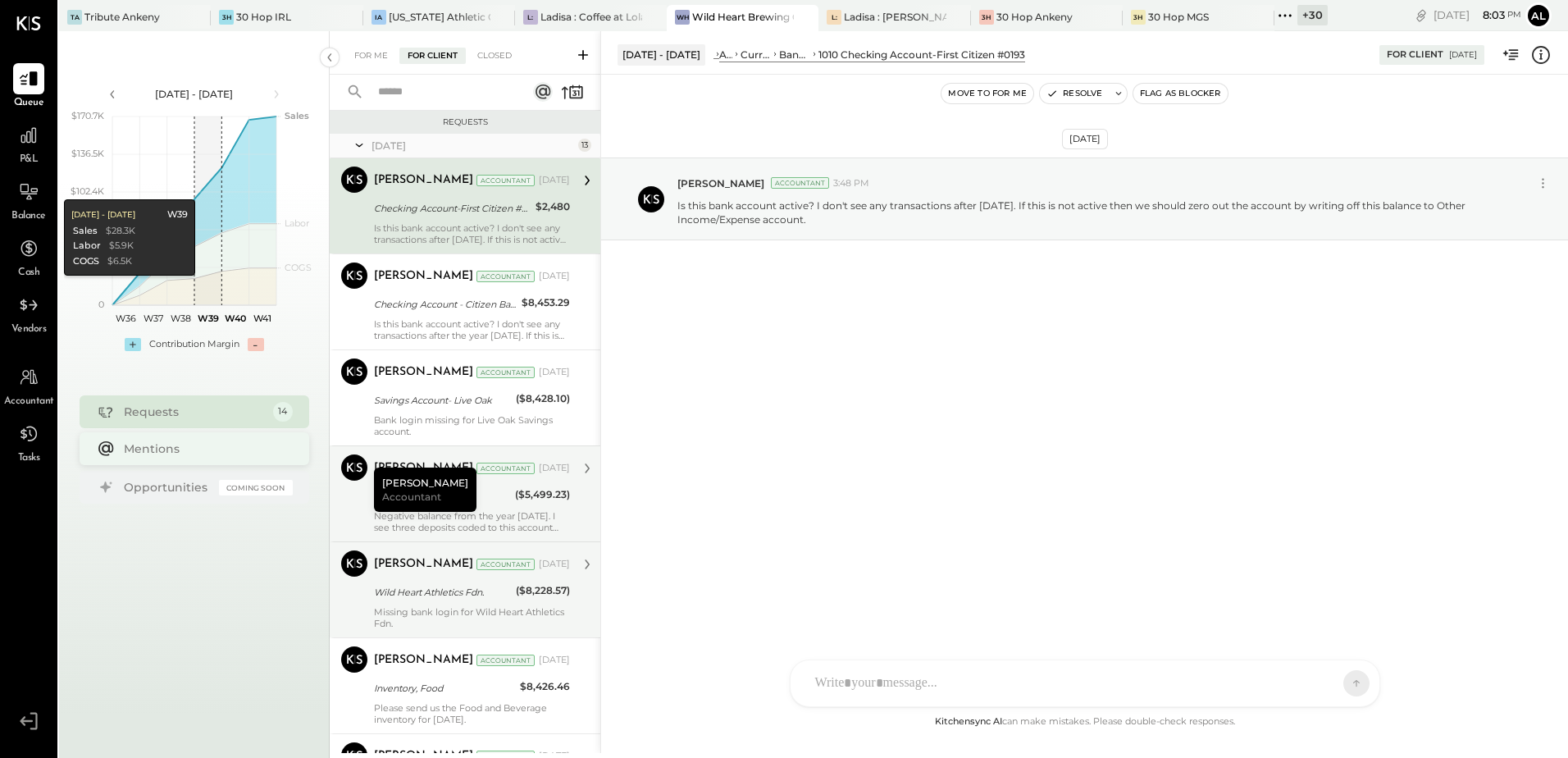
click at [159, 460] on div "Mentions" at bounding box center [195, 448] width 230 height 32
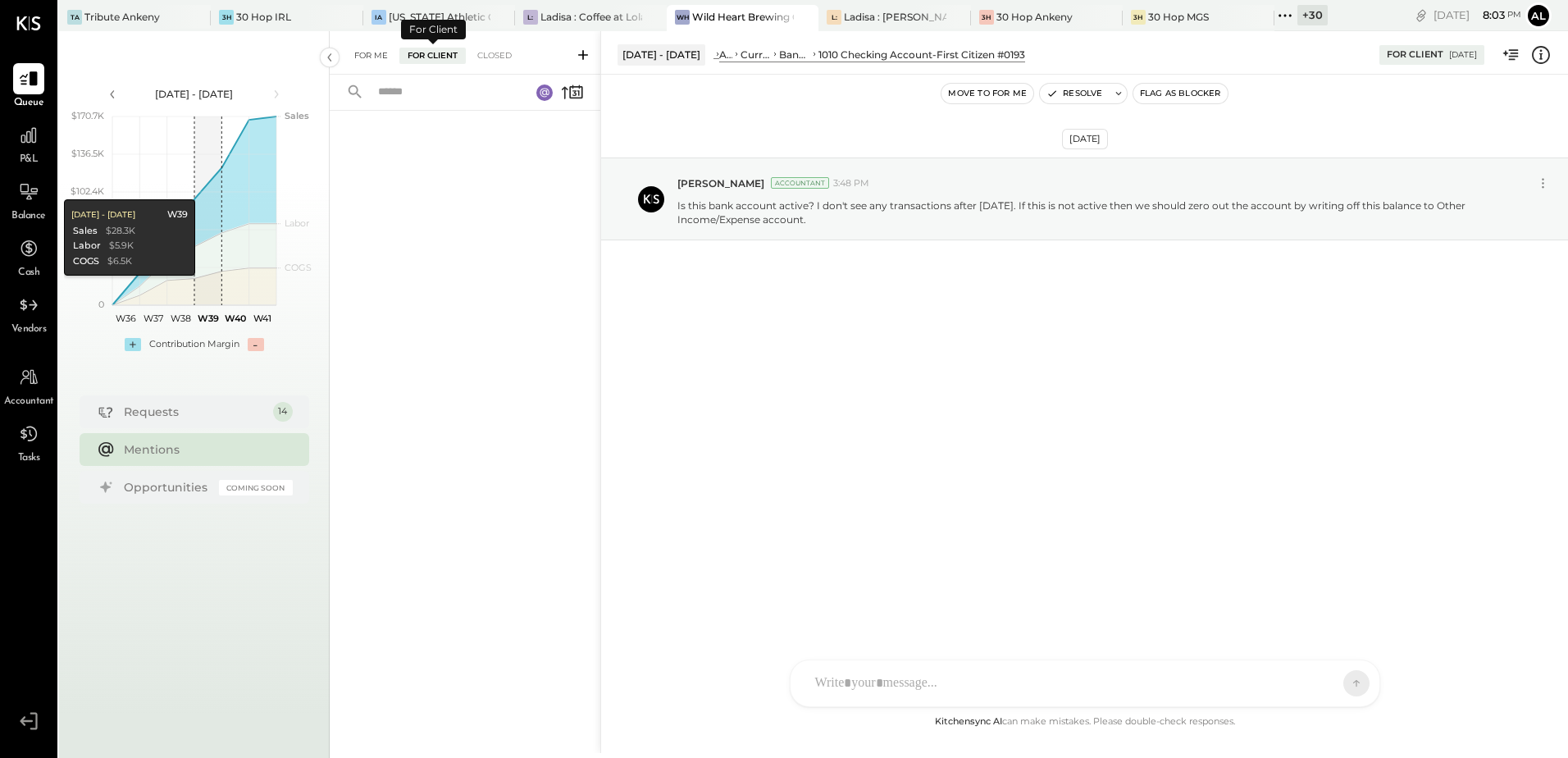
click at [384, 58] on div "For Me" at bounding box center [371, 56] width 50 height 17
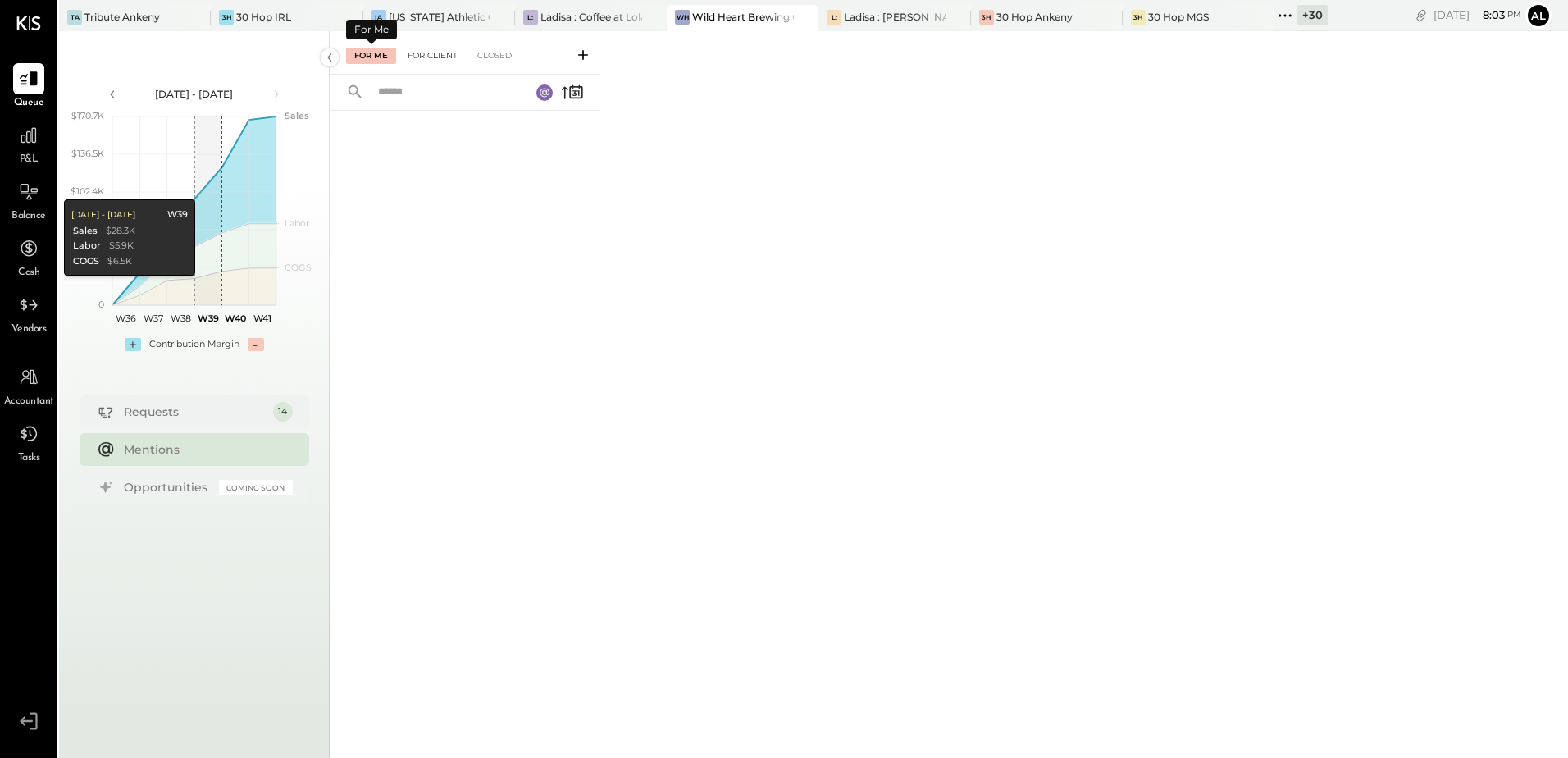
click at [421, 57] on div "For Client" at bounding box center [433, 56] width 67 height 17
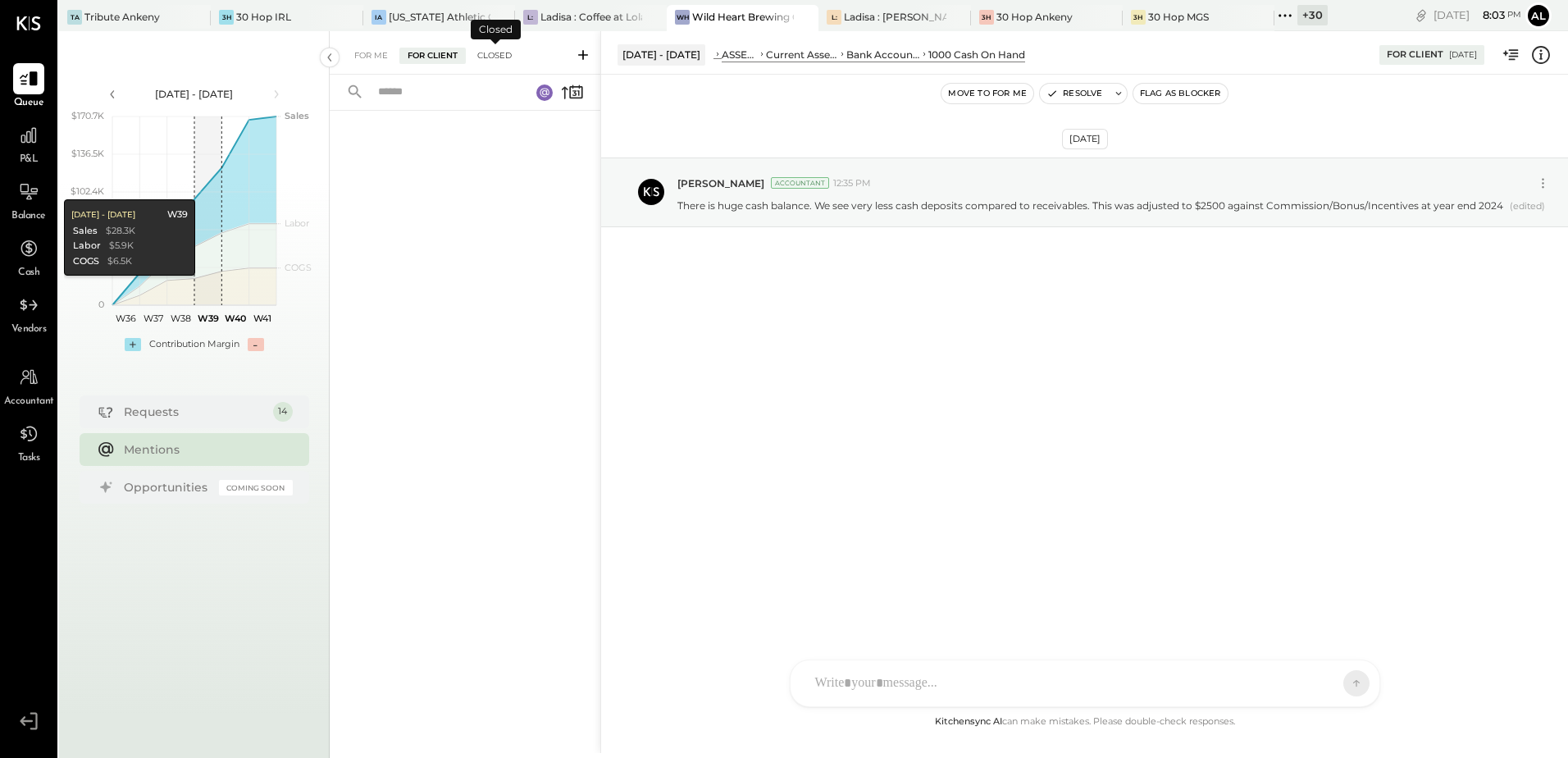
click at [510, 61] on div "Closed" at bounding box center [494, 56] width 51 height 17
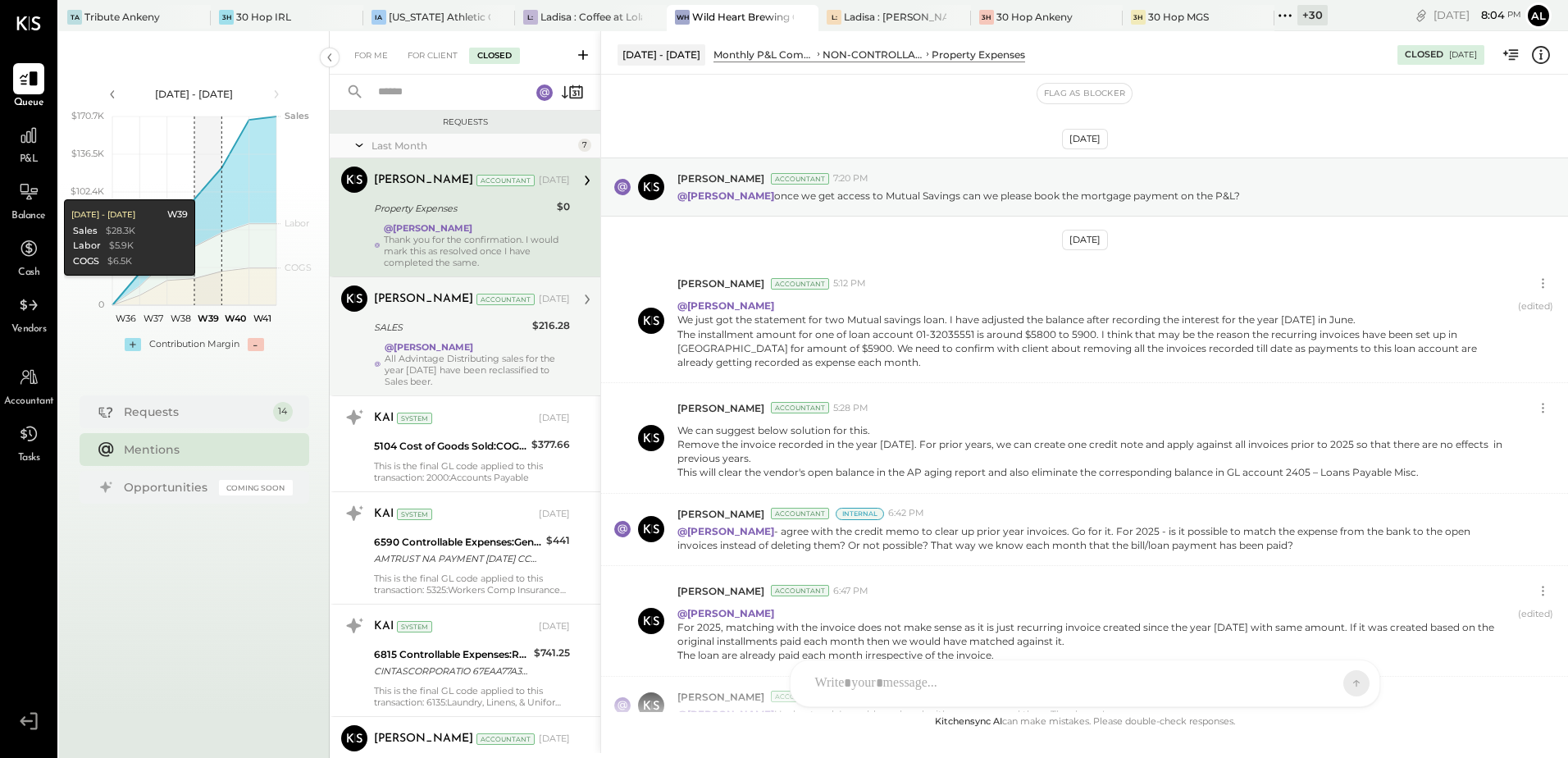
click at [462, 346] on div "@[PERSON_NAME] All Advintage Distributing sales for the year [DATE] have been r…" at bounding box center [477, 364] width 186 height 46
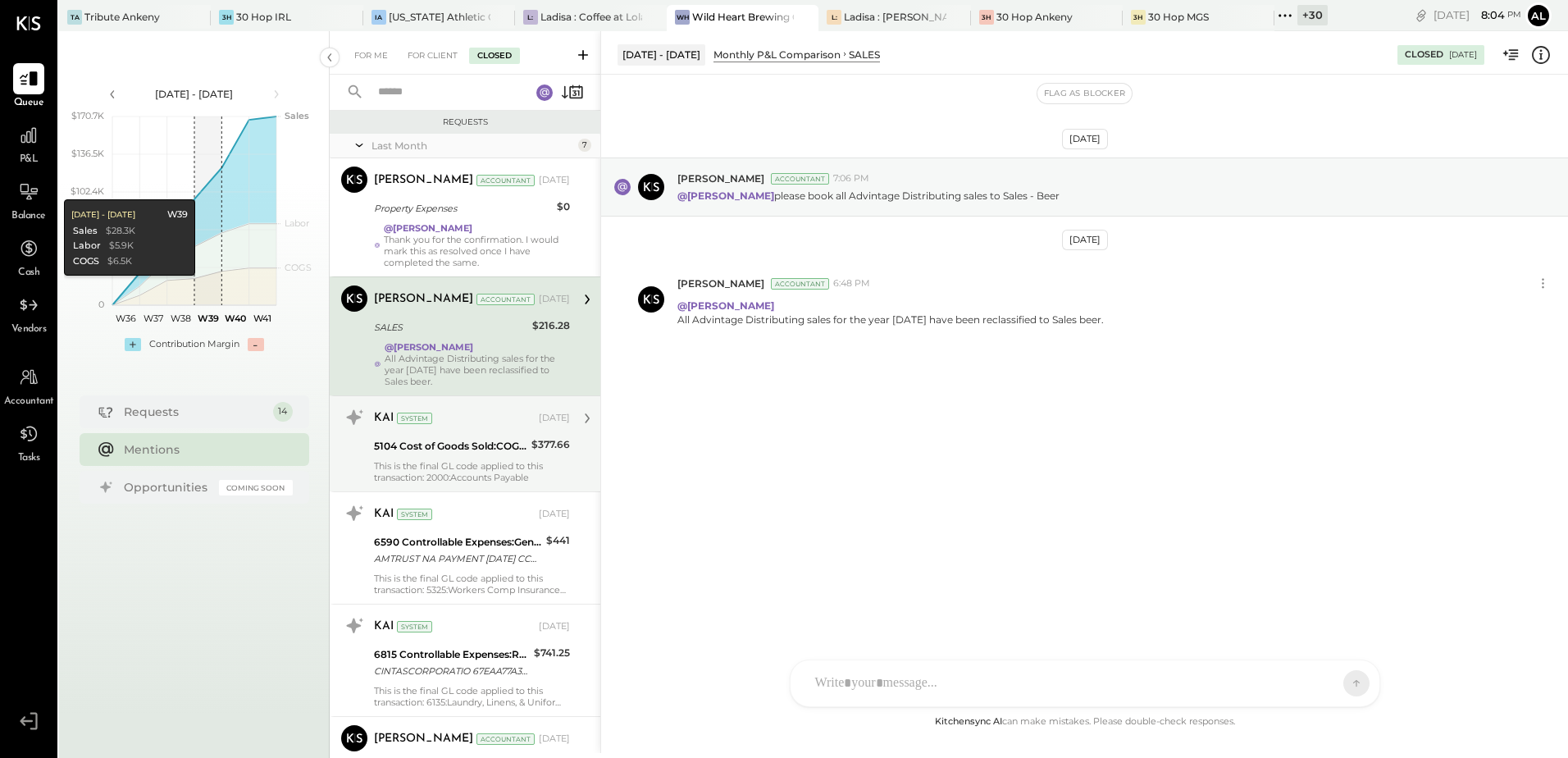
click at [432, 429] on div "KAI System [DATE]" at bounding box center [471, 419] width 196 height 23
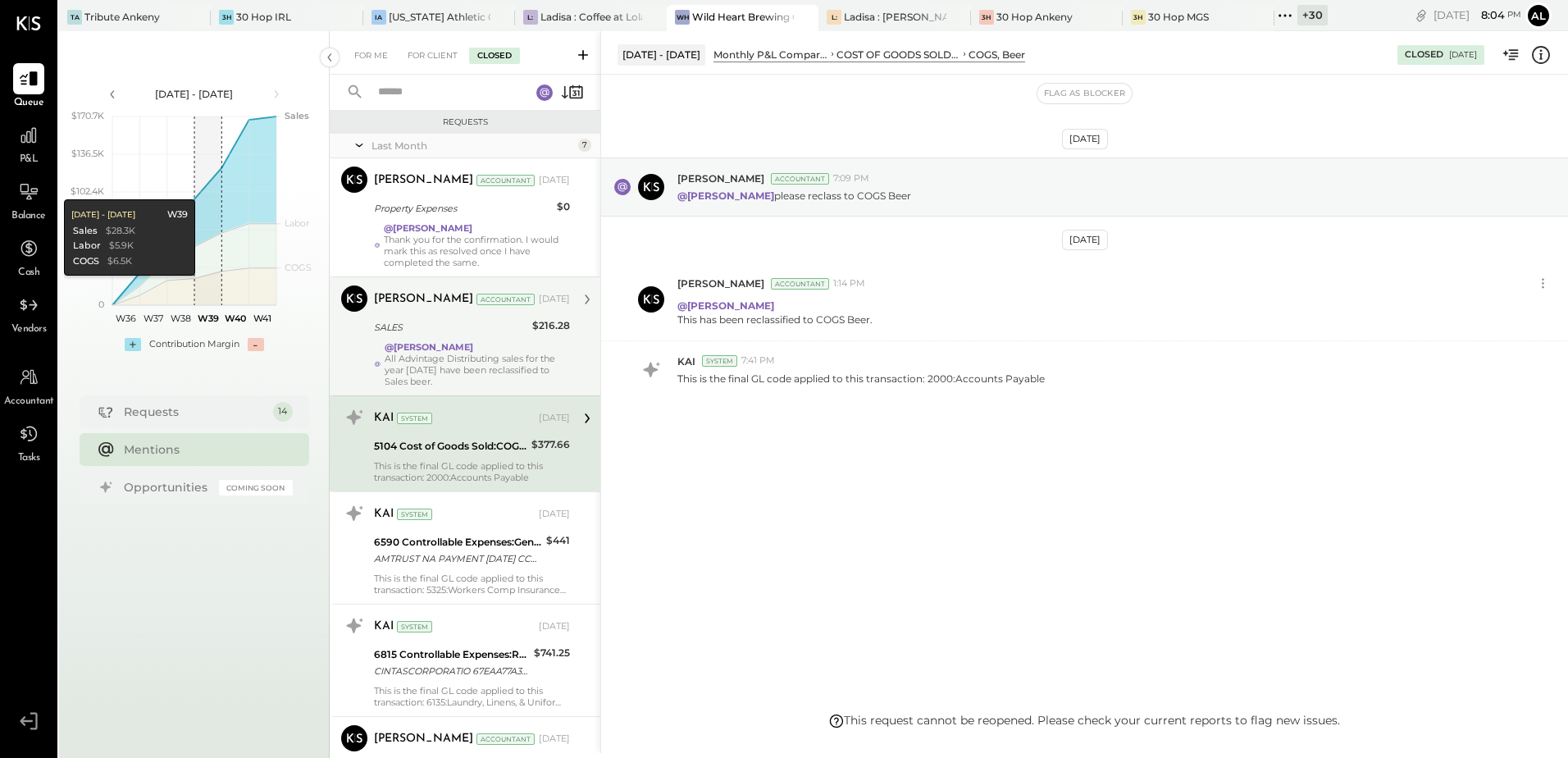
click at [485, 446] on div "5104 Cost of Goods Sold:COGS, Grocery" at bounding box center [450, 446] width 152 height 17
click at [625, 191] on rect at bounding box center [623, 187] width 17 height 17
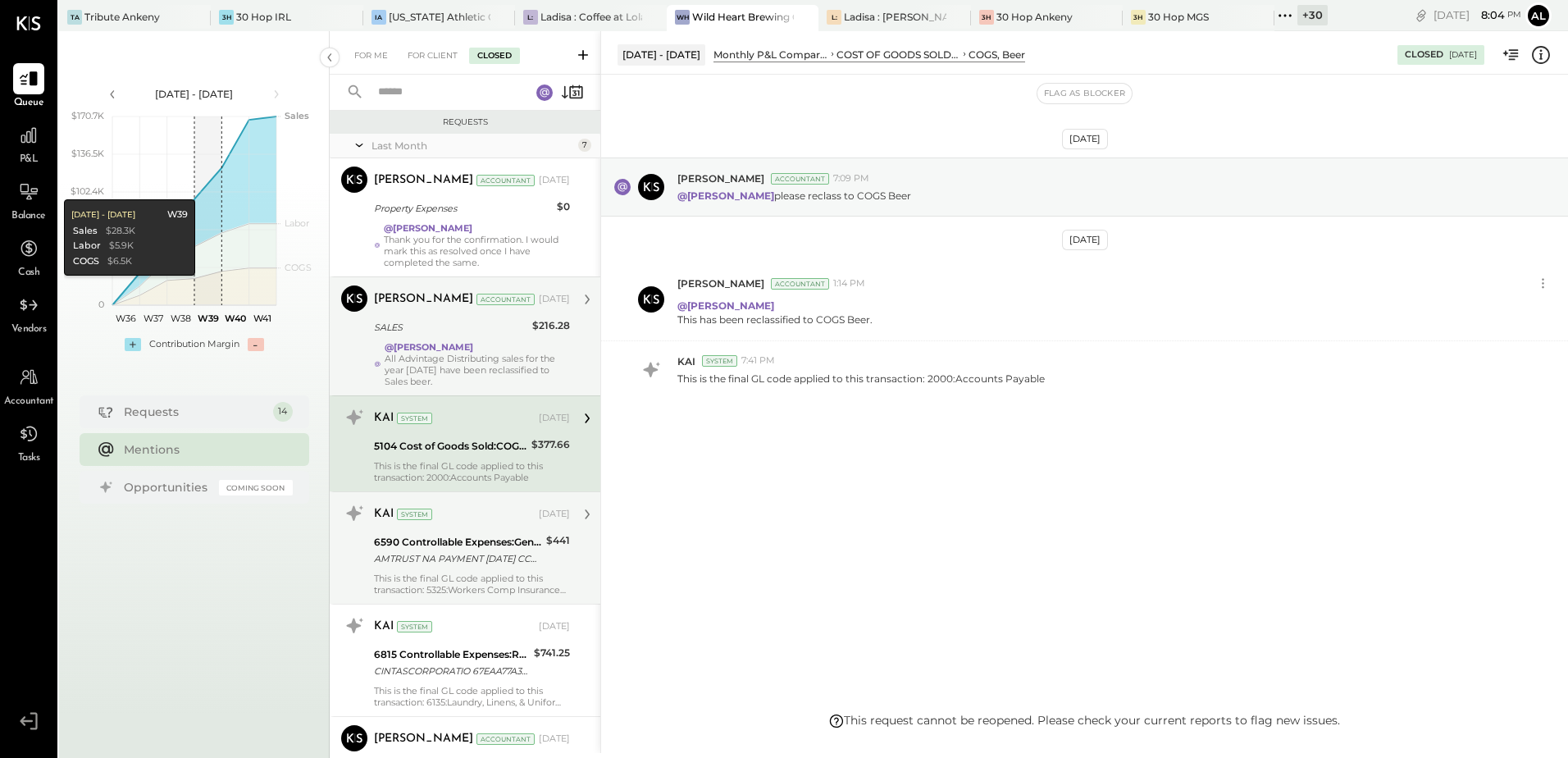
click at [473, 517] on div "KAI System" at bounding box center [455, 515] width 162 height 17
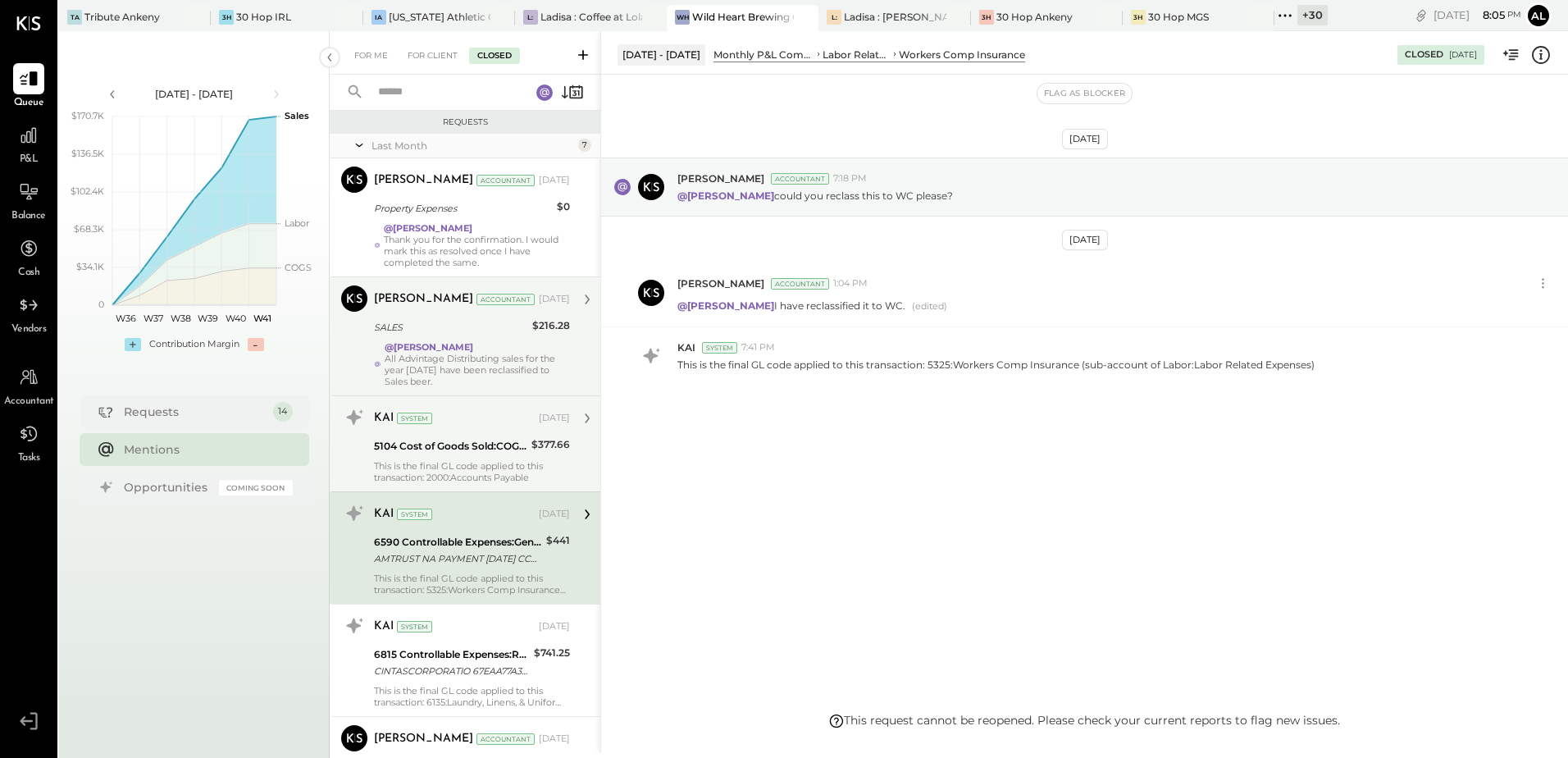
click at [482, 461] on div "This is the final GL code applied to this transaction: 2000:Accounts Payable" at bounding box center [471, 472] width 196 height 23
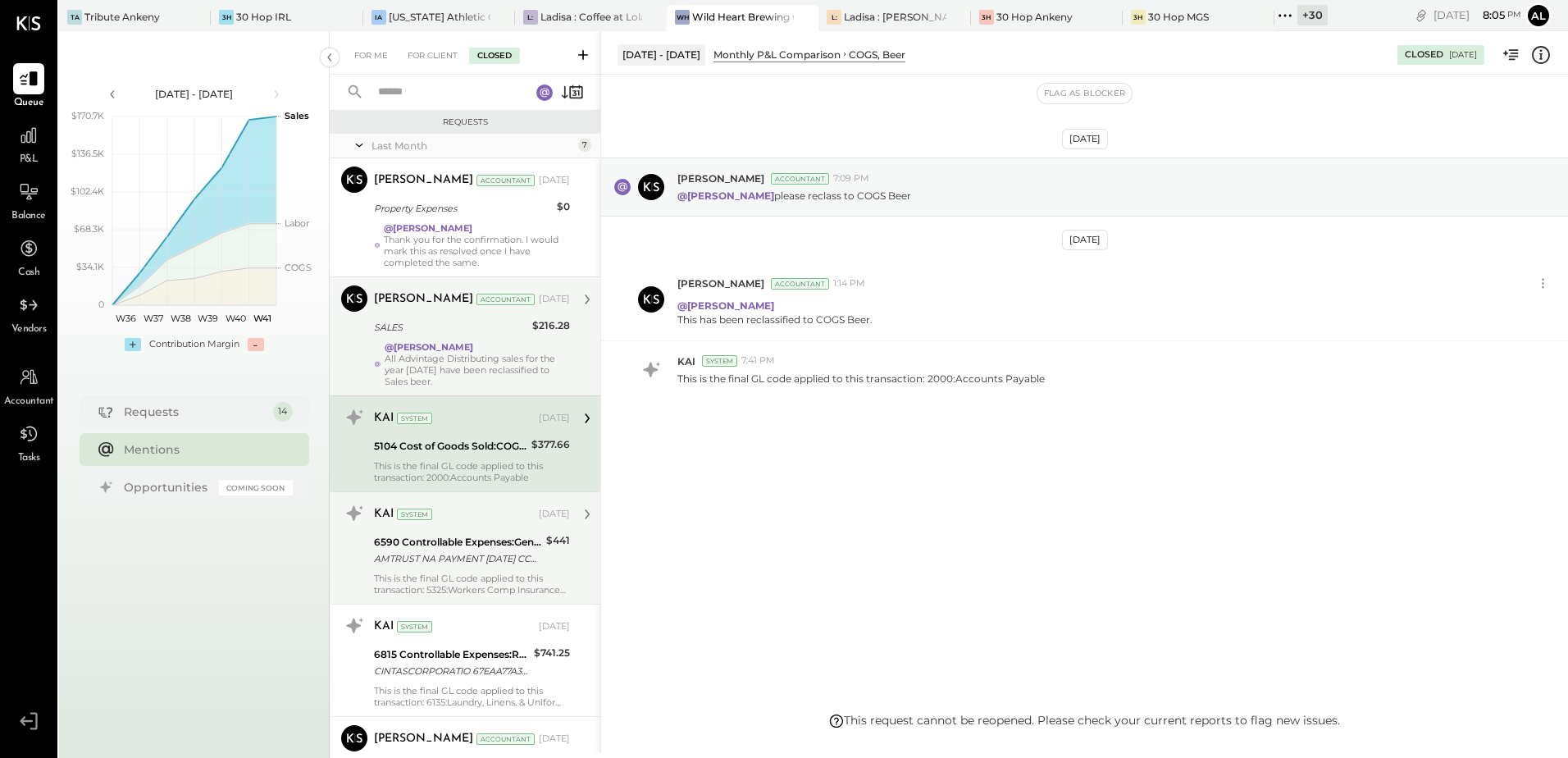
click at [480, 555] on div "AMTRUST NA PAYMENT [DATE] CCD 40796615" at bounding box center [457, 559] width 167 height 17
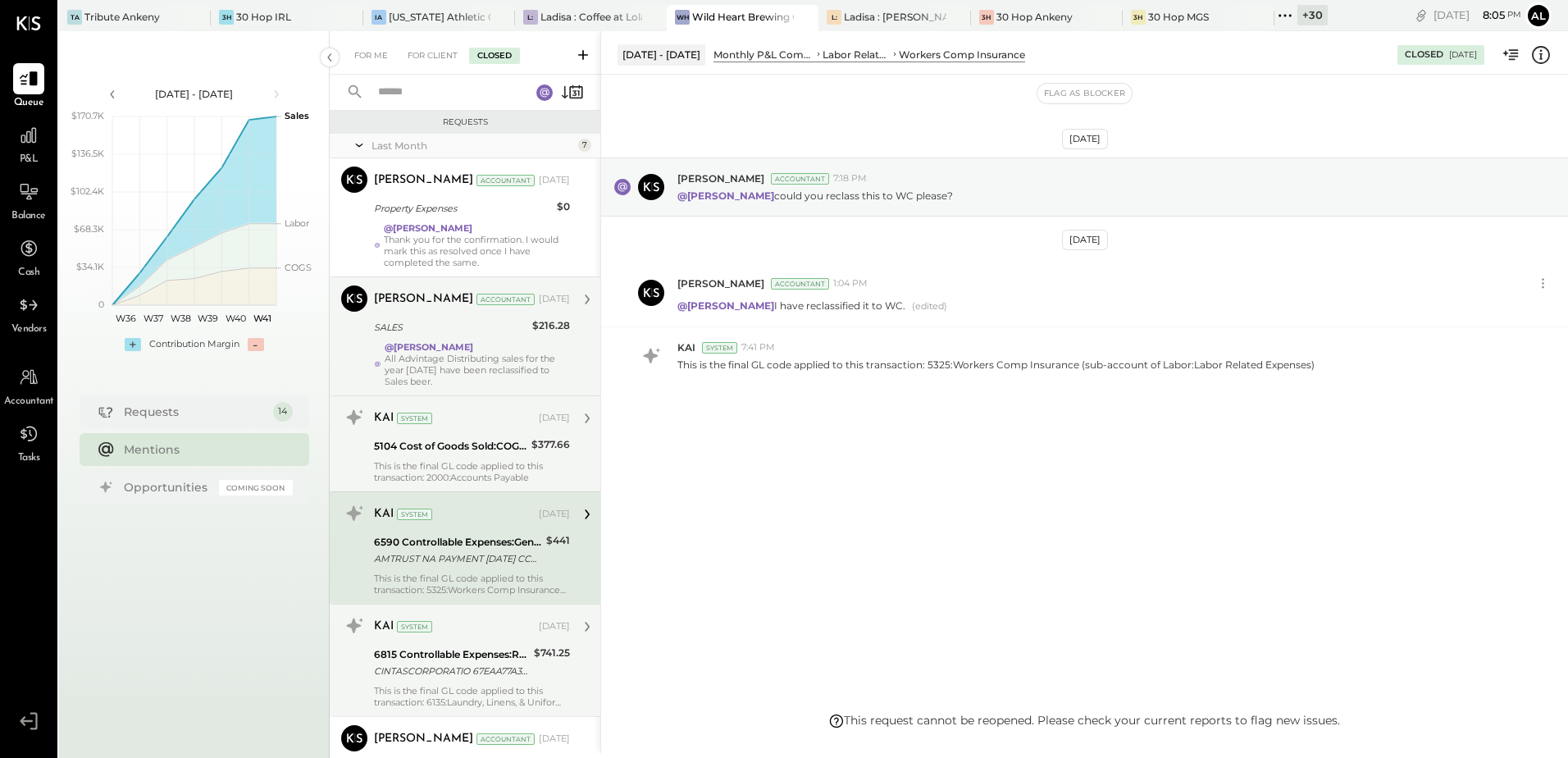
drag, startPoint x: 474, startPoint y: 645, endPoint x: 448, endPoint y: 607, distance: 46.0
click at [474, 646] on div "6815 Controllable Expenses:Repairs & Maintenance:Repair & Maintenance, Facility…" at bounding box center [451, 662] width 155 height 36
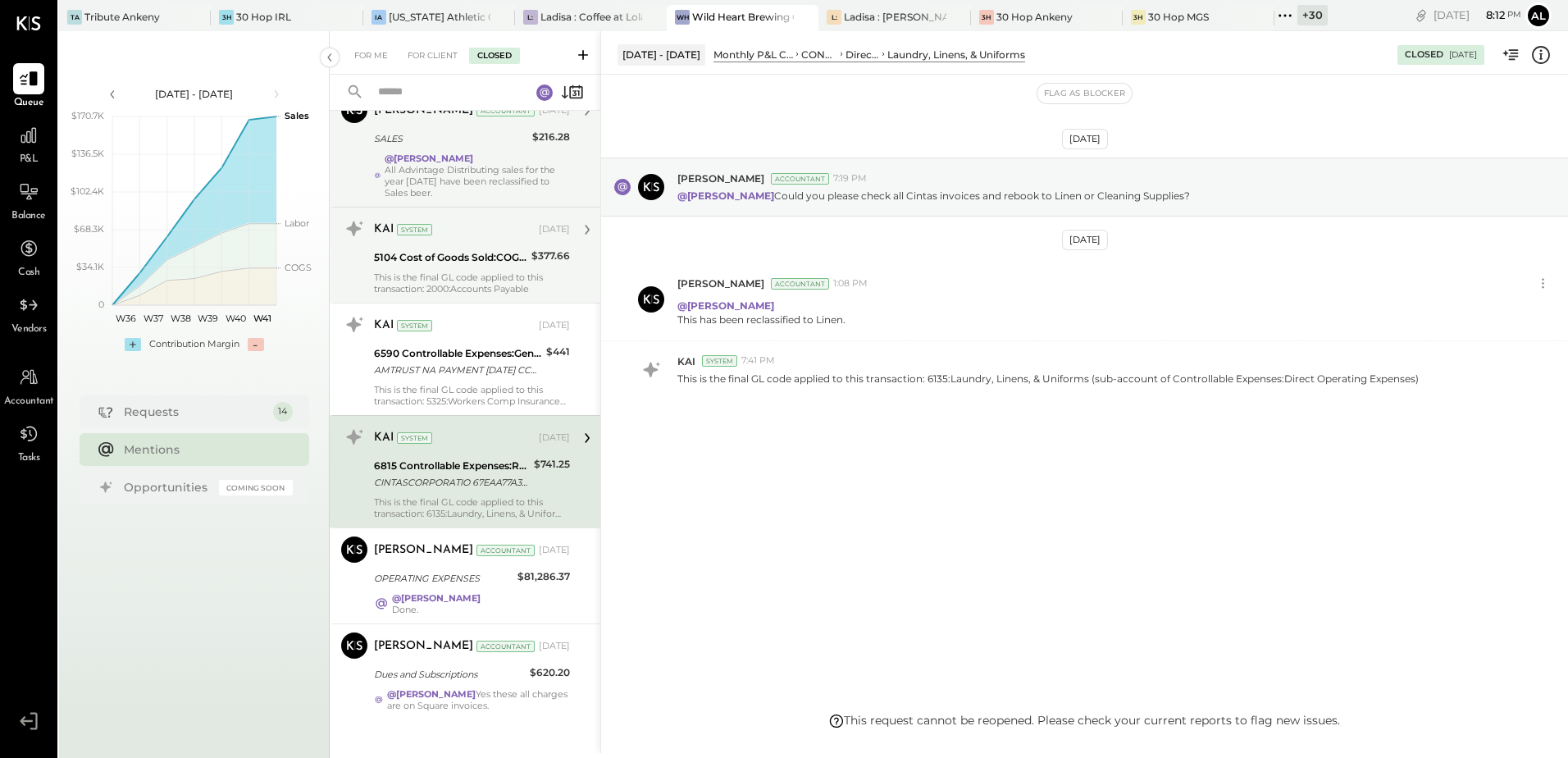
scroll to position [202, 0]
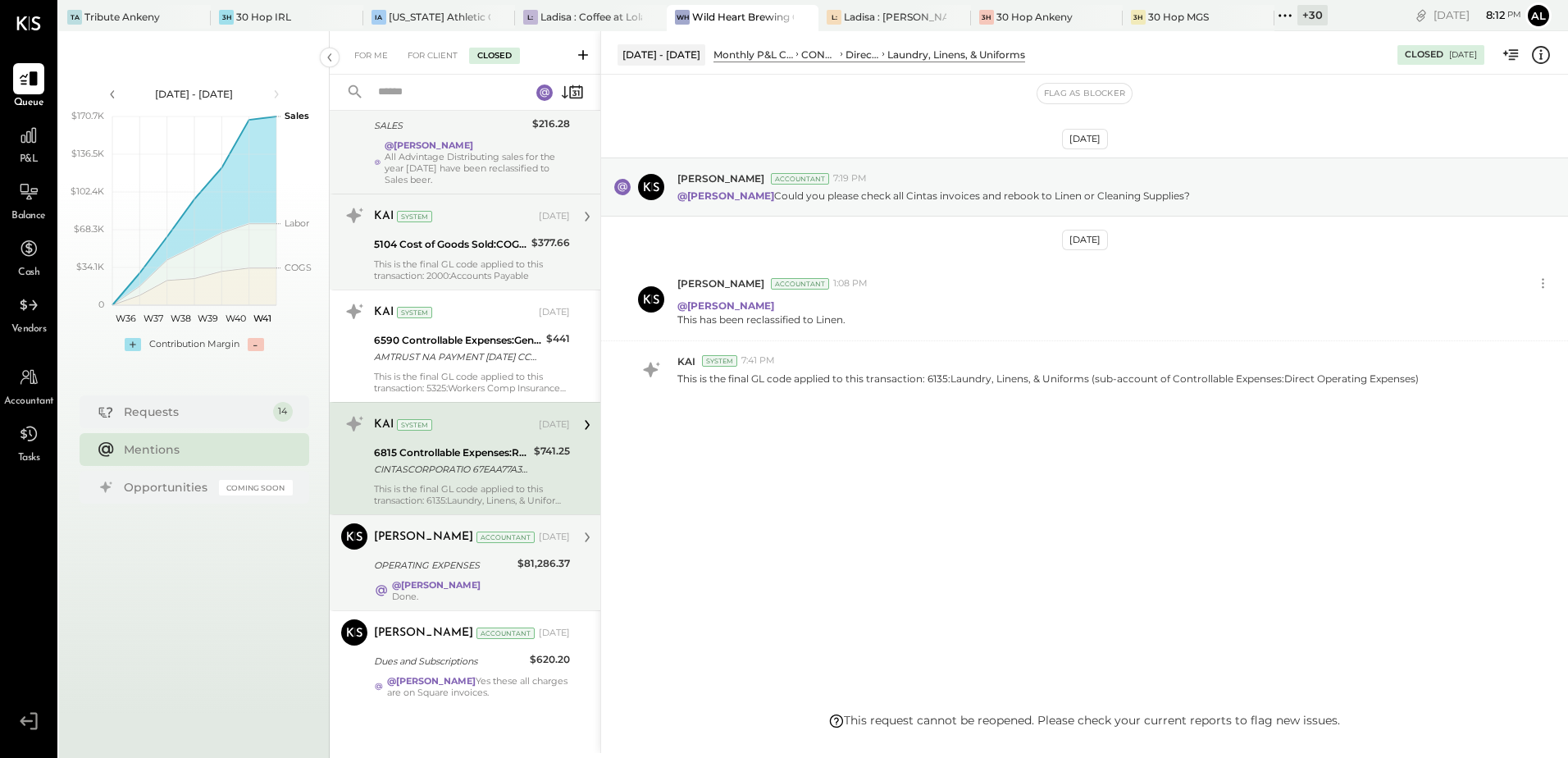
click at [468, 581] on div "@[PERSON_NAME] Done." at bounding box center [471, 591] width 196 height 23
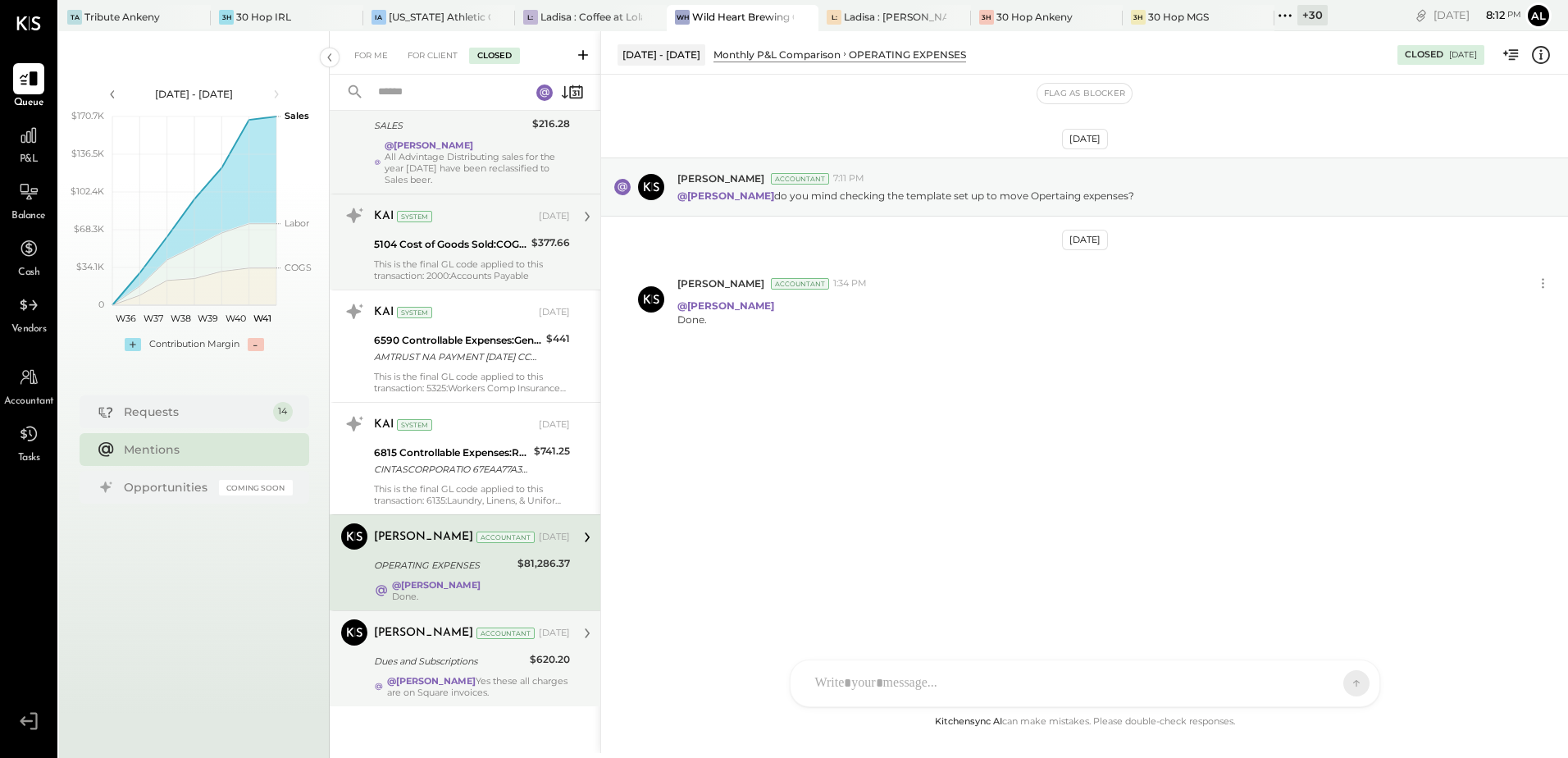
click at [463, 676] on div "@[PERSON_NAME] Yes these all charges are on Square invoices." at bounding box center [479, 687] width 183 height 23
